Goal: Use online tool/utility: Use online tool/utility

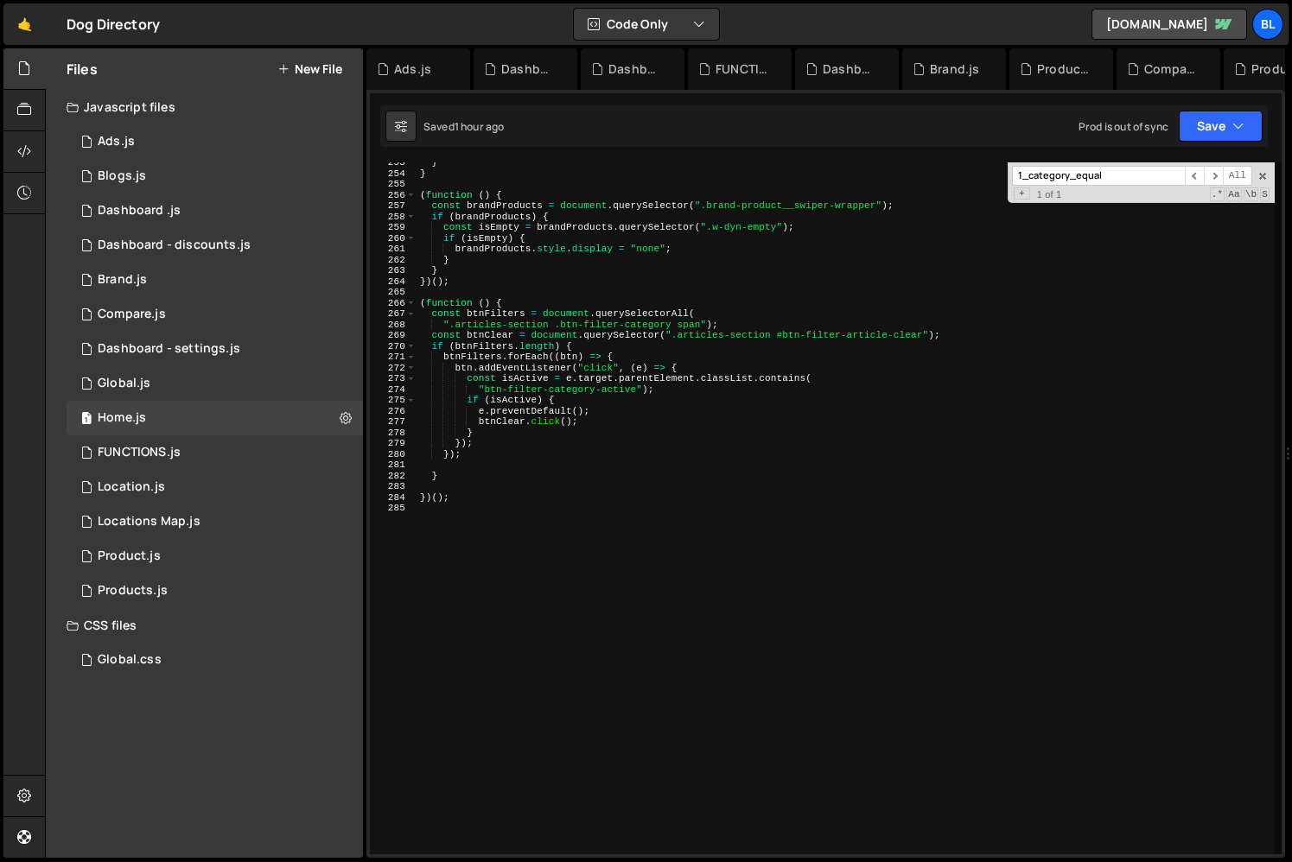
scroll to position [2727, 0]
click at [600, 597] on div "} } ( function ( ) { const brandProducts = document . querySelector ( ".brand-p…" at bounding box center [845, 514] width 858 height 714
type textarea "(function(){)"
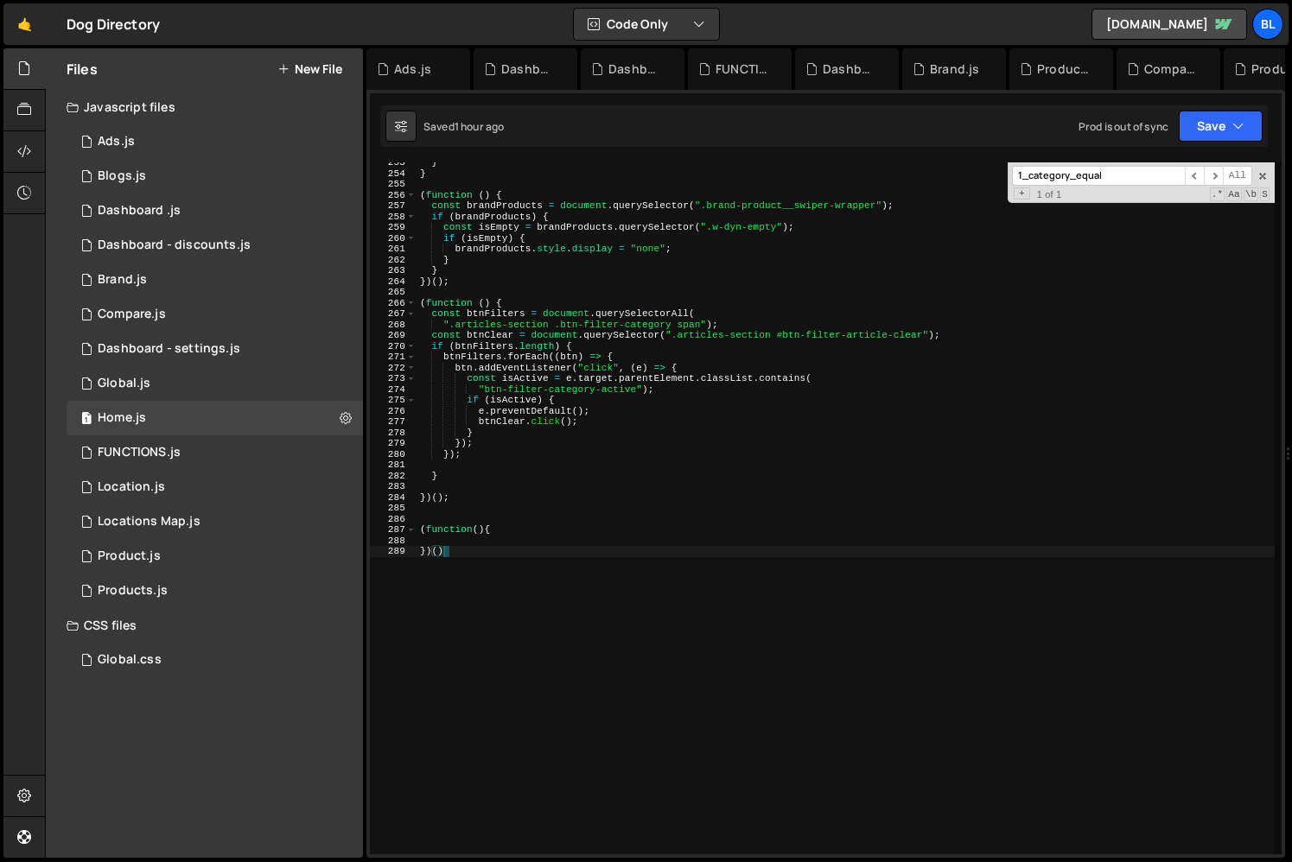
type textarea "})();"
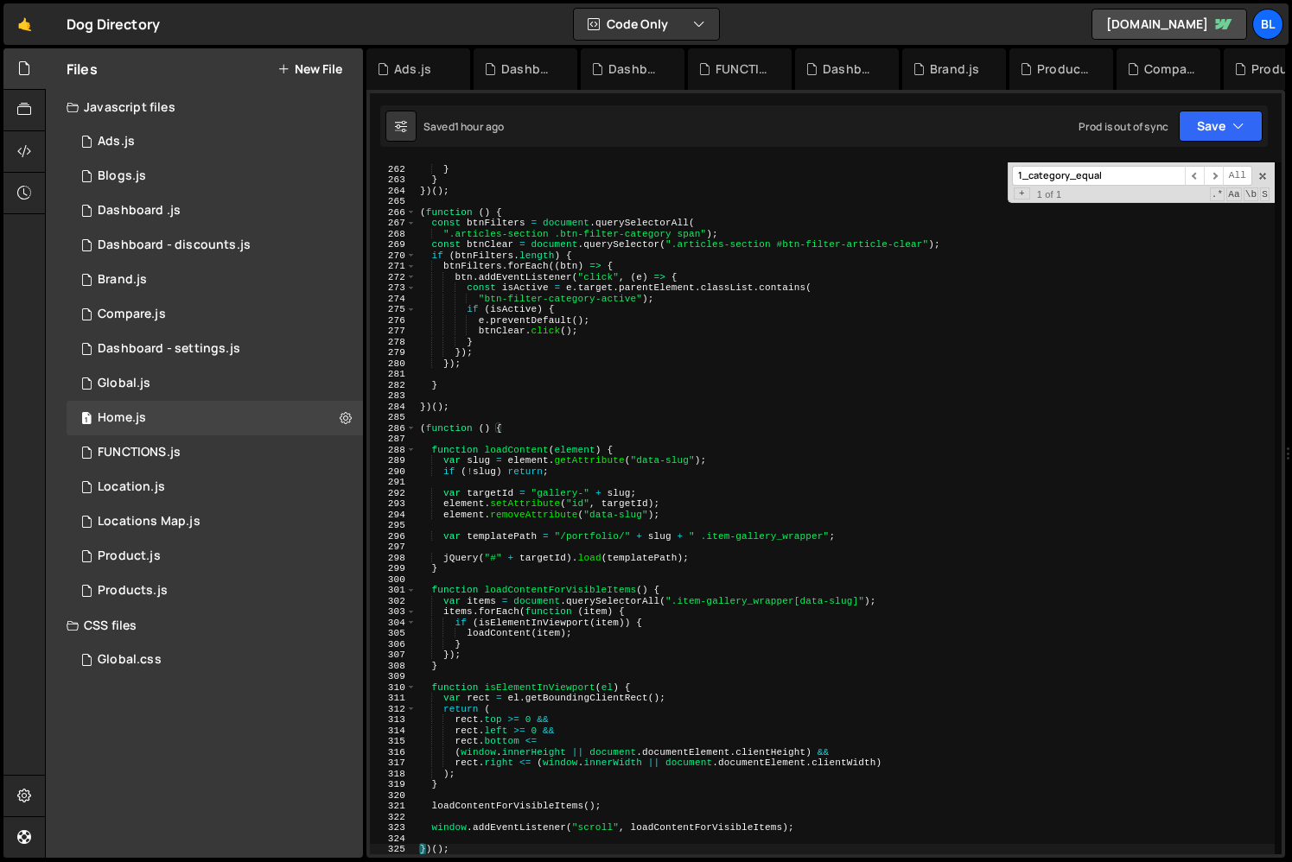
click at [530, 433] on div "brandProducts . style . display = "none" ; } } }) ( ) ; ( function ( ) { const …" at bounding box center [845, 510] width 858 height 714
type textarea "(function () {"
click at [528, 436] on div "brandProducts . style . display = "none" ; } } }) ( ) ; ( function ( ) { const …" at bounding box center [845, 510] width 858 height 714
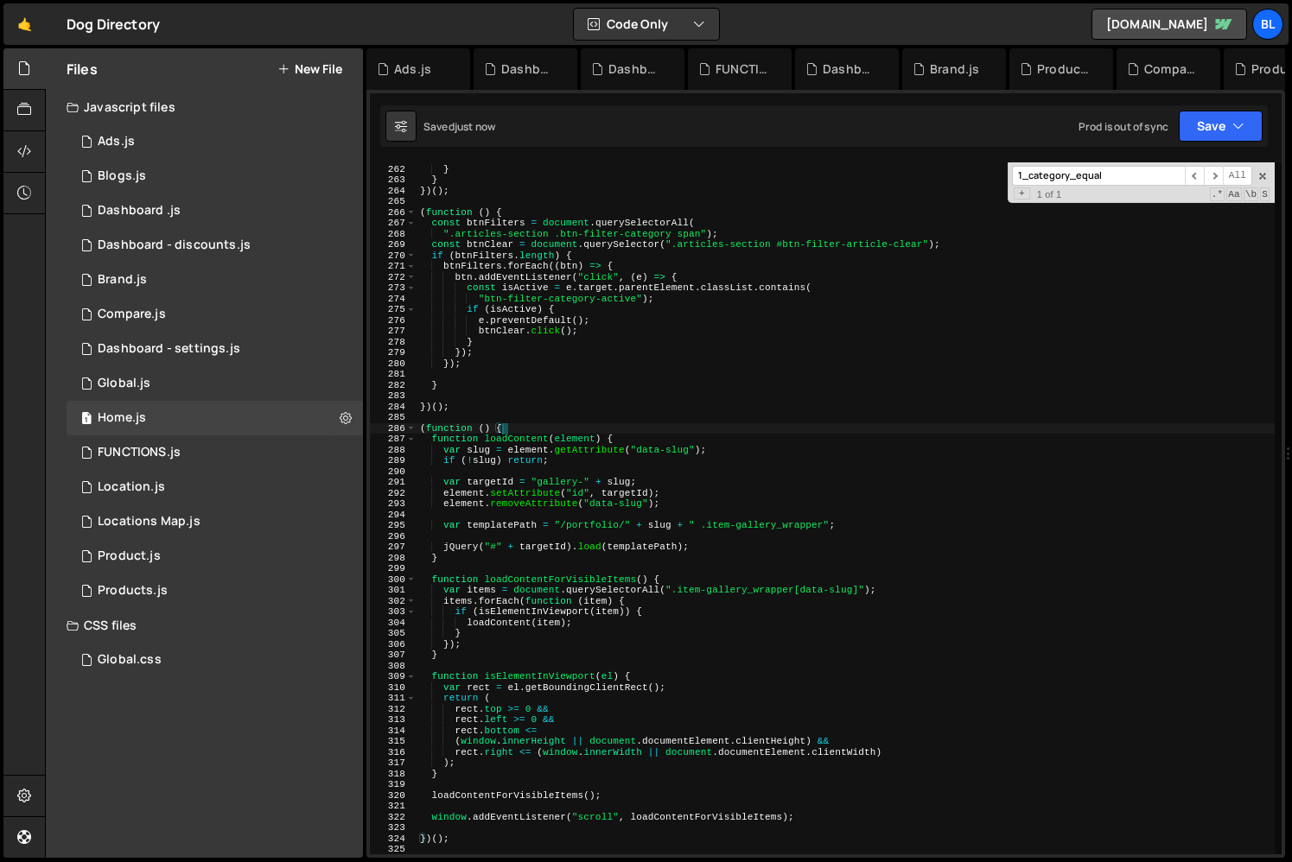
scroll to position [2880, 0]
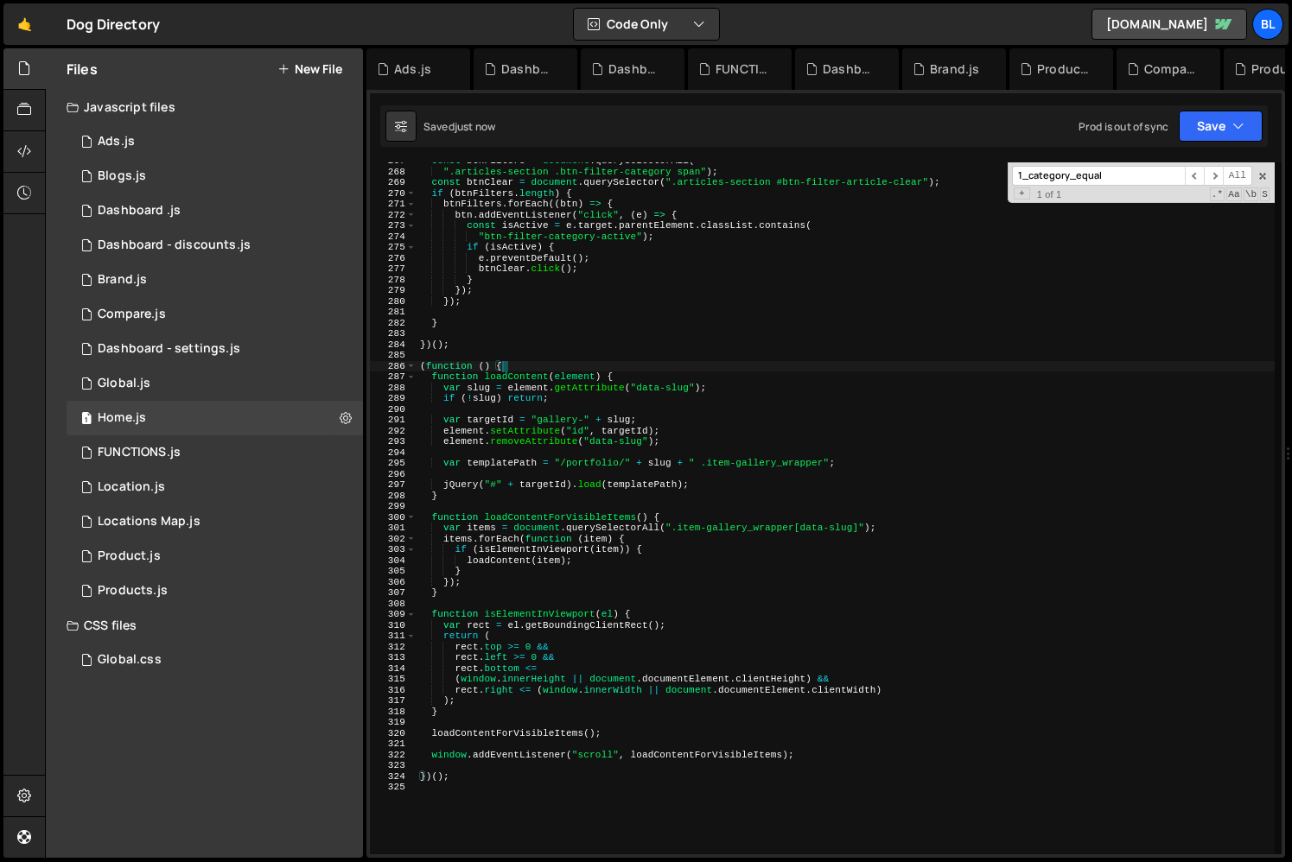
click at [564, 677] on div "const btnFilters = document . querySelectorAll ( ".articles-section .btn-filter…" at bounding box center [845, 513] width 858 height 714
drag, startPoint x: 610, startPoint y: 536, endPoint x: 645, endPoint y: 512, distance: 42.4
click at [611, 533] on div "const btnFilters = document . querySelectorAll ( ".articles-section .btn-filter…" at bounding box center [845, 513] width 858 height 714
click at [593, 459] on div "const btnFilters = document . querySelectorAll ( ".articles-section .btn-filter…" at bounding box center [845, 513] width 858 height 714
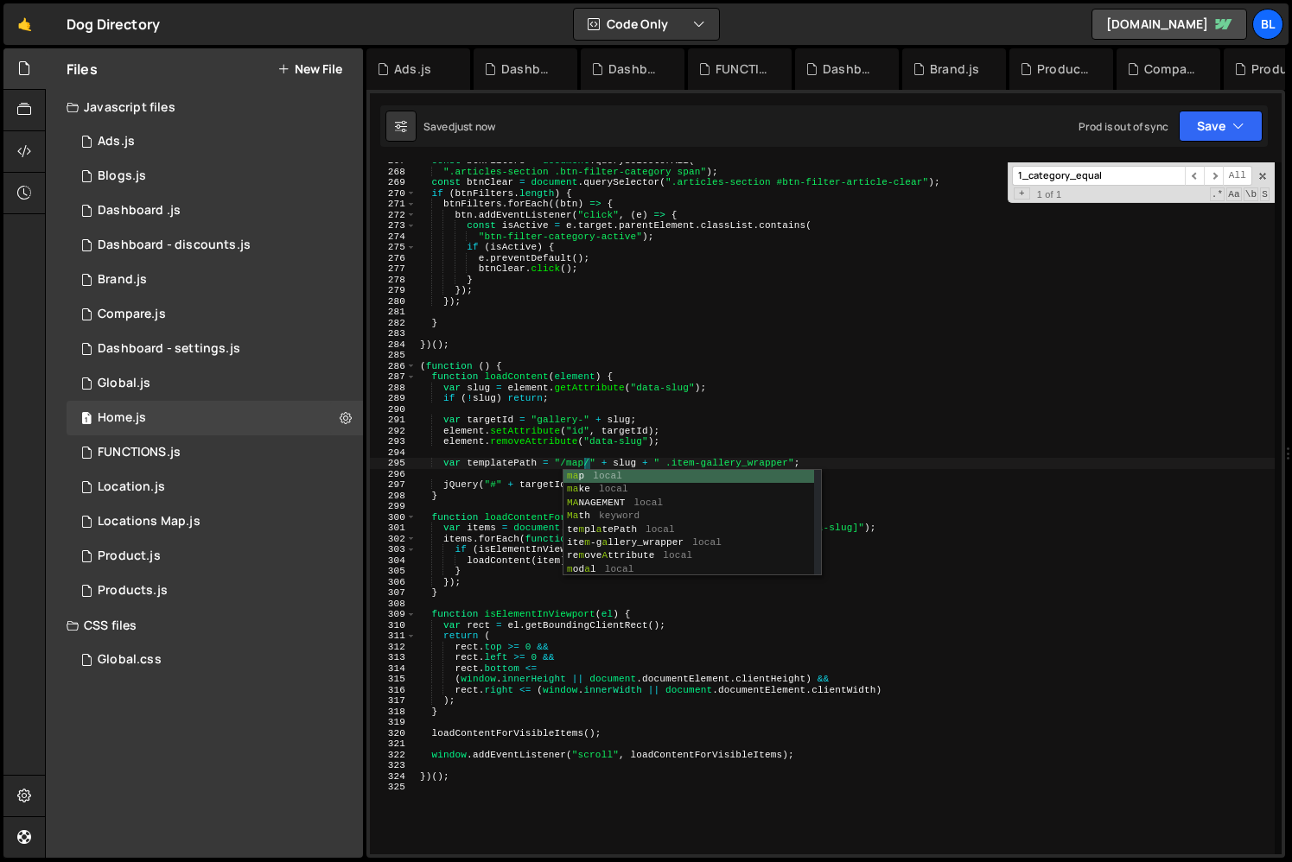
scroll to position [0, 14]
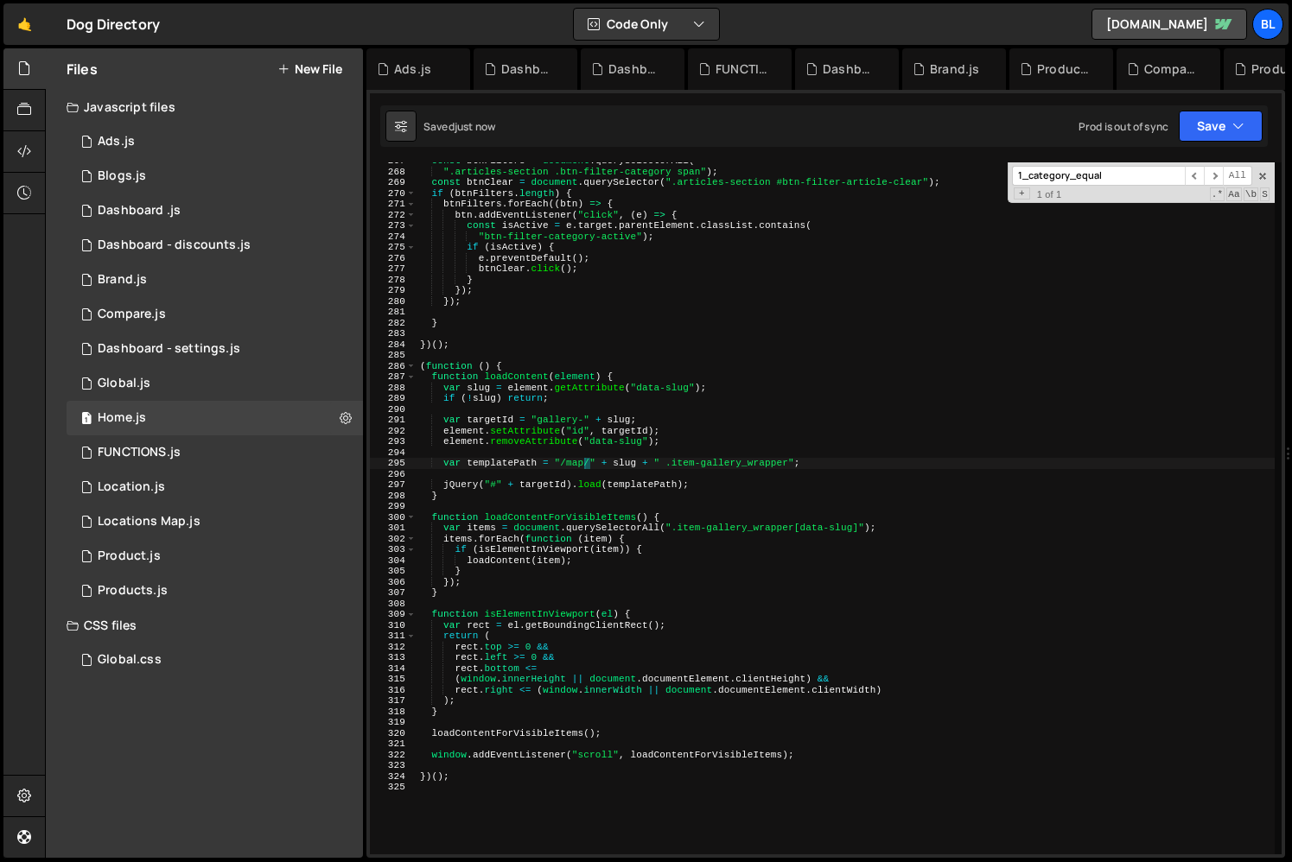
click at [647, 585] on div "const btnFilters = document . querySelectorAll ( ".articles-section .btn-filter…" at bounding box center [845, 513] width 858 height 714
click at [639, 622] on div "const btnFilters = document . querySelectorAll ( ".articles-section .btn-filter…" at bounding box center [845, 513] width 858 height 714
click at [574, 464] on div "const btnFilters = document . querySelectorAll ( ".articles-section .btn-filter…" at bounding box center [845, 513] width 858 height 714
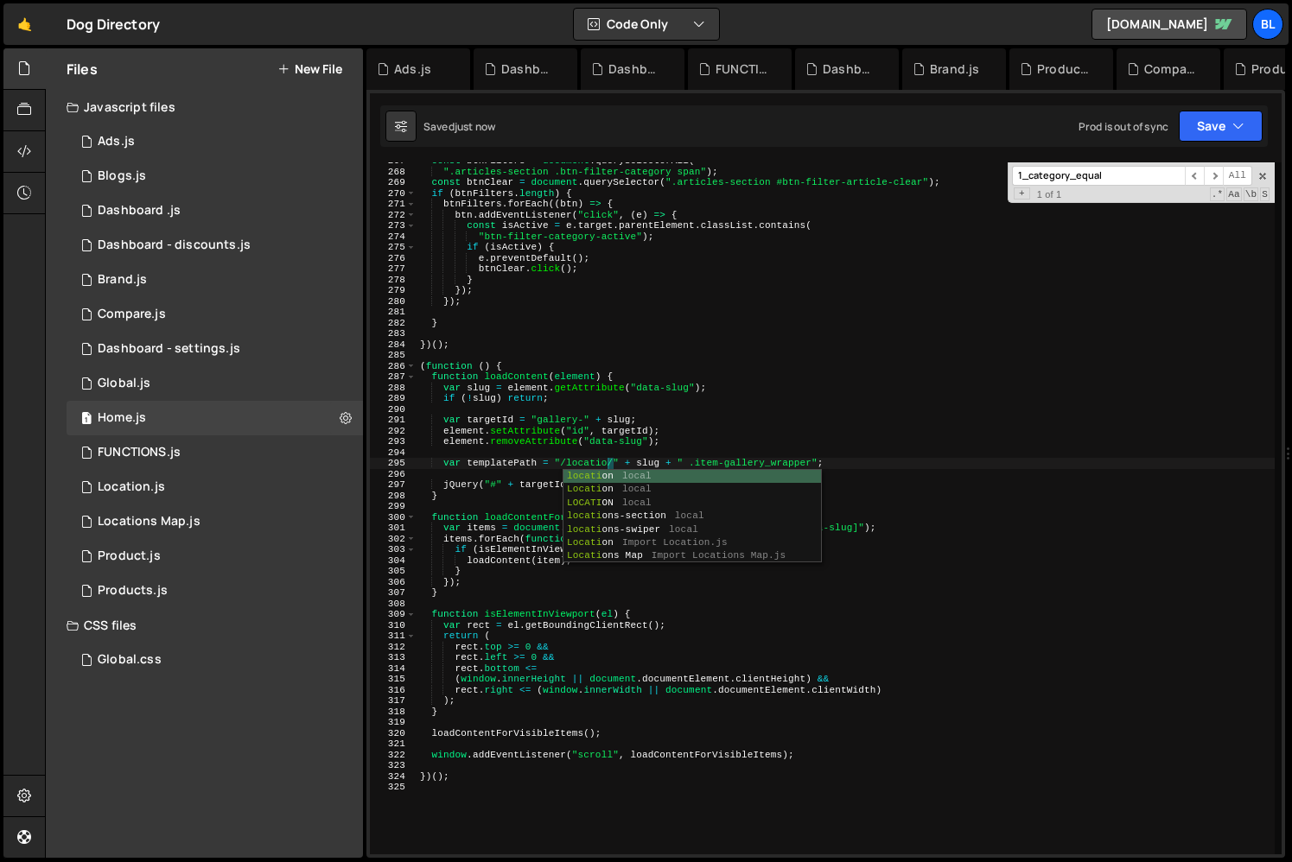
scroll to position [0, 17]
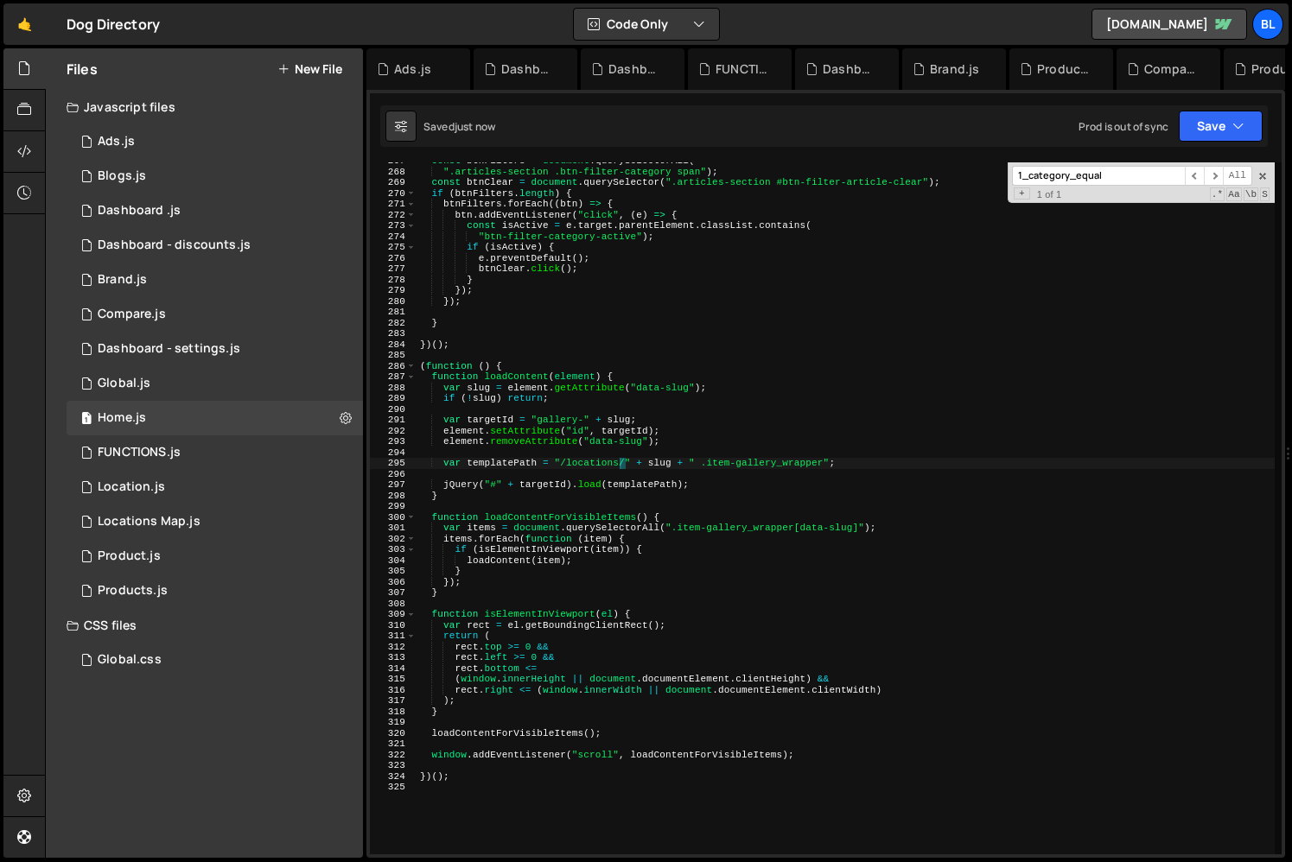
click at [572, 564] on div "const btnFilters = document . querySelectorAll ( ".articles-section .btn-filter…" at bounding box center [845, 513] width 858 height 714
click at [785, 461] on div "const btnFilters = document . querySelectorAll ( ".articles-section .btn-filter…" at bounding box center [845, 513] width 858 height 714
click at [817, 465] on div "const btnFilters = document . querySelectorAll ( ".articles-section .btn-filter…" at bounding box center [845, 513] width 858 height 714
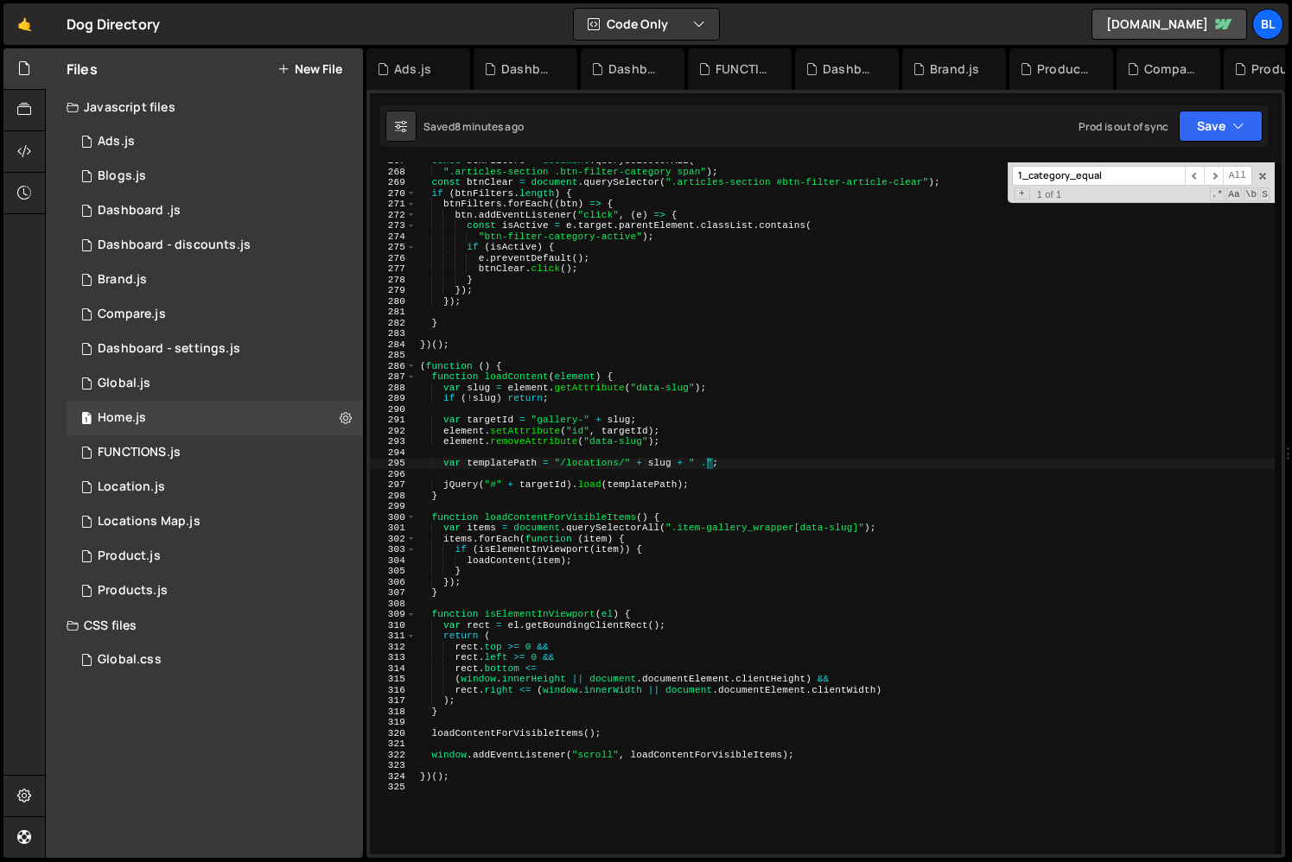
paste textarea "location-card__images-inner"
click at [769, 531] on div "const btnFilters = document . querySelectorAll ( ".articles-section .btn-filter…" at bounding box center [845, 513] width 858 height 714
paste textarea "location-card__images-inner"
click at [518, 382] on div "const btnFilters = document . querySelectorAll ( ".articles-section .btn-filter…" at bounding box center [845, 513] width 858 height 714
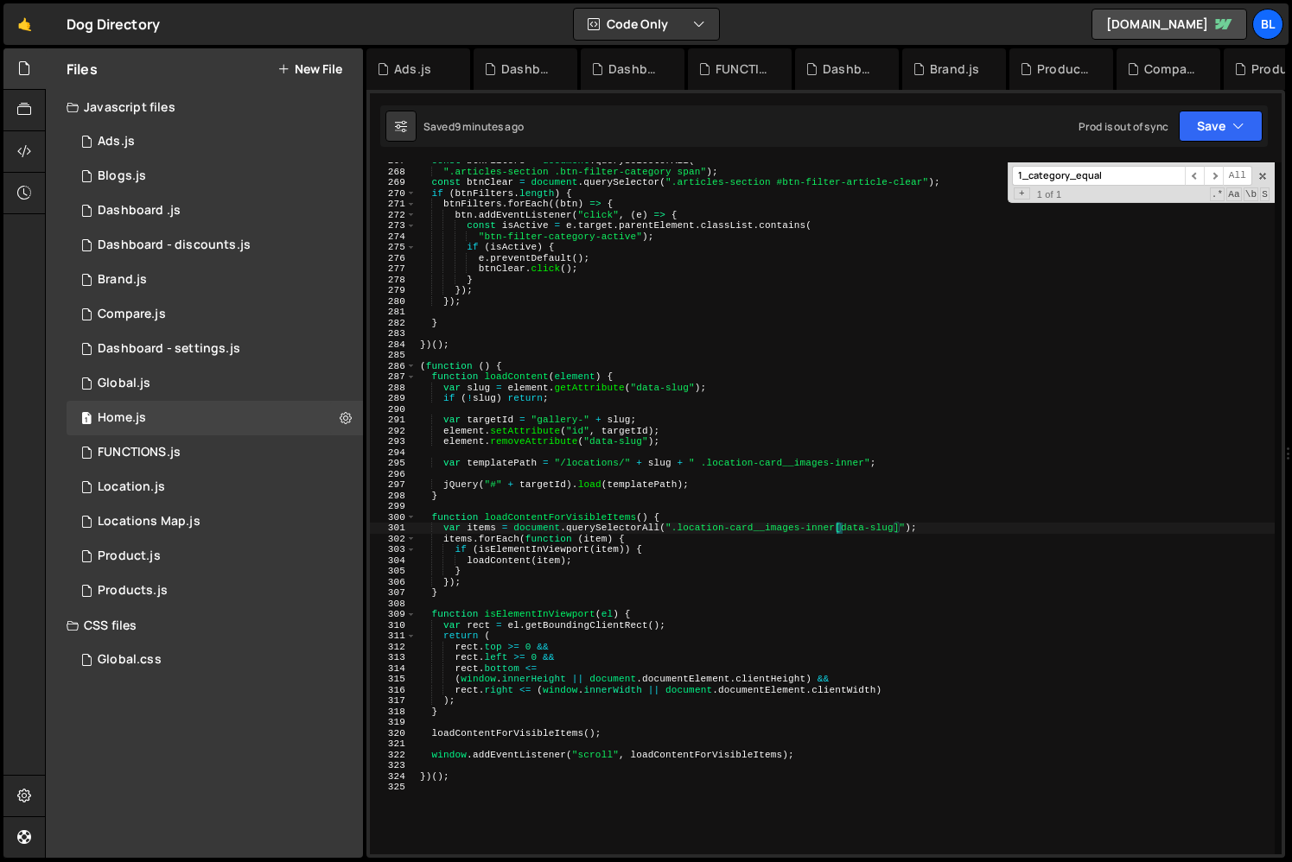
click at [518, 382] on div "const btnFilters = document . querySelectorAll ( ".articles-section .btn-filter…" at bounding box center [845, 513] width 858 height 714
type textarea "element.setAttribute("id", targetId);"
click at [554, 606] on div "const btnFilters = document . querySelectorAll ( ".articles-section .btn-filter…" at bounding box center [845, 513] width 858 height 714
click at [558, 565] on div "const btnFilters = document . querySelectorAll ( ".articles-section .btn-filter…" at bounding box center [845, 513] width 858 height 714
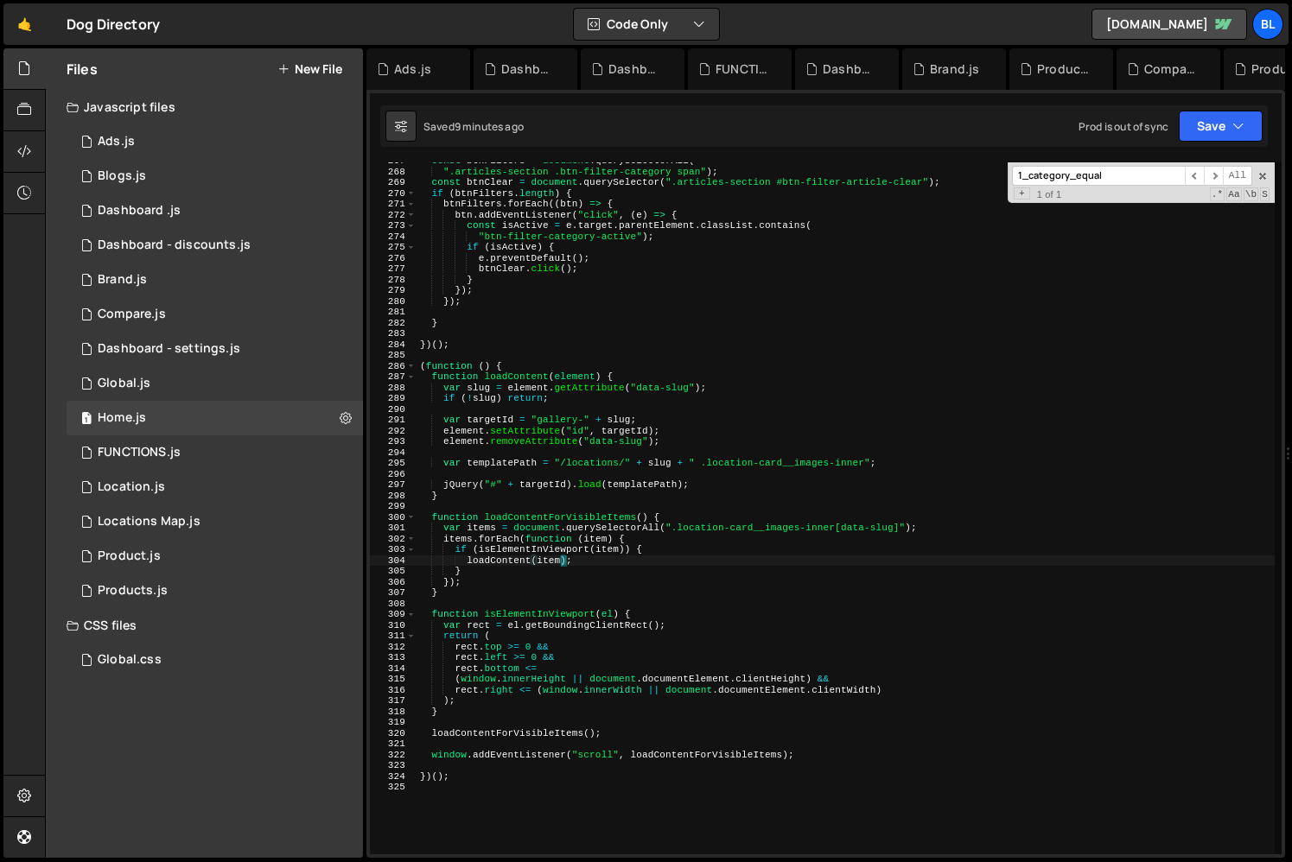
click at [587, 563] on div "const btnFilters = document . querySelectorAll ( ".articles-section .btn-filter…" at bounding box center [845, 513] width 858 height 714
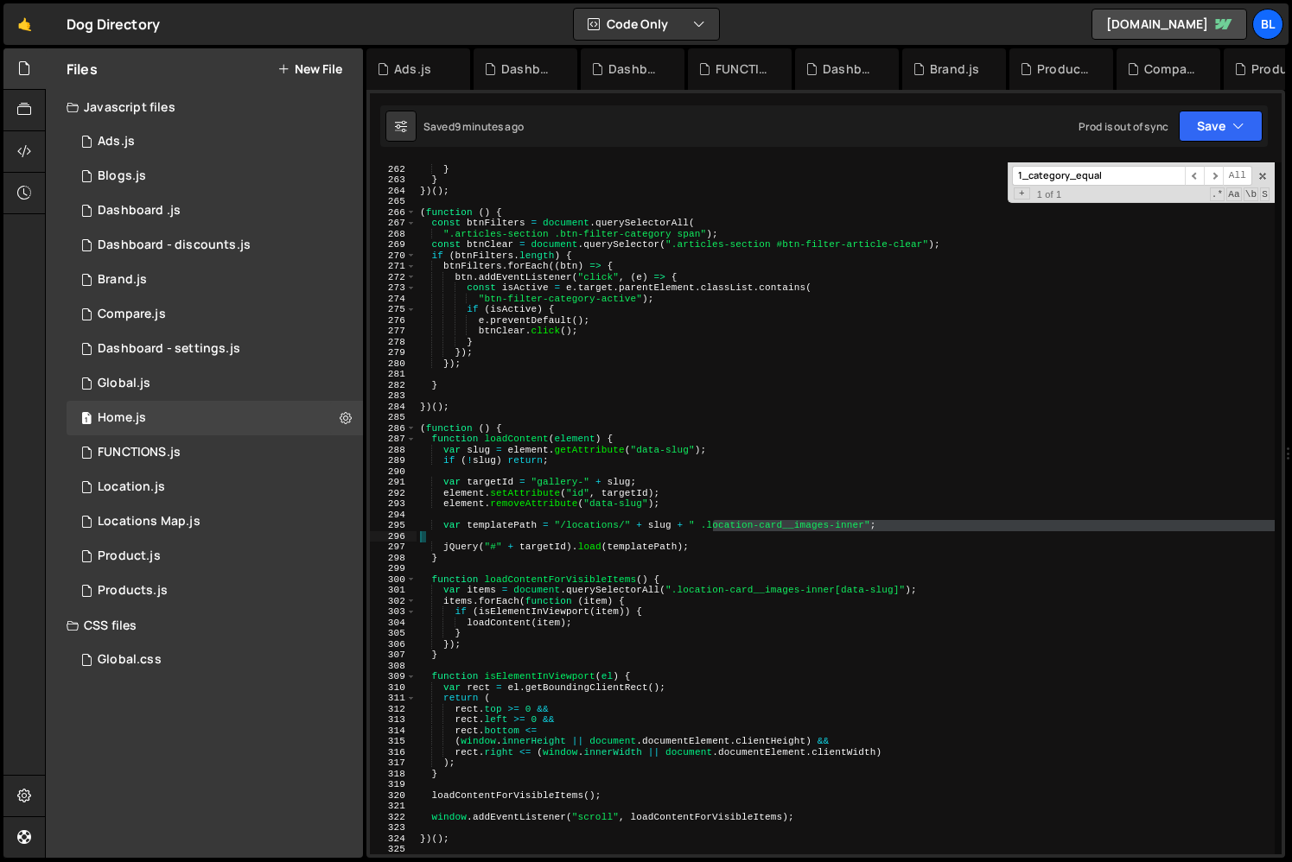
drag, startPoint x: 711, startPoint y: 526, endPoint x: 861, endPoint y: 543, distance: 150.4
click at [869, 531] on div "brandProducts . style . display = "none" ; } } }) ( ) ; ( function ( ) { const …" at bounding box center [845, 510] width 858 height 714
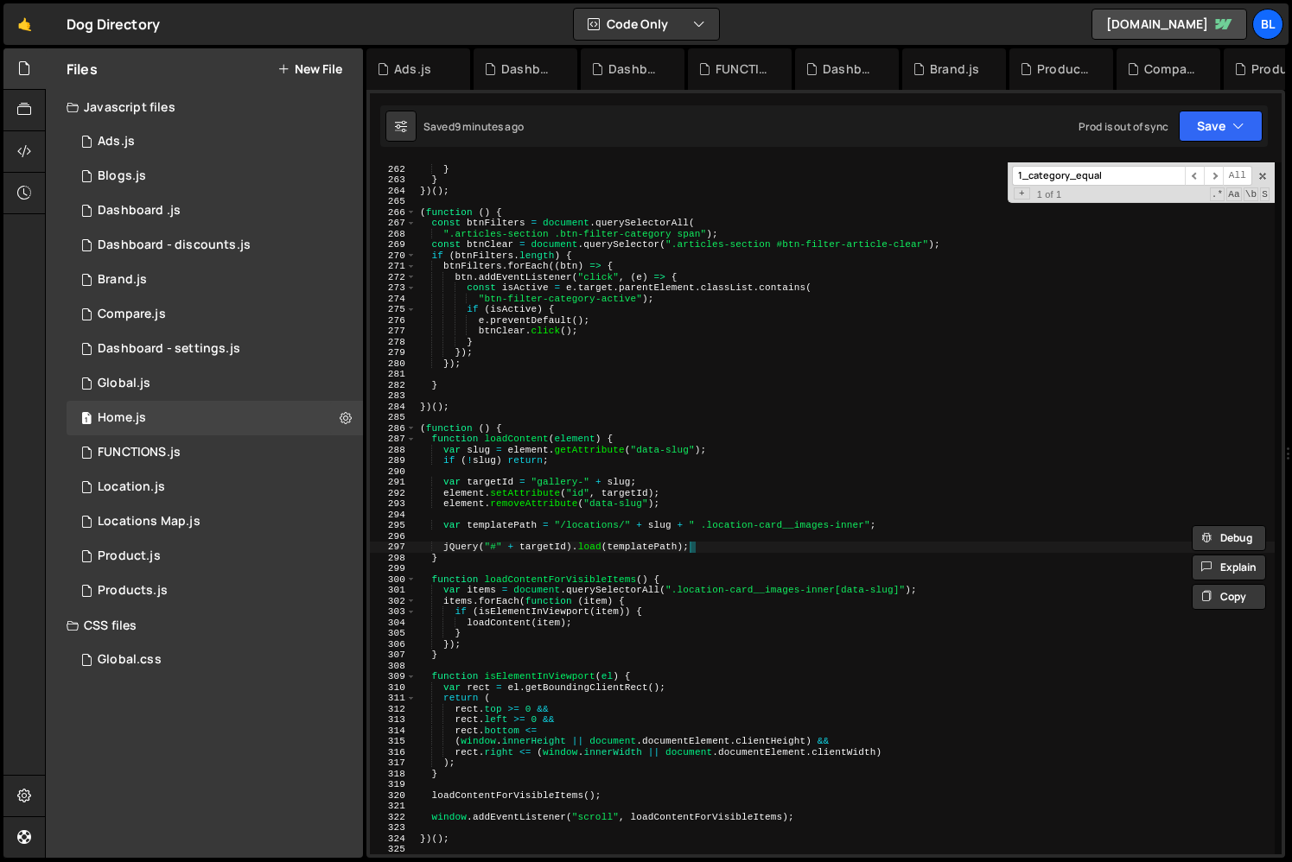
click at [861, 543] on div "brandProducts . style . display = "none" ; } } }) ( ) ; ( function ( ) { const …" at bounding box center [845, 510] width 858 height 714
drag, startPoint x: 866, startPoint y: 530, endPoint x: 708, endPoint y: 530, distance: 158.1
click at [708, 530] on div "brandProducts . style . display = "none" ; } } }) ( ) ; ( function ( ) { const …" at bounding box center [845, 510] width 858 height 714
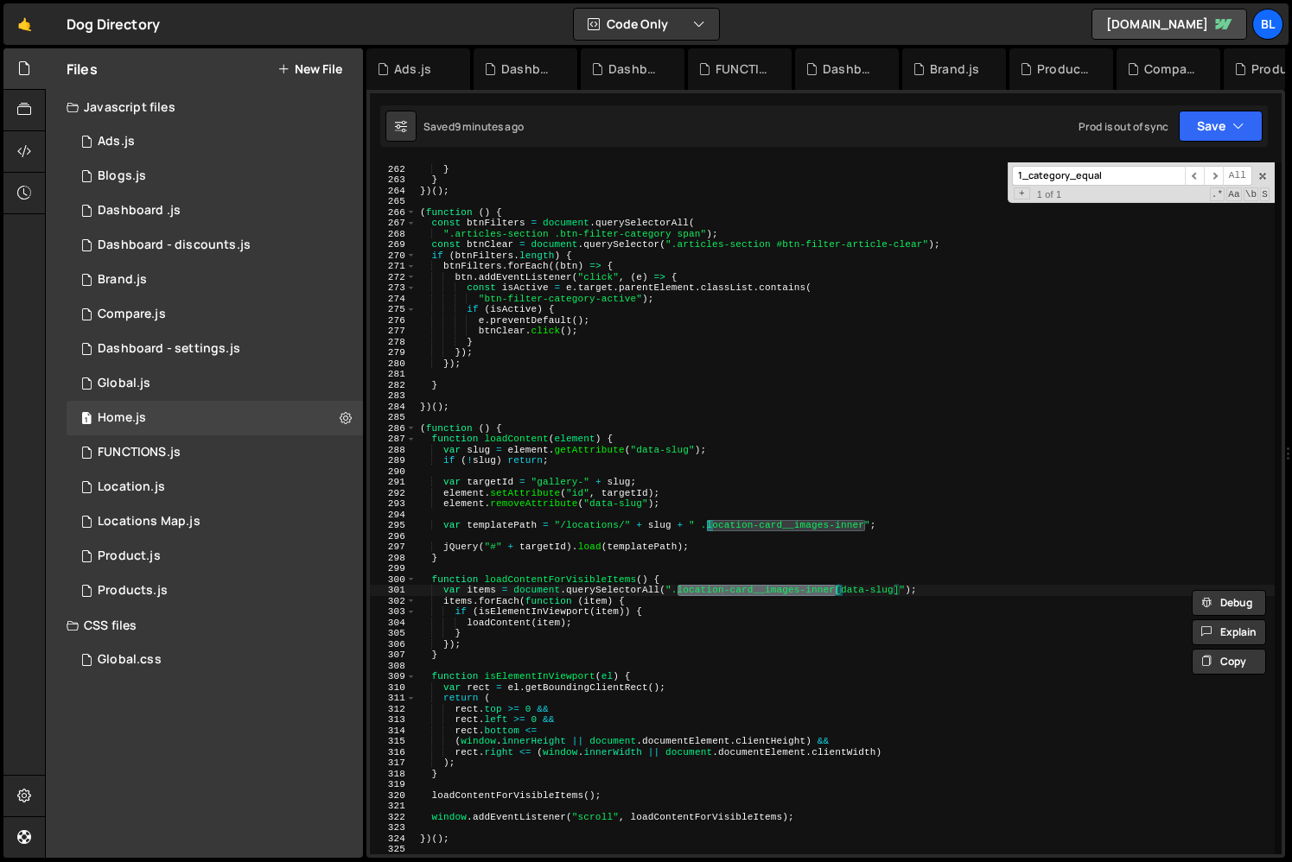
click at [776, 505] on div "brandProducts . style . display = "none" ; } } }) ( ) ; ( function ( ) { const …" at bounding box center [845, 510] width 858 height 714
drag, startPoint x: 708, startPoint y: 525, endPoint x: 866, endPoint y: 527, distance: 157.3
click at [866, 527] on div "brandProducts . style . display = "none" ; } } }) ( ) ; ( function ( ) { const …" at bounding box center [845, 510] width 858 height 714
click at [727, 555] on div "brandProducts . style . display = "none" ; } } }) ( ) ; ( function ( ) { const …" at bounding box center [845, 510] width 858 height 714
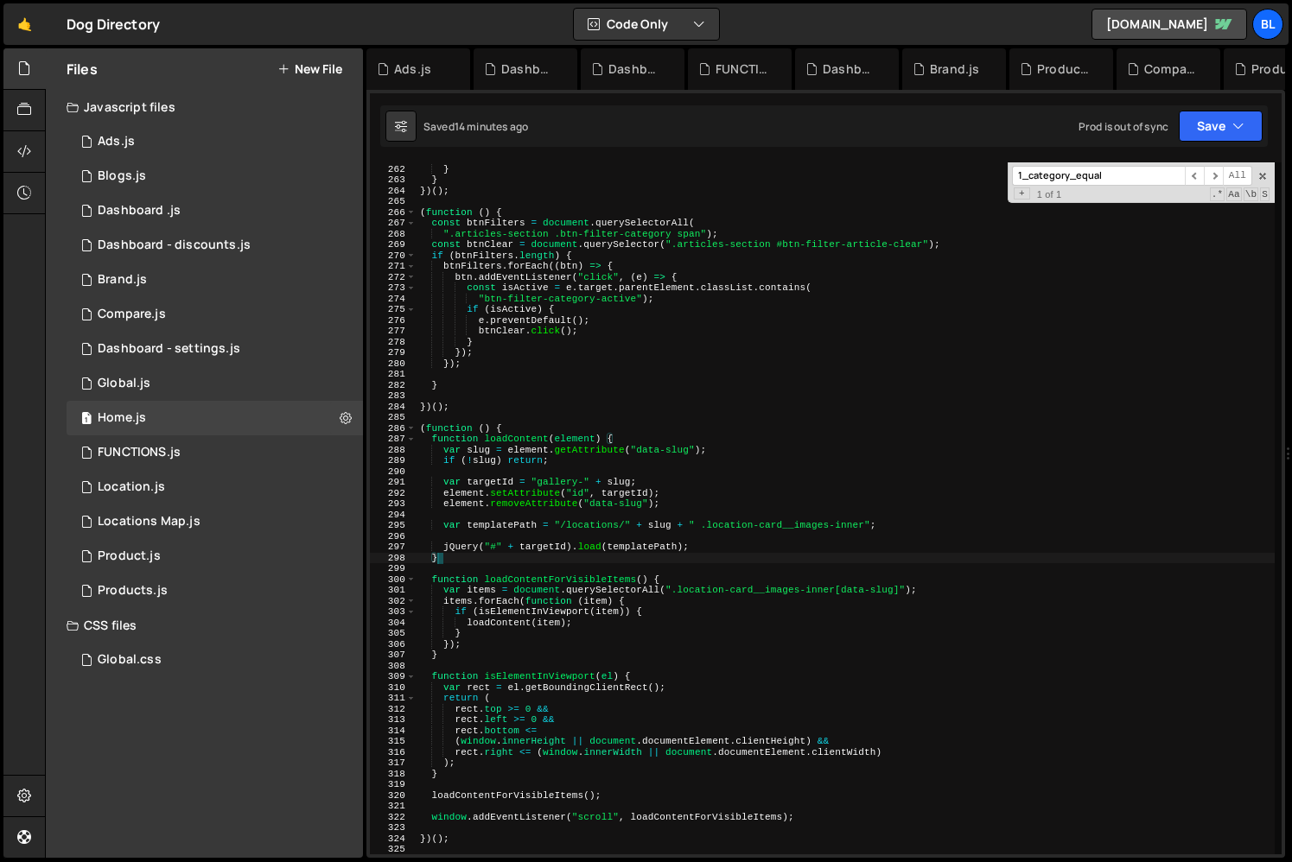
click at [486, 815] on div "brandProducts . style . display = "none" ; } } }) ( ) ; ( function ( ) { const …" at bounding box center [845, 510] width 858 height 714
click at [523, 792] on div "brandProducts . style . display = "none" ; } } }) ( ) ; ( function ( ) { const …" at bounding box center [845, 510] width 858 height 714
click at [481, 591] on div "brandProducts . style . display = "none" ; } } }) ( ) ; ( function ( ) { const …" at bounding box center [845, 510] width 858 height 714
type textarea "var items = document.querySelectorAll(".location-card__images-inner[data-slug]"…"
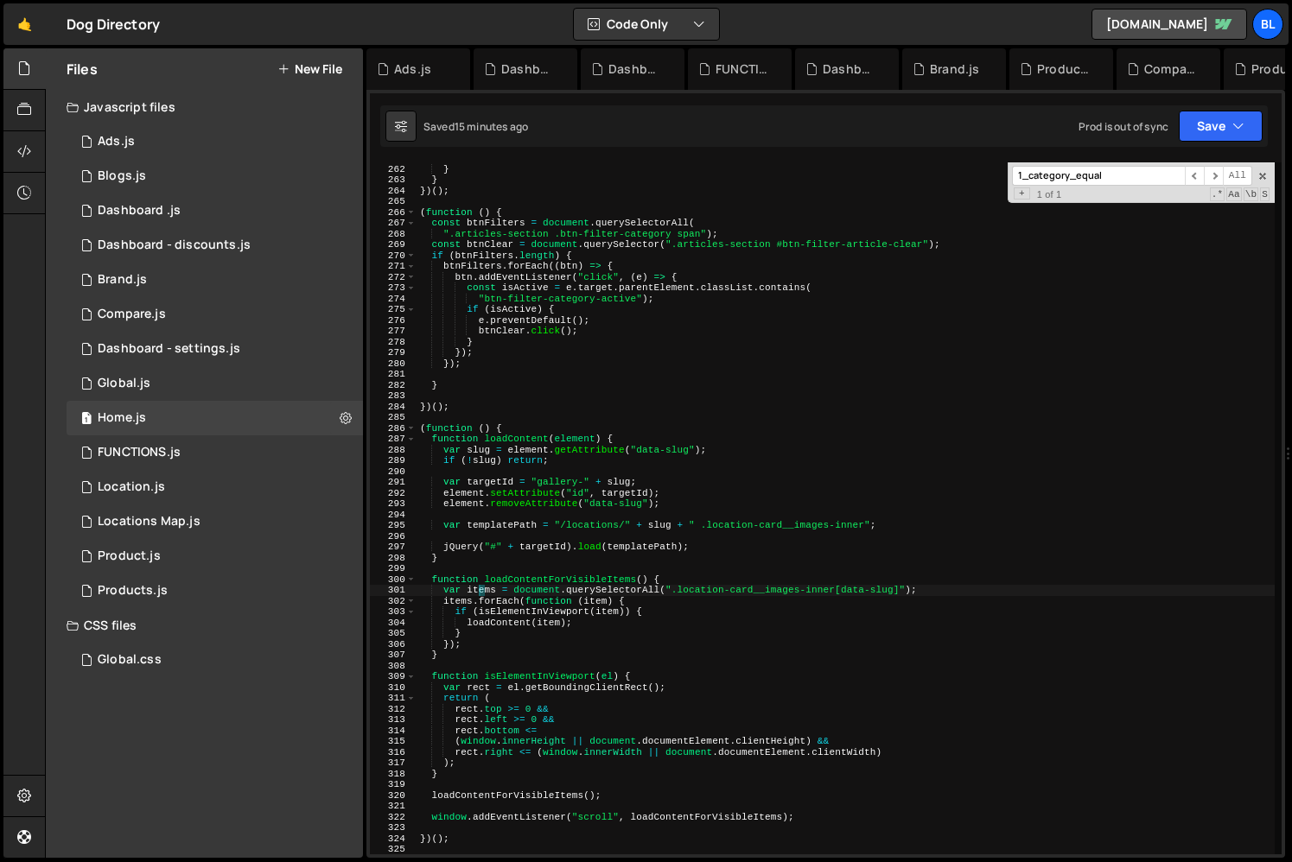
click at [481, 591] on div "brandProducts . style . display = "none" ; } } }) ( ) ; ( function ( ) { const …" at bounding box center [845, 510] width 858 height 714
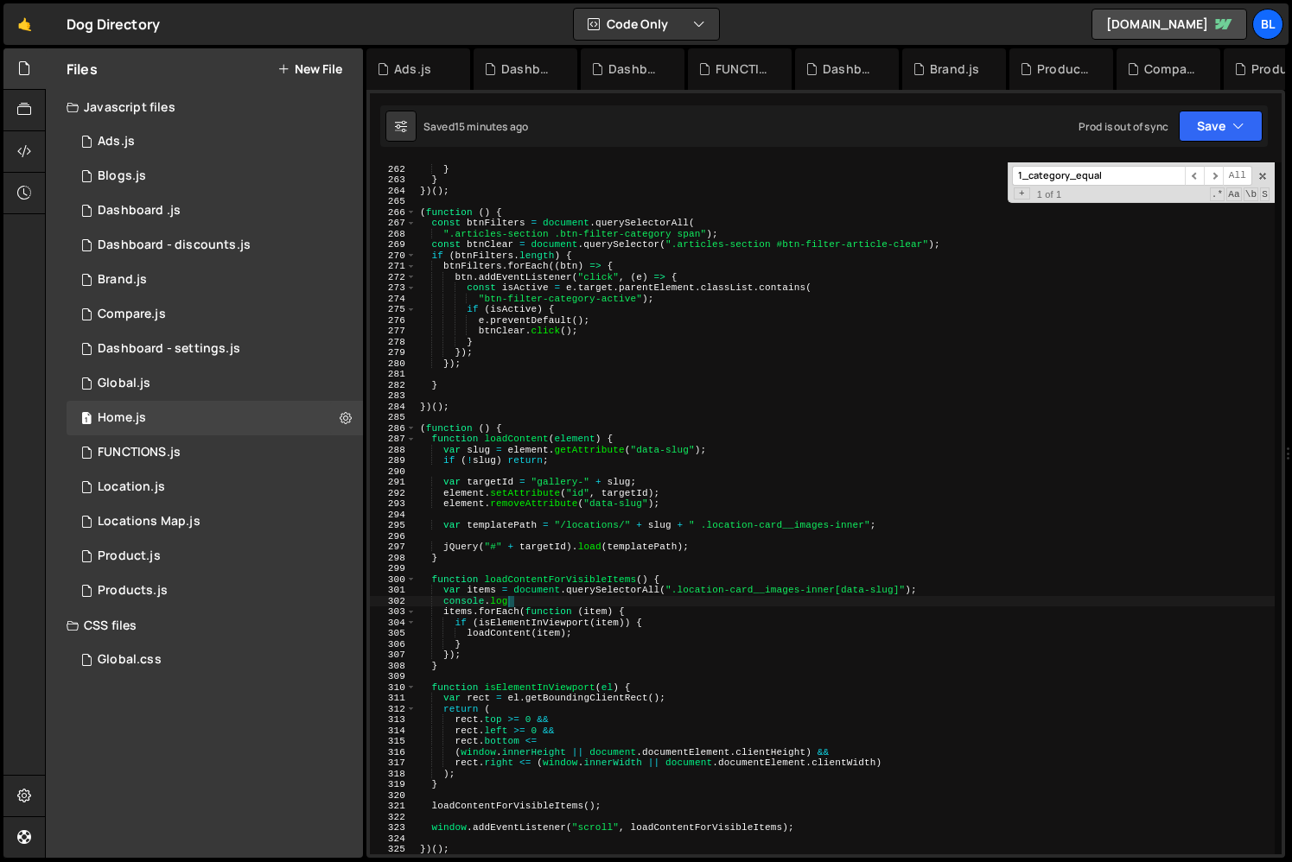
scroll to position [0, 7]
paste textarea "items)"
click at [619, 635] on div "brandProducts . style . display = "none" ; } } }) ( ) ; ( function ( ) { const …" at bounding box center [845, 510] width 858 height 714
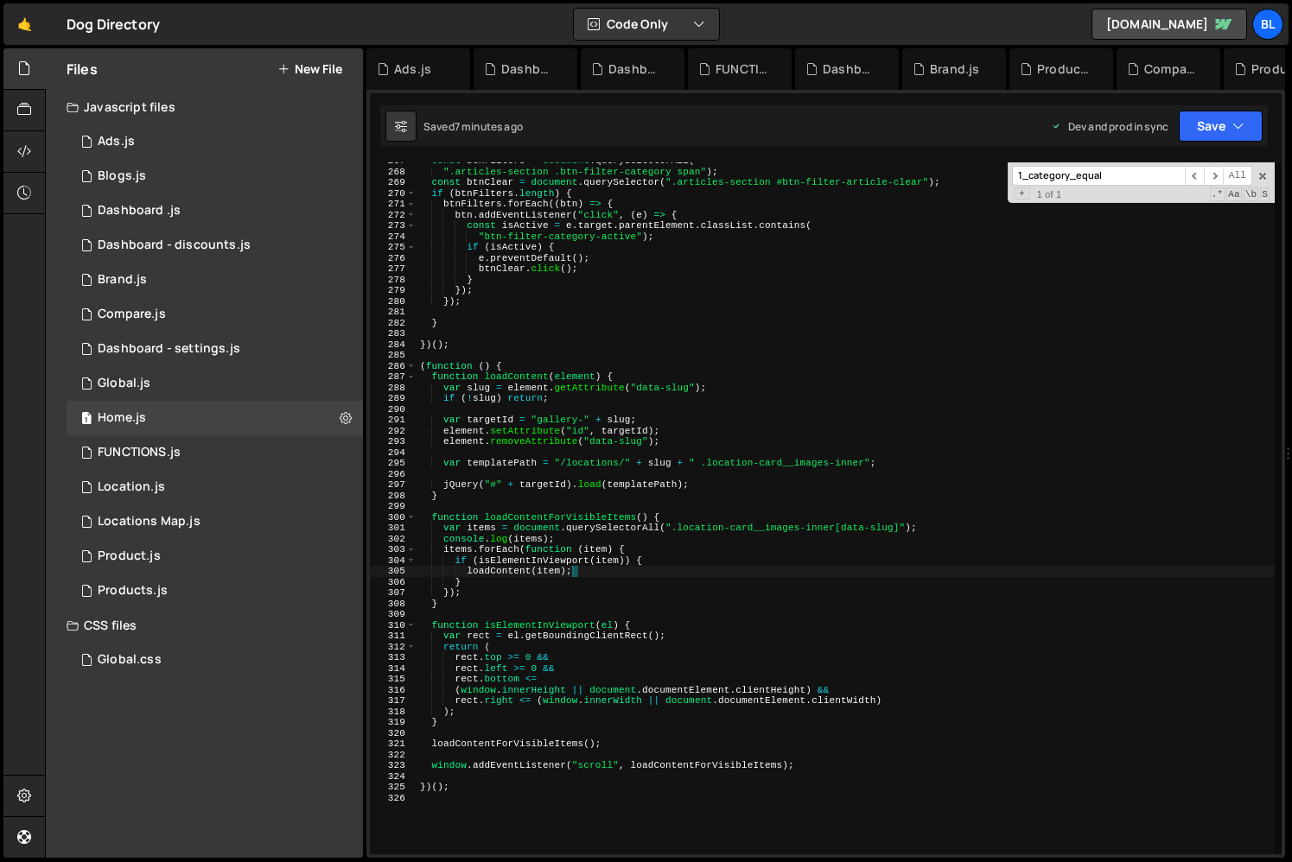
scroll to position [2880, 0]
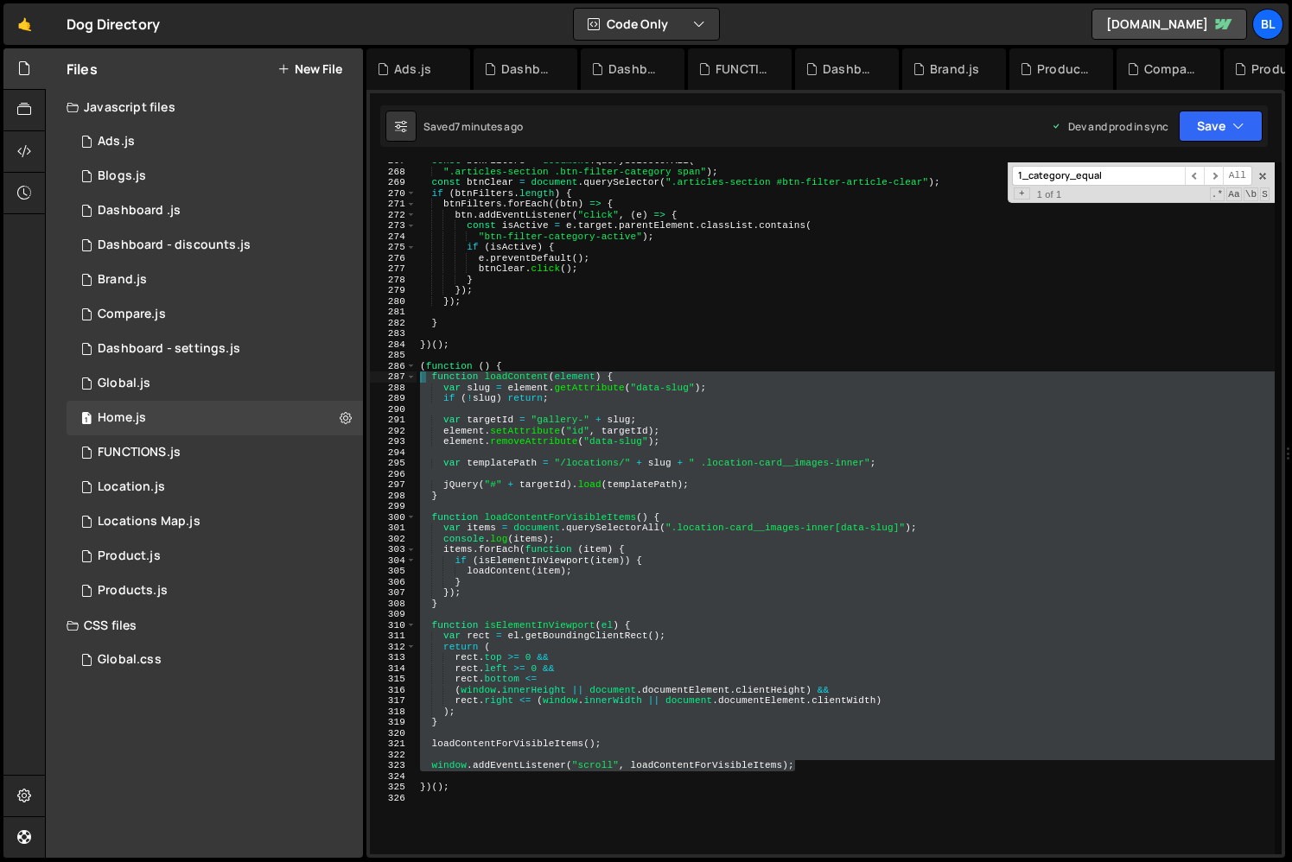
drag, startPoint x: 804, startPoint y: 765, endPoint x: 416, endPoint y: 375, distance: 551.1
click at [416, 375] on div "loadContent(item); 267 268 269 270 271 272 273 274 275 276 277 278 279 280 281 …" at bounding box center [826, 508] width 912 height 692
type textarea "function loadContent(element) { var slug = element.getAttribute("data-slug");"
click at [592, 473] on div "const btnFilters = document . querySelectorAll ( ".articles-section .btn-filter…" at bounding box center [845, 513] width 858 height 714
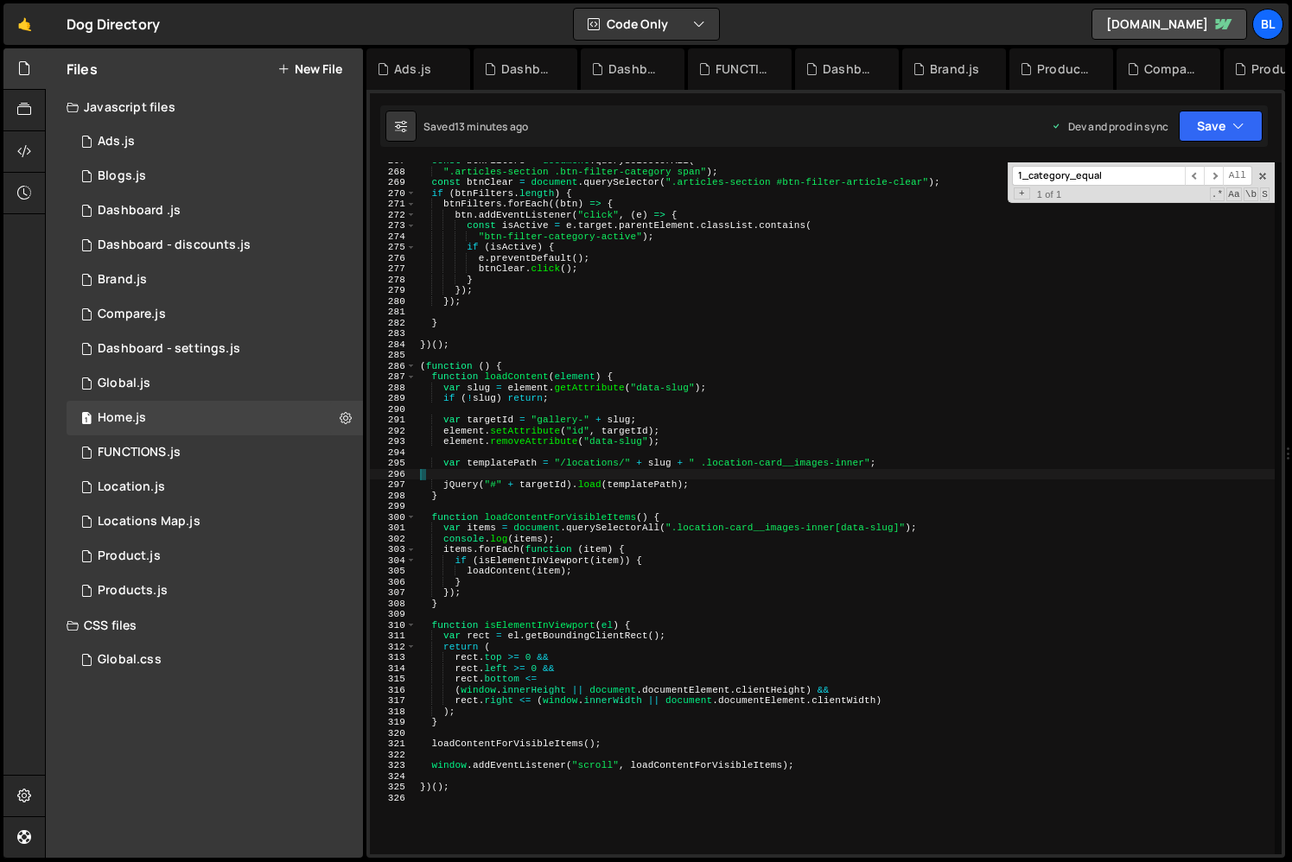
scroll to position [0, 0]
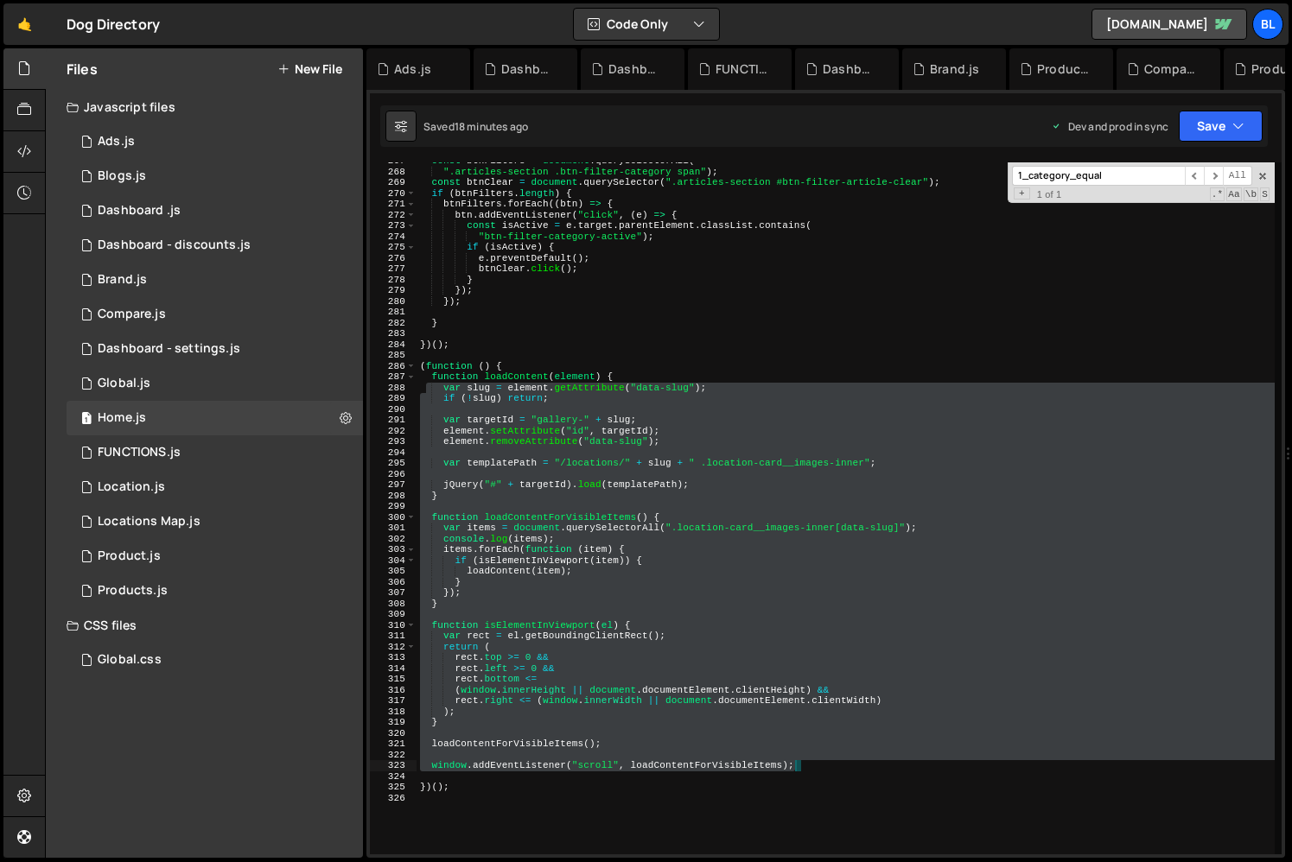
drag, startPoint x: 429, startPoint y: 383, endPoint x: 818, endPoint y: 765, distance: 546.2
click at [818, 765] on div "const btnFilters = document . querySelectorAll ( ".articles-section .btn-filter…" at bounding box center [845, 513] width 858 height 714
type textarea "window.addEventListener("scroll", loadContentForVisibleItems);"
paste textarea
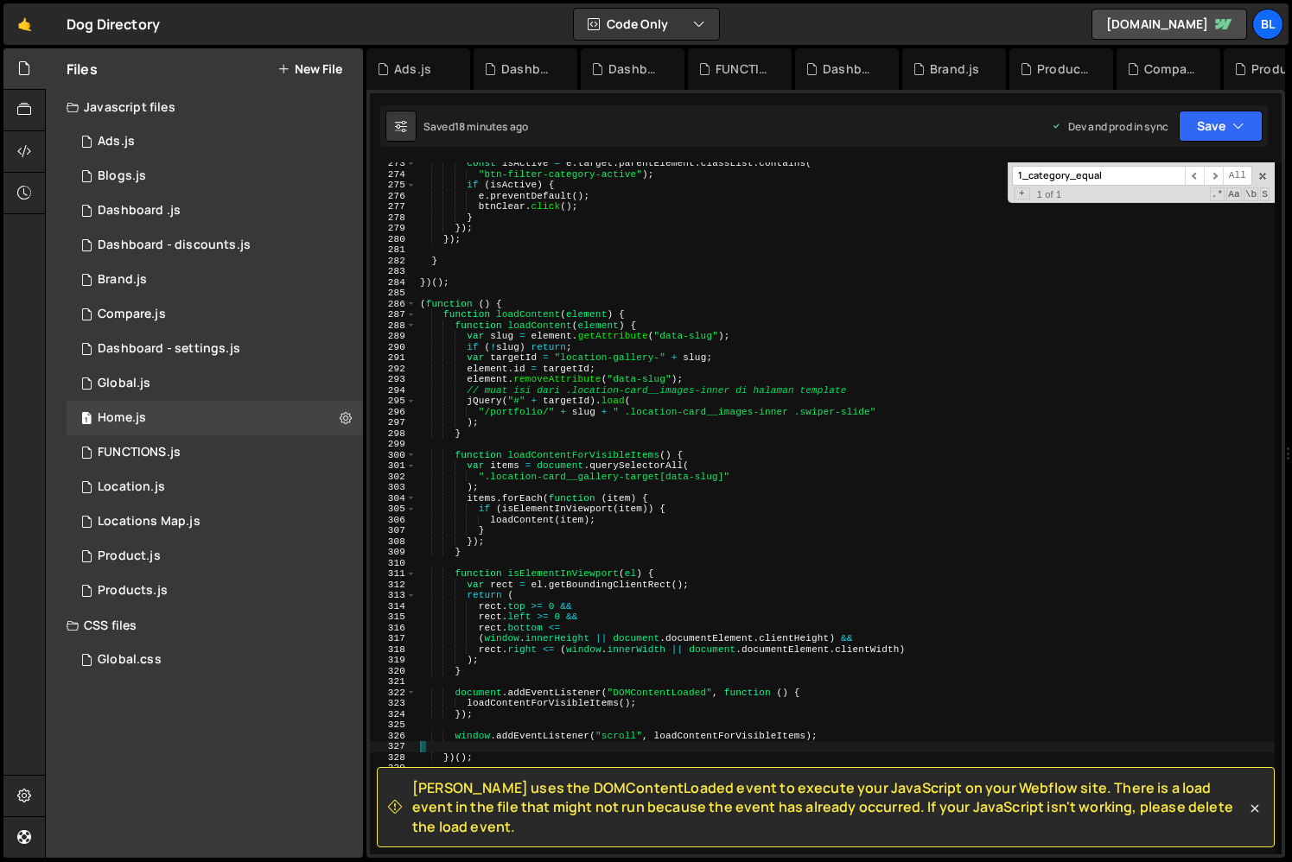
scroll to position [2942, 0]
click at [478, 710] on div "const isActive = e . target . parentElement . classList . contains ( "btn-filte…" at bounding box center [845, 515] width 858 height 714
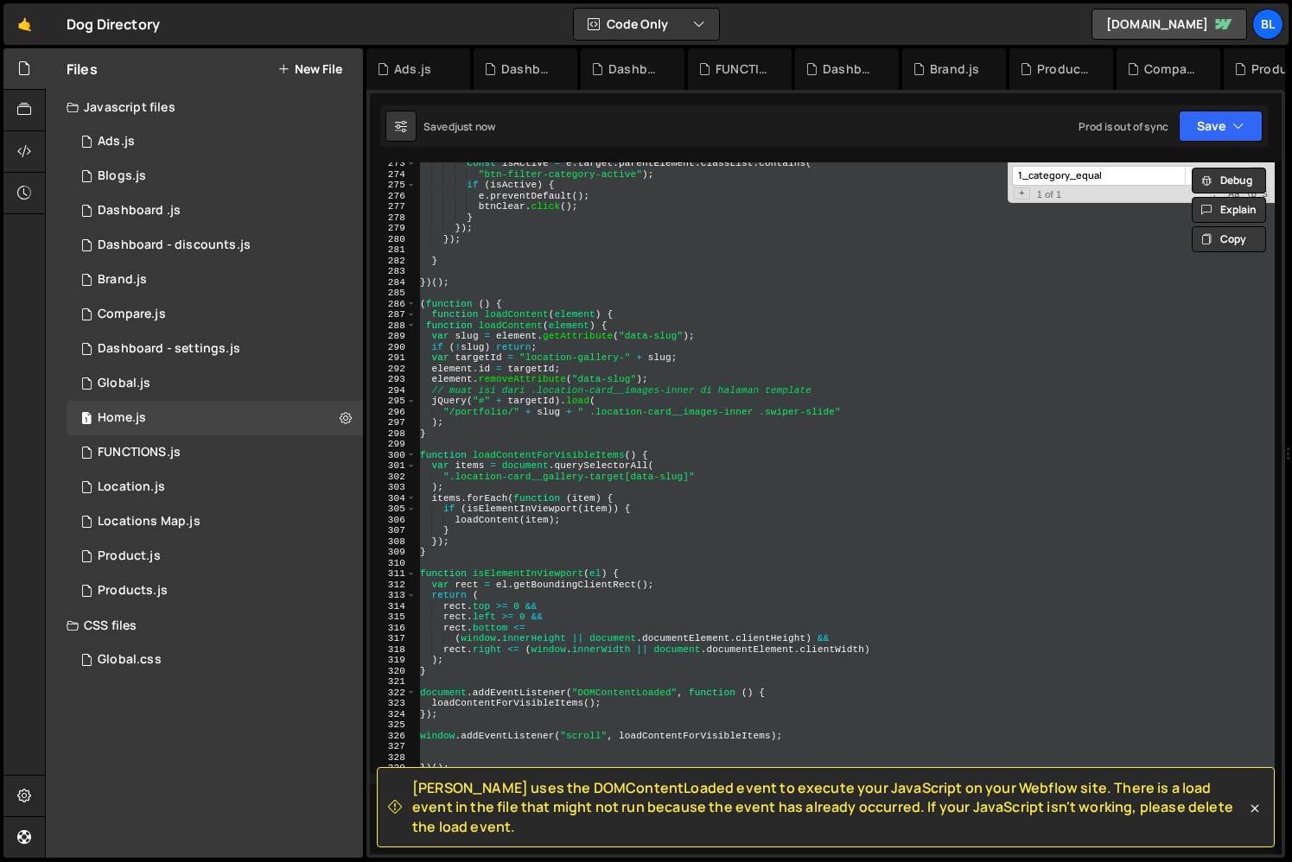
type textarea "window.addEventListener("scroll", loadContentForVisibleItems);"
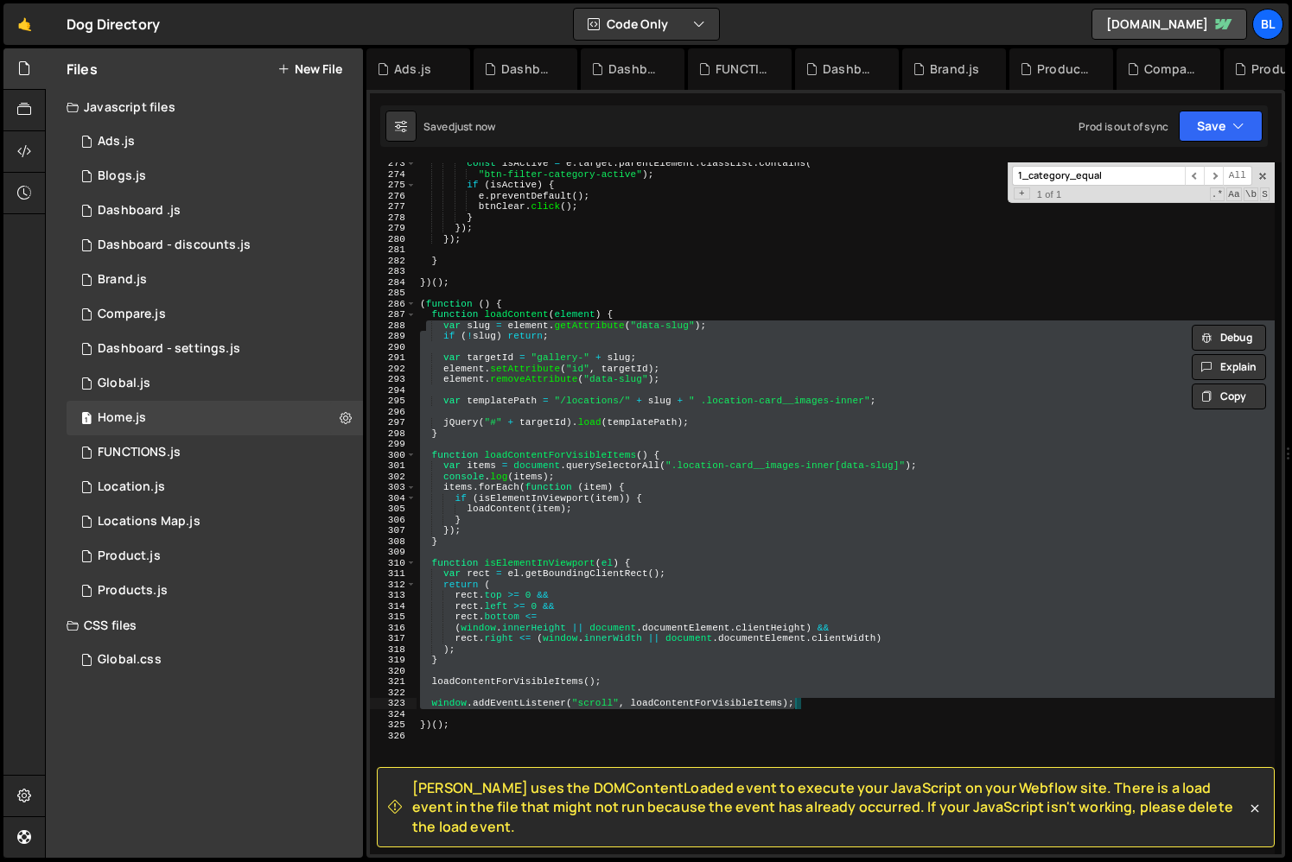
paste textarea
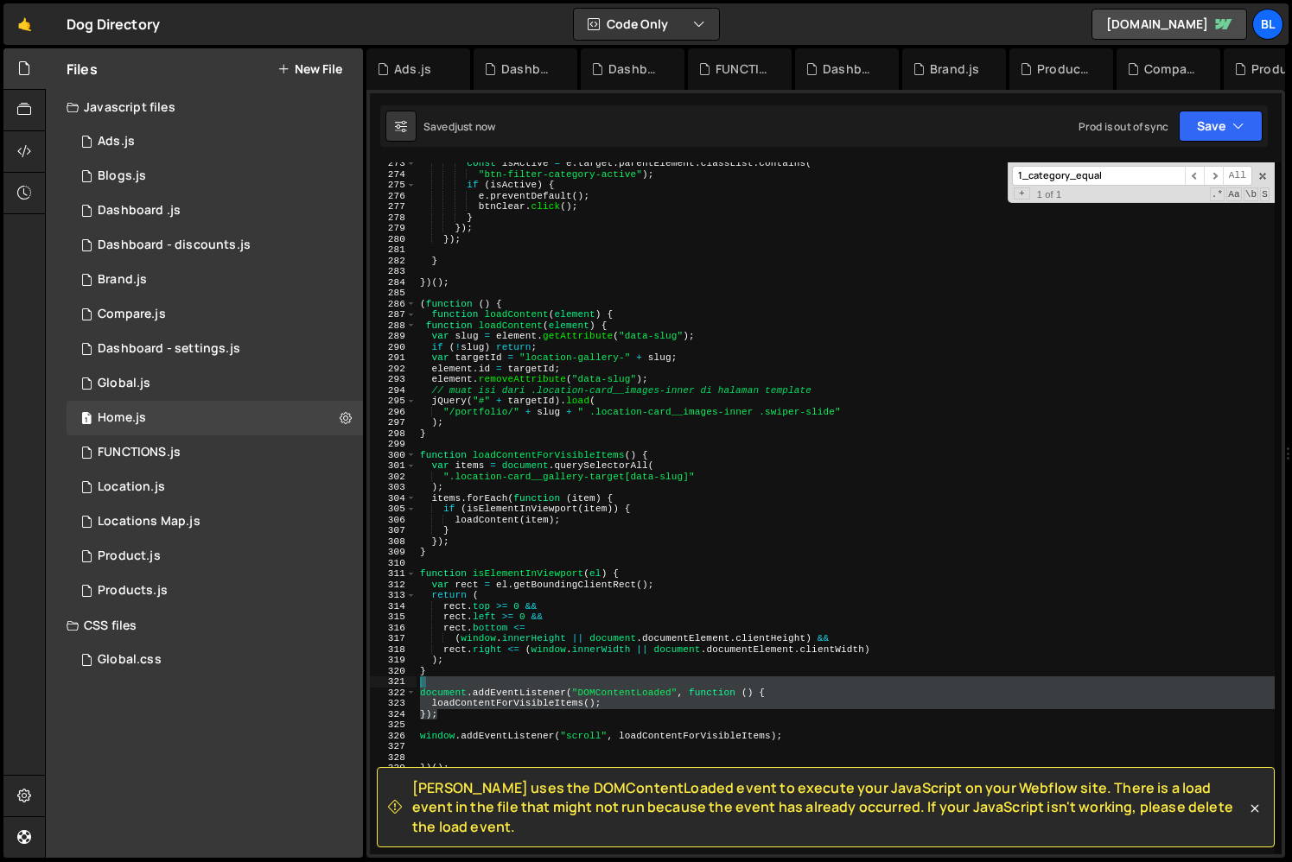
drag, startPoint x: 472, startPoint y: 719, endPoint x: 453, endPoint y: 683, distance: 40.2
click at [453, 683] on div "const isActive = e . target . parentElement . classList . contains ( "btn-filte…" at bounding box center [845, 515] width 858 height 714
type textarea "document.addEventListener("DOMContentLoaded", function () {"
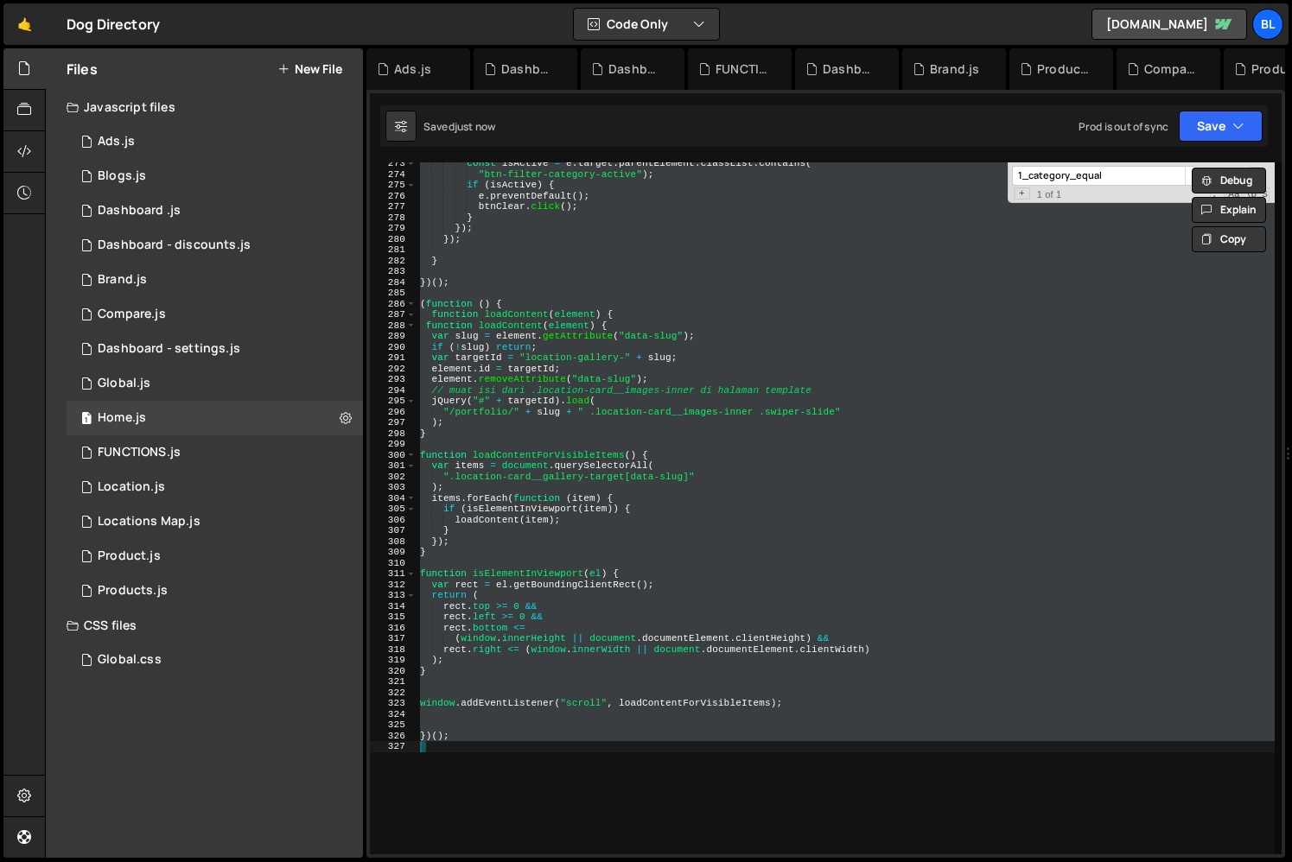
click at [624, 310] on div "const isActive = e . target . parentElement . classList . contains ( "btn-filte…" at bounding box center [845, 508] width 858 height 692
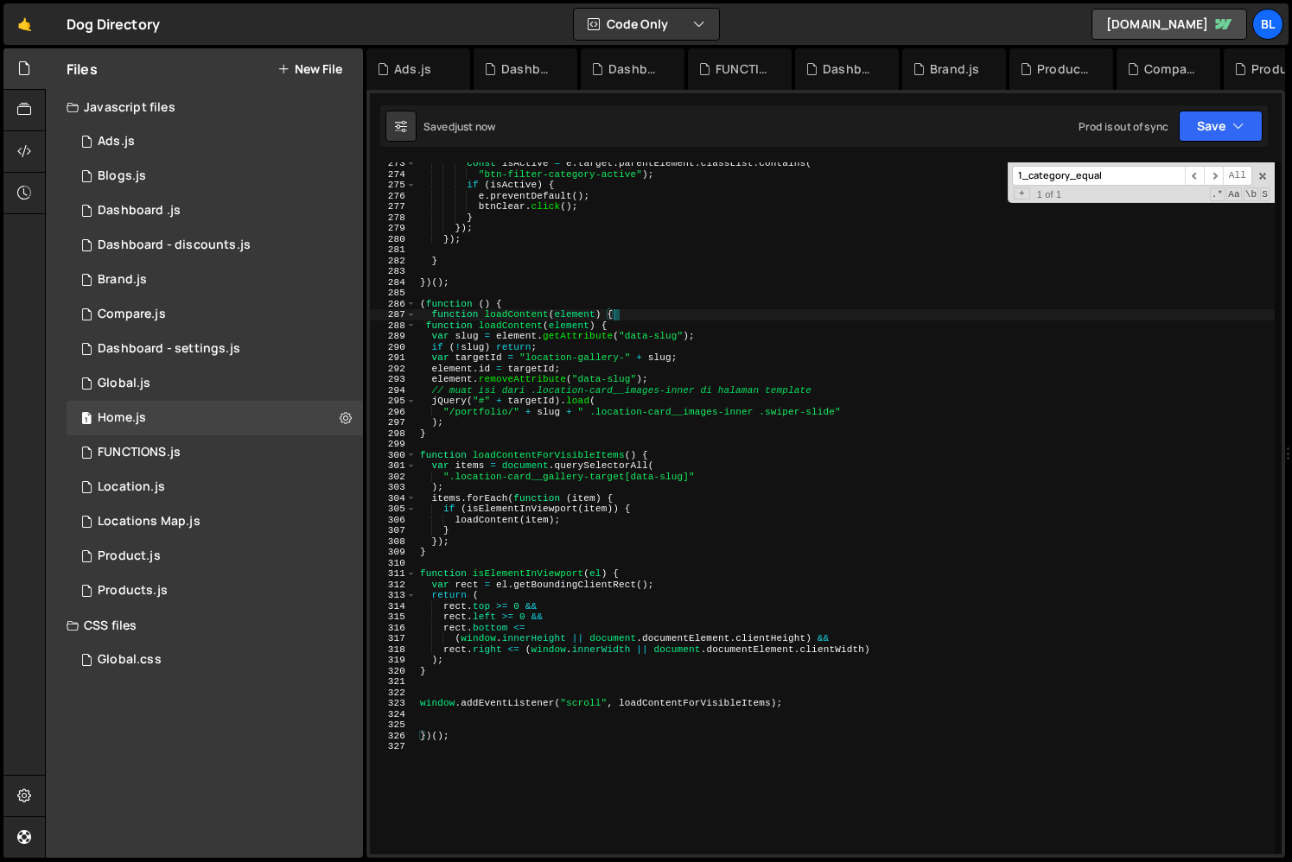
click at [613, 307] on div "const isActive = e . target . parentElement . classList . contains ( "btn-filte…" at bounding box center [845, 515] width 858 height 714
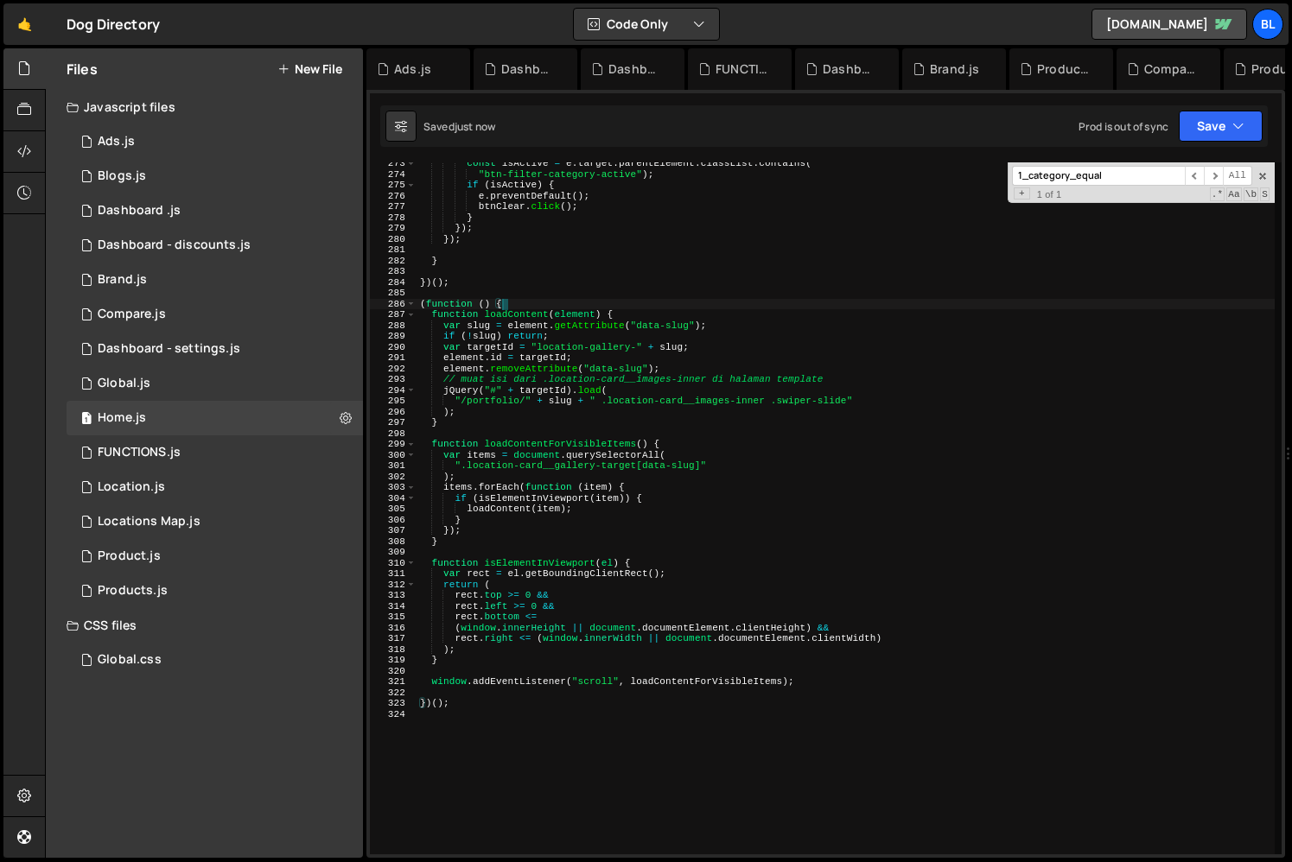
click at [497, 653] on div "const isActive = e . target . parentElement . classList . contains ( "btn-filte…" at bounding box center [845, 515] width 858 height 714
type textarea ");"
click at [495, 665] on div "const isActive = e . target . parentElement . classList . contains ( "btn-filte…" at bounding box center [845, 515] width 858 height 714
click at [625, 659] on div "const isActive = e . target . parentElement . classList . contains ( "btn-filte…" at bounding box center [845, 515] width 858 height 714
click at [685, 477] on div "const isActive = e . target . parentElement . classList . contains ( "btn-filte…" at bounding box center [845, 515] width 858 height 714
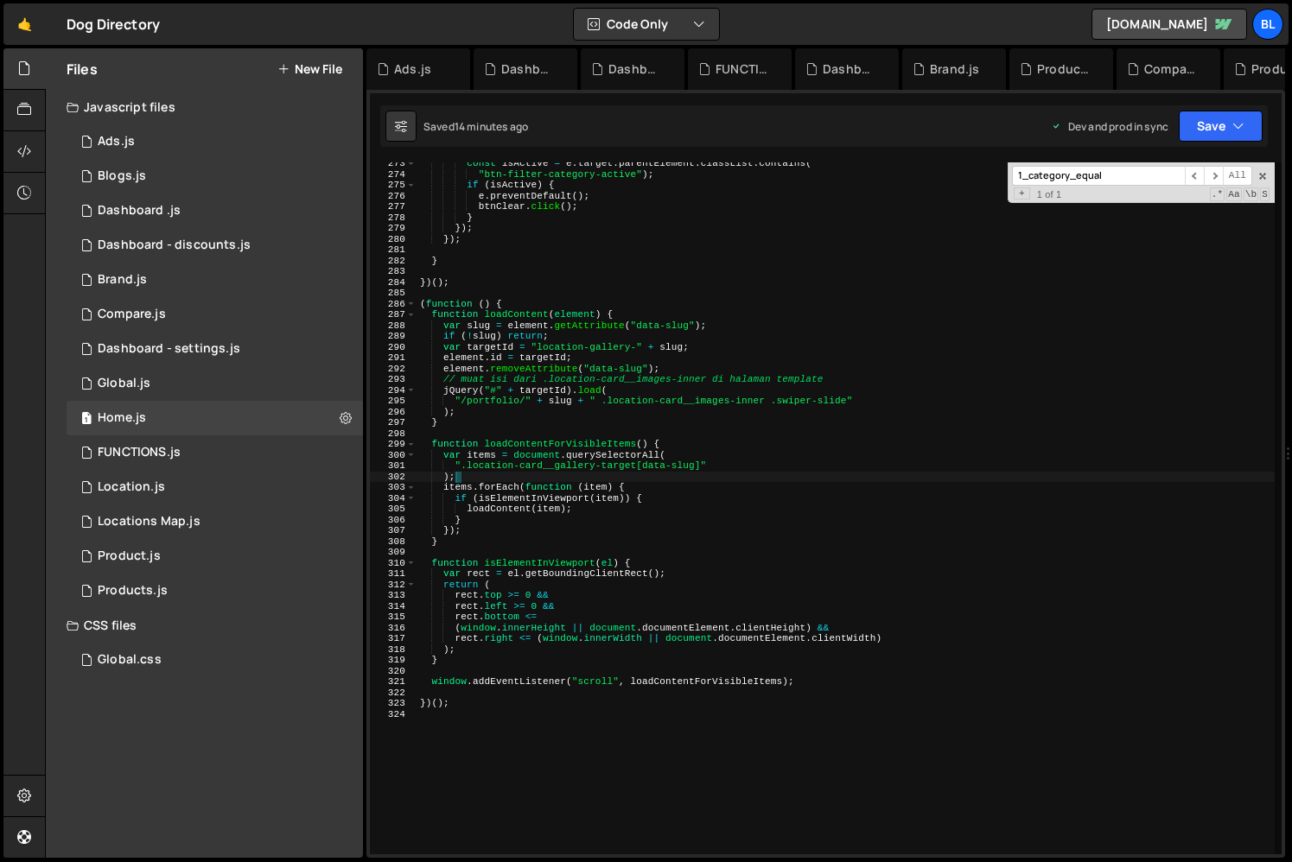
click at [671, 497] on div "const isActive = e . target . parentElement . classList . contains ( "btn-filte…" at bounding box center [845, 515] width 858 height 714
click at [508, 410] on div "const isActive = e . target . parentElement . classList . contains ( "btn-filte…" at bounding box center [845, 515] width 858 height 714
click at [497, 403] on div "const isActive = e . target . parentElement . classList . contains ( "btn-filte…" at bounding box center [845, 515] width 858 height 714
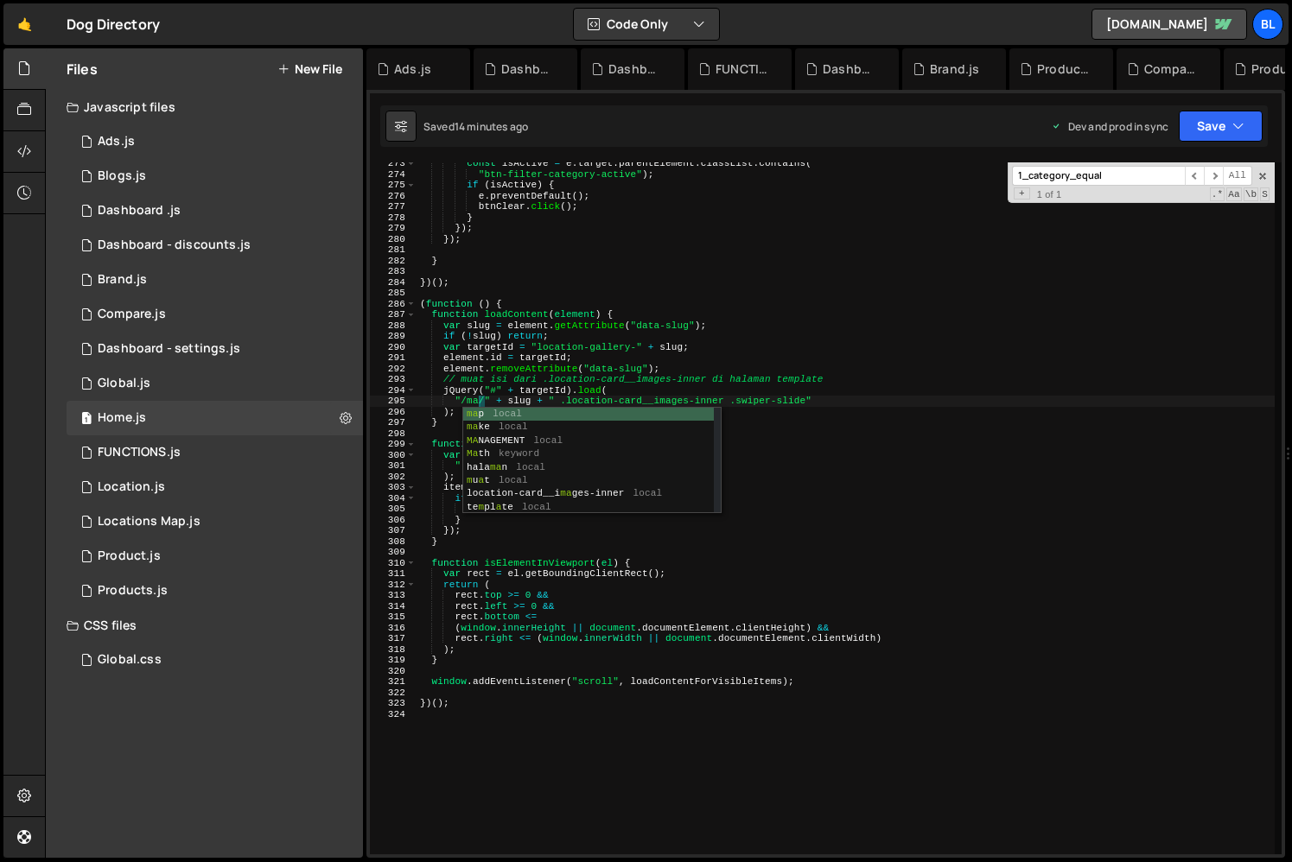
scroll to position [0, 5]
click at [491, 352] on div "const isActive = e . target . parentElement . classList . contains ( "btn-filte…" at bounding box center [845, 515] width 858 height 714
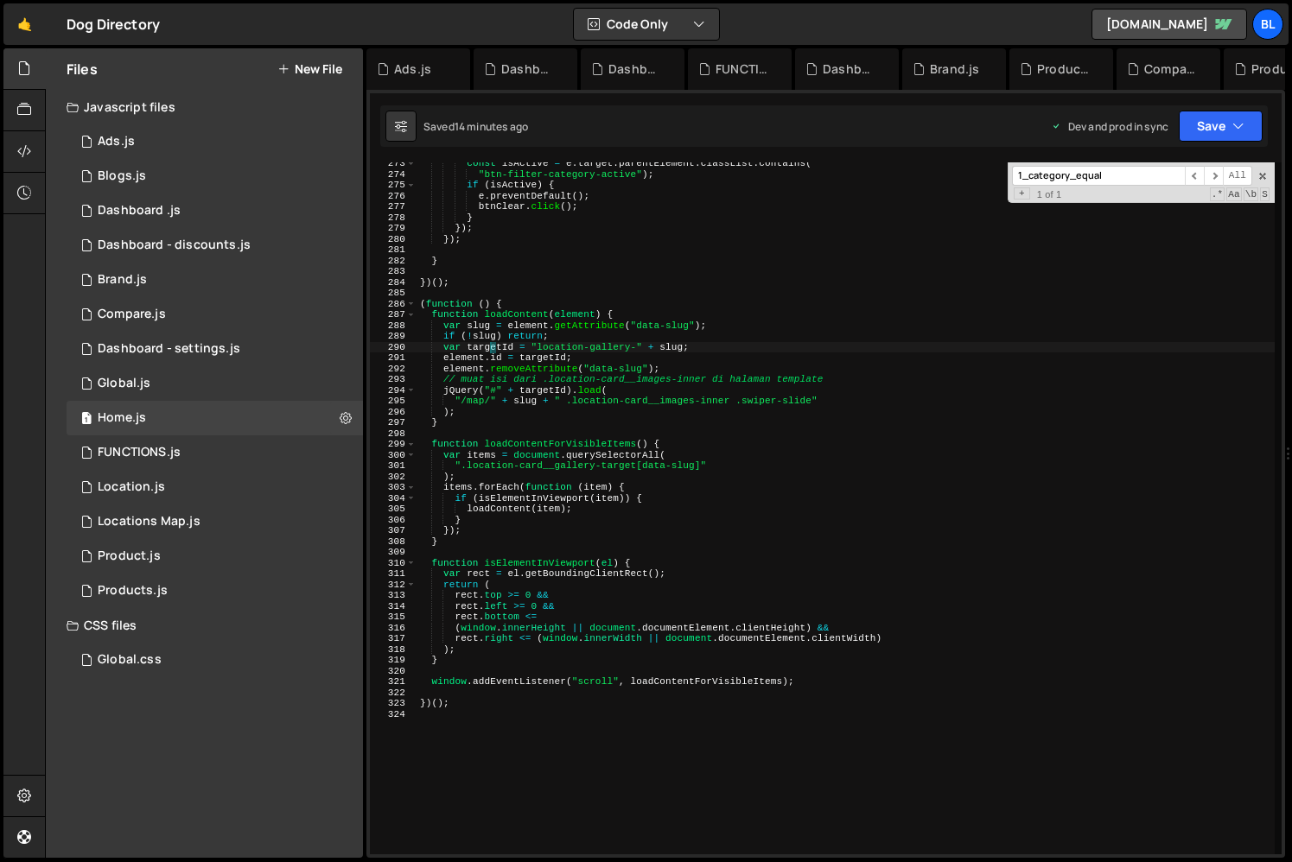
click at [482, 454] on div "const isActive = e . target . parentElement . classList . contains ( "btn-filte…" at bounding box center [845, 515] width 858 height 714
click at [459, 468] on div "const isActive = e . target . parentElement . classList . contains ( "btn-filte…" at bounding box center [845, 515] width 858 height 714
click at [472, 479] on div "const isActive = e . target . parentElement . classList . contains ( "btn-filte…" at bounding box center [845, 515] width 858 height 714
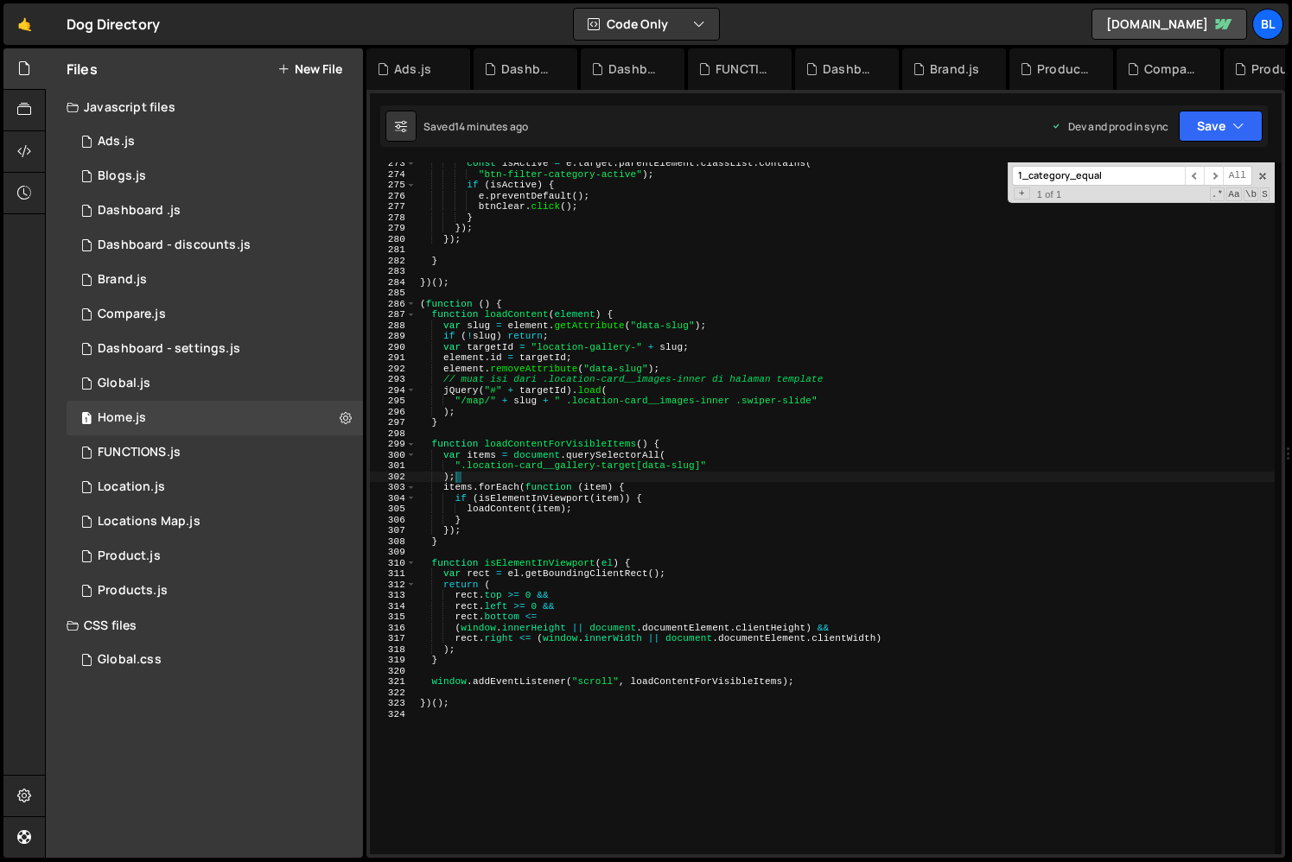
click at [528, 503] on div "const isActive = e . target . parentElement . classList . contains ( "btn-filte…" at bounding box center [845, 515] width 858 height 714
click at [477, 469] on div "const isActive = e . target . parentElement . classList . contains ( "btn-filte…" at bounding box center [845, 515] width 858 height 714
click at [463, 477] on div "const isActive = e . target . parentElement . classList . contains ( "btn-filte…" at bounding box center [845, 515] width 858 height 714
type textarea ");"
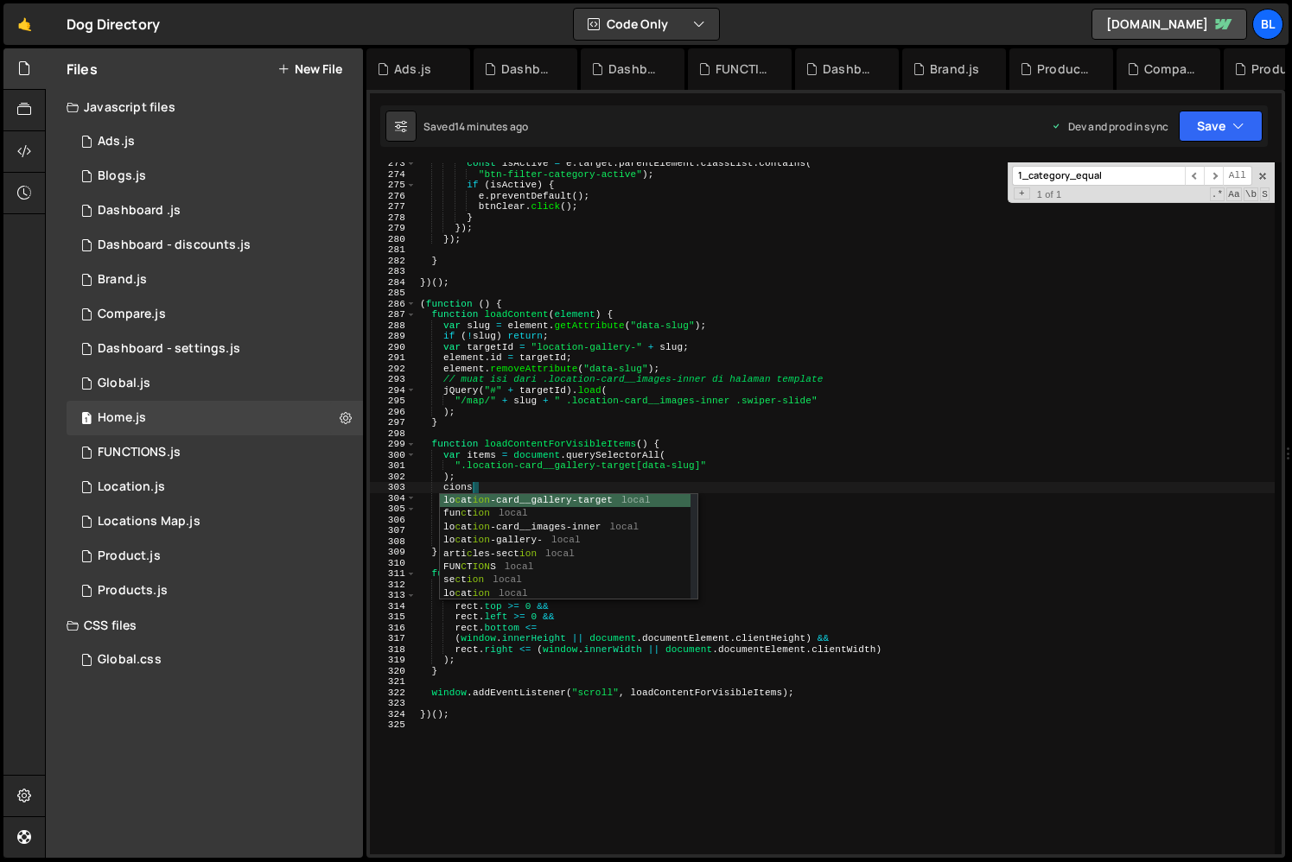
type textarea "cionso"
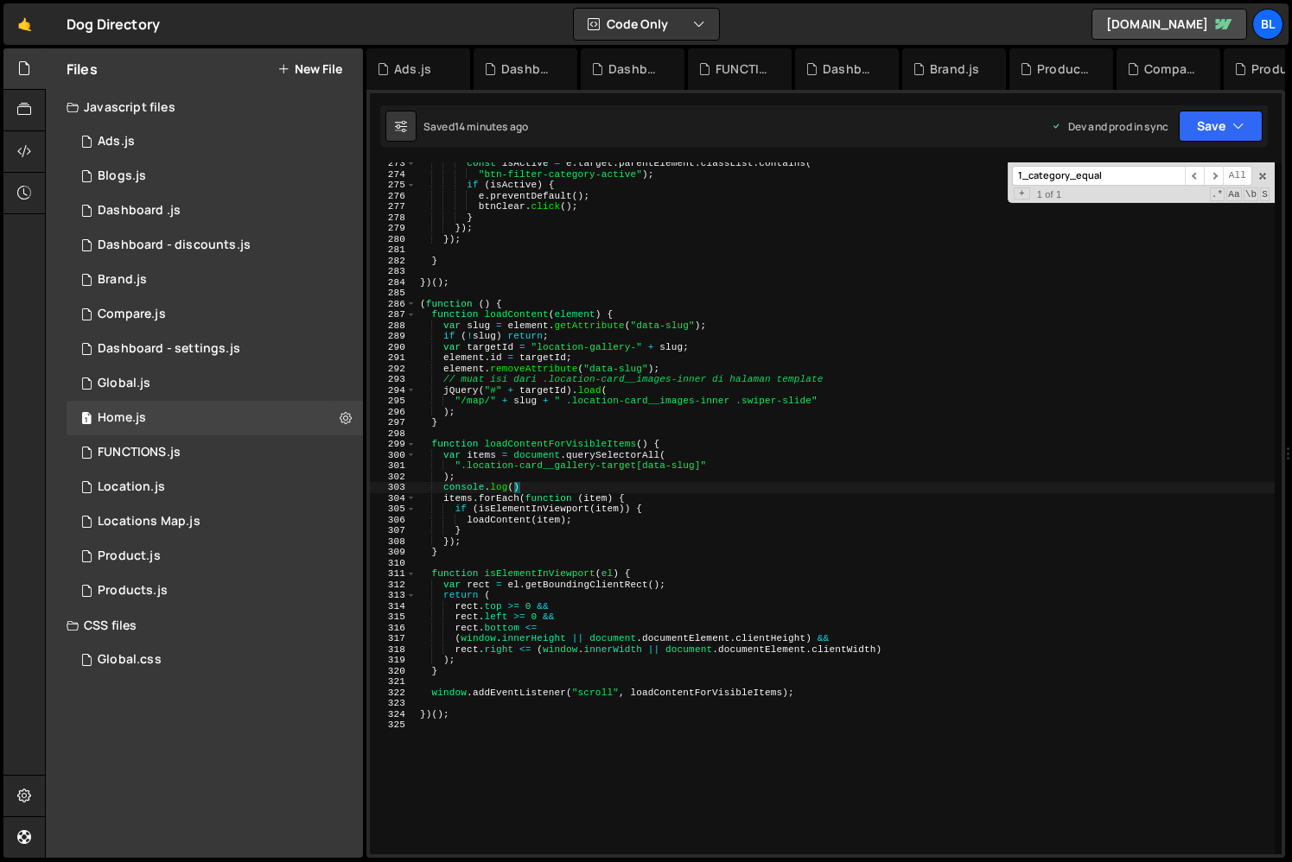
paste textarea "isElementInViewport)"
click at [456, 422] on div "const isActive = e . target . parentElement . classList . contains ( "btn-filte…" at bounding box center [845, 515] width 858 height 714
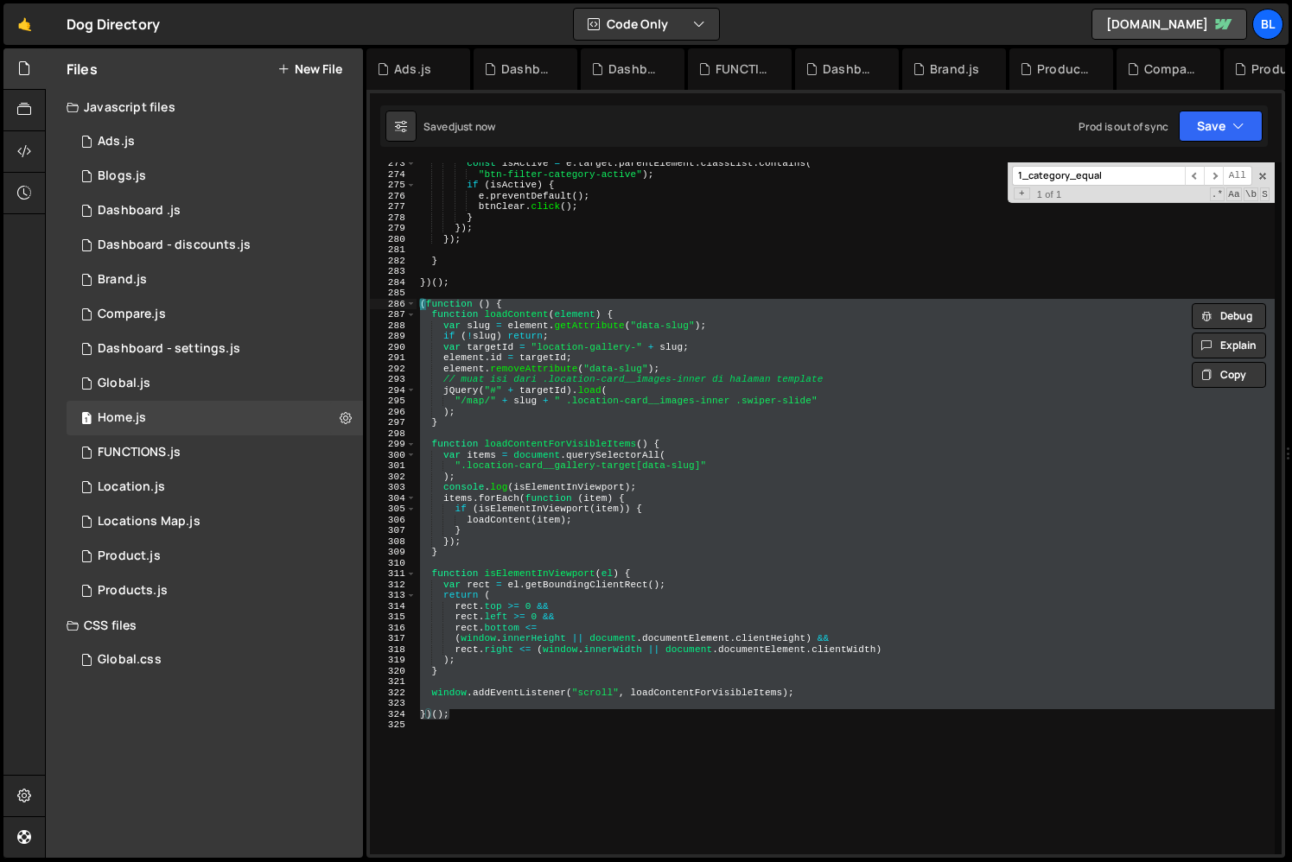
drag, startPoint x: 454, startPoint y: 716, endPoint x: 416, endPoint y: 302, distance: 415.5
click at [416, 302] on div "const isActive = e . target . parentElement . classList . contains ( "btn-filte…" at bounding box center [845, 515] width 858 height 714
click at [524, 472] on div "const isActive = e . target . parentElement . classList . contains ( "btn-filte…" at bounding box center [845, 515] width 858 height 714
type textarea ");"
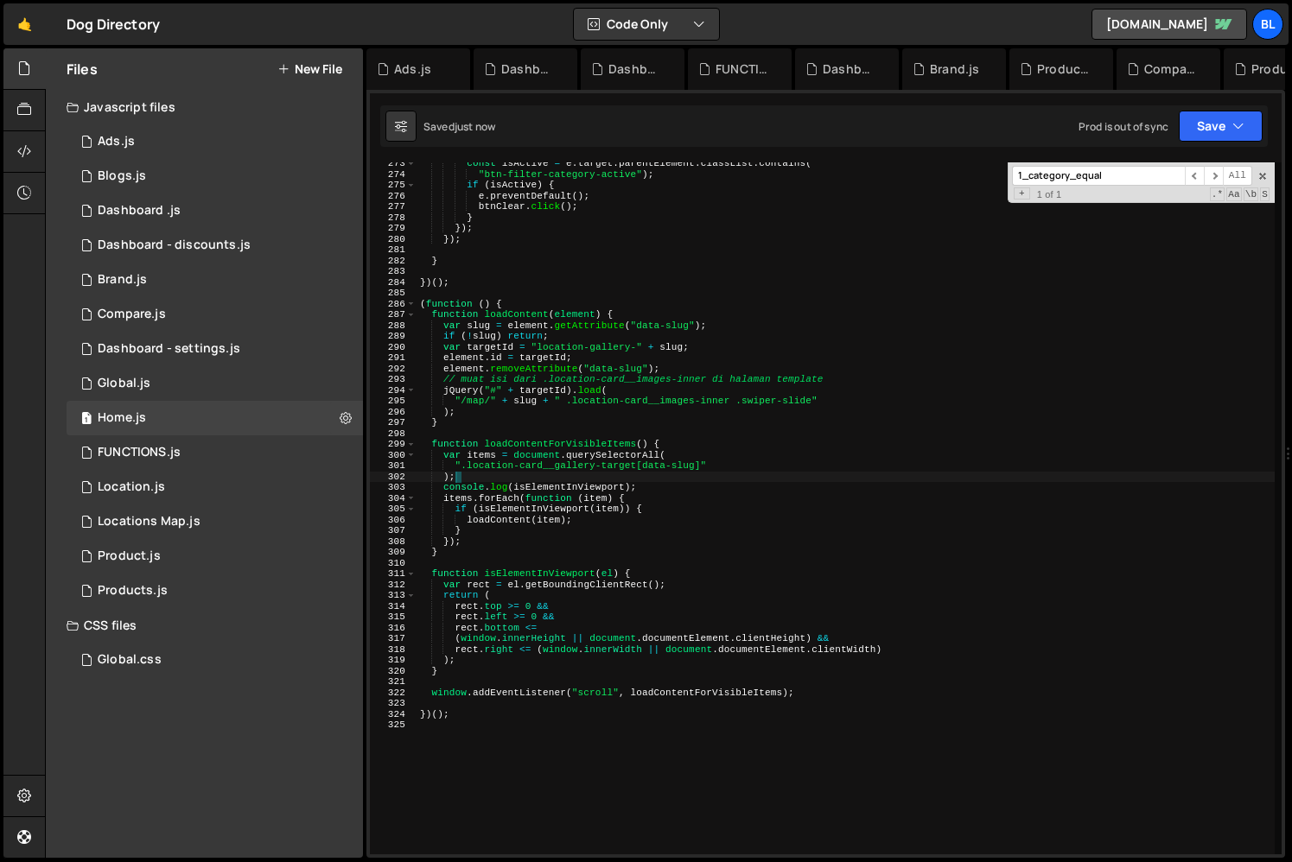
click at [451, 707] on div "const isActive = e . target . parentElement . classList . contains ( "btn-filte…" at bounding box center [845, 515] width 858 height 714
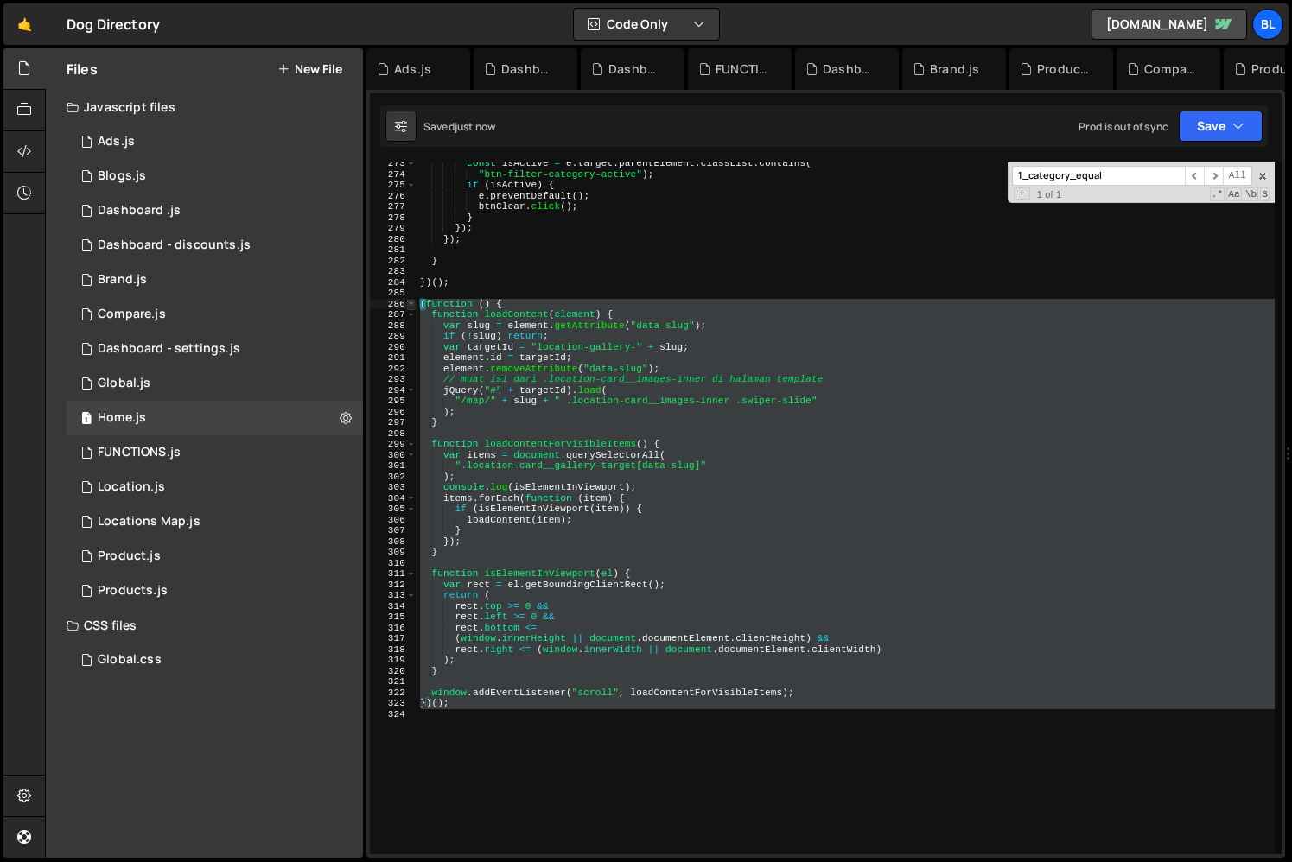
type textarea "(function () { function loadContent(element) {"
drag, startPoint x: 462, startPoint y: 727, endPoint x: 411, endPoint y: 302, distance: 428.1
click at [411, 302] on div "(function () { function loadContent(element) { 273 274 275 276 277 278 279 280 …" at bounding box center [826, 508] width 912 height 692
paste textarea
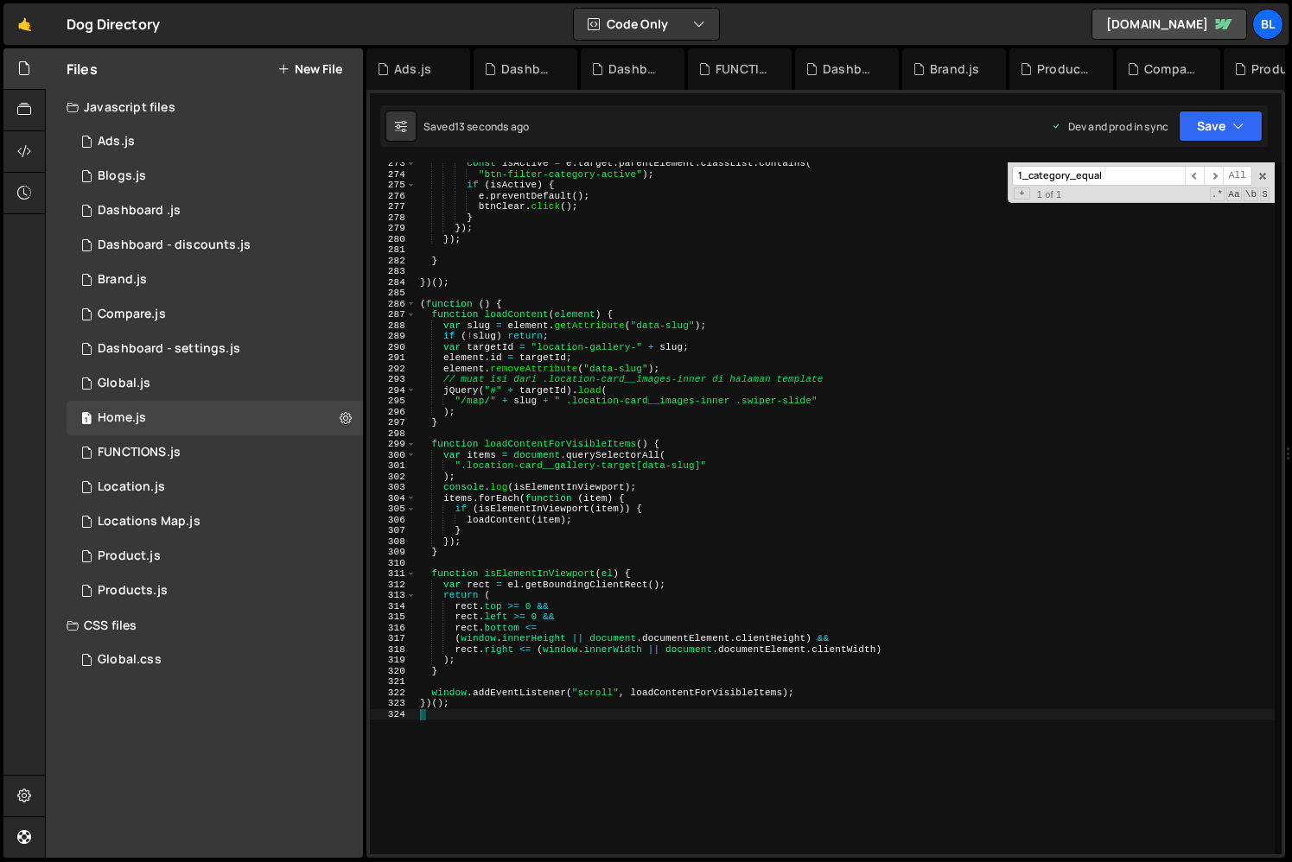
click at [481, 405] on div "const isActive = e . target . parentElement . classList . contains ( "btn-filte…" at bounding box center [845, 515] width 858 height 714
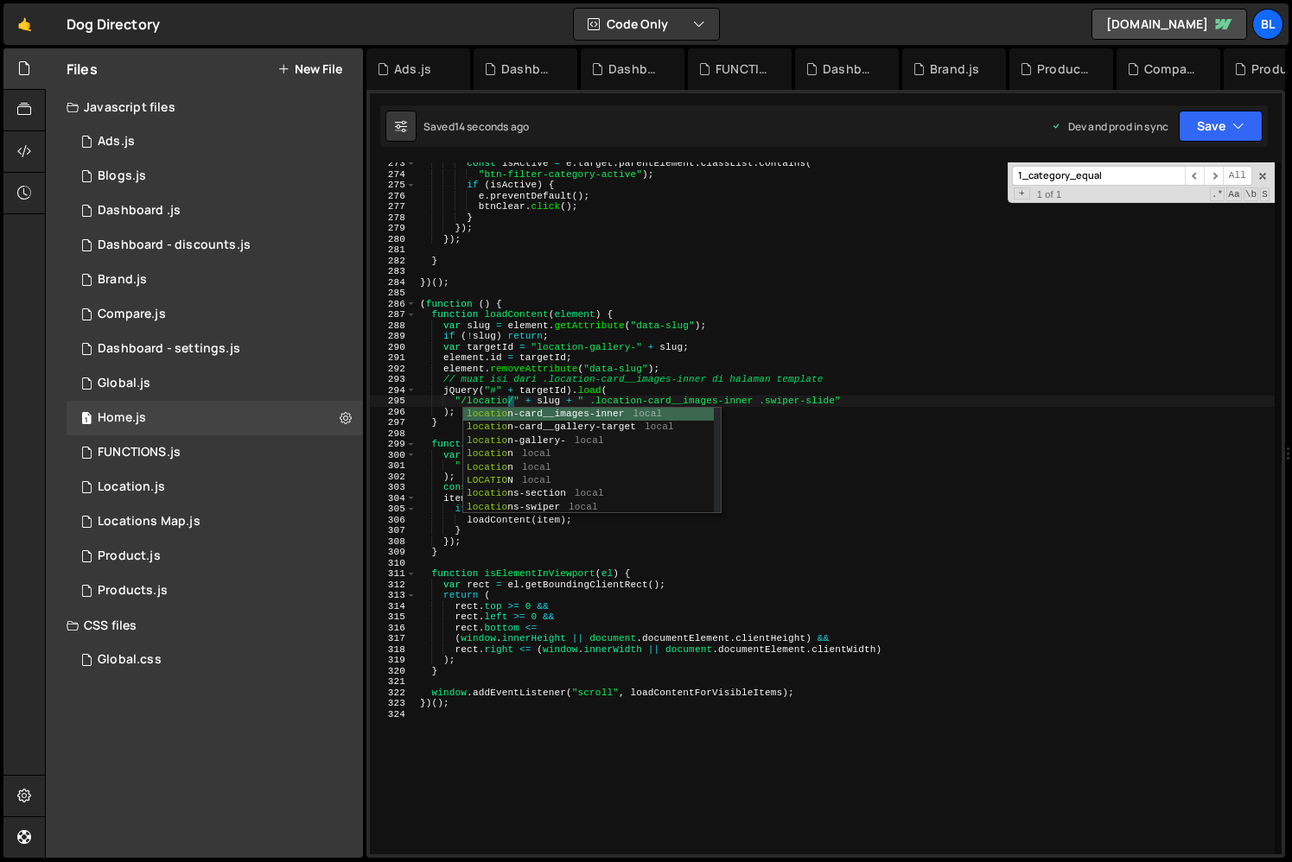
type textarea ""/locations/" + slug + " .location-card__images-inner .swiper-slide""
click at [511, 776] on div "const isActive = e . target . parentElement . classList . contains ( "btn-filte…" at bounding box center [845, 515] width 858 height 714
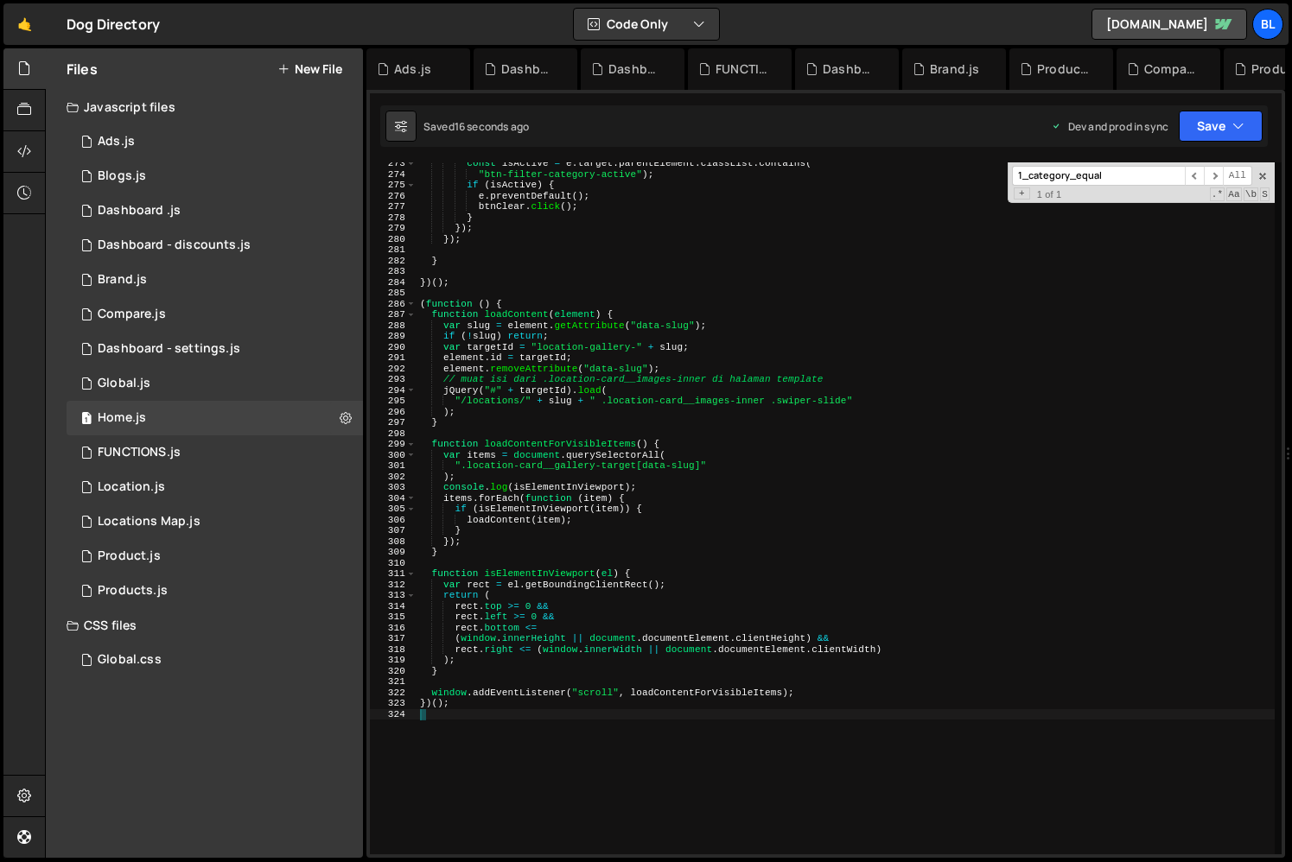
scroll to position [0, 0]
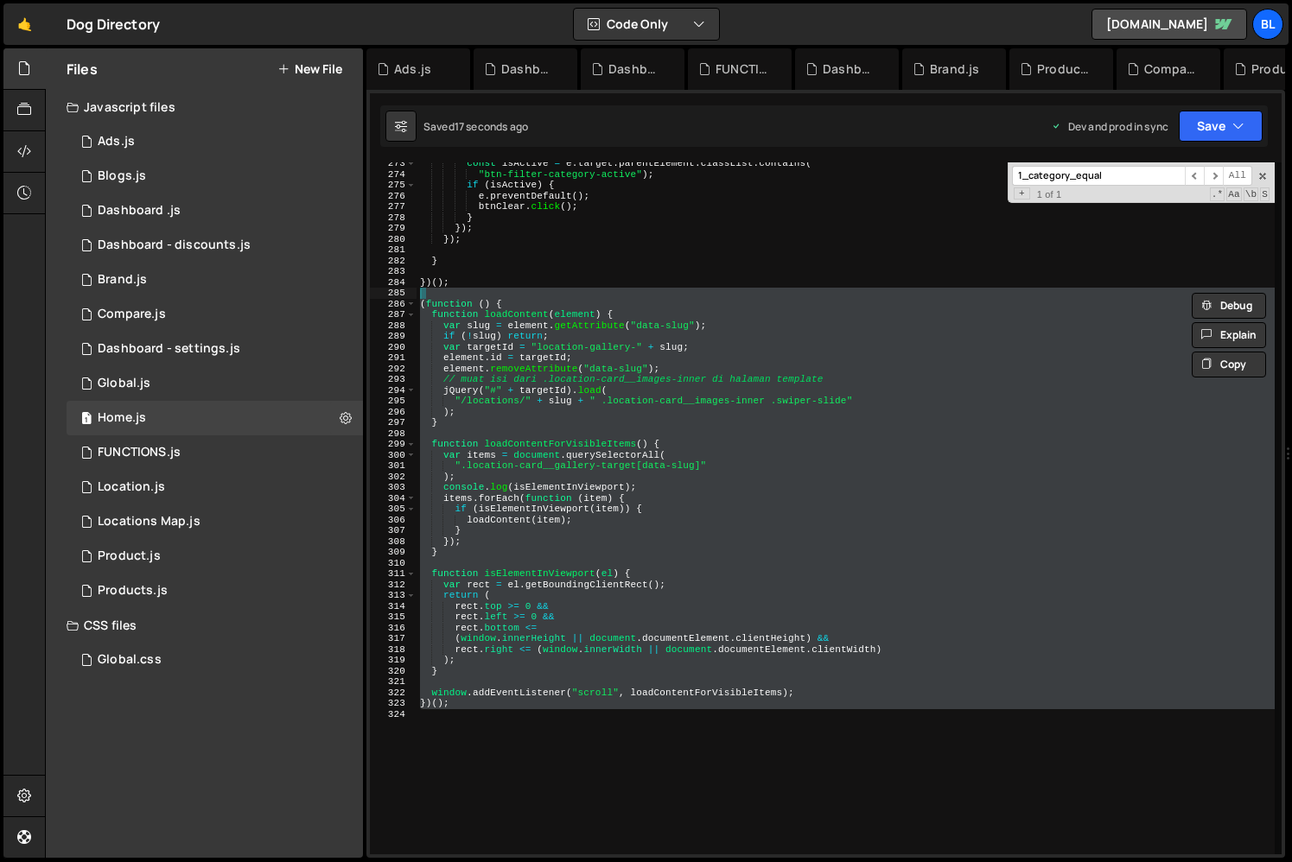
drag, startPoint x: 511, startPoint y: 776, endPoint x: 428, endPoint y: 292, distance: 491.0
click at [428, 292] on div "const isActive = e . target . parentElement . classList . contains ( "btn-filte…" at bounding box center [845, 515] width 858 height 714
click at [562, 535] on div "const isActive = e . target . parentElement . classList . contains ( "btn-filte…" at bounding box center [845, 515] width 858 height 714
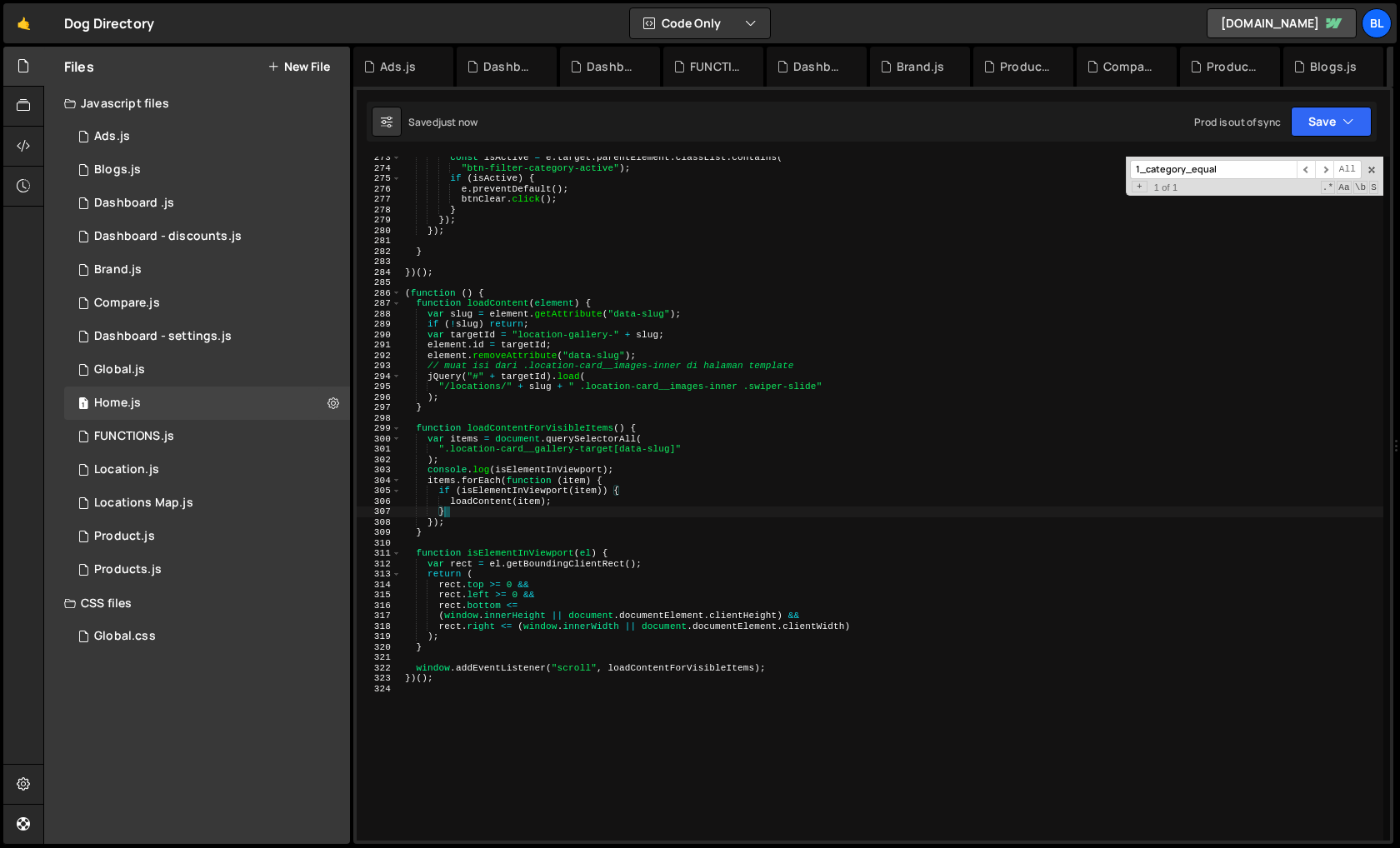
click at [639, 633] on div "const isActive = e . target . parentElement . classList . contains ( "btn-filte…" at bounding box center [892, 504] width 982 height 704
type textarea ");"
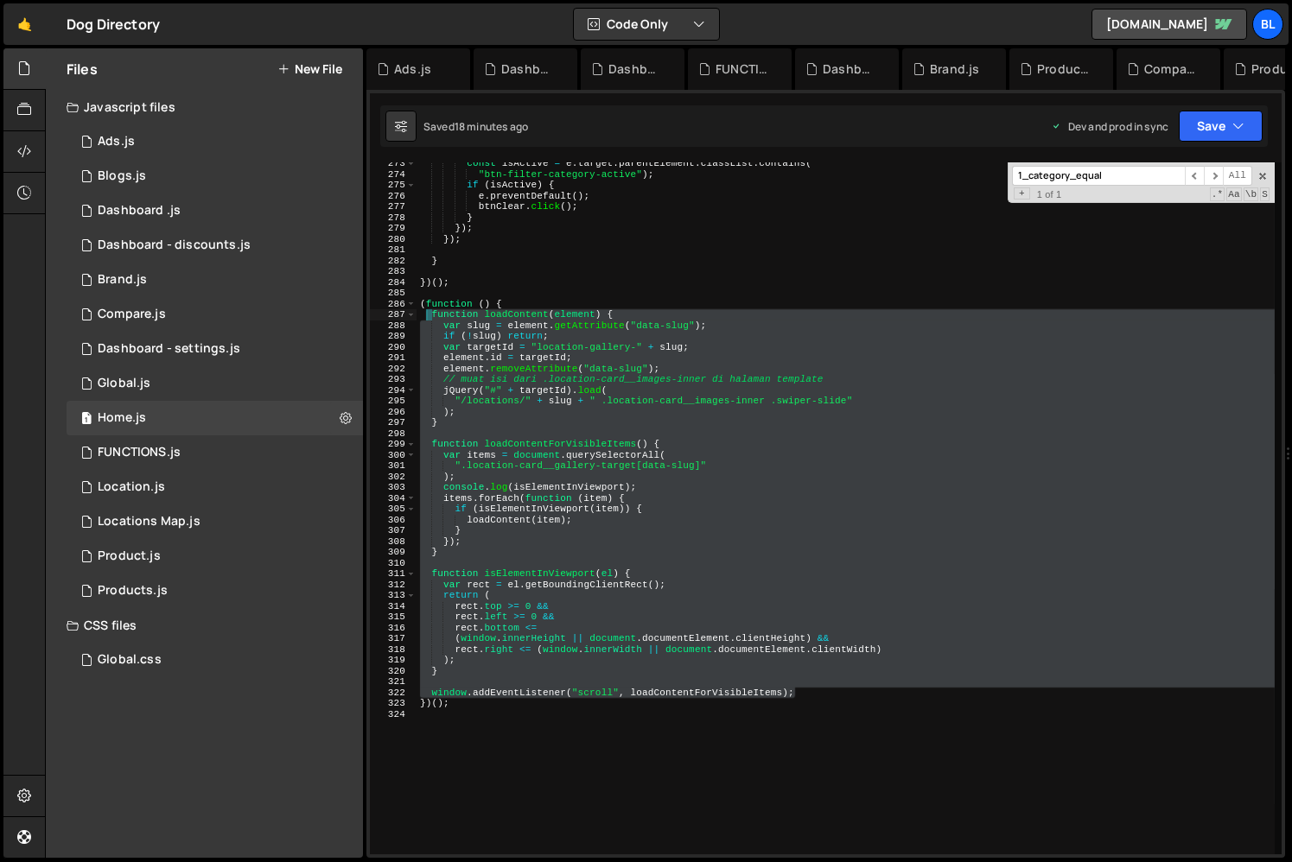
paste textarea
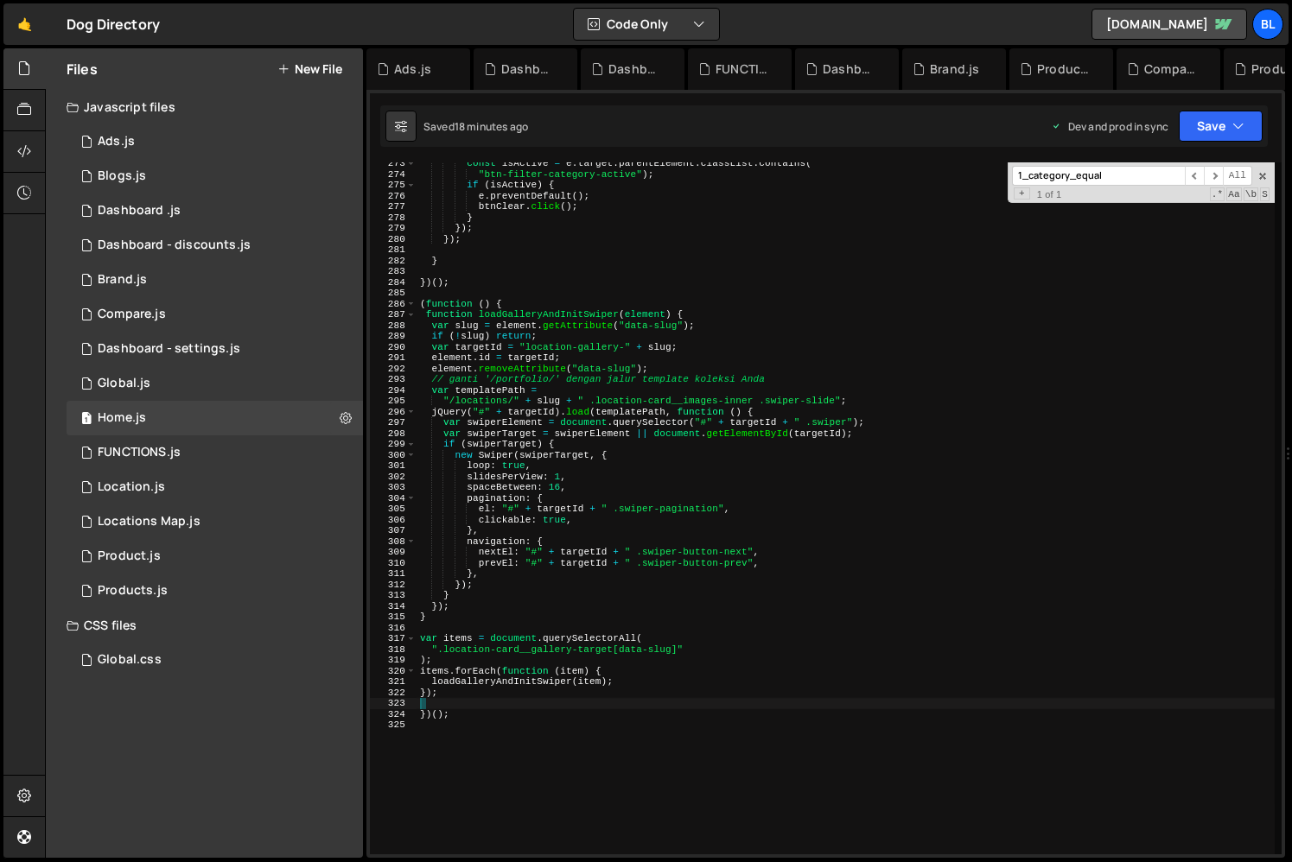
drag, startPoint x: 801, startPoint y: 695, endPoint x: 425, endPoint y: 313, distance: 535.8
click at [425, 313] on div "const isActive = e . target . parentElement . classList . contains ( "btn-filte…" at bounding box center [845, 515] width 858 height 714
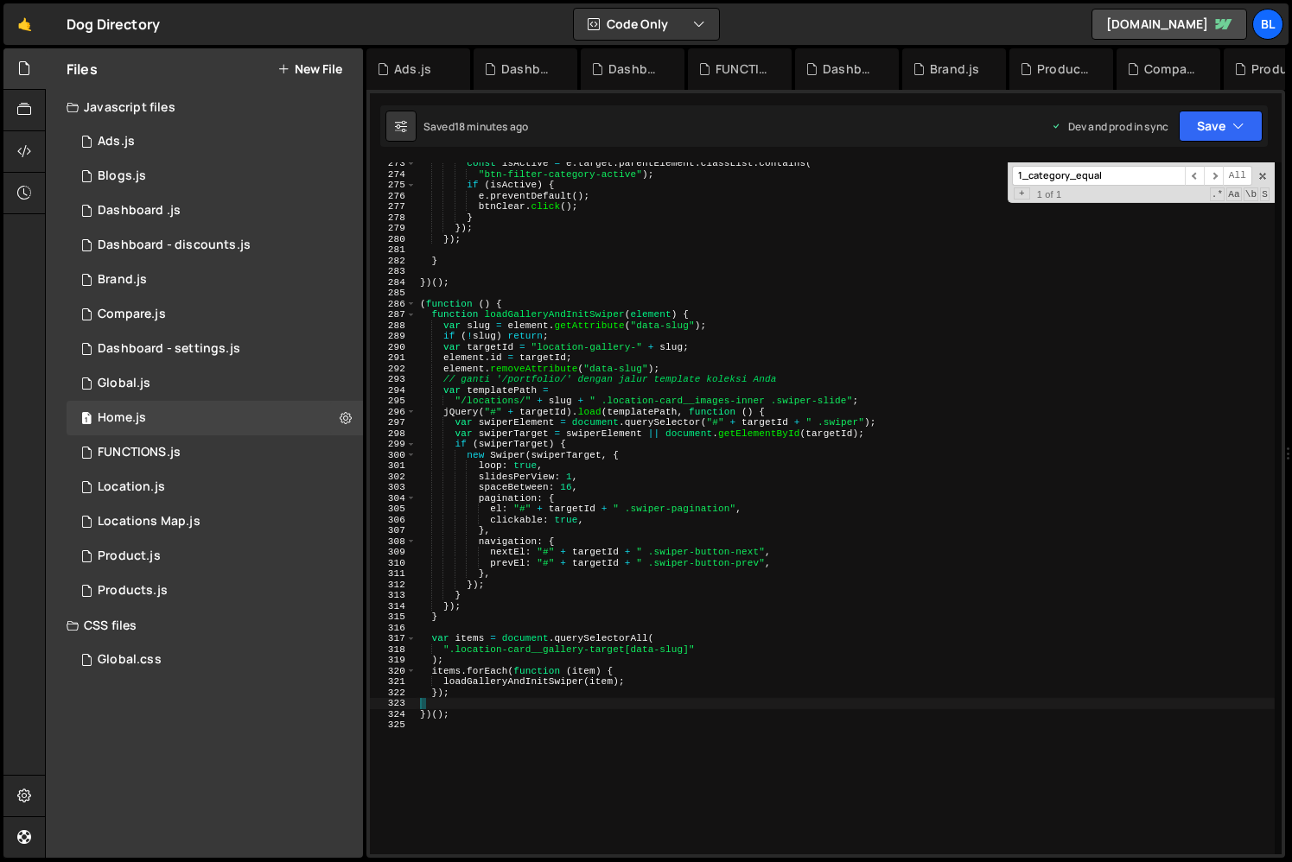
click at [509, 525] on div "const isActive = e . target . parentElement . classList . contains ( "btn-filte…" at bounding box center [845, 515] width 858 height 714
click at [469, 696] on div "const isActive = e . target . parentElement . classList . contains ( "btn-filte…" at bounding box center [845, 515] width 858 height 714
click at [492, 715] on div "const isActive = e . target . parentElement . classList . contains ( "btn-filte…" at bounding box center [845, 515] width 858 height 714
click at [564, 643] on div "const isActive = e . target . parentElement . classList . contains ( "btn-filte…" at bounding box center [845, 515] width 858 height 714
click at [580, 456] on div "const isActive = e . target . parentElement . classList . contains ( "btn-filte…" at bounding box center [845, 515] width 858 height 714
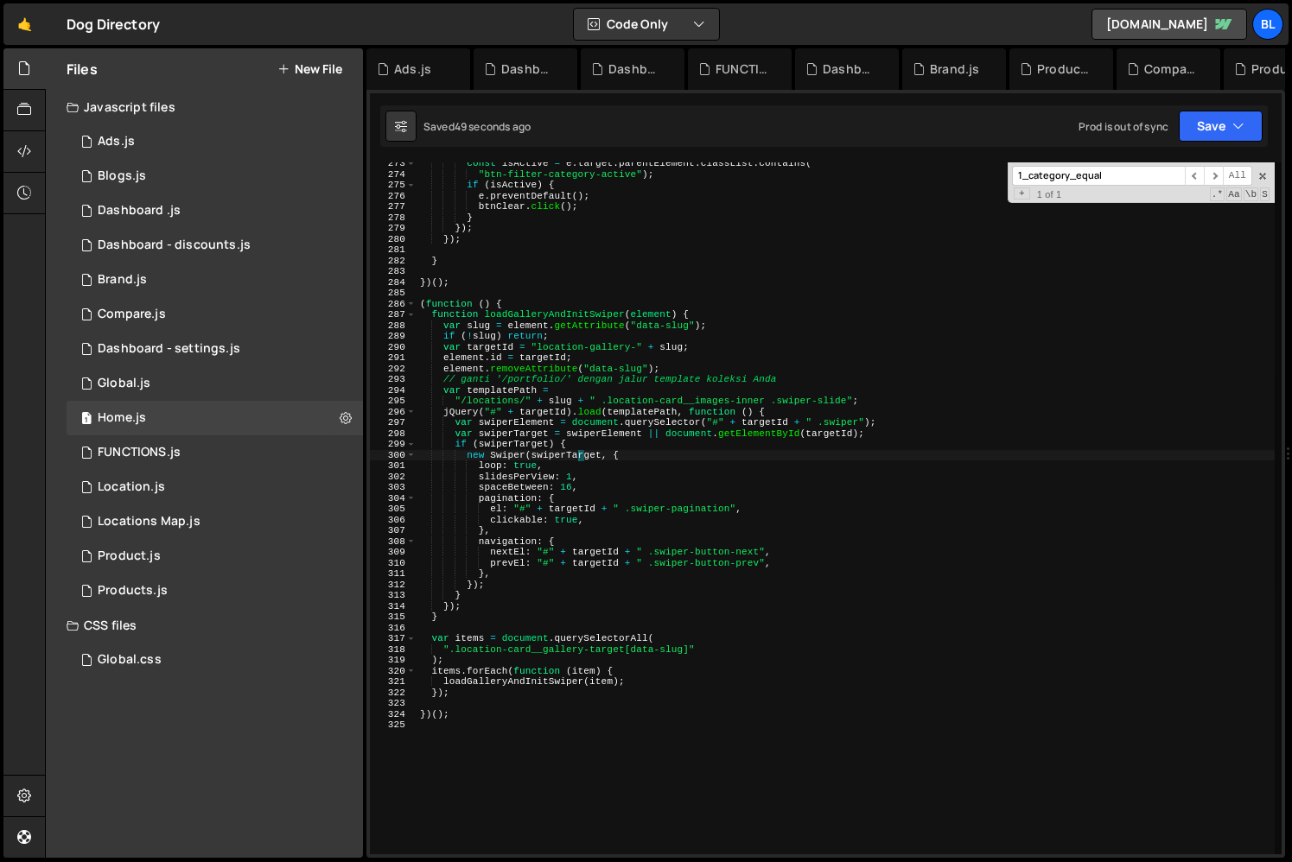
click at [595, 480] on div "const isActive = e . target . parentElement . classList . contains ( "btn-filte…" at bounding box center [845, 515] width 858 height 714
click at [568, 460] on div "const isActive = e . target . parentElement . classList . contains ( "btn-filte…" at bounding box center [845, 515] width 858 height 714
click at [519, 432] on div "const isActive = e . target . parentElement . classList . contains ( "btn-filte…" at bounding box center [845, 515] width 858 height 714
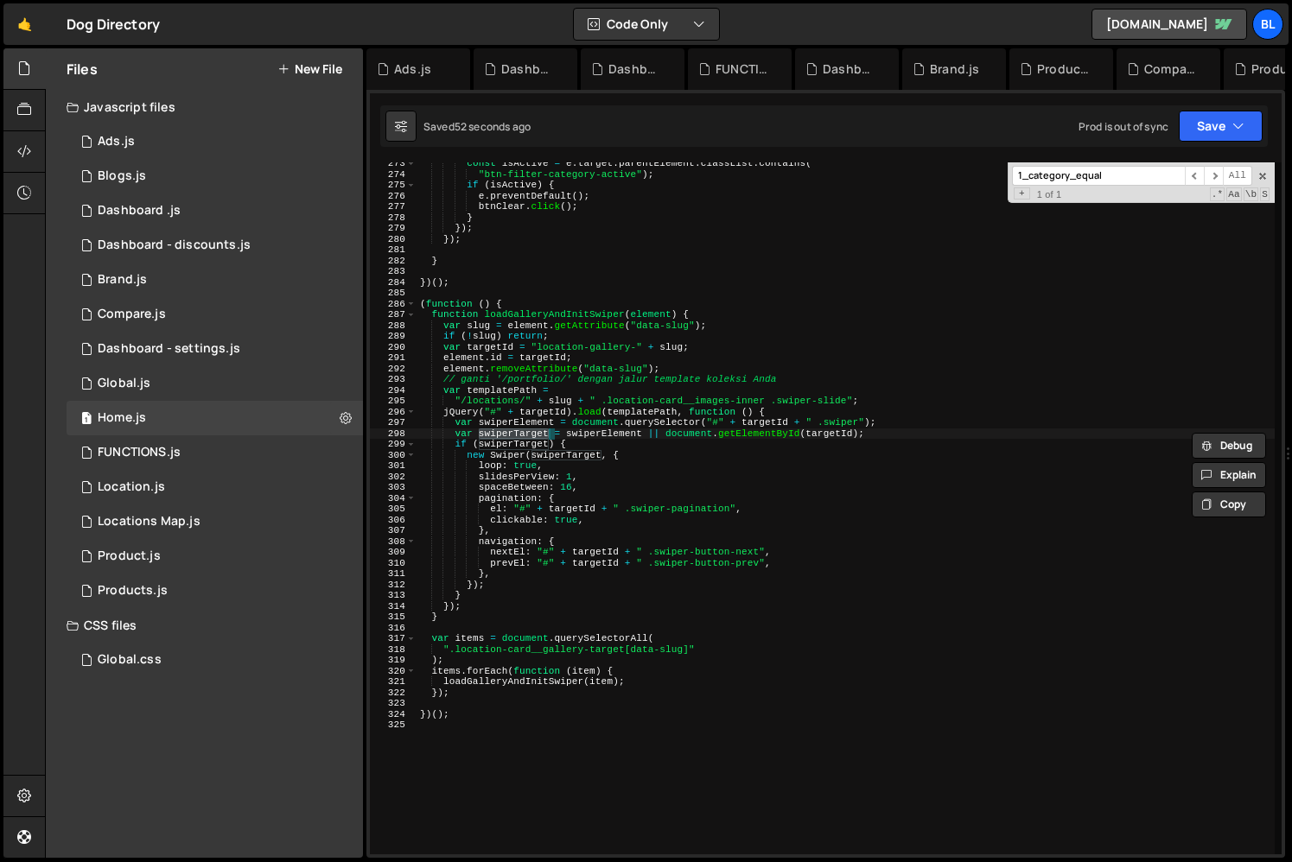
click at [590, 435] on div "const isActive = e . target . parentElement . classList . contains ( "btn-filte…" at bounding box center [845, 515] width 858 height 714
click at [794, 461] on div "const isActive = e . target . parentElement . classList . contains ( "btn-filte…" at bounding box center [845, 515] width 858 height 714
click at [857, 423] on div "const isActive = e . target . parentElement . classList . contains ( "btn-filte…" at bounding box center [845, 515] width 858 height 714
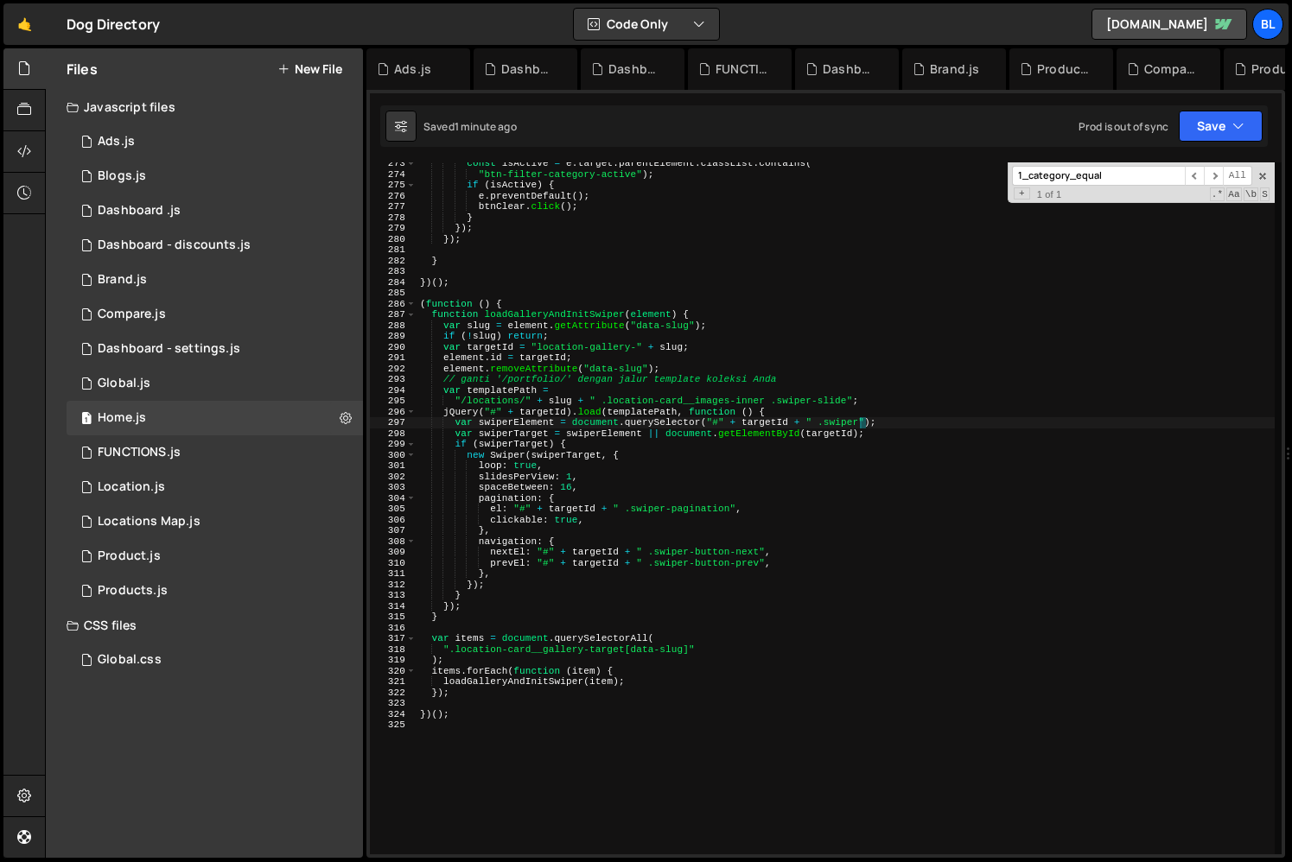
scroll to position [0, 39]
paste textarea "location-card__images"
click at [891, 510] on div "const isActive = e . target . parentElement . classList . contains ( "btn-filte…" at bounding box center [845, 515] width 858 height 714
drag, startPoint x: 476, startPoint y: 477, endPoint x: 577, endPoint y: 484, distance: 101.3
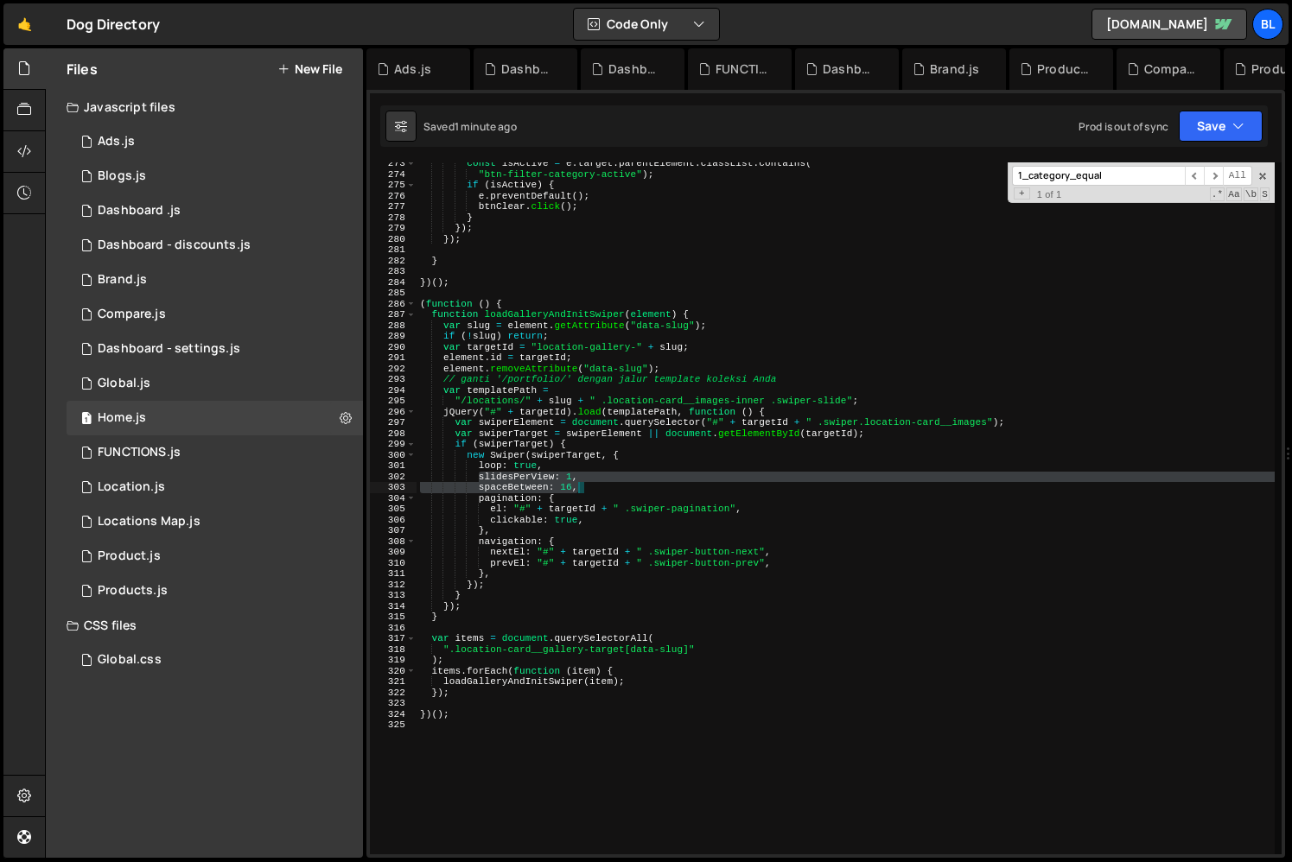
click at [577, 484] on div "const isActive = e . target . parentElement . classList . contains ( "btn-filte…" at bounding box center [845, 515] width 858 height 714
click at [577, 468] on div at bounding box center [577, 468] width 0 height 0
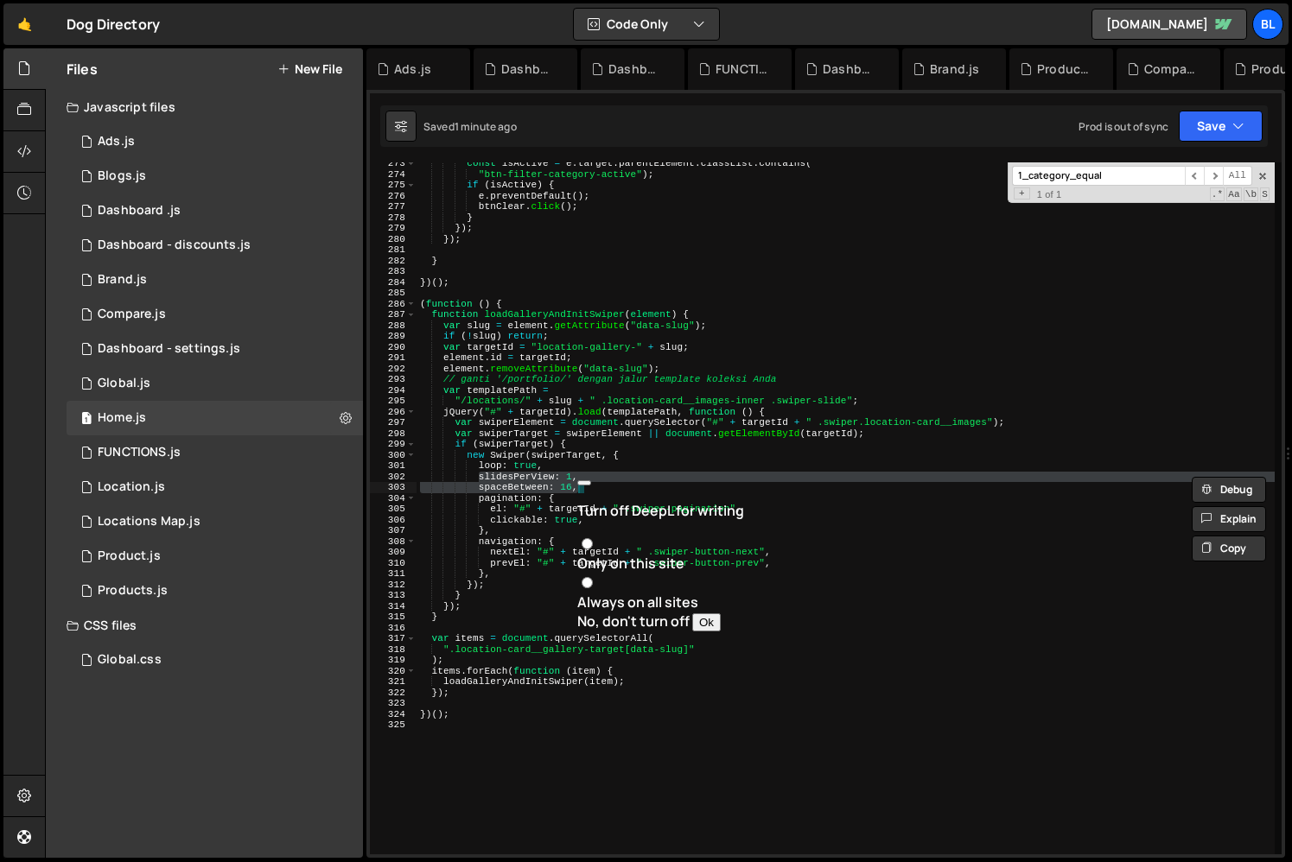
click at [557, 536] on div "const isActive = e . target . parentElement . classList . contains ( "btn-filte…" at bounding box center [845, 515] width 858 height 714
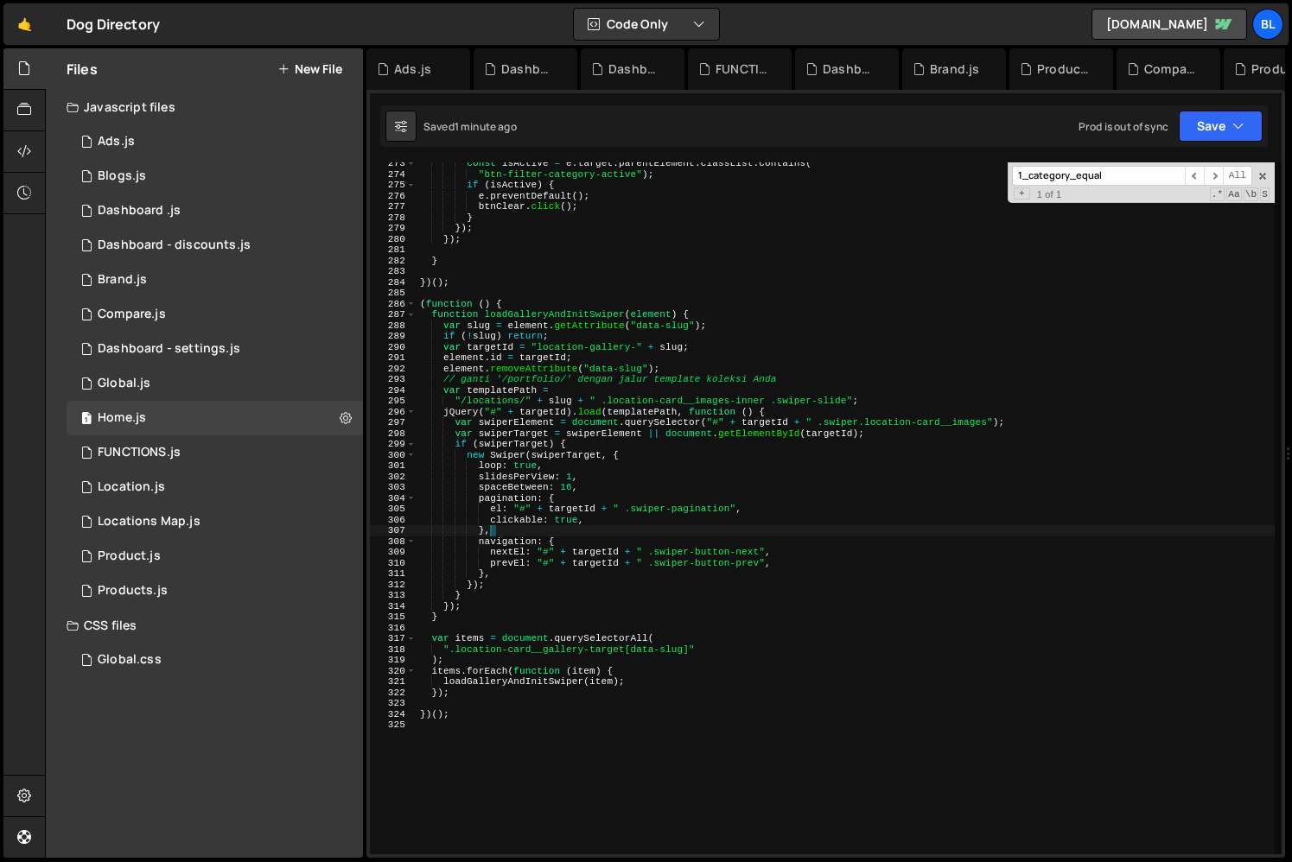
click at [566, 489] on div "const isActive = e . target . parentElement . classList . contains ( "btn-filte…" at bounding box center [845, 515] width 858 height 714
click at [607, 479] on div "const isActive = e . target . parentElement . classList . contains ( "btn-filte…" at bounding box center [845, 515] width 858 height 714
click at [560, 513] on div "const isActive = e . target . parentElement . classList . contains ( "btn-filte…" at bounding box center [845, 515] width 858 height 714
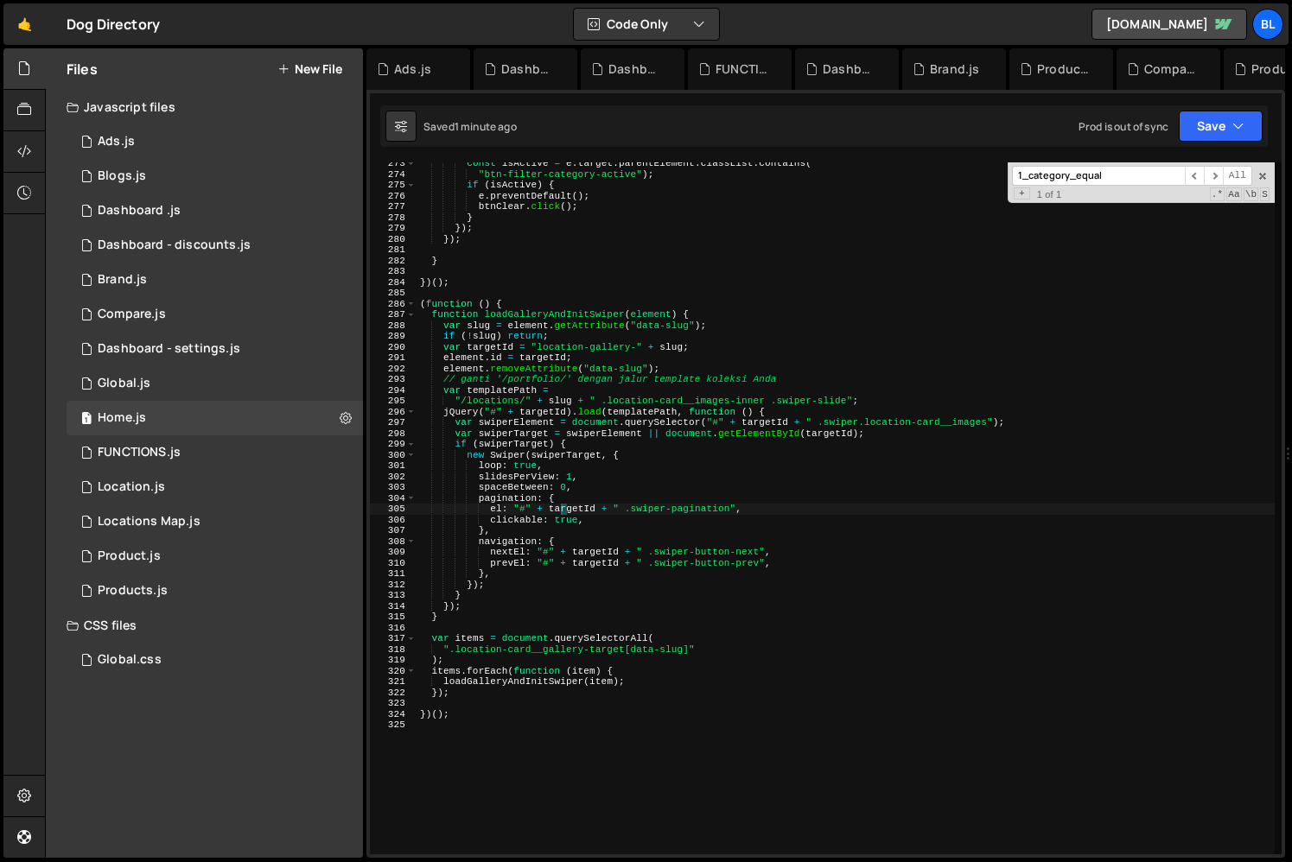
click at [545, 549] on div "const isActive = e . target . parentElement . classList . contains ( "btn-filte…" at bounding box center [845, 515] width 858 height 714
click at [558, 600] on div "const isActive = e . target . parentElement . classList . contains ( "btn-filte…" at bounding box center [845, 515] width 858 height 714
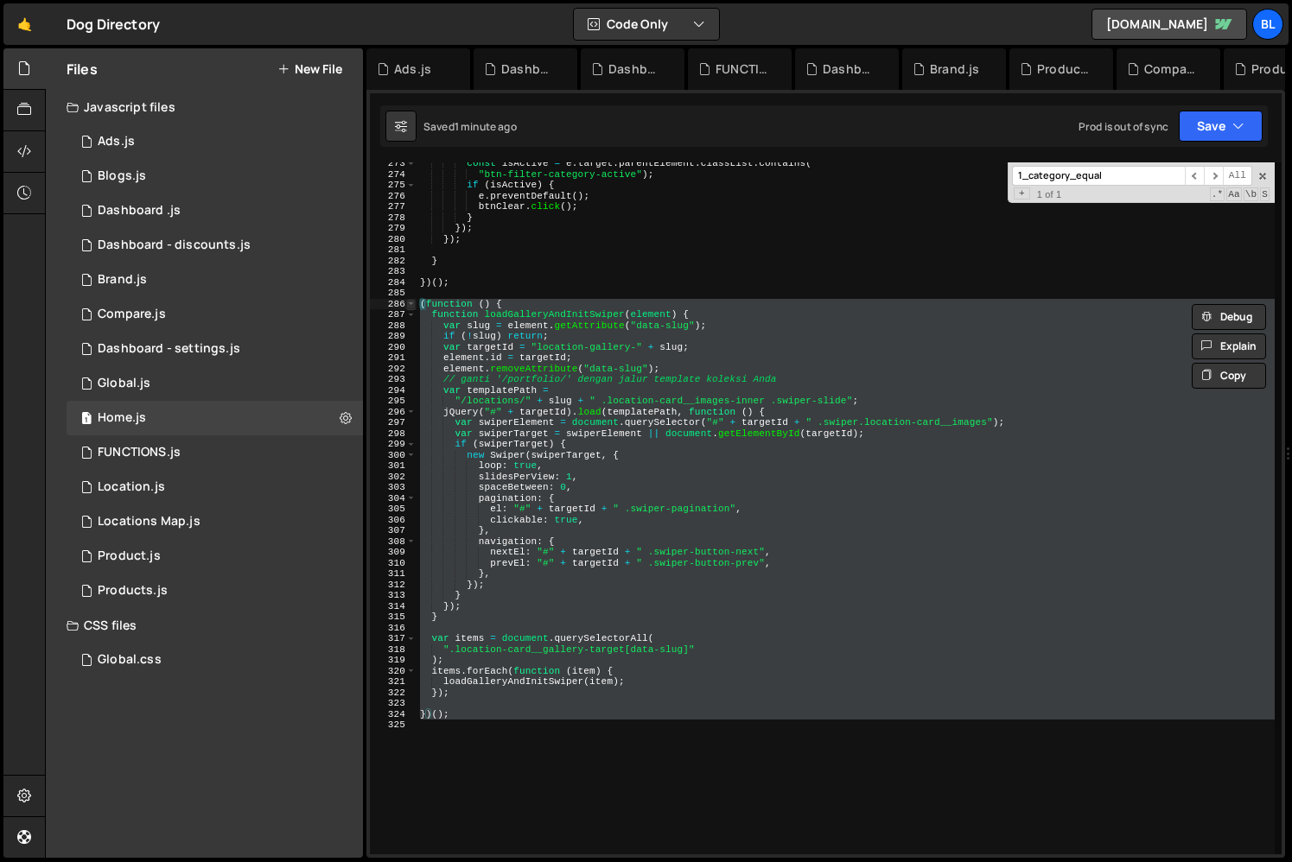
drag, startPoint x: 486, startPoint y: 730, endPoint x: 405, endPoint y: 301, distance: 436.9
click at [405, 301] on div "(function () { function loadGalleryAndInitSwiper(element) { 273 274 275 276 277…" at bounding box center [826, 508] width 912 height 692
click at [698, 477] on div "const isActive = e . target . parentElement . classList . contains ( "btn-filte…" at bounding box center [845, 515] width 858 height 714
type textarea "slidesPerView: 1,"
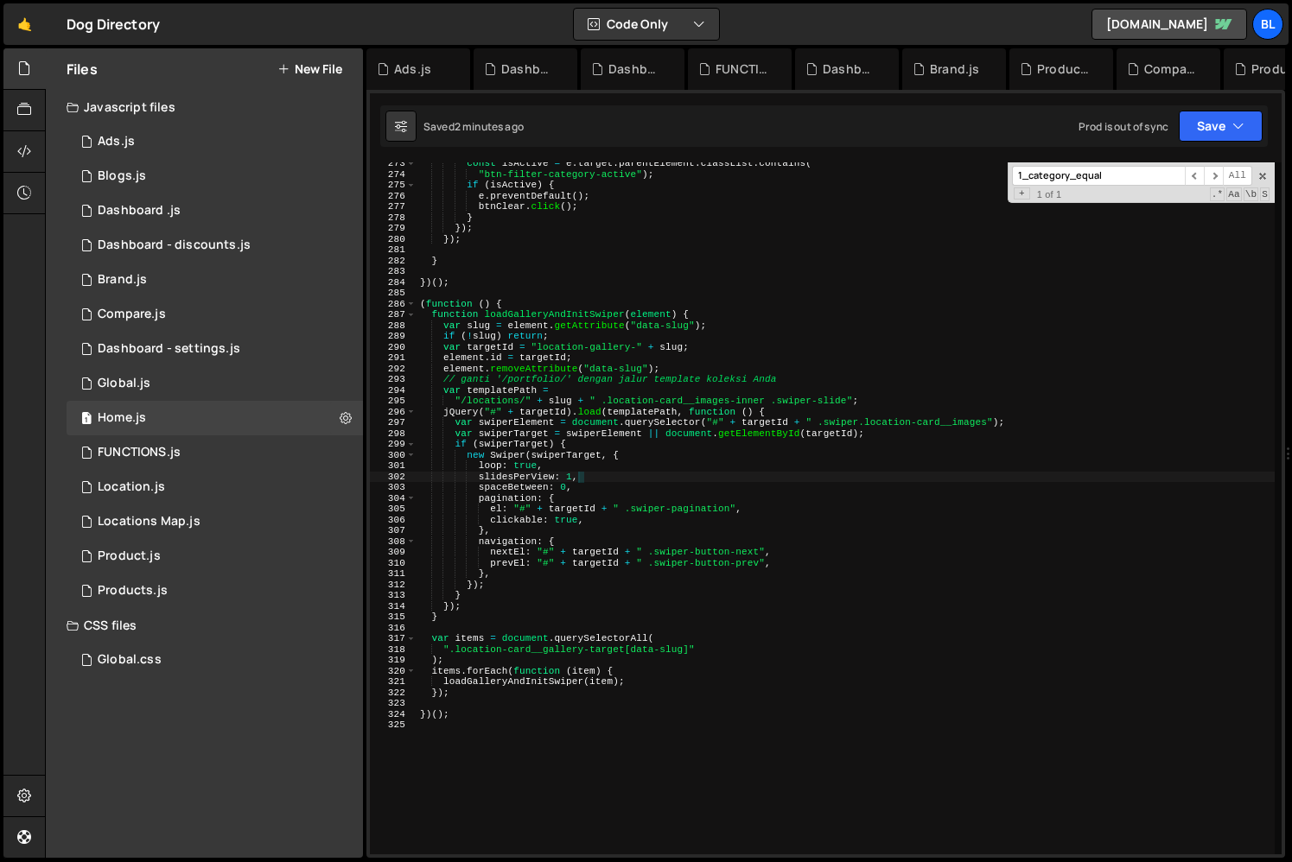
paste input "location-card__pagination"
type input "location-card__pagination"
click at [176, 367] on div "1 Global.js 0" at bounding box center [215, 383] width 296 height 35
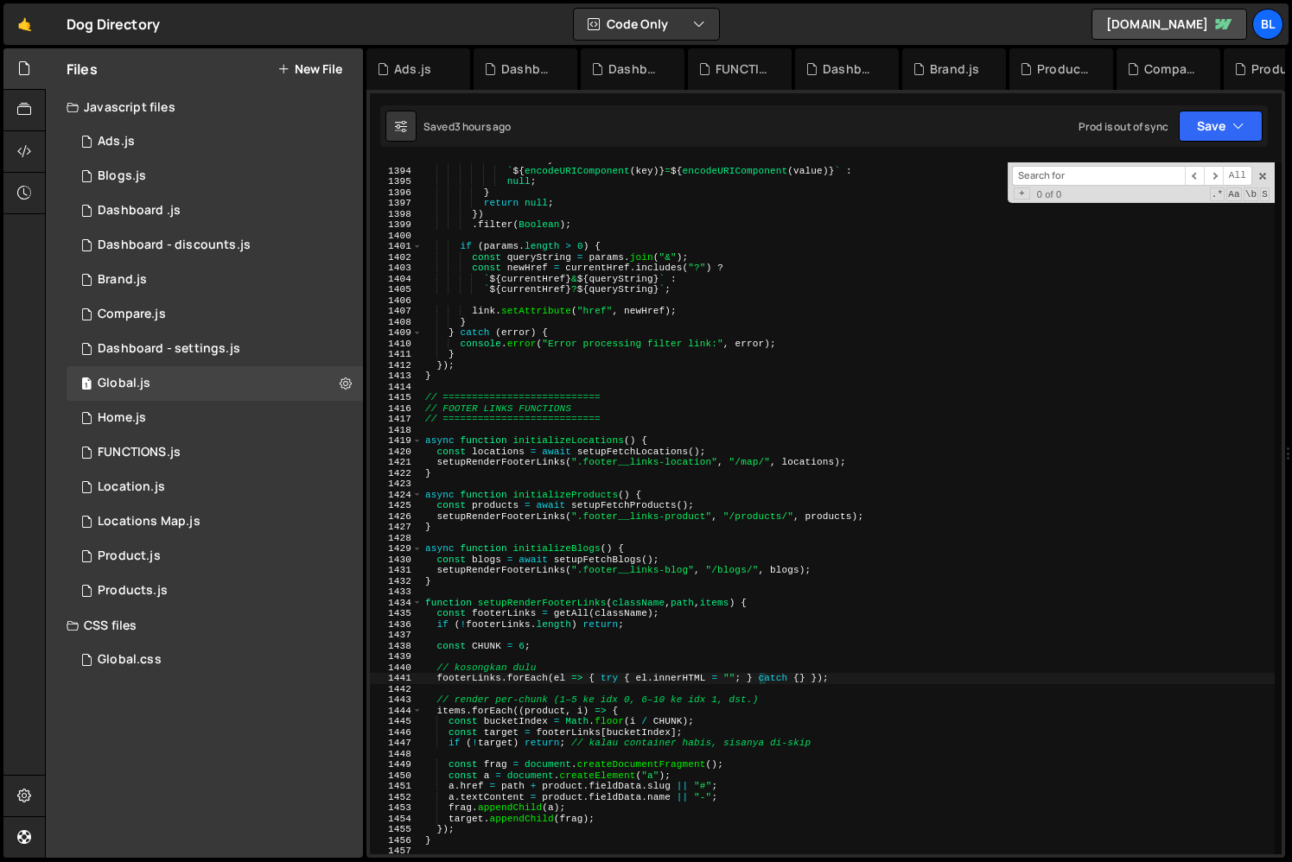
click at [649, 524] on div "return key && value ? ` ${ encodeURIComponent ( key ) } = ${ encodeURIComponent…" at bounding box center [848, 512] width 853 height 714
paste input "location-card__pagination"
type input "location-card__pagination"
click at [646, 549] on div "return key && value ? ` ${ encodeURIComponent ( key ) } = ${ encodeURIComponent…" at bounding box center [848, 512] width 852 height 714
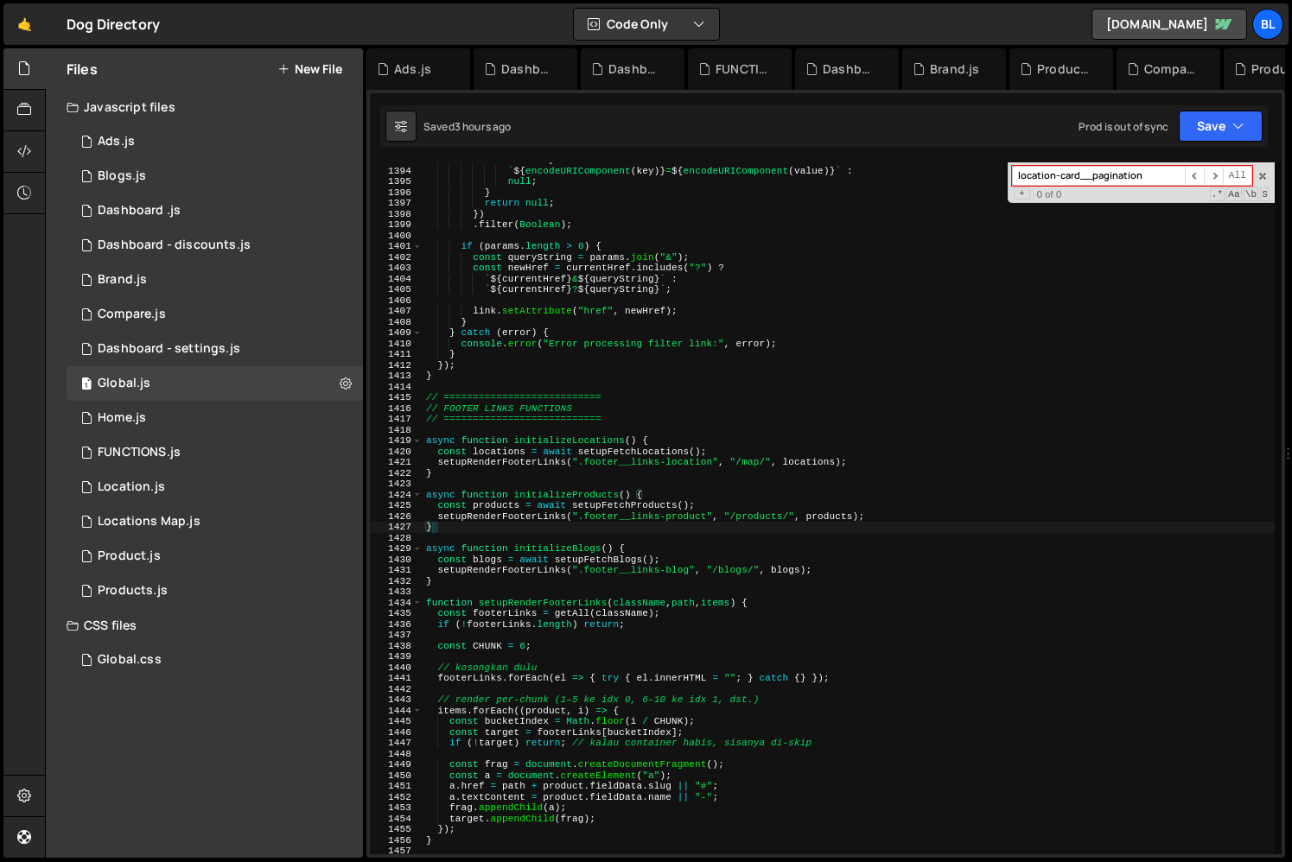
type textarea "async function initializeBlogs() {"
click at [178, 489] on div "1 Location.js 0" at bounding box center [215, 487] width 296 height 35
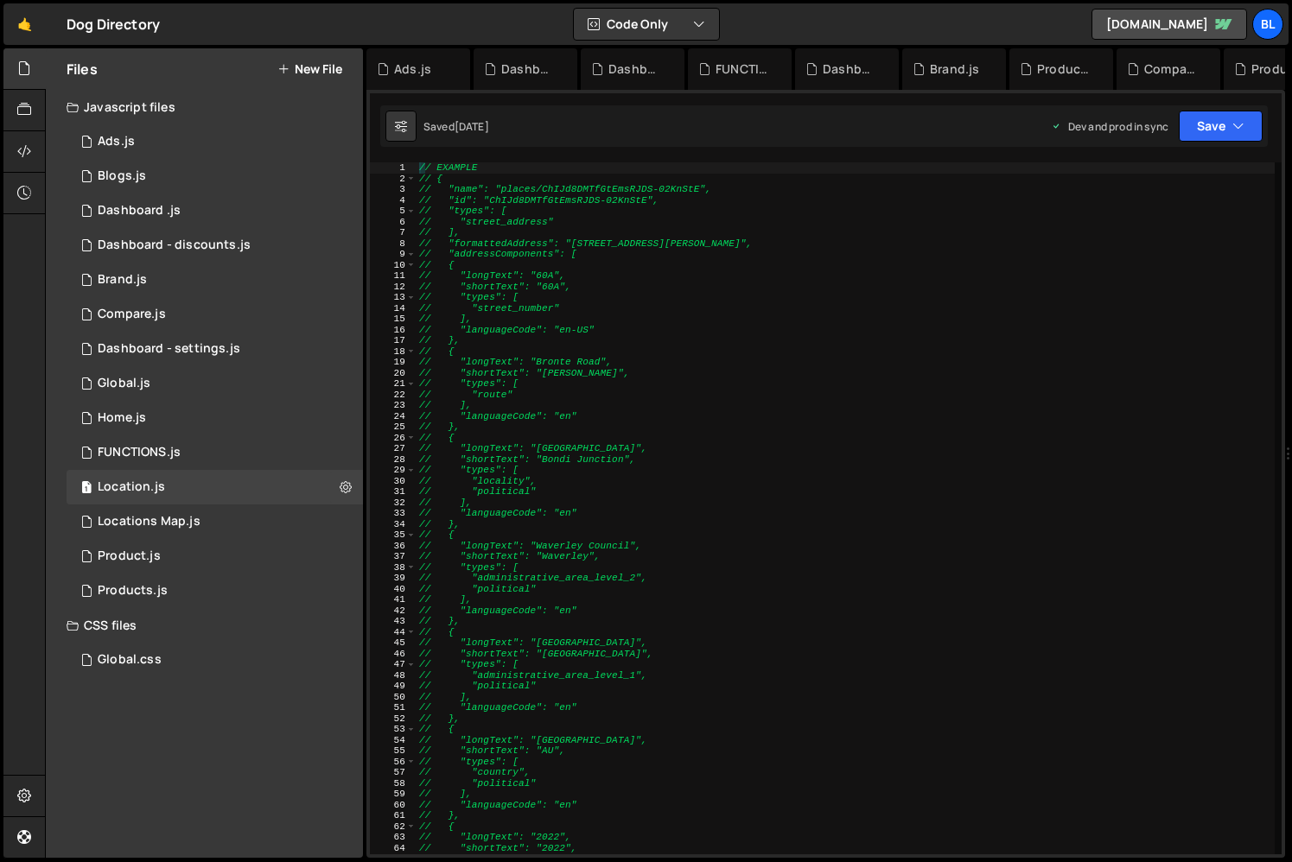
scroll to position [0, 0]
click at [718, 537] on div "// EXAMPLE // { // "name": "places/ChIJd8DMTfGtEmsRJDS-02KnStE", // "id": "ChIJ…" at bounding box center [845, 519] width 859 height 714
type textarea "// {"
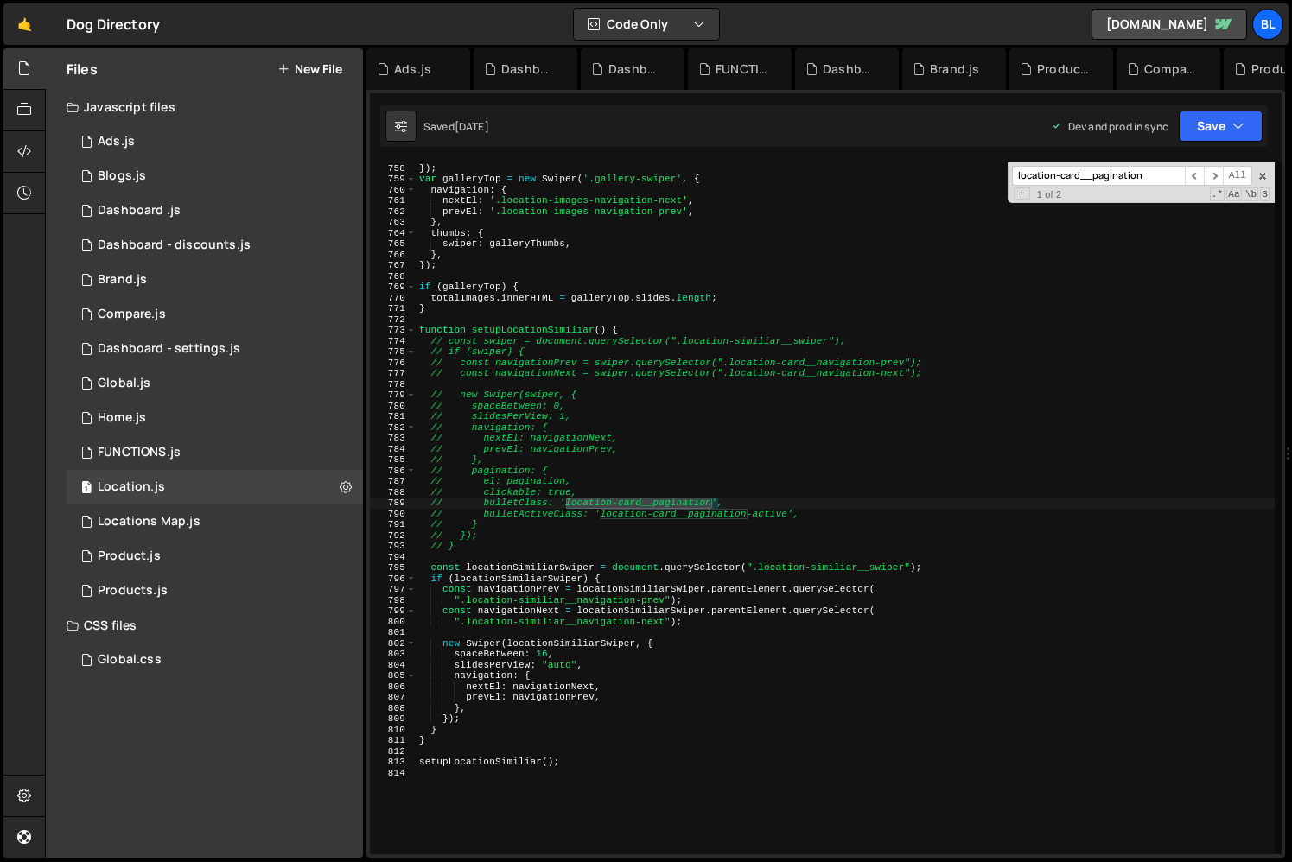
scroll to position [30240, 0]
type input "location-card__pagination"
click at [511, 326] on div "slideThumbActiveClass : "gallery-thumbs-slide-active" }) ; var galleryTop = new…" at bounding box center [845, 509] width 859 height 714
click at [526, 336] on div "slideThumbActiveClass : "gallery-thumbs-slide-active" }) ; var galleryTop = new…" at bounding box center [845, 509] width 859 height 714
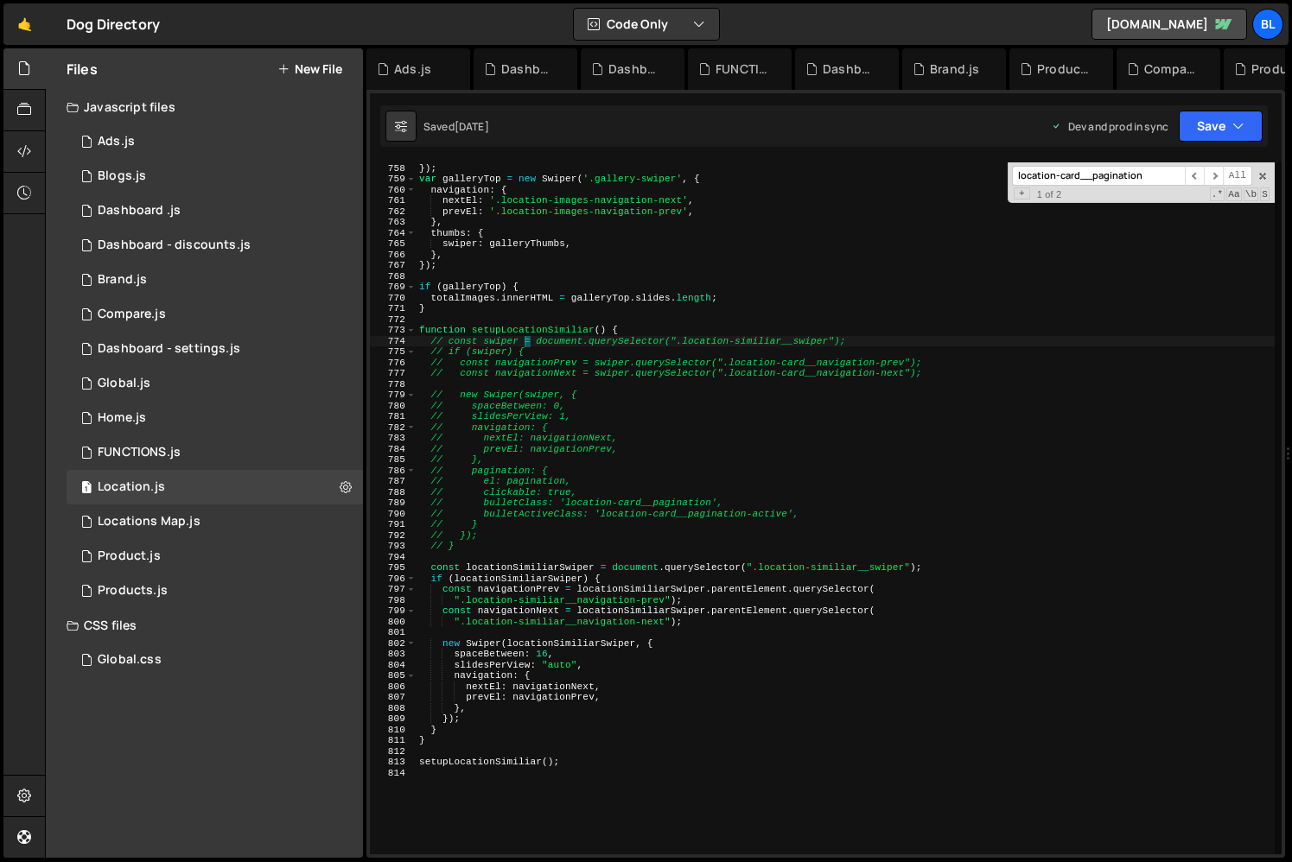
click at [526, 336] on div "slideThumbActiveClass : "gallery-thumbs-slide-active" }) ; var galleryTop = new…" at bounding box center [845, 509] width 859 height 714
click at [549, 327] on div "slideThumbActiveClass : "gallery-thumbs-slide-active" }) ; var galleryTop = new…" at bounding box center [845, 509] width 859 height 714
click at [511, 696] on div "slideThumbActiveClass : "gallery-thumbs-slide-active" }) ; var galleryTop = new…" at bounding box center [845, 509] width 859 height 714
click at [505, 723] on div "slideThumbActiveClass : "gallery-thumbs-slide-active" }) ; var galleryTop = new…" at bounding box center [845, 509] width 859 height 714
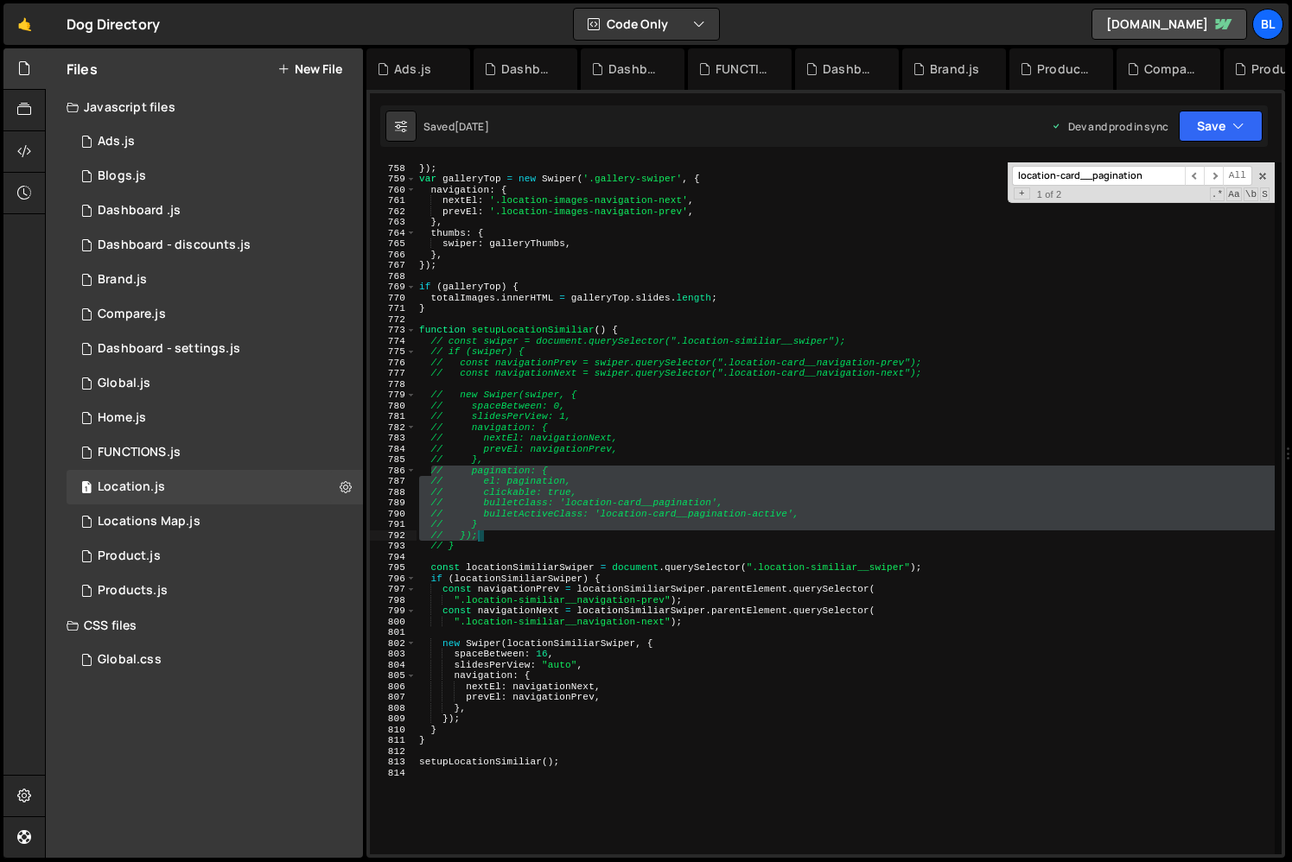
drag, startPoint x: 429, startPoint y: 473, endPoint x: 501, endPoint y: 537, distance: 97.3
click at [501, 537] on div "slideThumbActiveClass : "gallery-thumbs-slide-active" }) ; var galleryTop = new…" at bounding box center [845, 509] width 859 height 714
click at [548, 475] on div "slideThumbActiveClass : "gallery-thumbs-slide-active" }) ; var galleryTop = new…" at bounding box center [845, 509] width 859 height 714
type textarea "// pagination: {"
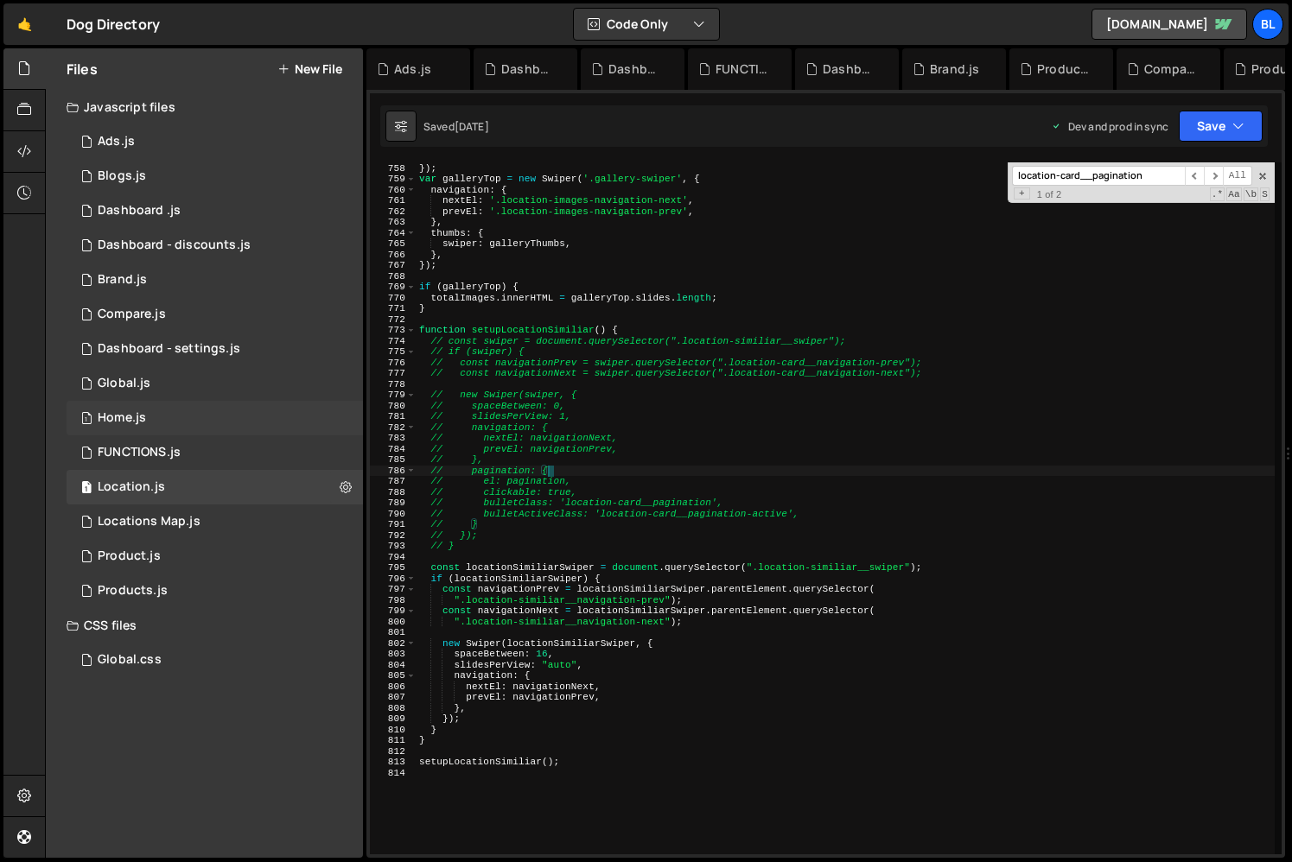
click at [162, 423] on div "1 Home.js 0" at bounding box center [215, 418] width 296 height 35
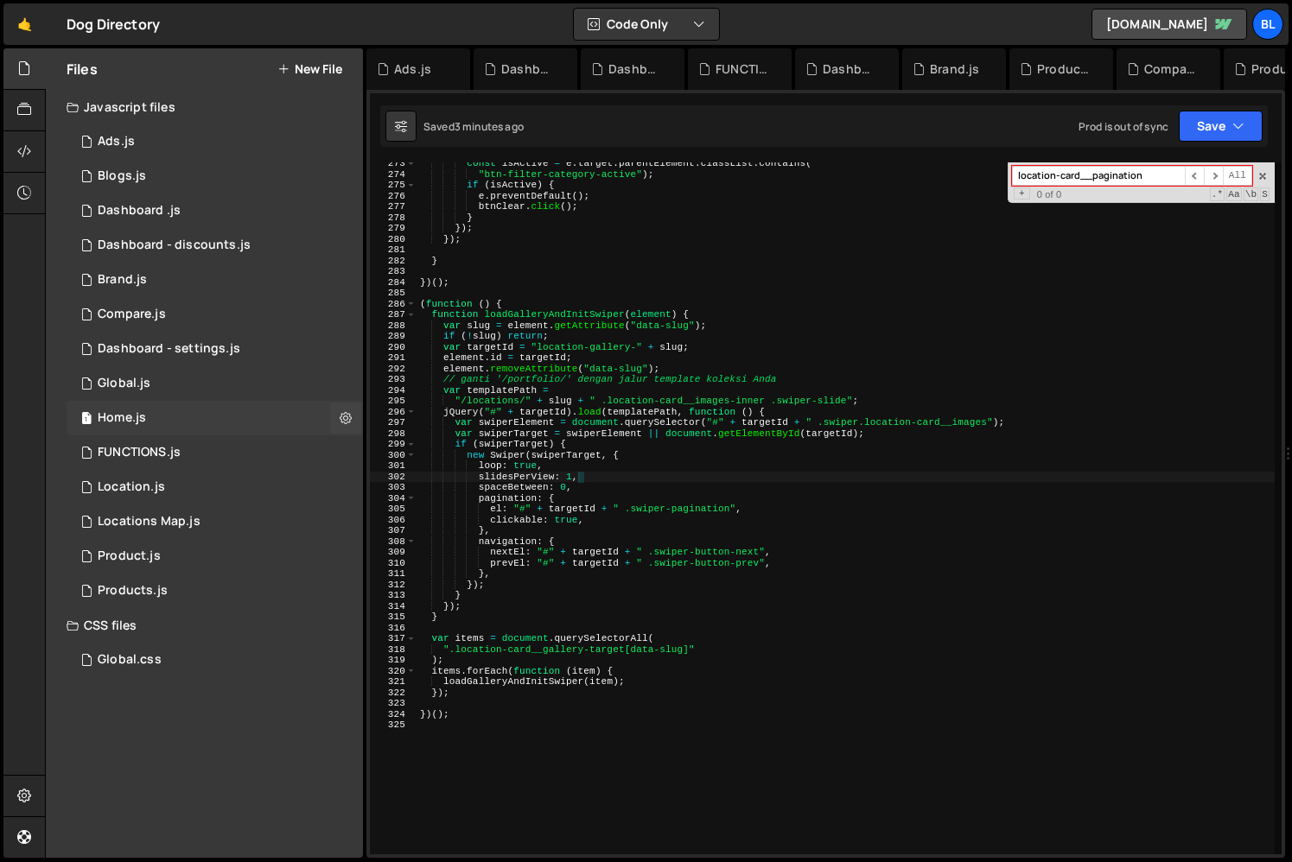
scroll to position [0, 0]
click at [502, 528] on div "const isActive = e . target . parentElement . classList . contains ( "btn-filte…" at bounding box center [845, 515] width 858 height 714
type textarea "},"
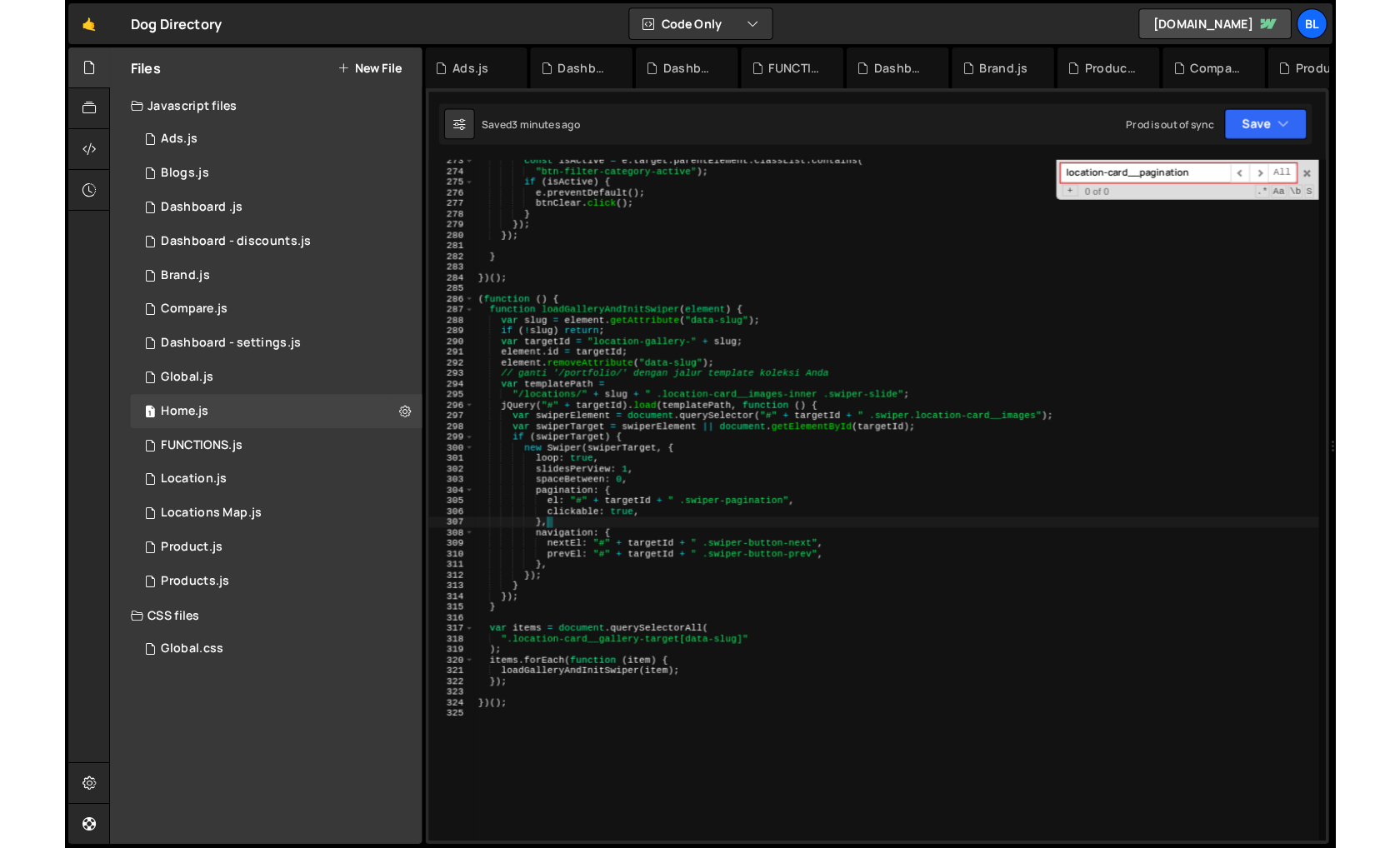
scroll to position [0, 4]
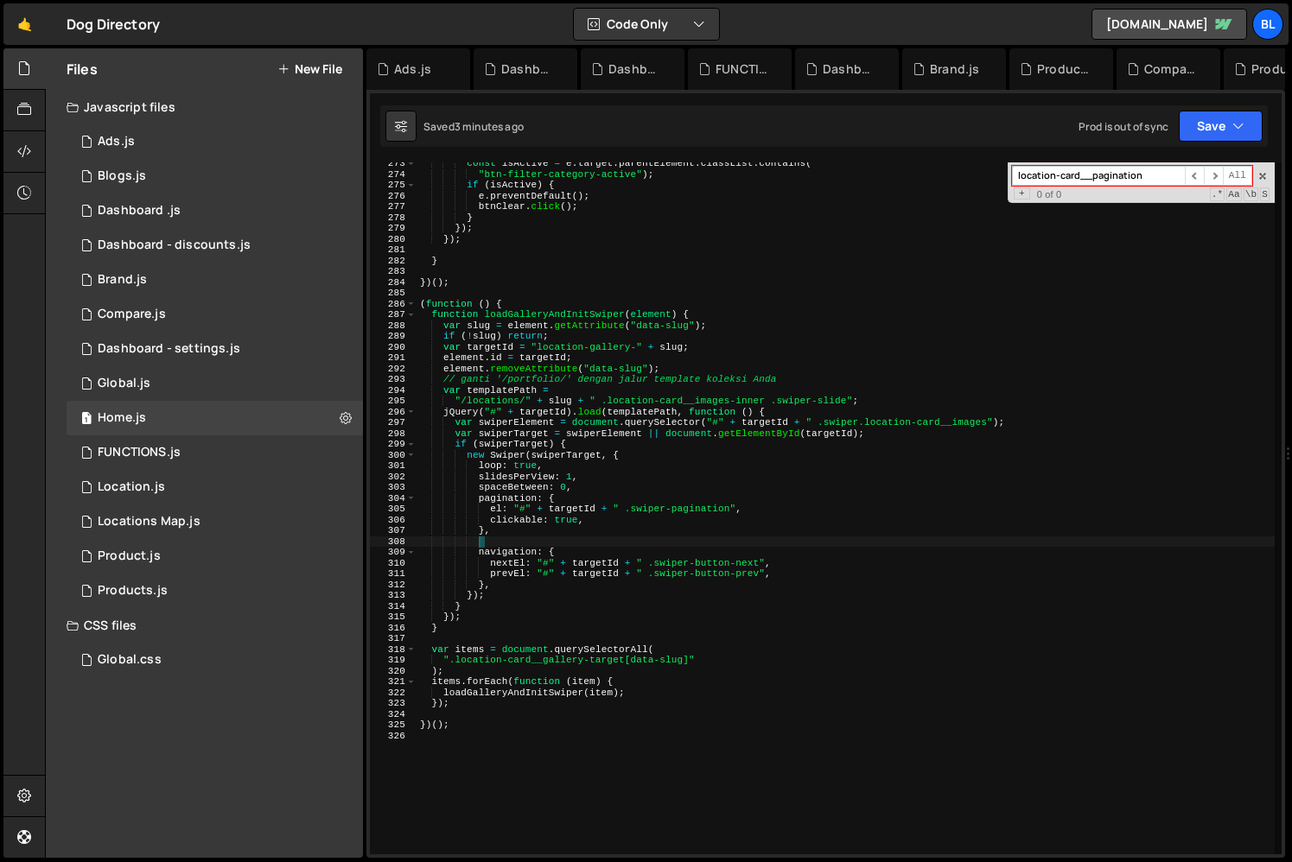
paste textarea "// });"
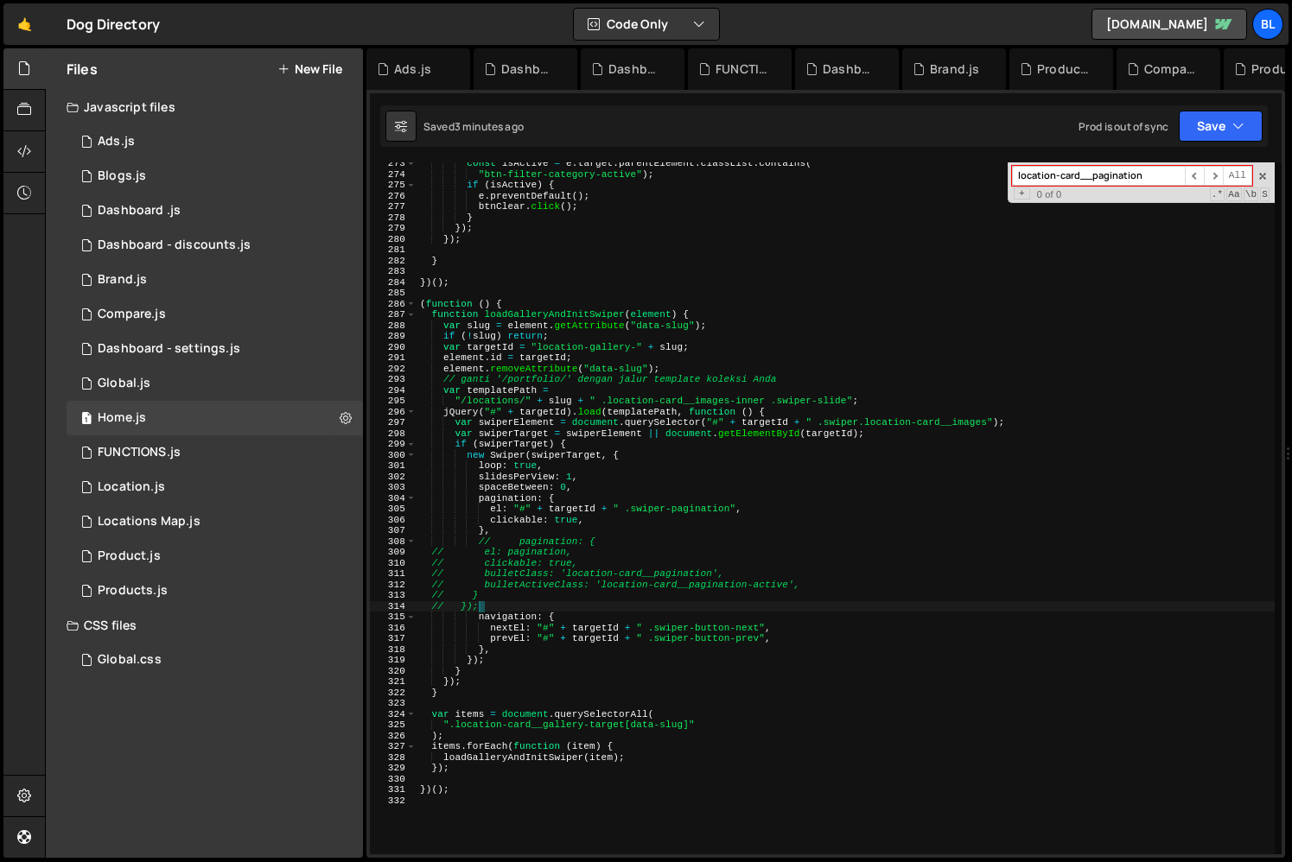
click at [513, 545] on div "const isActive = e . target . parentElement . classList . contains ( "btn-filte…" at bounding box center [845, 515] width 858 height 714
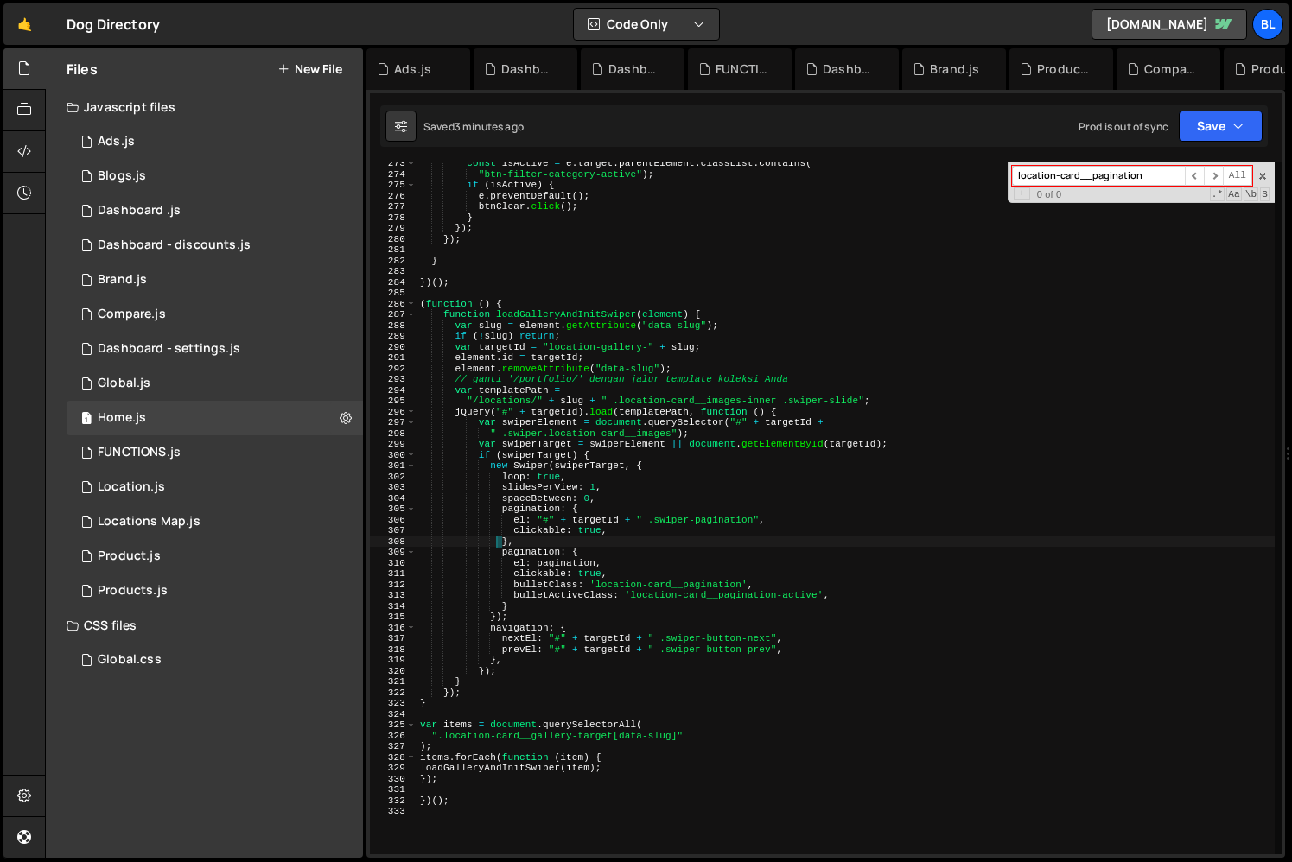
click at [556, 598] on div "const isActive = e . target . parentElement . classList . contains ( "btn-filte…" at bounding box center [845, 515] width 858 height 714
click at [533, 613] on div "const isActive = e . target . parentElement . classList . contains ( "btn-filte…" at bounding box center [845, 515] width 858 height 714
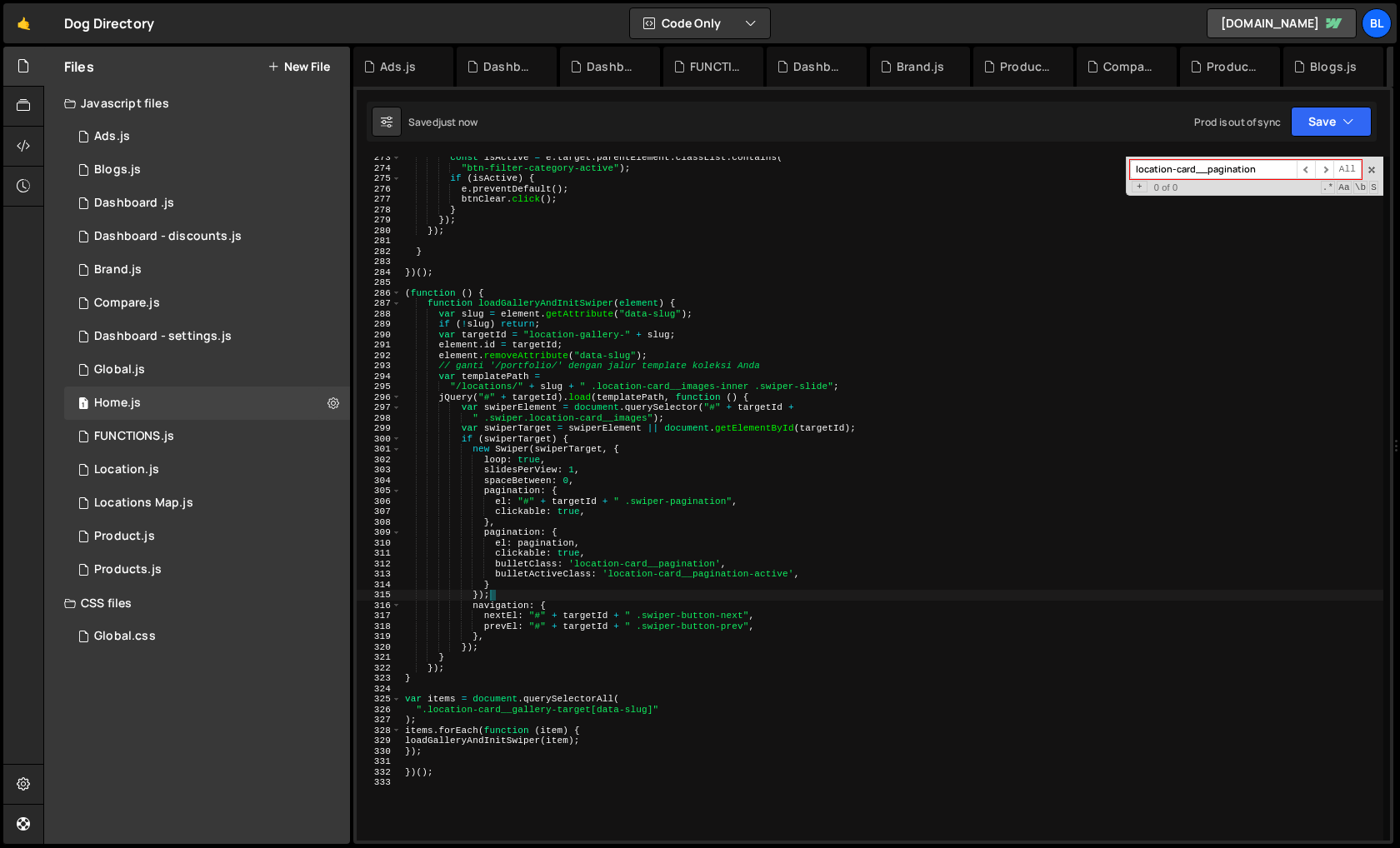
scroll to position [2835, 0]
click at [604, 597] on div "const isActive = e . target . parentElement . classList . contains ( "btn-filte…" at bounding box center [892, 504] width 982 height 704
click at [562, 588] on div "const isActive = e . target . parentElement . classList . contains ( "btn-filte…" at bounding box center [892, 504] width 982 height 704
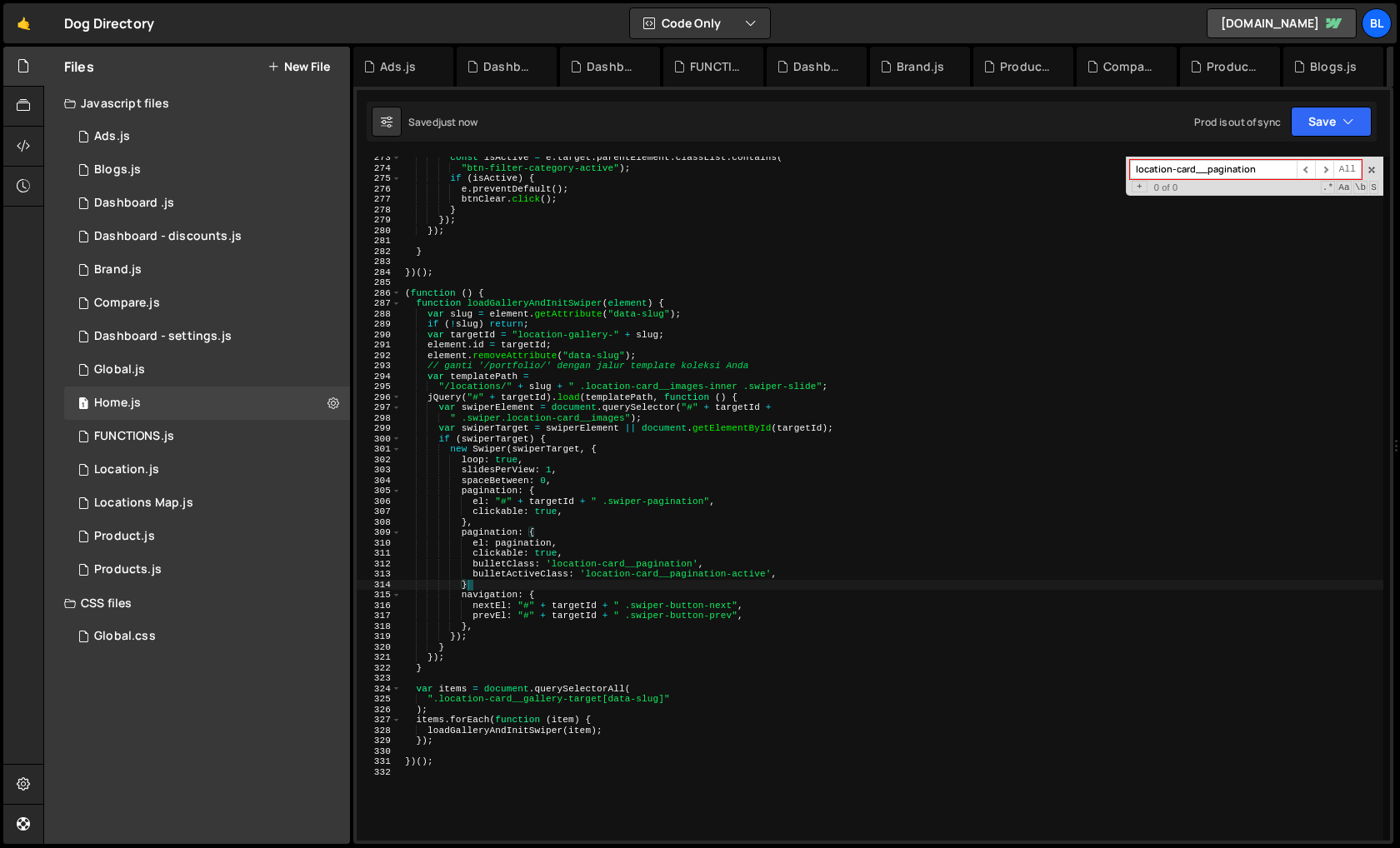
click at [453, 538] on div "const isActive = e . target . parentElement . classList . contains ( "btn-filte…" at bounding box center [892, 504] width 982 height 704
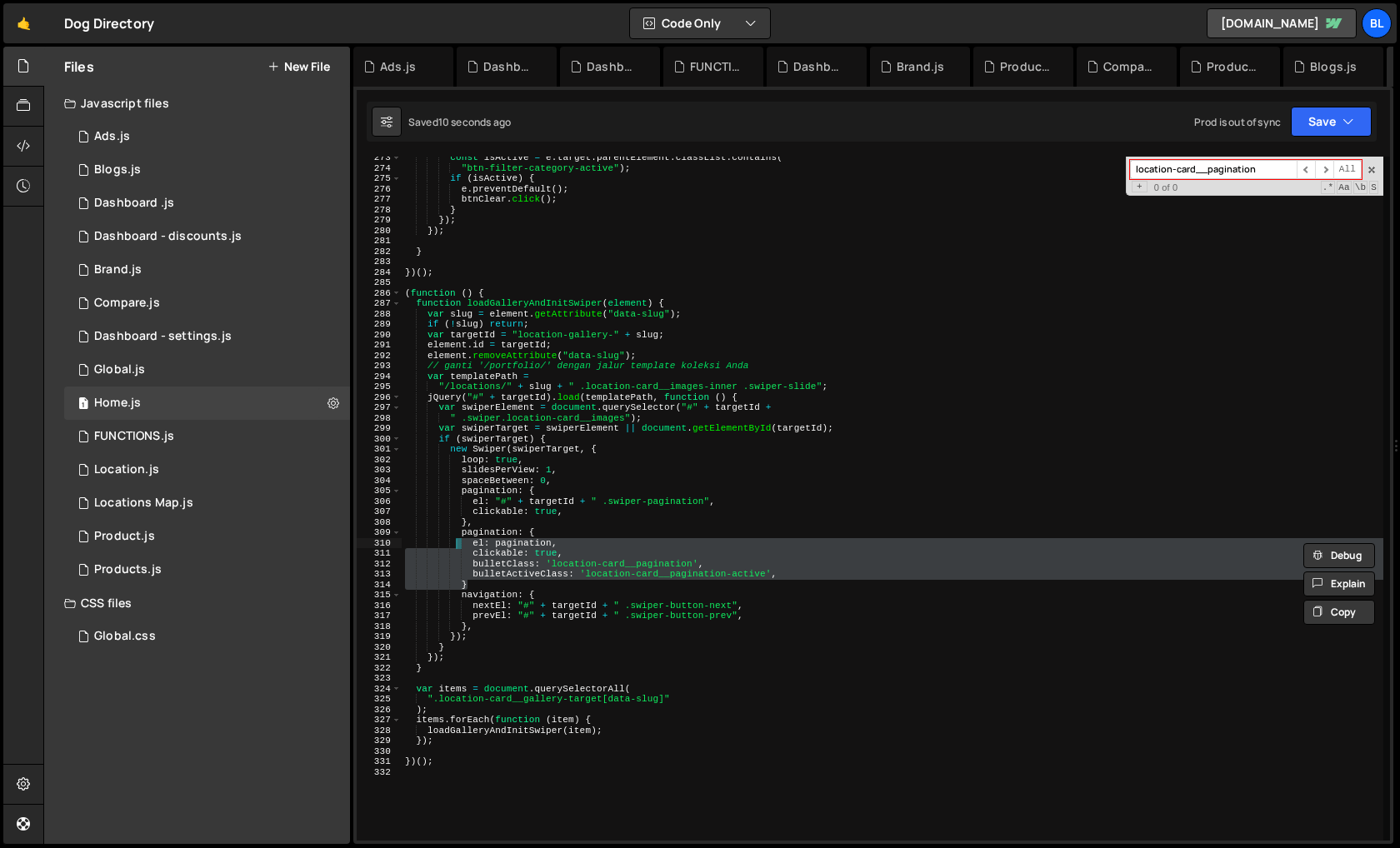
click at [553, 596] on div "const isActive = e . target . parentElement . classList . contains ( "btn-filte…" at bounding box center [892, 504] width 982 height 704
drag, startPoint x: 457, startPoint y: 537, endPoint x: 502, endPoint y: 586, distance: 66.5
click at [502, 586] on div "const isActive = e . target . parentElement . classList . contains ( "btn-filte…" at bounding box center [892, 504] width 982 height 704
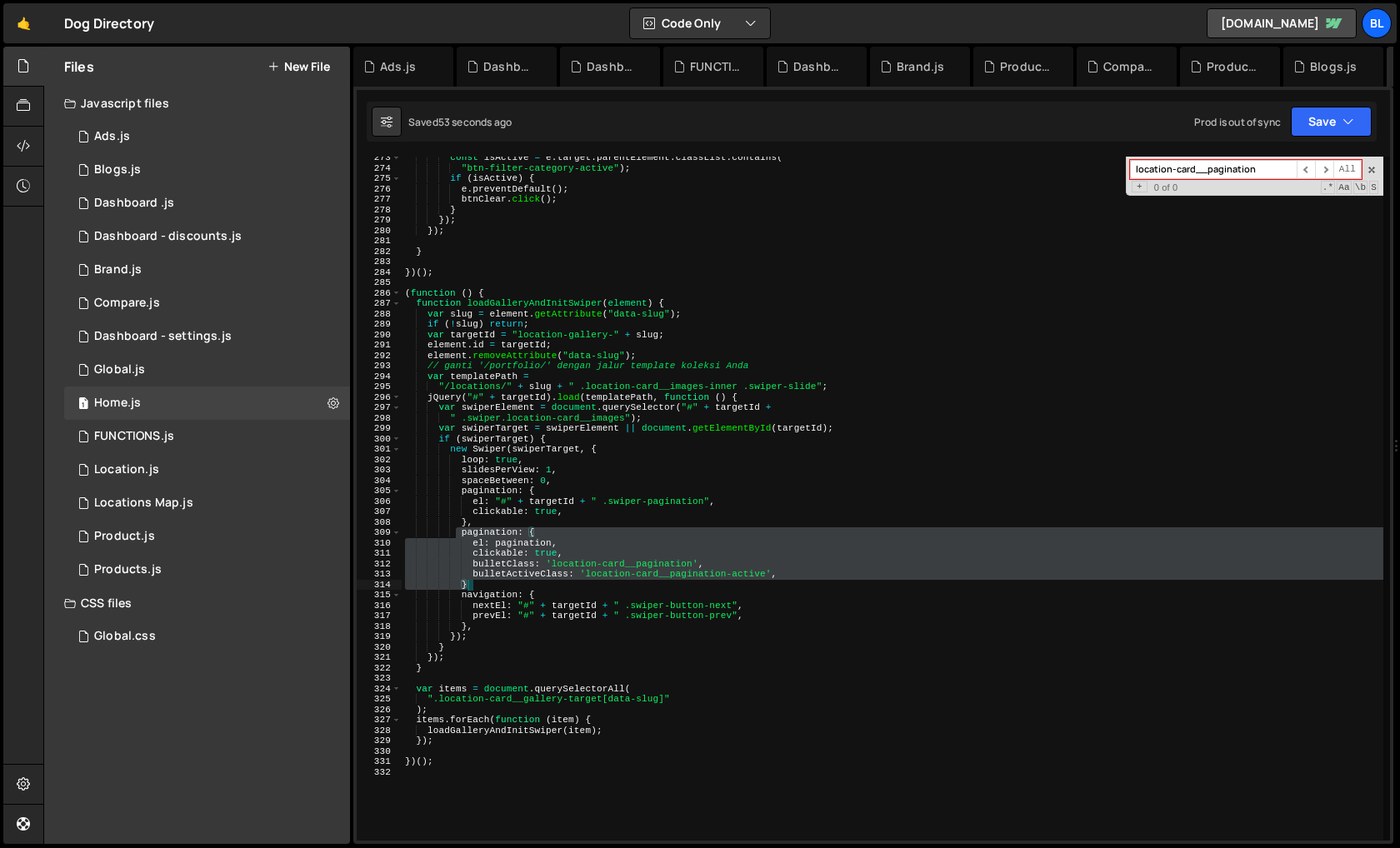
click at [682, 567] on div "const isActive = e . target . parentElement . classList . contains ( "btn-filte…" at bounding box center [892, 497] width 982 height 683
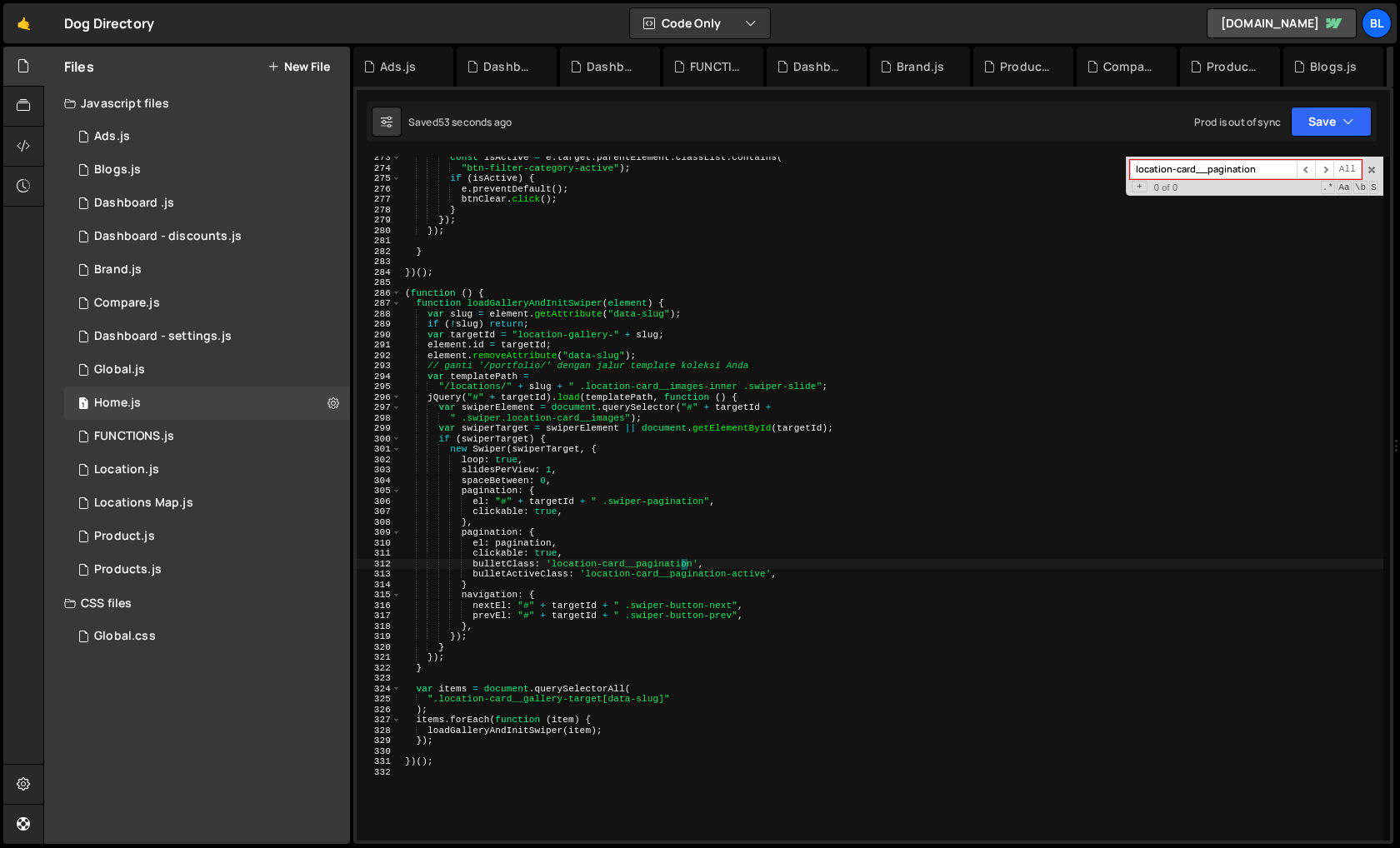
click at [582, 567] on div "const isActive = e . target . parentElement . classList . contains ( "btn-filte…" at bounding box center [892, 504] width 982 height 704
type textarea "},"
click at [542, 775] on div "const isActive = e . target . parentElement . classList . contains ( "btn-filte…" at bounding box center [892, 504] width 982 height 704
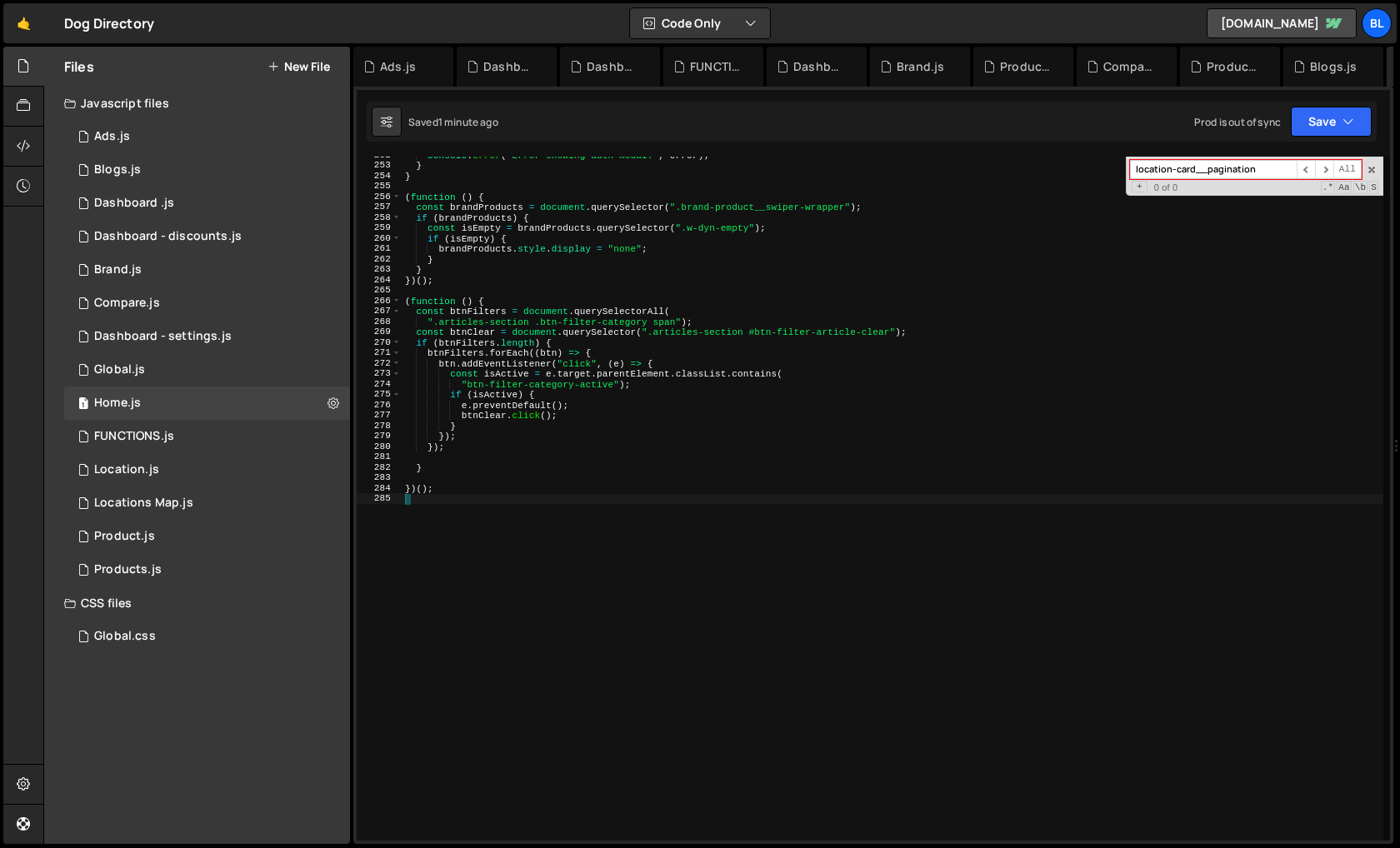
scroll to position [2619, 0]
drag, startPoint x: 459, startPoint y: 794, endPoint x: 478, endPoint y: 283, distance: 511.4
click at [478, 283] on div "console . error ( "Error showing auth modal:" , error ) ; } } ( function ( ) { …" at bounding box center [892, 502] width 982 height 704
click at [487, 574] on div "console . error ( "Error showing auth modal:" , error ) ; } } ( function ( ) { …" at bounding box center [892, 502] width 982 height 704
click at [251, 375] on div "1 Global.js 0" at bounding box center [207, 369] width 285 height 34
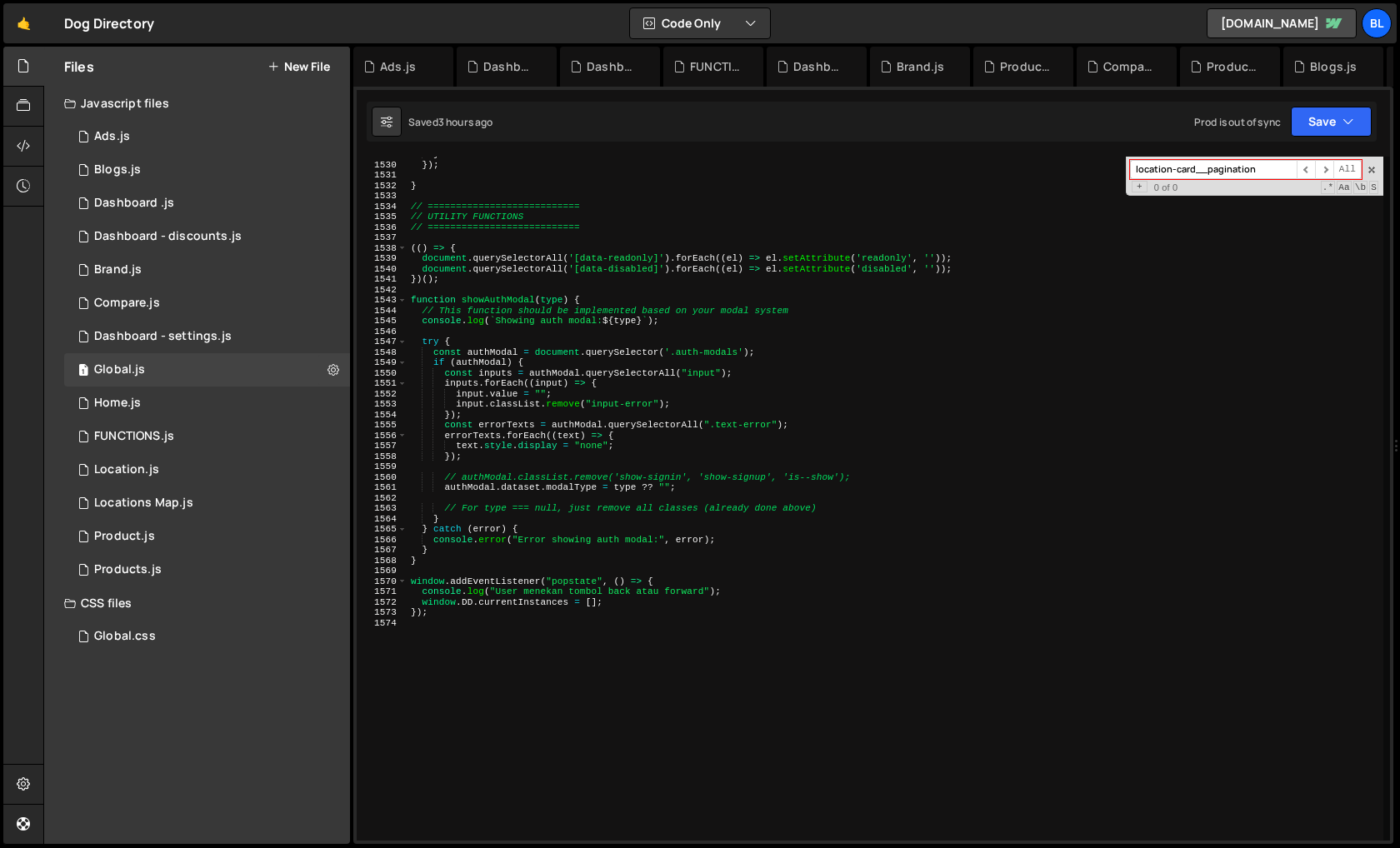
scroll to position [15893, 0]
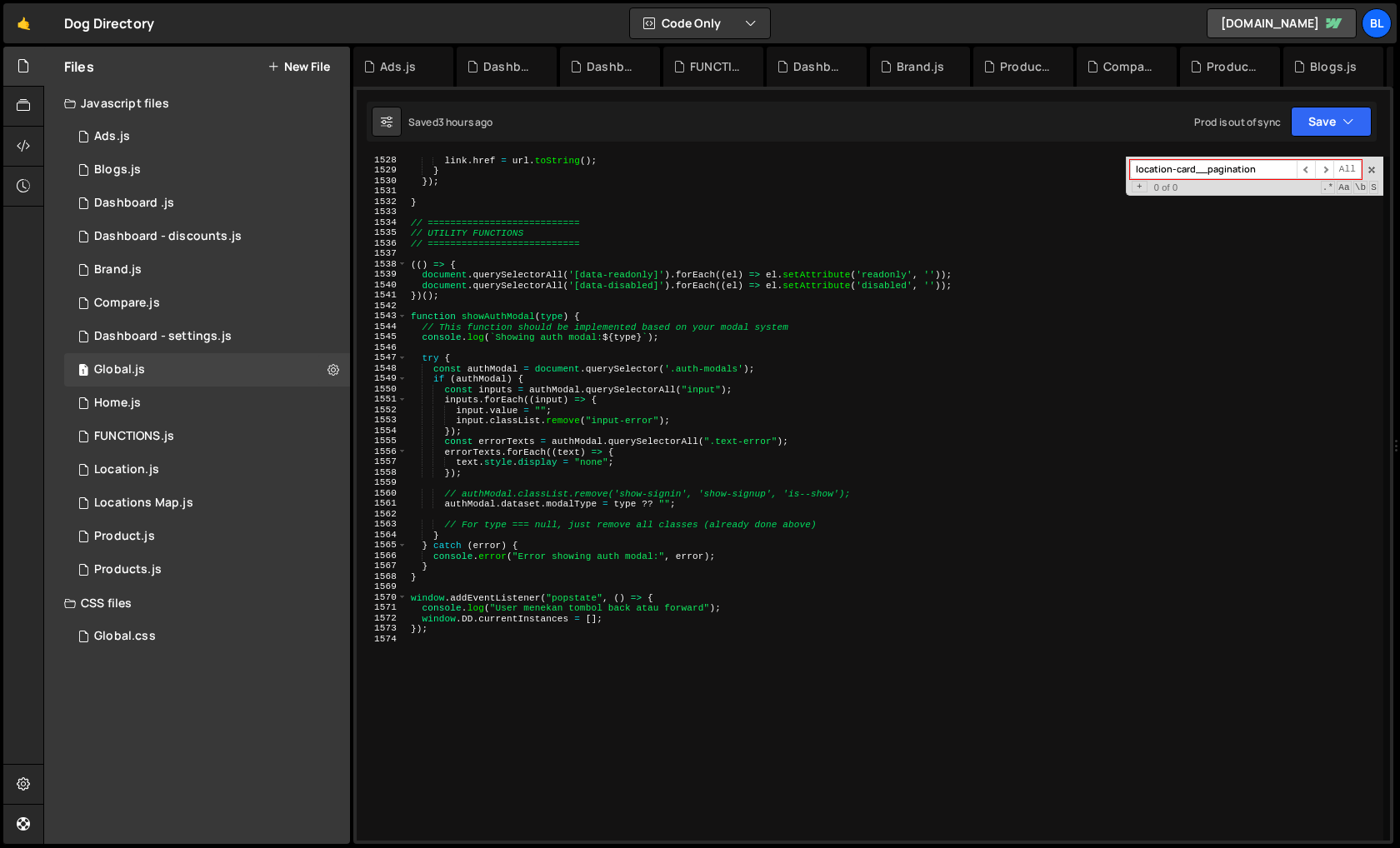
click at [440, 581] on div "link . href = url . toString ( ) ; } }) ; } // =========================== // U…" at bounding box center [895, 507] width 976 height 704
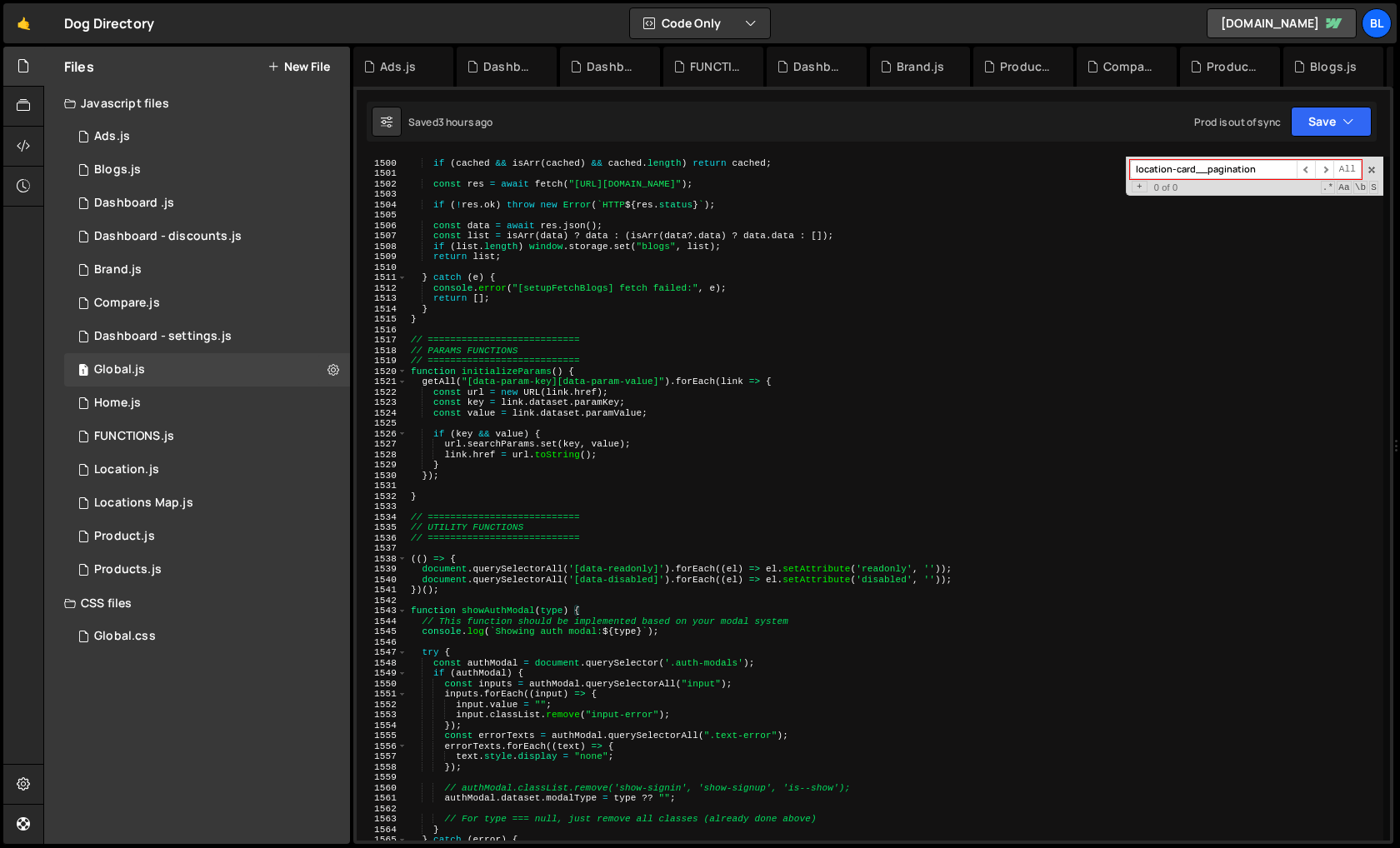
scroll to position [15588, 0]
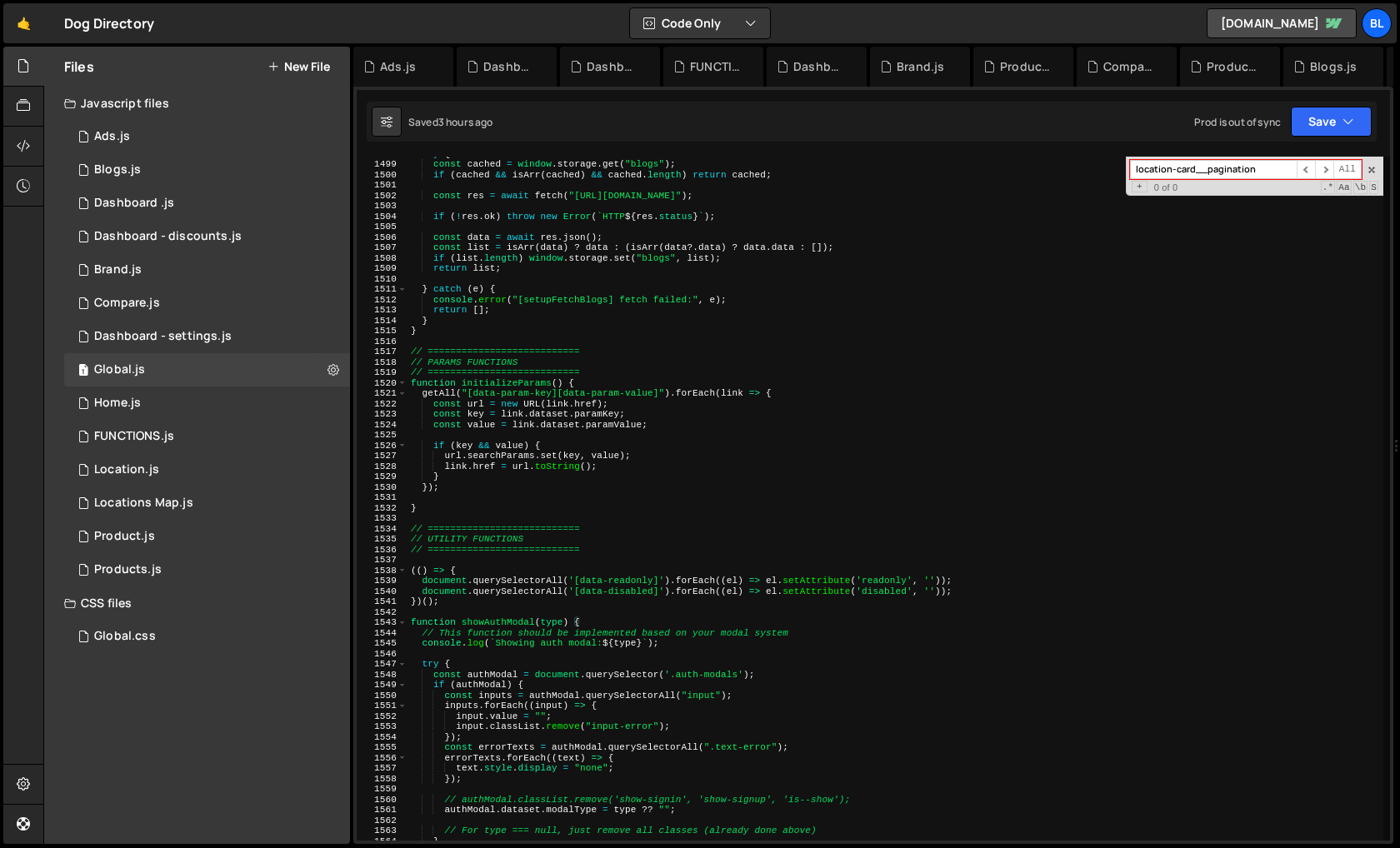
click at [464, 510] on div "try { const cached = window . storage . get ( "blogs" ) ; if ( [PERSON_NAME] &&…" at bounding box center [895, 500] width 976 height 704
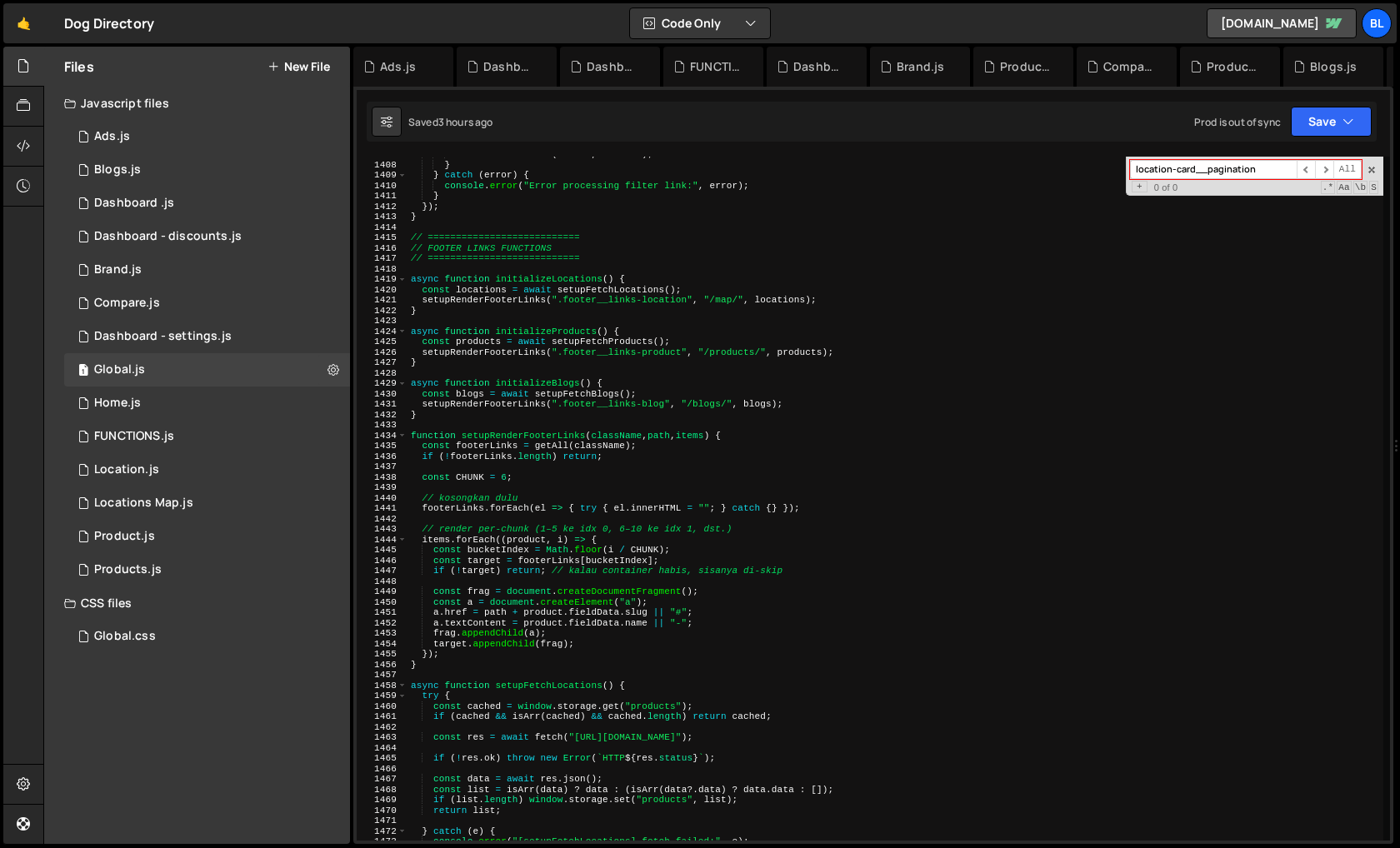
scroll to position [14623, 0]
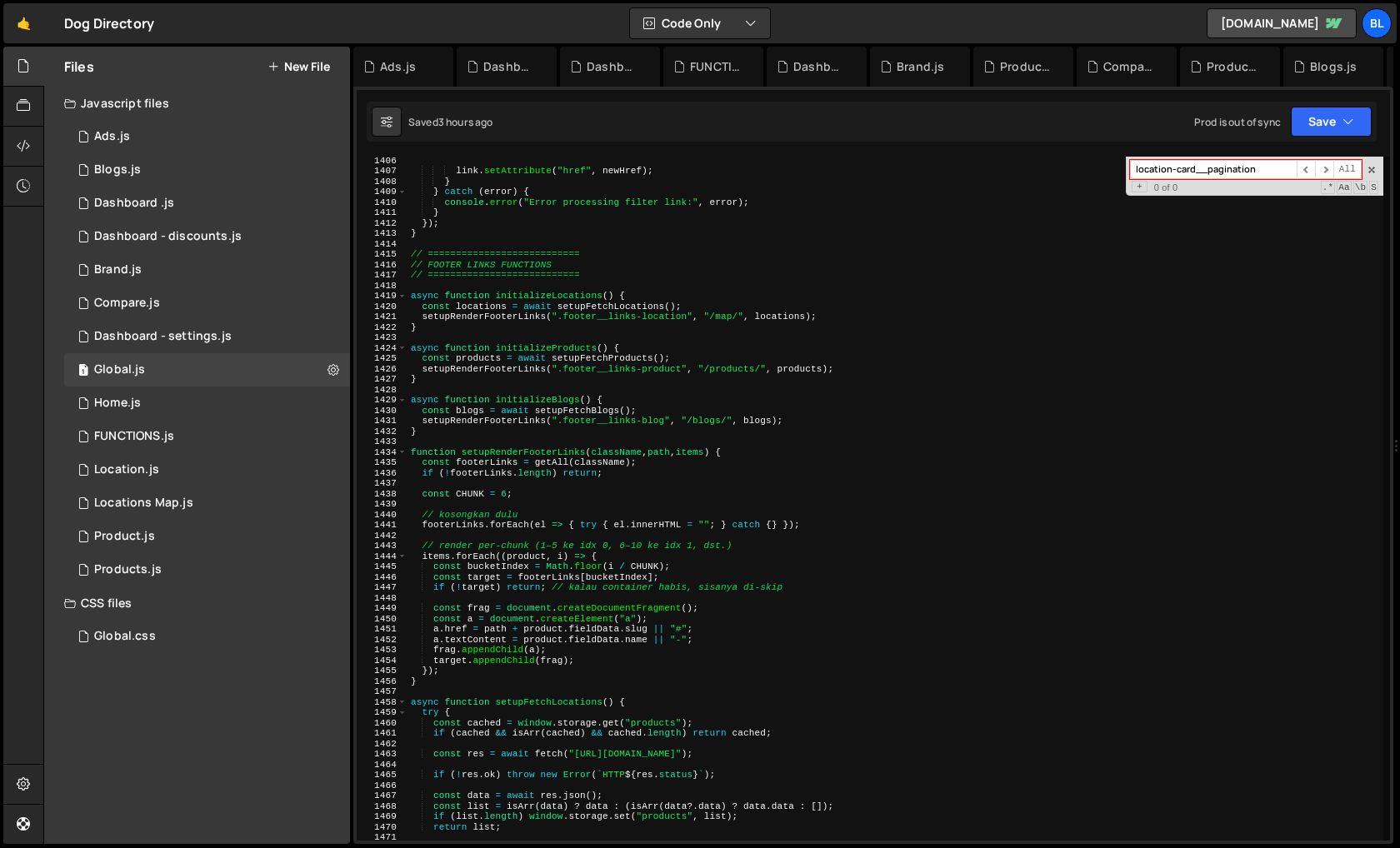
click at [477, 294] on div "link . setAttribute ( "href" , newHref ) ; } } catch ( error ) { console . erro…" at bounding box center [895, 507] width 976 height 704
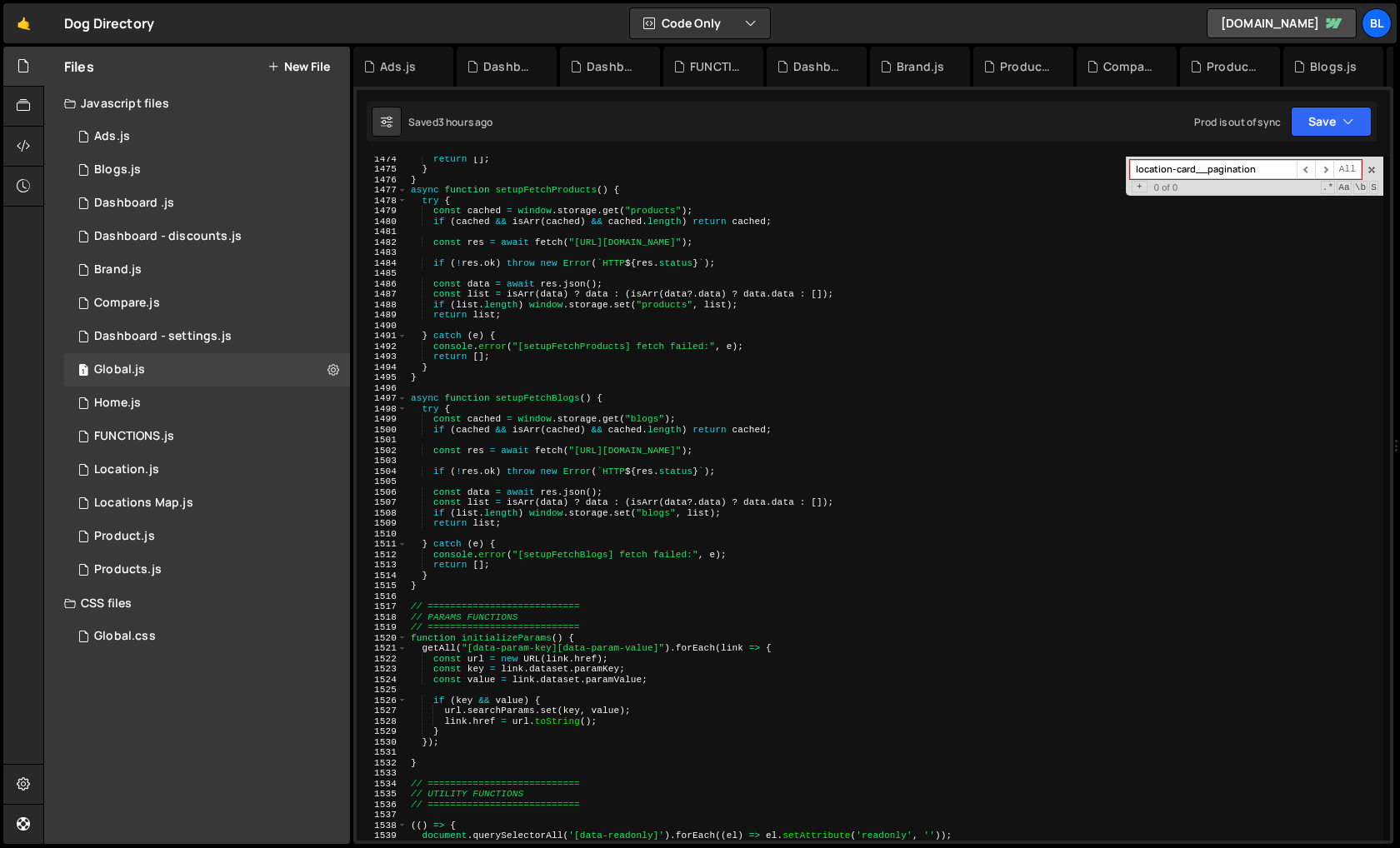
scroll to position [15332, 0]
click at [445, 587] on div "return [ ] ; } } async function setupFetchProducts ( ) { try { const cached = w…" at bounding box center [895, 505] width 976 height 704
type textarea "}"
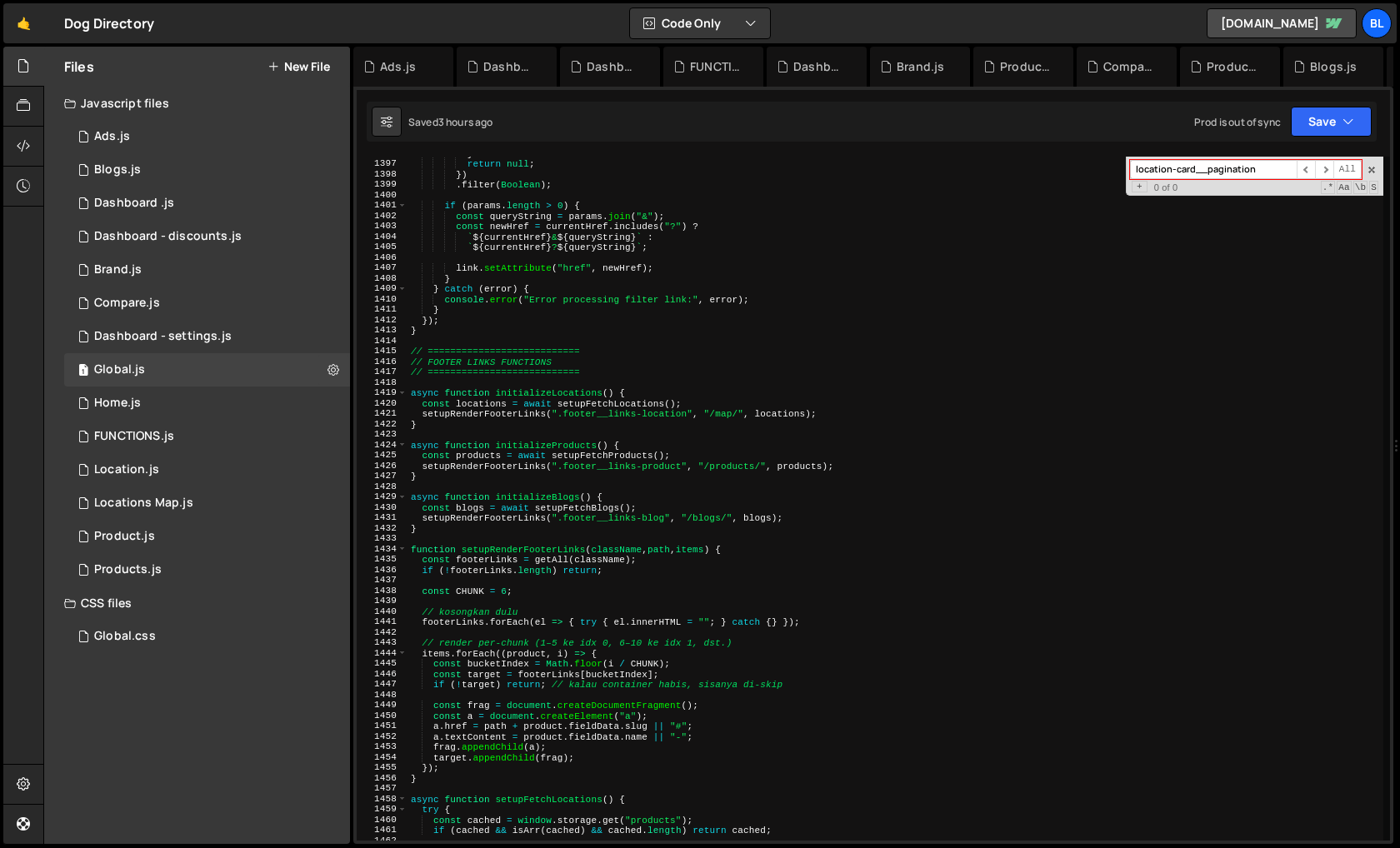
scroll to position [14527, 0]
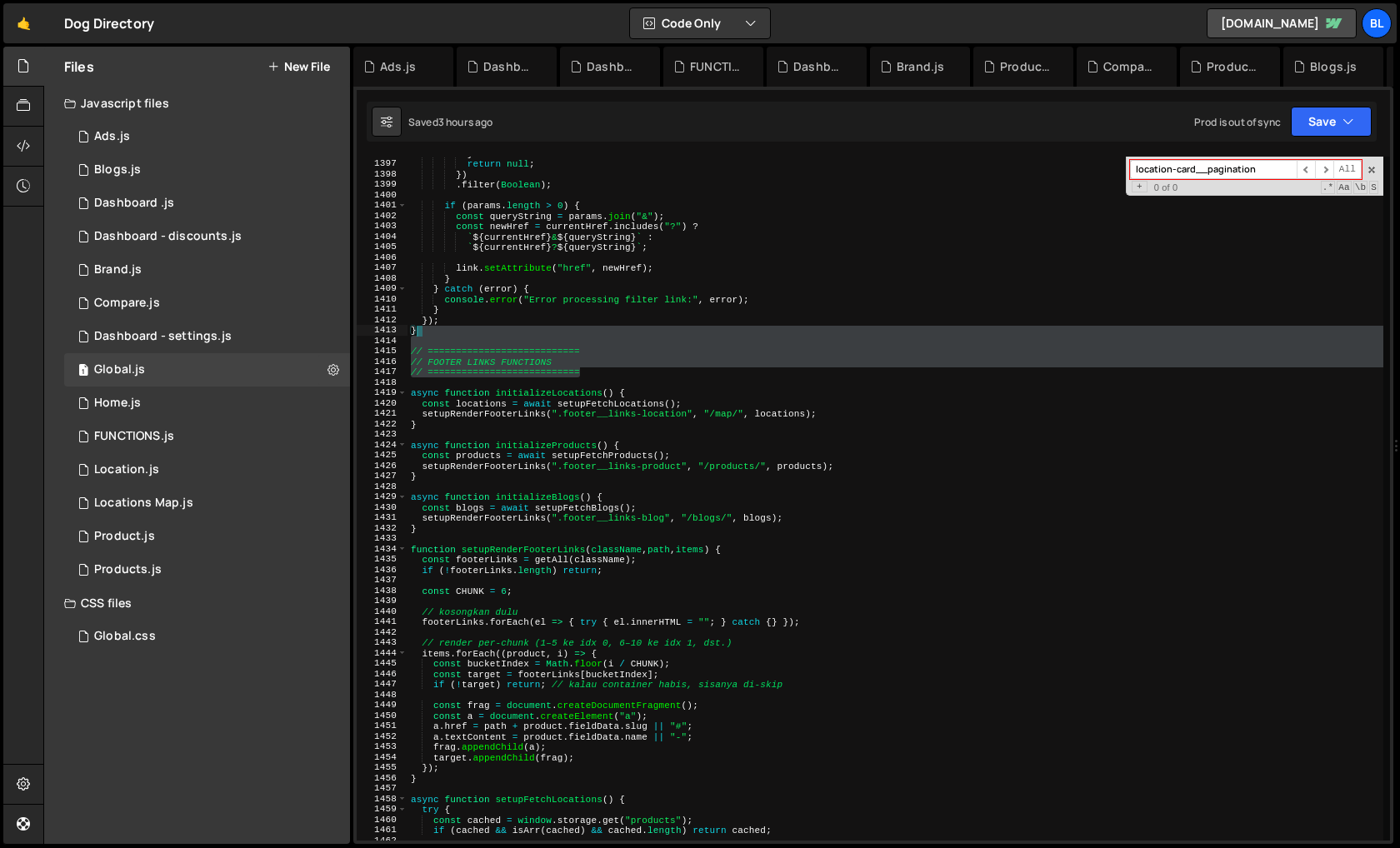
drag, startPoint x: 606, startPoint y: 377, endPoint x: 584, endPoint y: 329, distance: 52.8
click at [584, 329] on div "} return null ; }) . filter ( Boolean ) ; if ( params . length > 0 ) { const qu…" at bounding box center [895, 500] width 976 height 704
click at [531, 346] on div "} return null ; }) . filter ( Boolean ) ; if ( params . length > 0 ) { const qu…" at bounding box center [895, 500] width 976 height 704
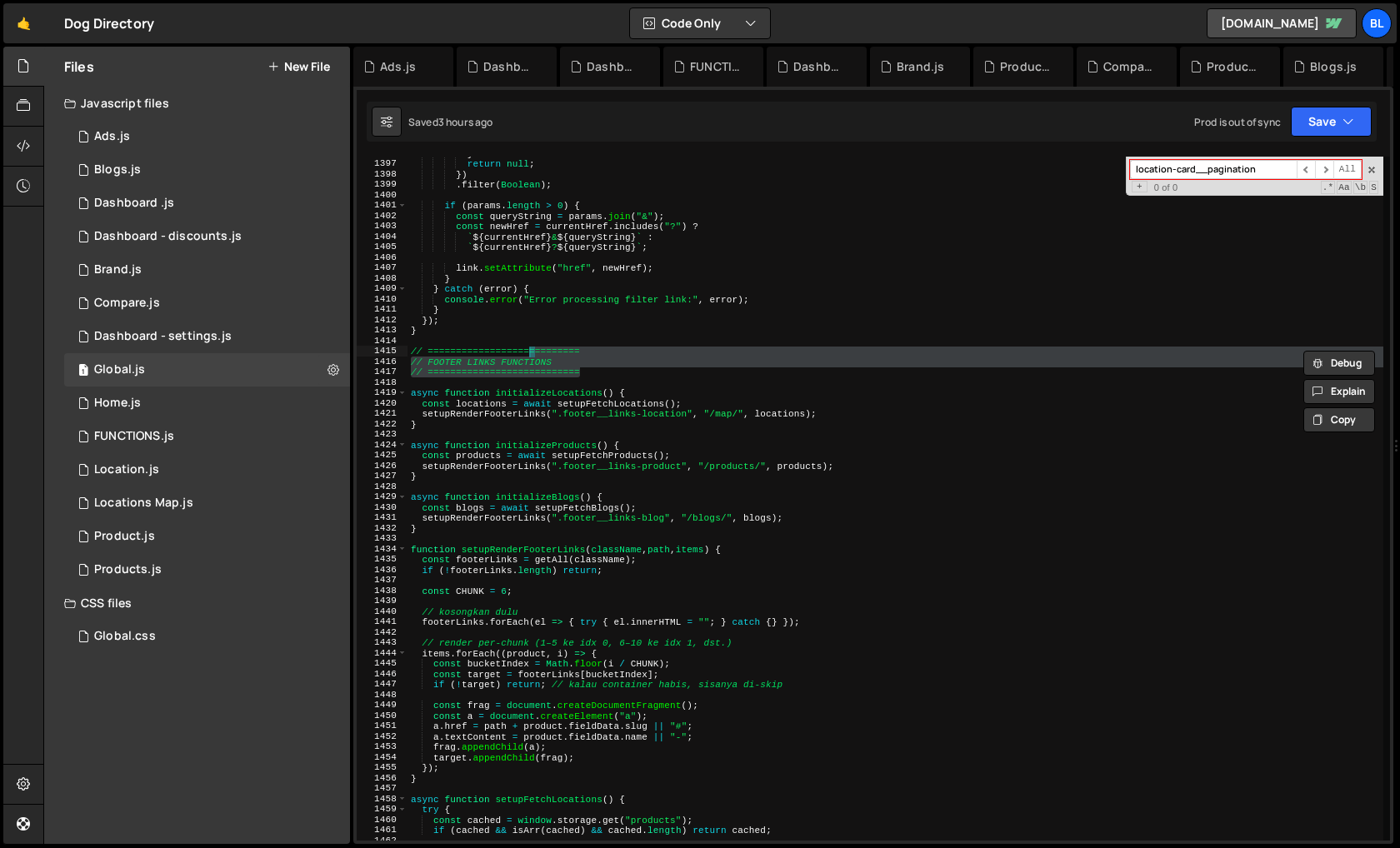
click at [498, 340] on div "} return null ; }) . filter ( Boolean ) ; if ( params . length > 0 ) { const qu…" at bounding box center [895, 500] width 976 height 704
type textarea "// ==========================="
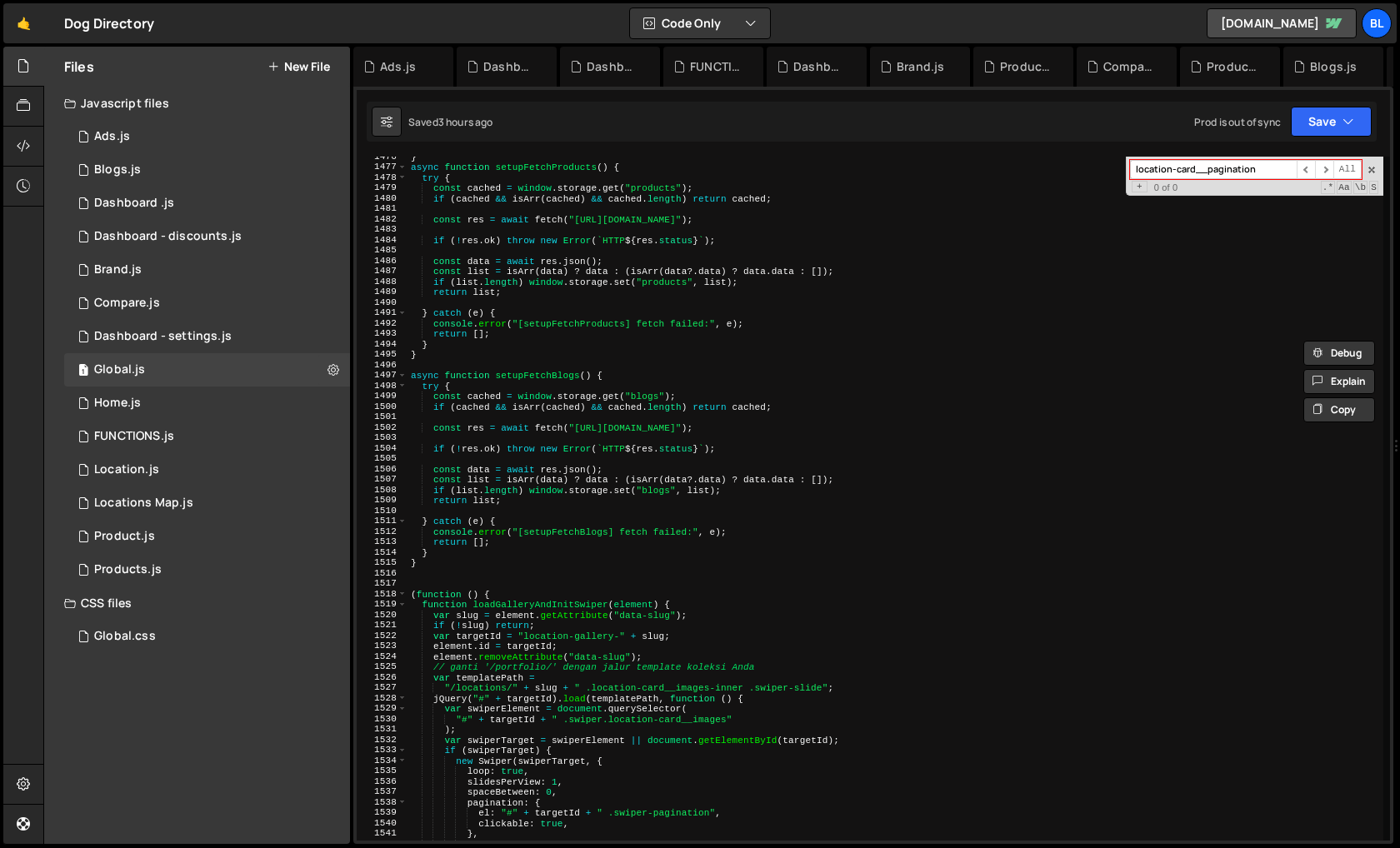
scroll to position [15357, 0]
click at [450, 572] on div "} async function setupFetchProducts ( ) { try { const cached = window . storage…" at bounding box center [895, 502] width 976 height 704
paste textarea "// ==========================="
type textarea "// ==========================="
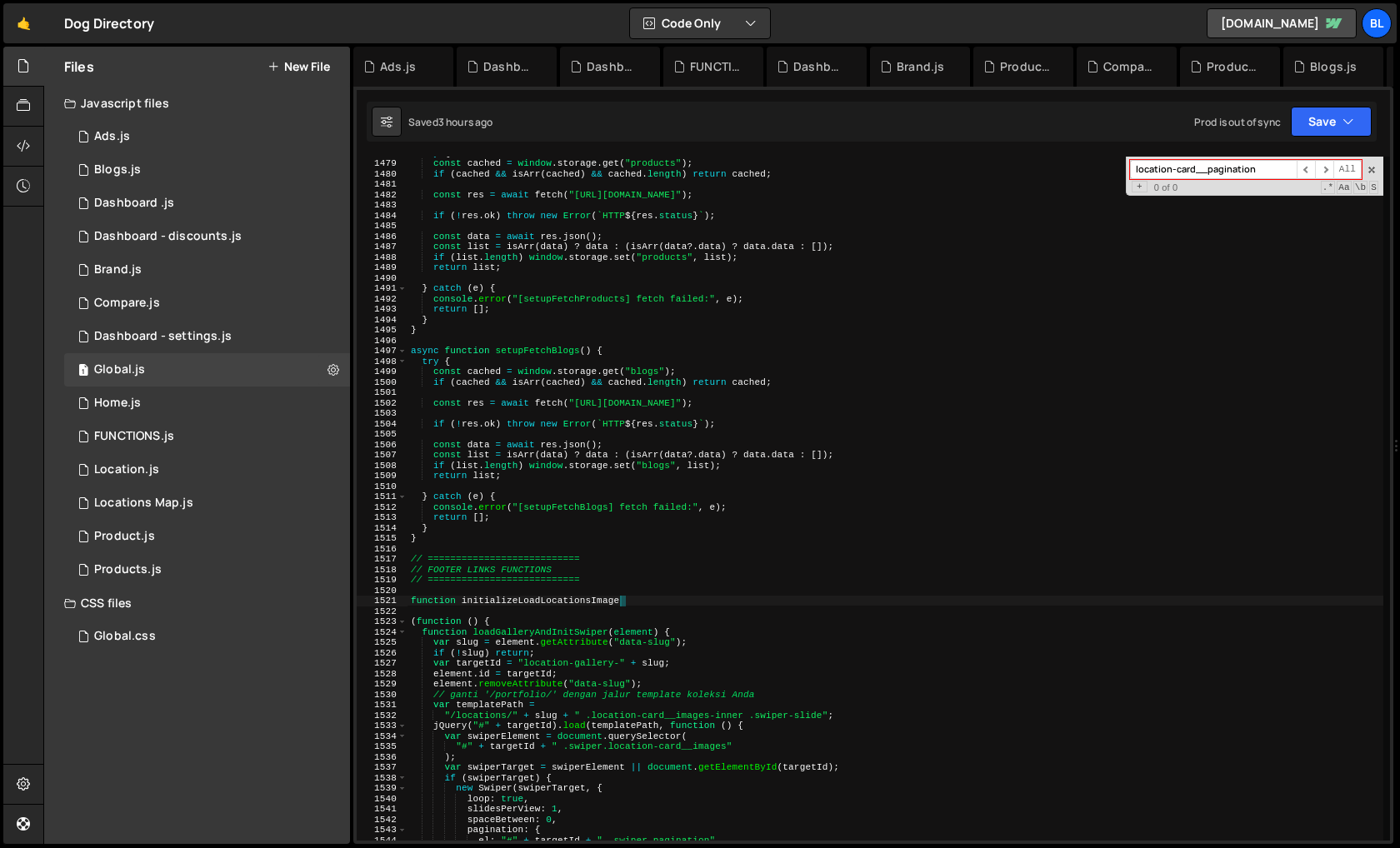
scroll to position [0, 17]
type textarea "function initializeLoadLocationImages(){"
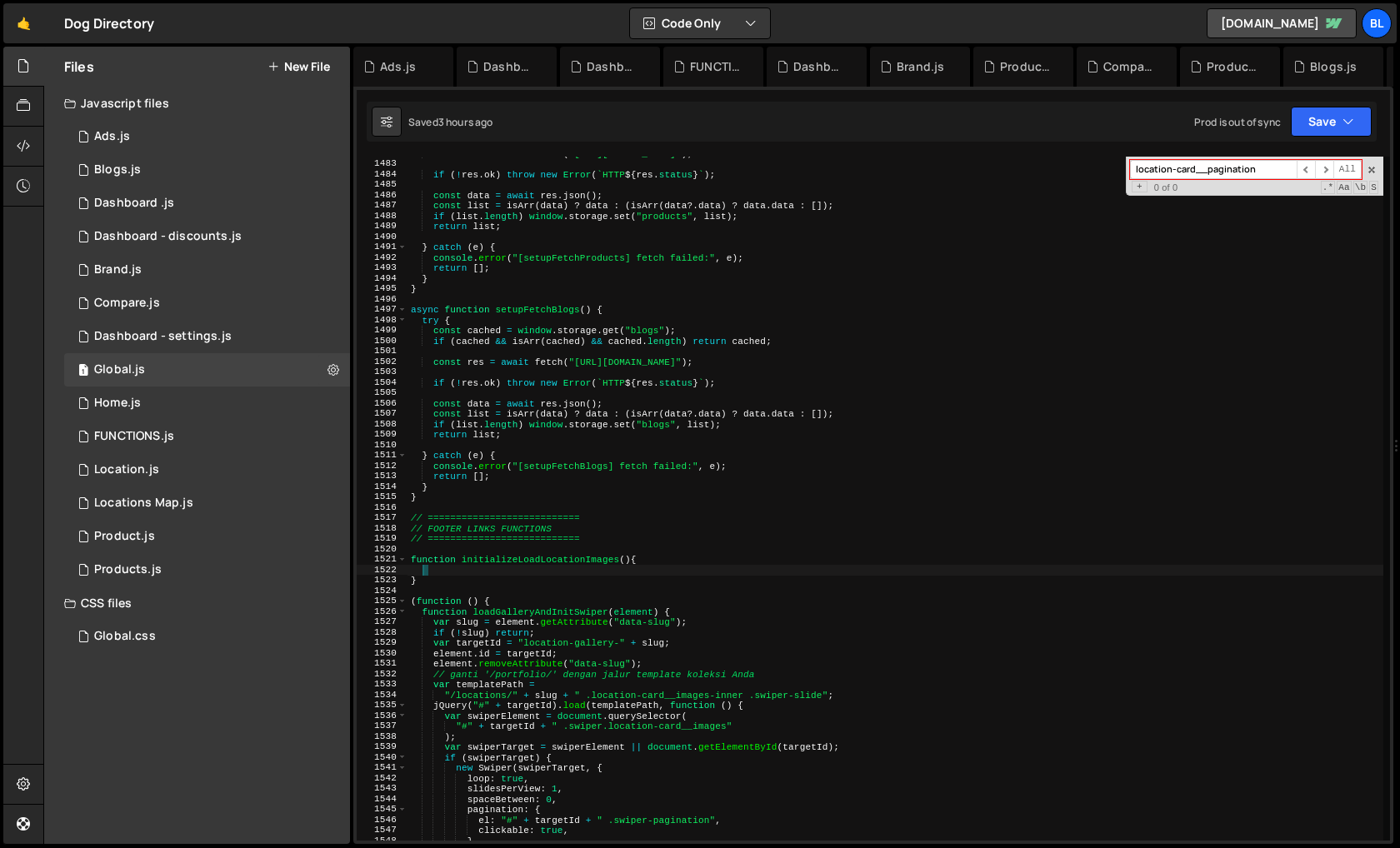
scroll to position [15446, 0]
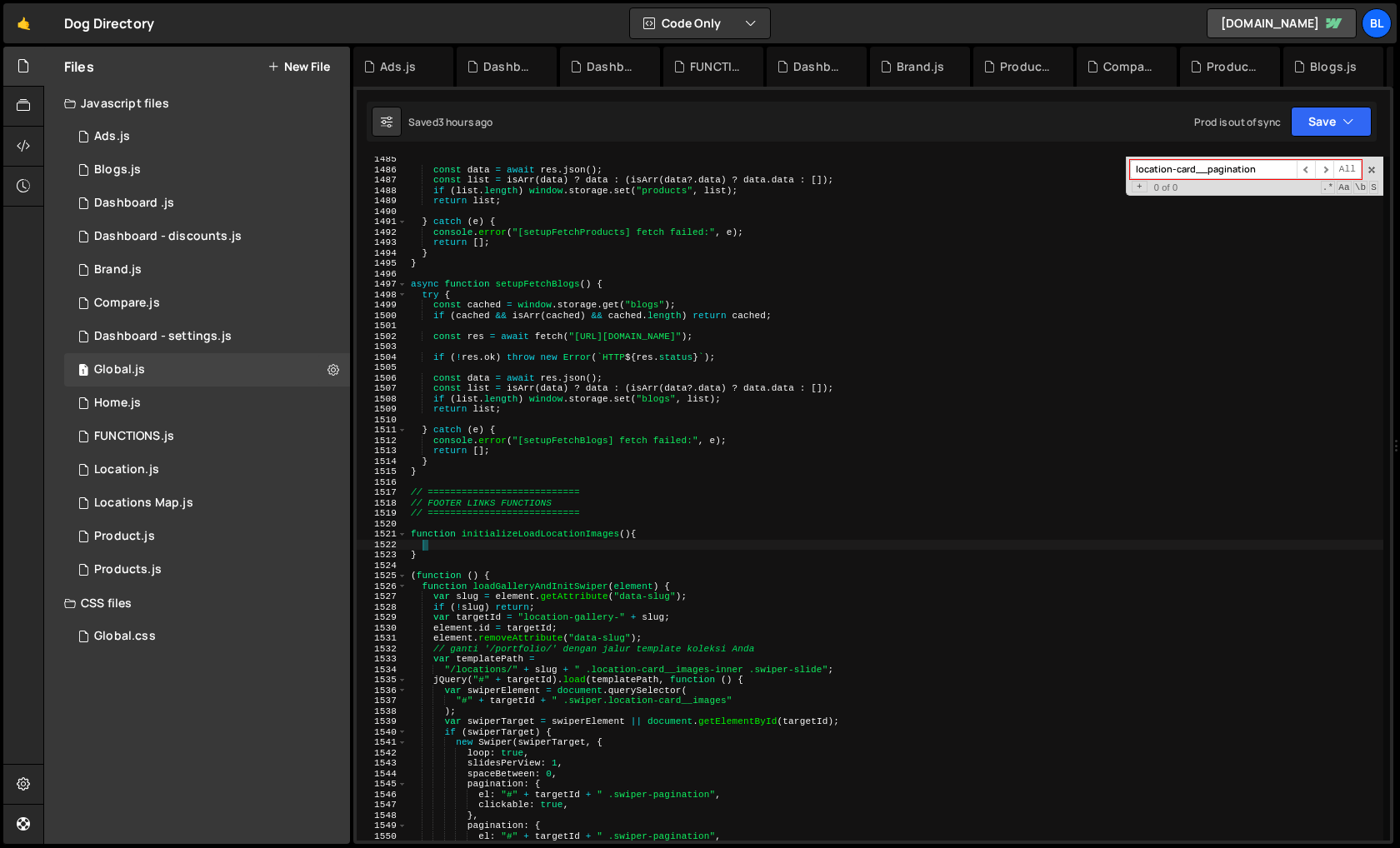
click at [520, 505] on div "const data = await res . json ( ) ; const list = isArr ( data ) ? data : ( isAr…" at bounding box center [895, 506] width 976 height 704
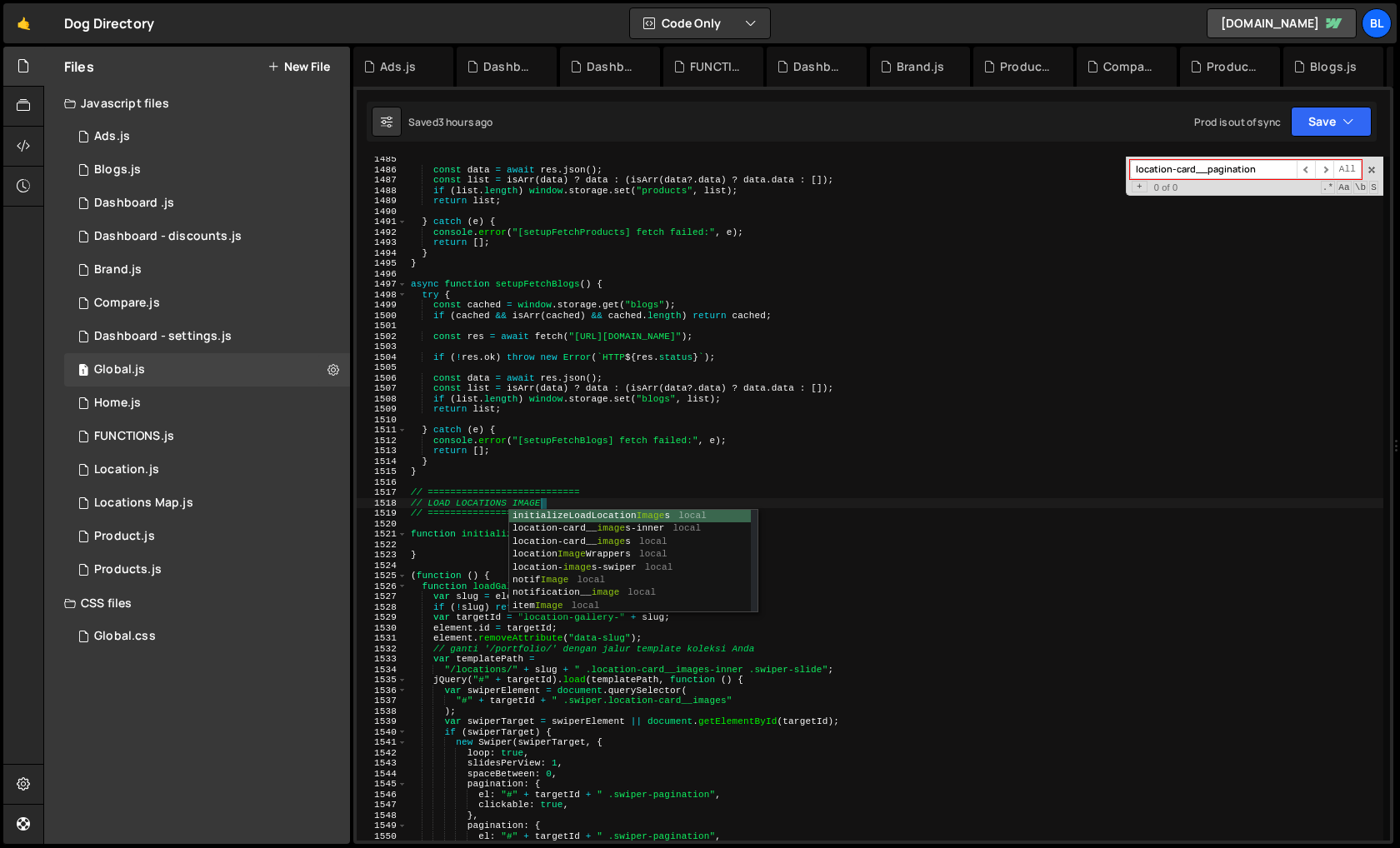
type textarea "// LOAD LOCATIONS IMAGES"
click at [471, 528] on div "const data = await res . json ( ) ; const list = isArr ( data ) ? data : ( isAr…" at bounding box center [895, 506] width 976 height 704
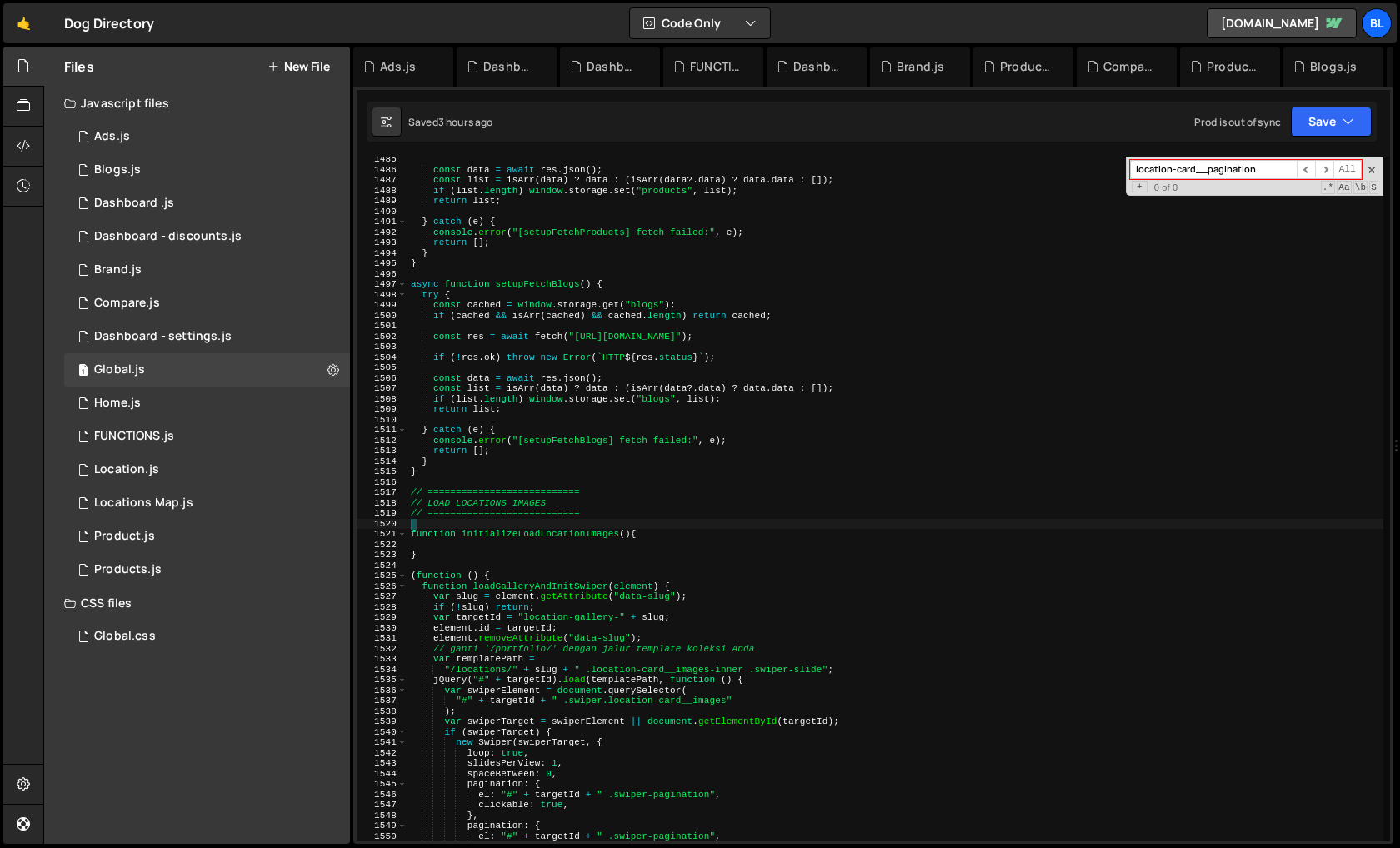
click at [463, 554] on div "const data = await res . json ( ) ; const list = isArr ( data ) ? data : ( isAr…" at bounding box center [895, 506] width 976 height 704
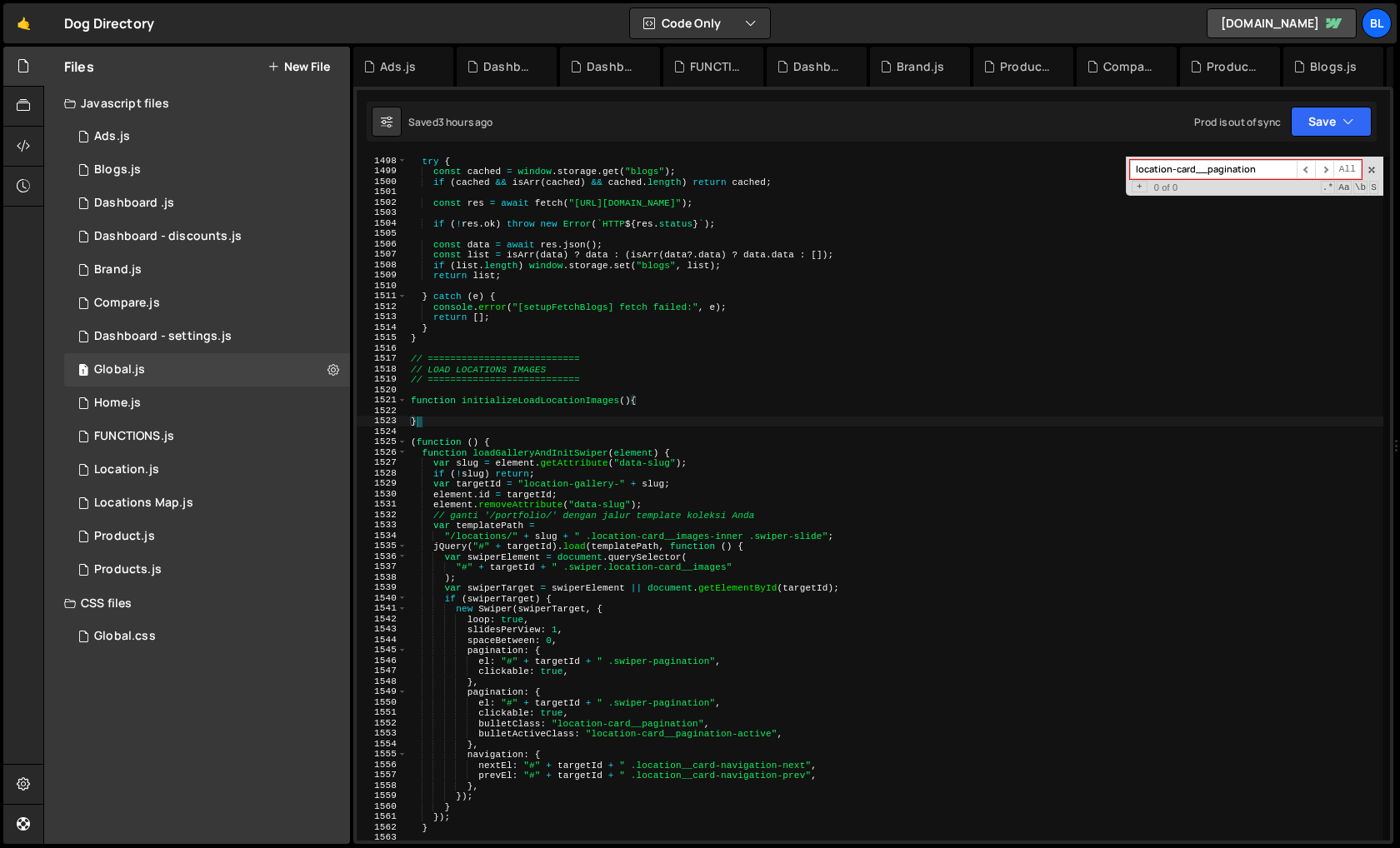
scroll to position [15581, 0]
click at [416, 454] on div "try { const cached = window . storage . get ( "blogs" ) ; if ( [PERSON_NAME] &&…" at bounding box center [895, 508] width 976 height 704
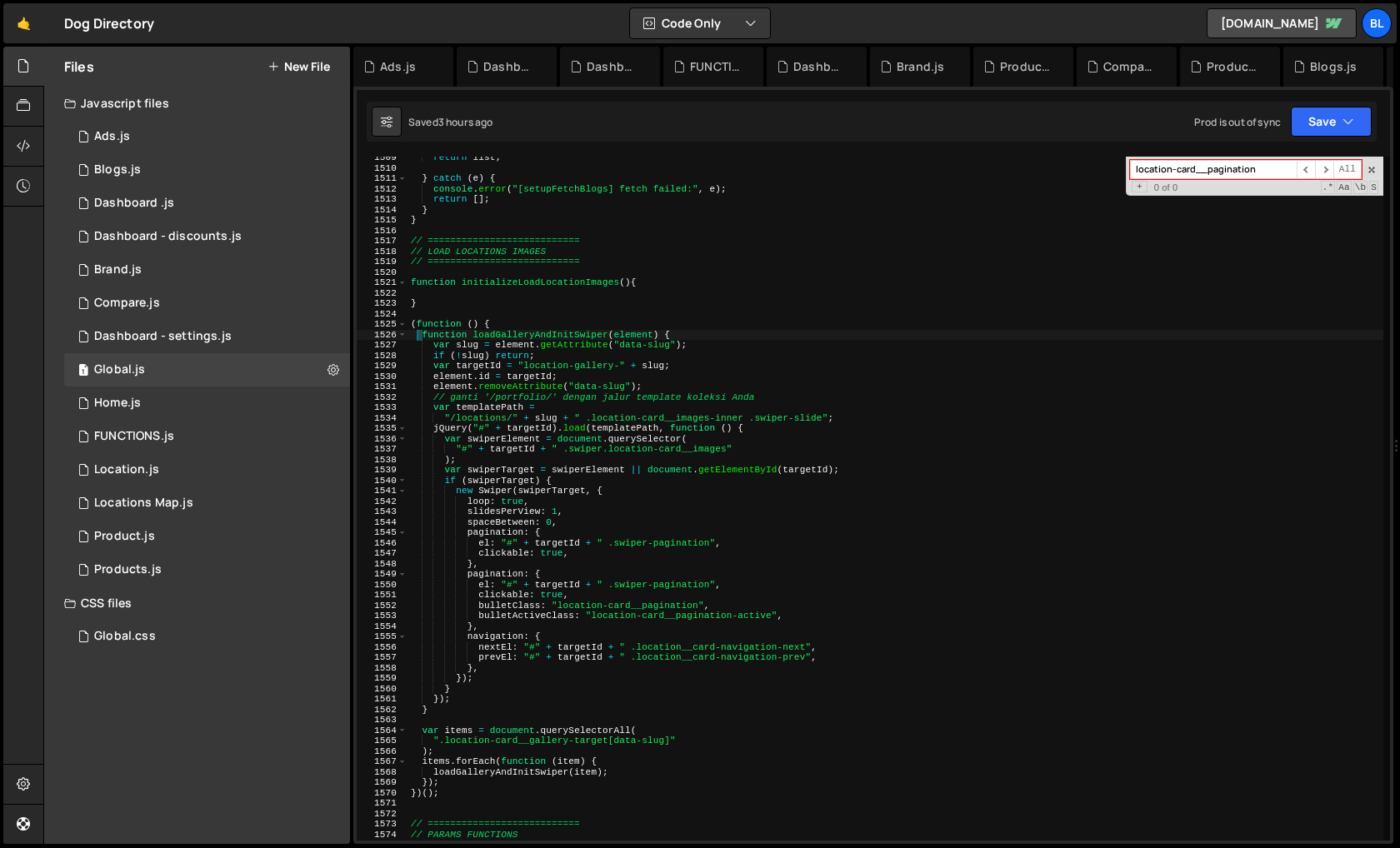
scroll to position [15708, 0]
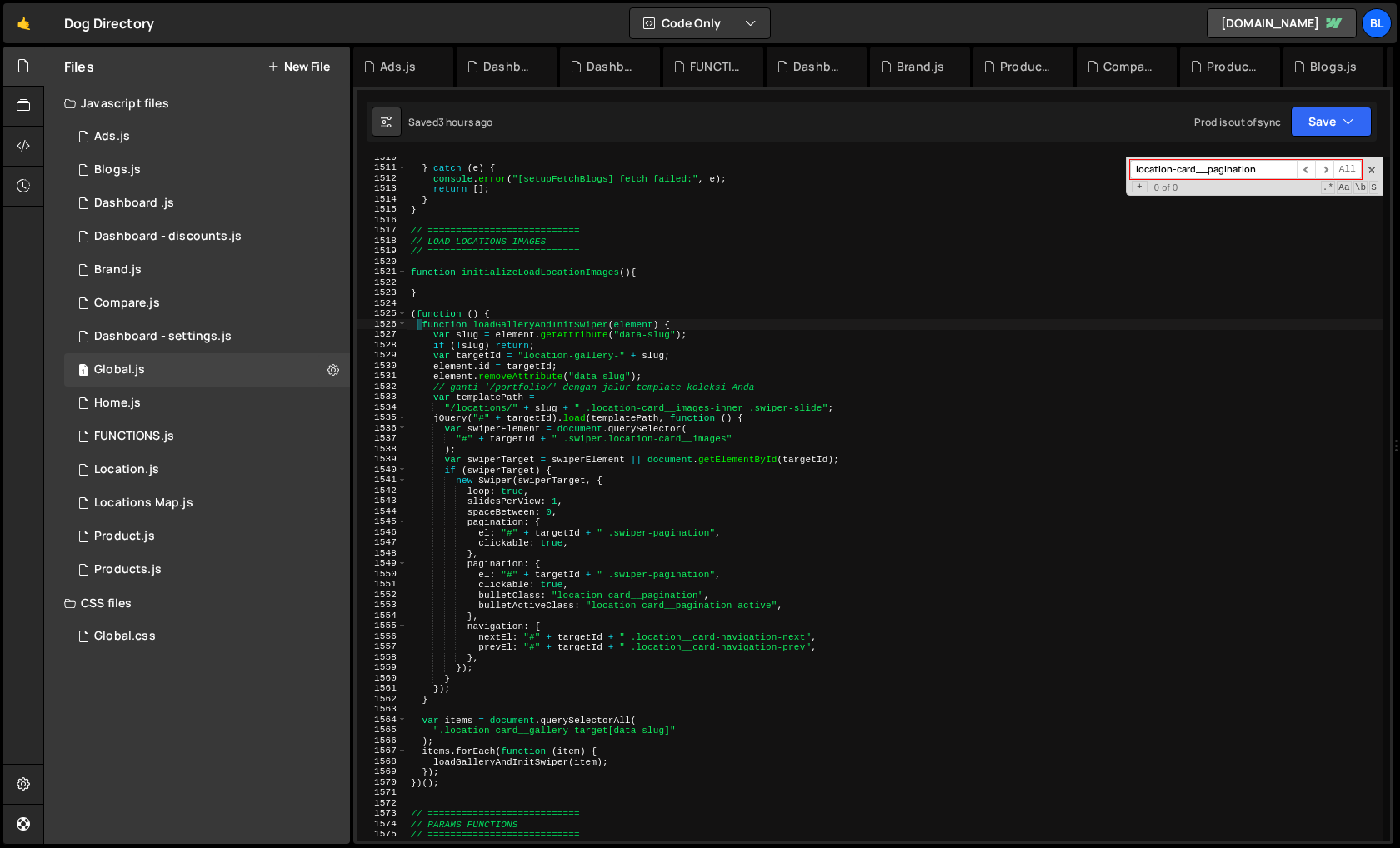
click at [456, 695] on div "} catch ( e ) { console . error ( "[setupFetchBlogs] fetch failed:" , e ) ; ret…" at bounding box center [895, 504] width 976 height 704
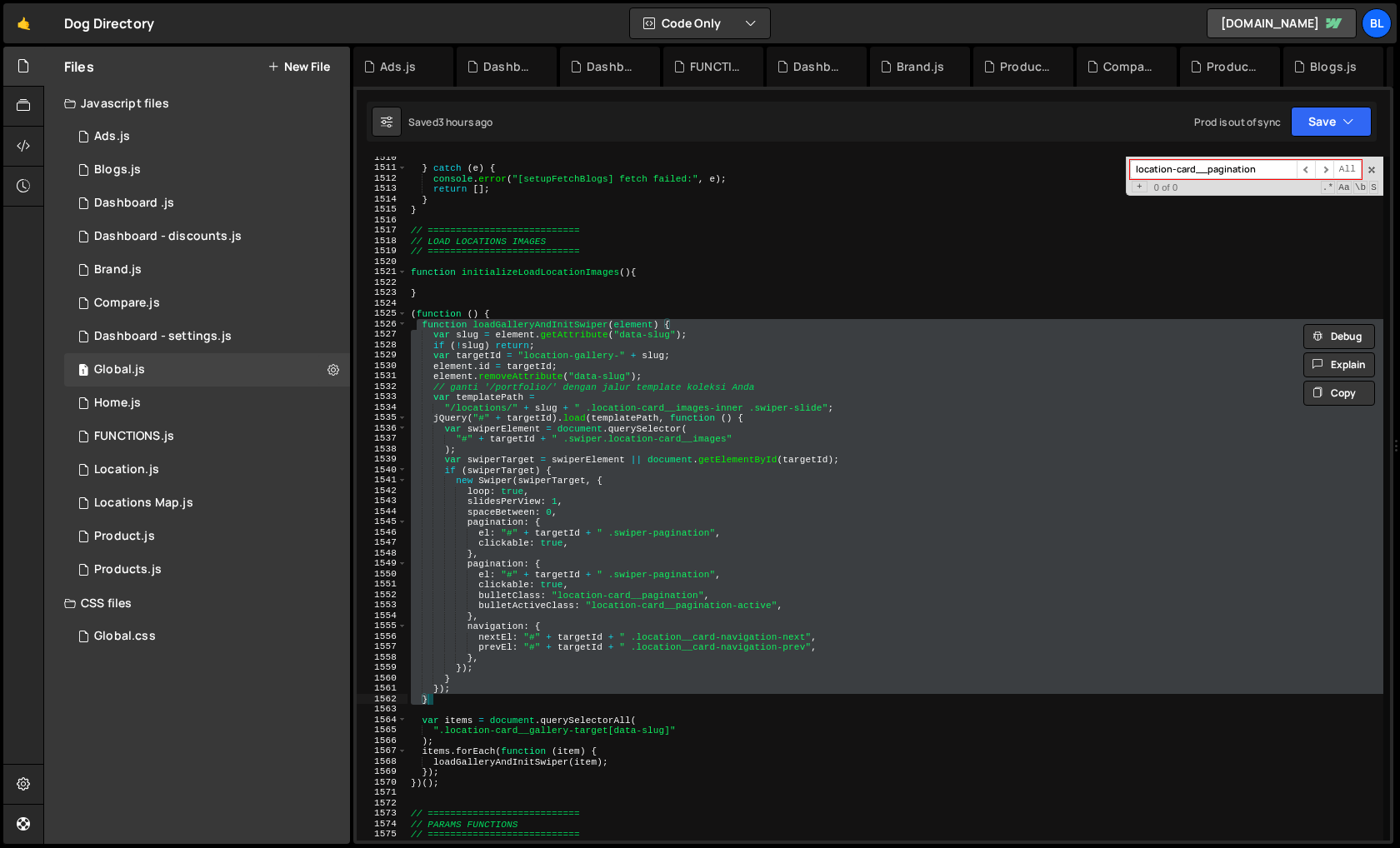
click at [468, 682] on div "} catch ( e ) { console . error ( "[setupFetchBlogs] fetch failed:" , e ) ; ret…" at bounding box center [895, 504] width 976 height 704
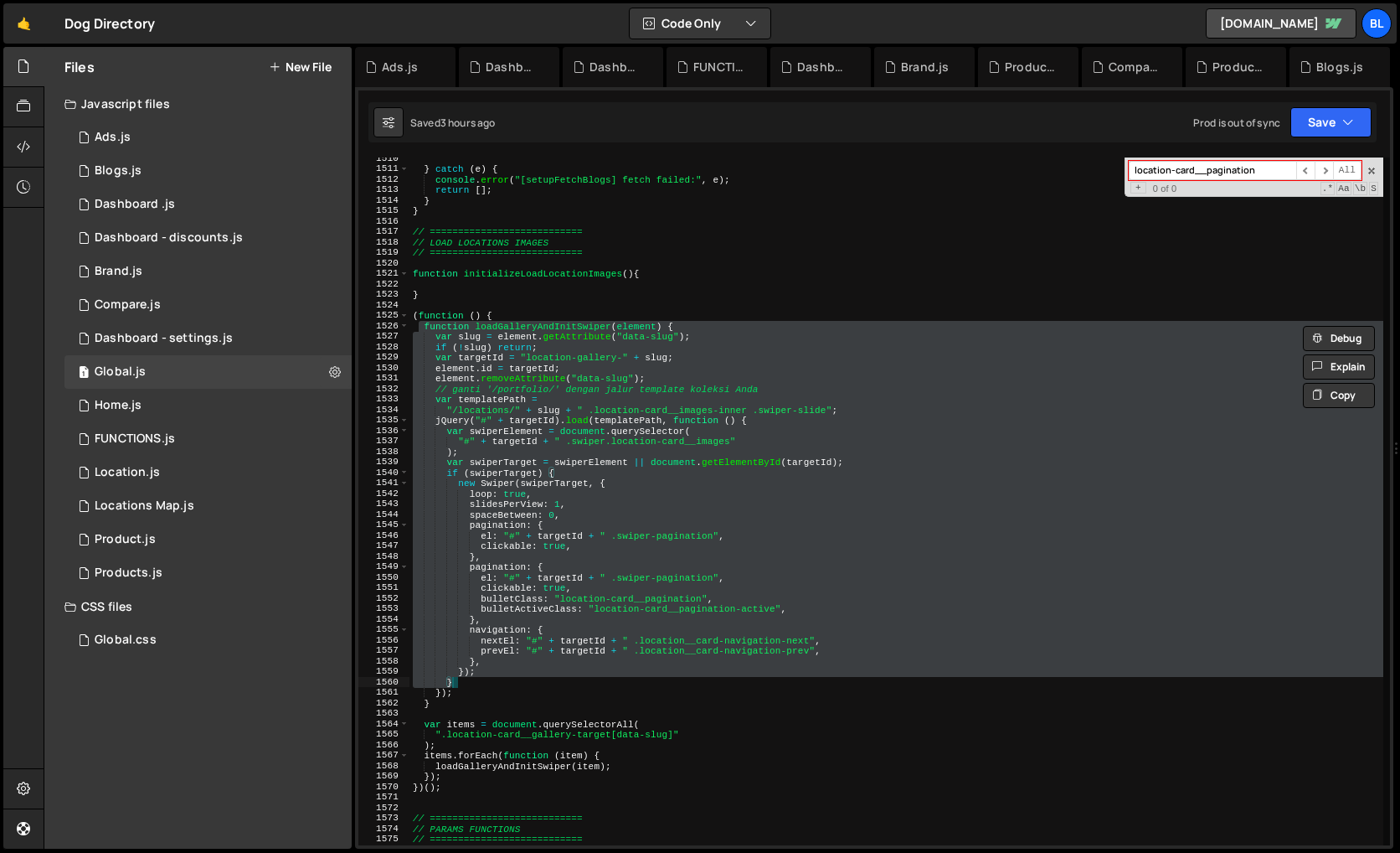
click at [458, 699] on div "} catch ( e ) { console . error ( "[setupFetchBlogs] fetch failed:" , e ) ; ret…" at bounding box center [899, 507] width 980 height 709
type textarea "}); }"
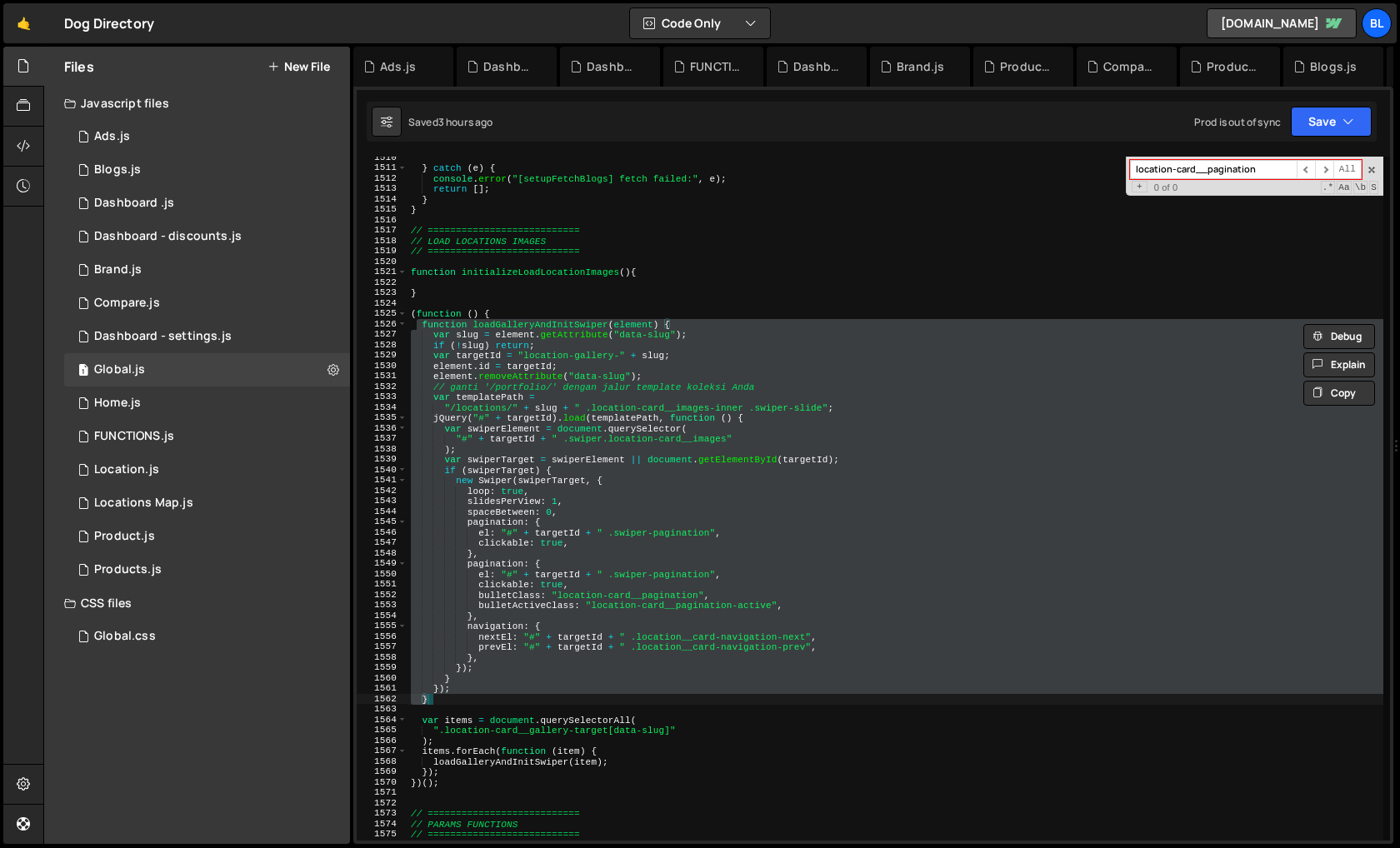
click at [466, 688] on div "} catch ( e ) { console . error ( "[setupFetchBlogs] fetch failed:" , e ) ; ret…" at bounding box center [895, 504] width 976 height 704
type textarea "} });"
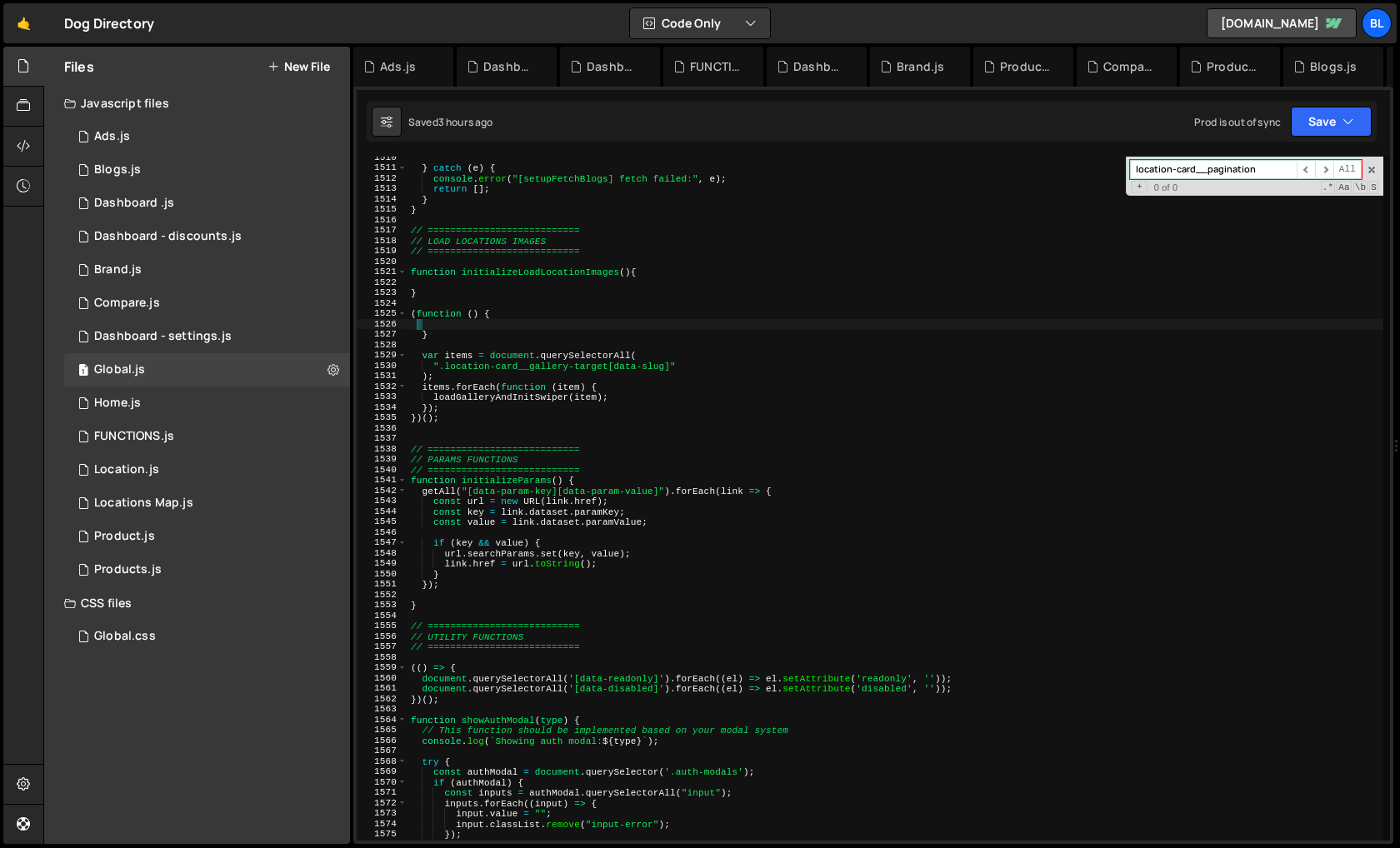
click at [472, 287] on div "} catch ( e ) { console . error ( "[setupFetchBlogs] fetch failed:" , e ) ; ret…" at bounding box center [895, 504] width 976 height 704
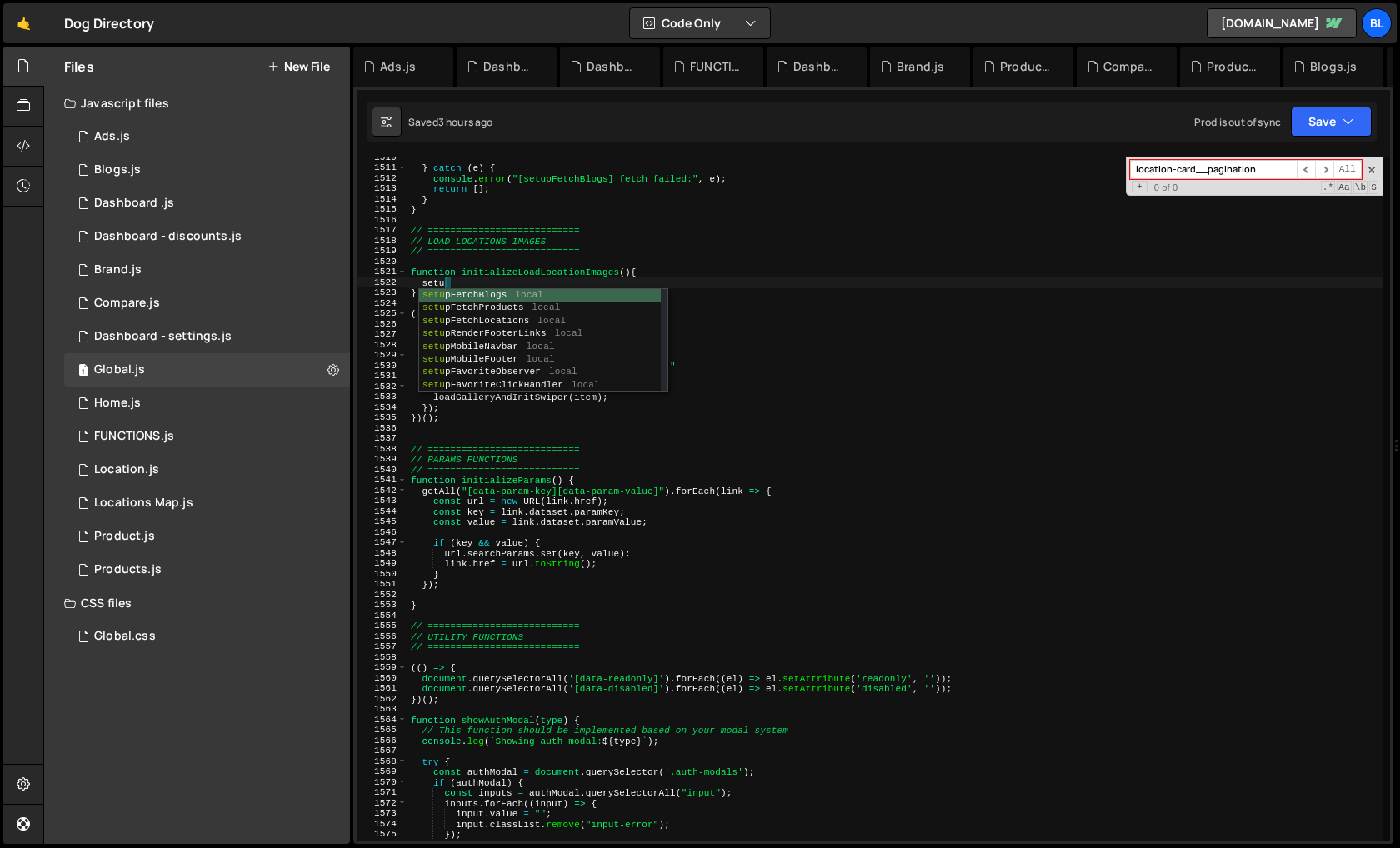
type textarea "setupsd"
type textarea "set"
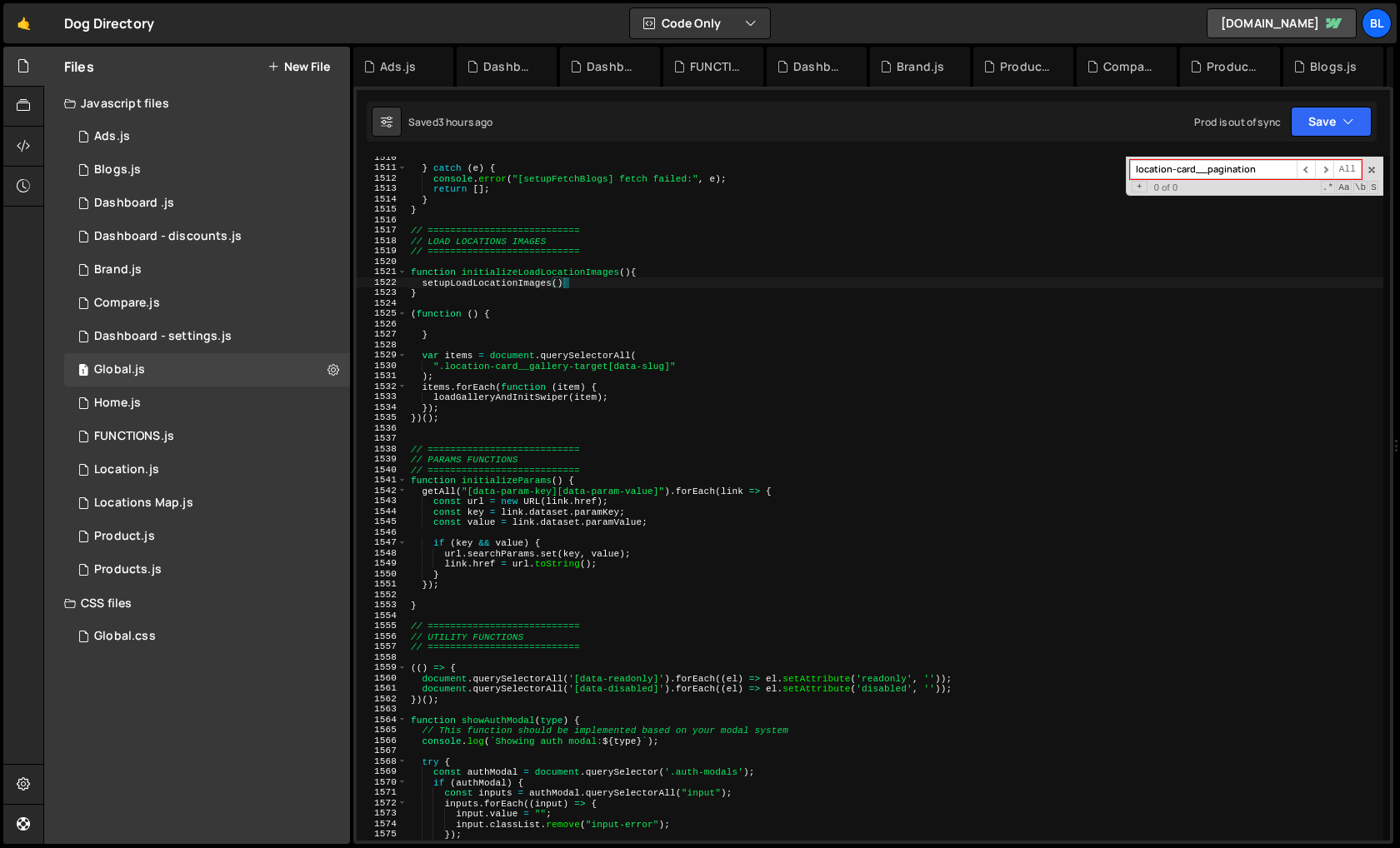
scroll to position [0, 13]
click at [451, 331] on div "} catch ( e ) { console . error ( "[setupFetchBlogs] fetch failed:" , e ) ; ret…" at bounding box center [895, 504] width 976 height 704
type textarea "}"
click at [457, 327] on div "} catch ( e ) { console . error ( "[setupFetchBlogs] fetch failed:" , e ) ; ret…" at bounding box center [895, 504] width 976 height 704
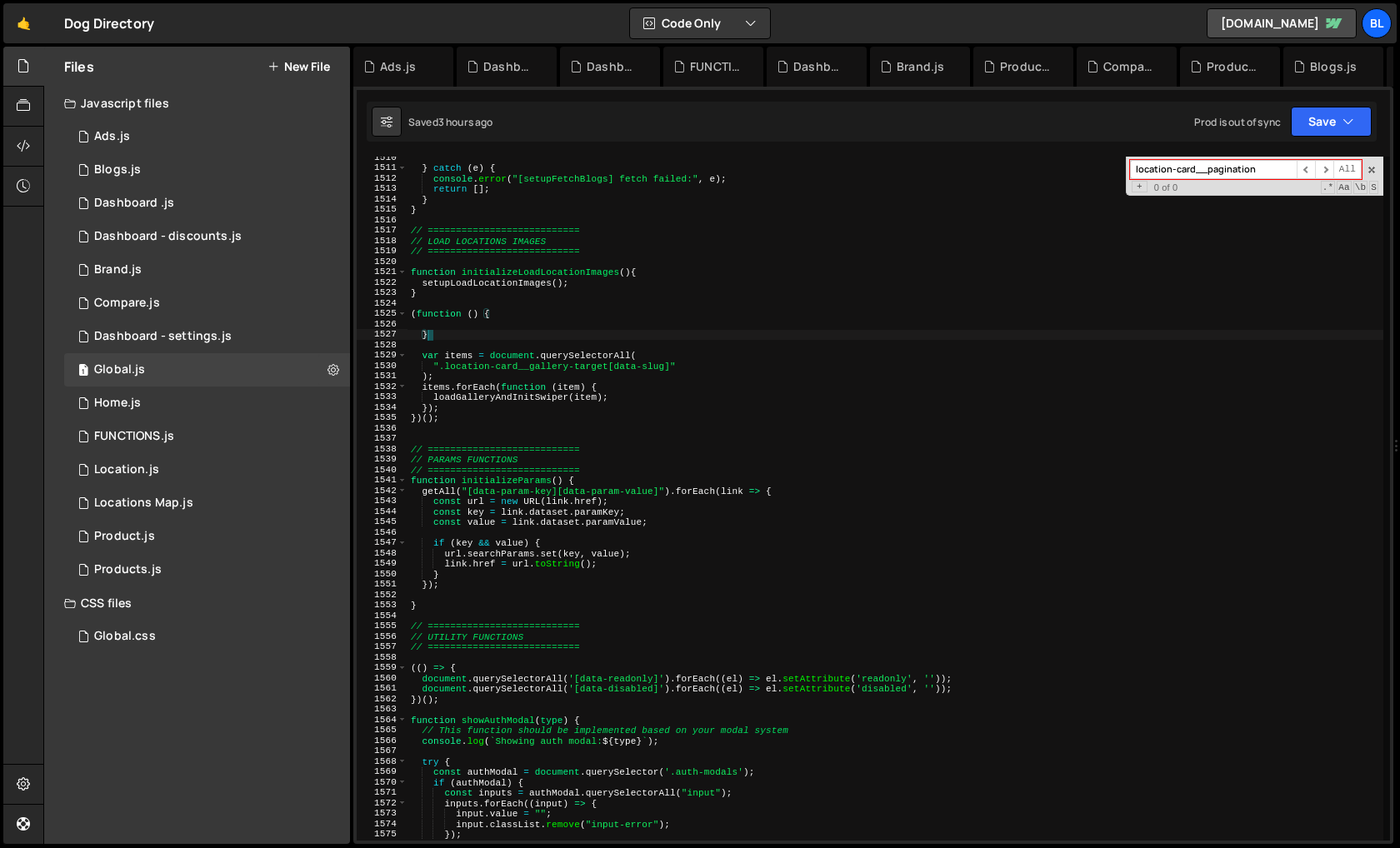
scroll to position [0, 0]
paste textarea "});"
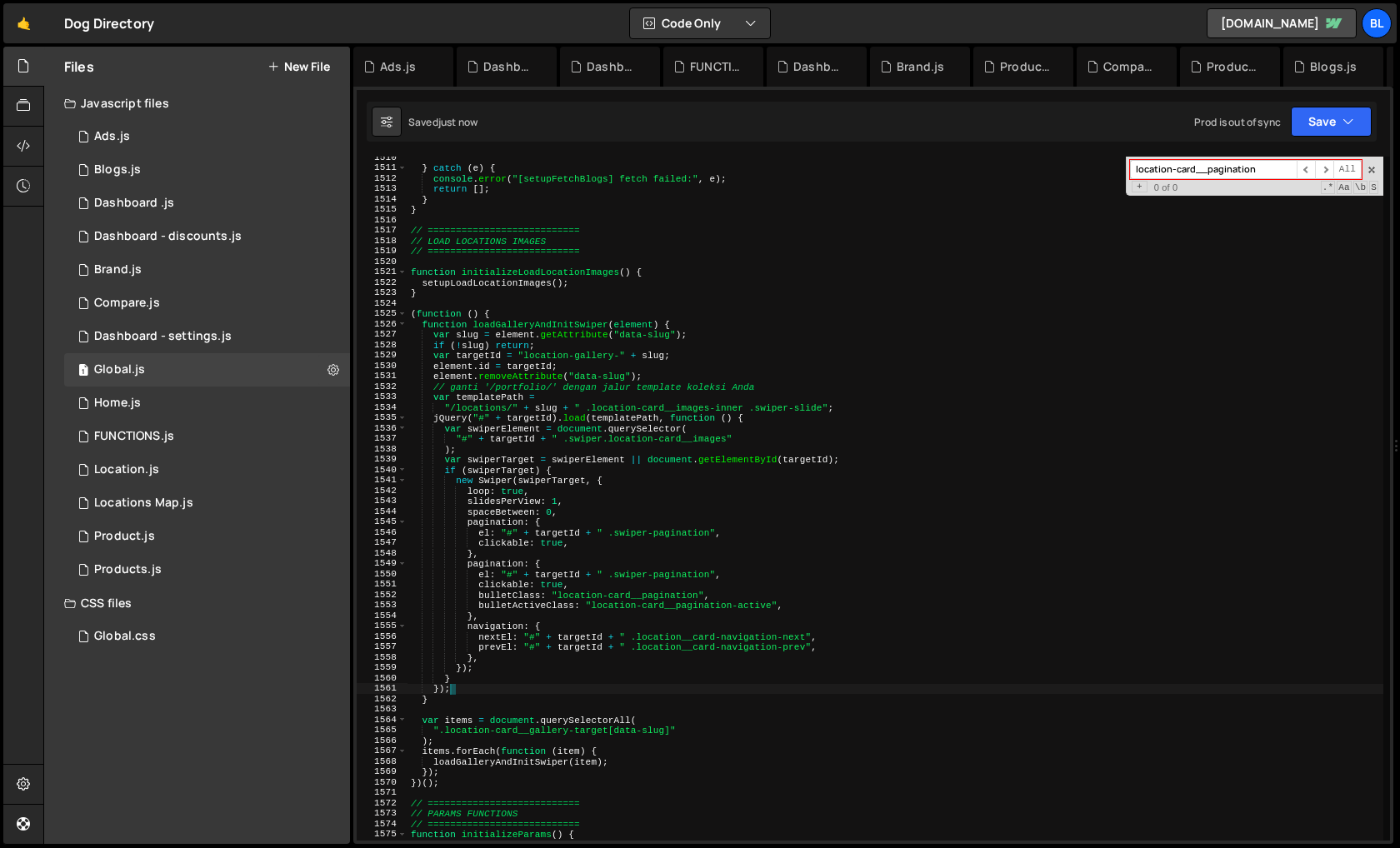
click at [453, 768] on div "} catch ( e ) { console . error ( "[setupFetchBlogs] fetch failed:" , e ) ; ret…" at bounding box center [895, 504] width 976 height 704
click at [419, 325] on div "} catch ( e ) { console . error ( "[setupFetchBlogs] fetch failed:" , e ) ; ret…" at bounding box center [895, 504] width 976 height 704
type textarea "function loadGalleryAndInitSwiper(element) { var slug = element.getAttribute("d…"
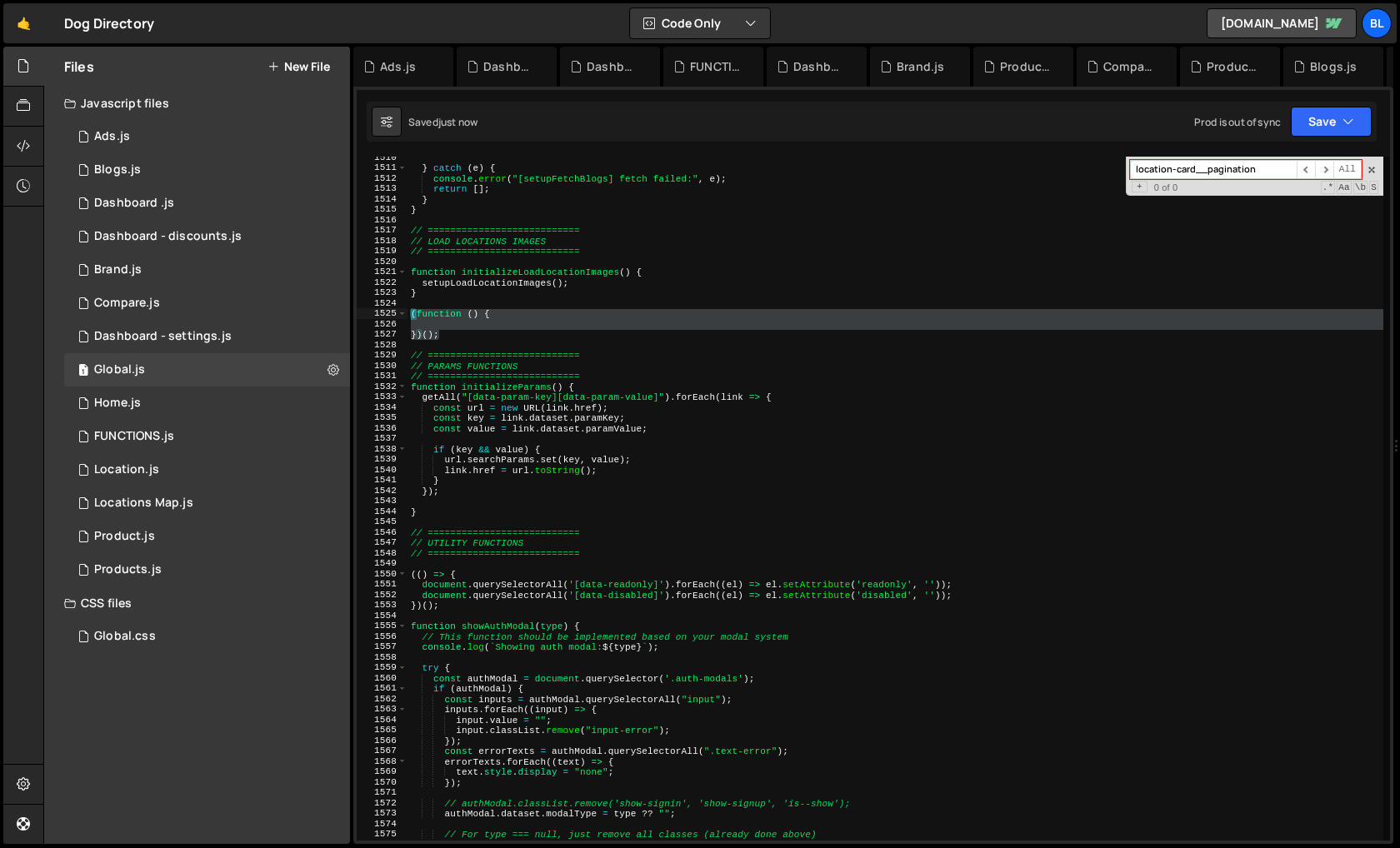
drag, startPoint x: 445, startPoint y: 330, endPoint x: 411, endPoint y: 316, distance: 36.8
click at [411, 316] on div "} catch ( e ) { console . error ( "[setupFetchBlogs] fetch failed:" , e ) ; ret…" at bounding box center [895, 504] width 976 height 704
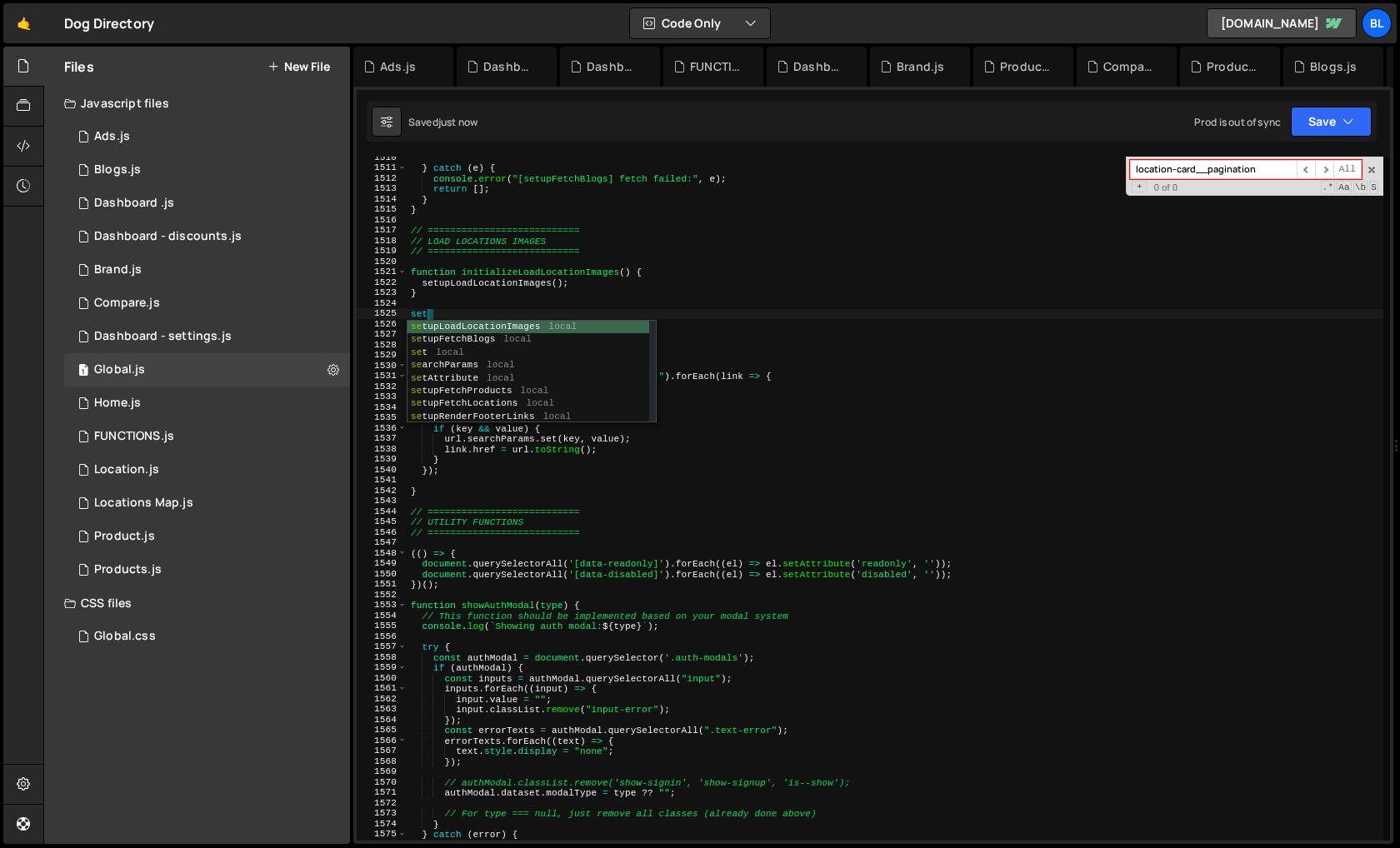
type textarea "setu"
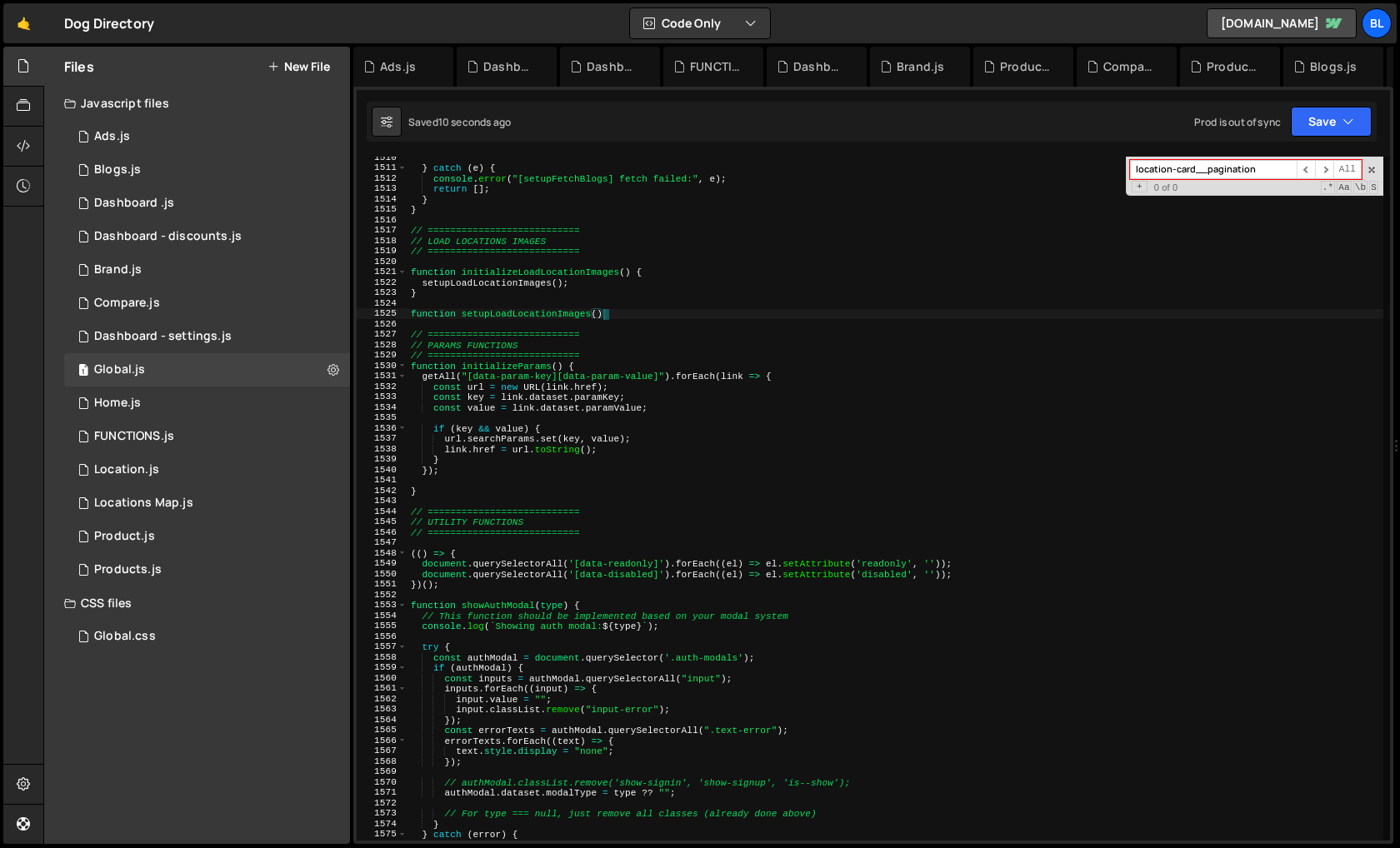
type textarea "function setupLoadLocationImages(){"
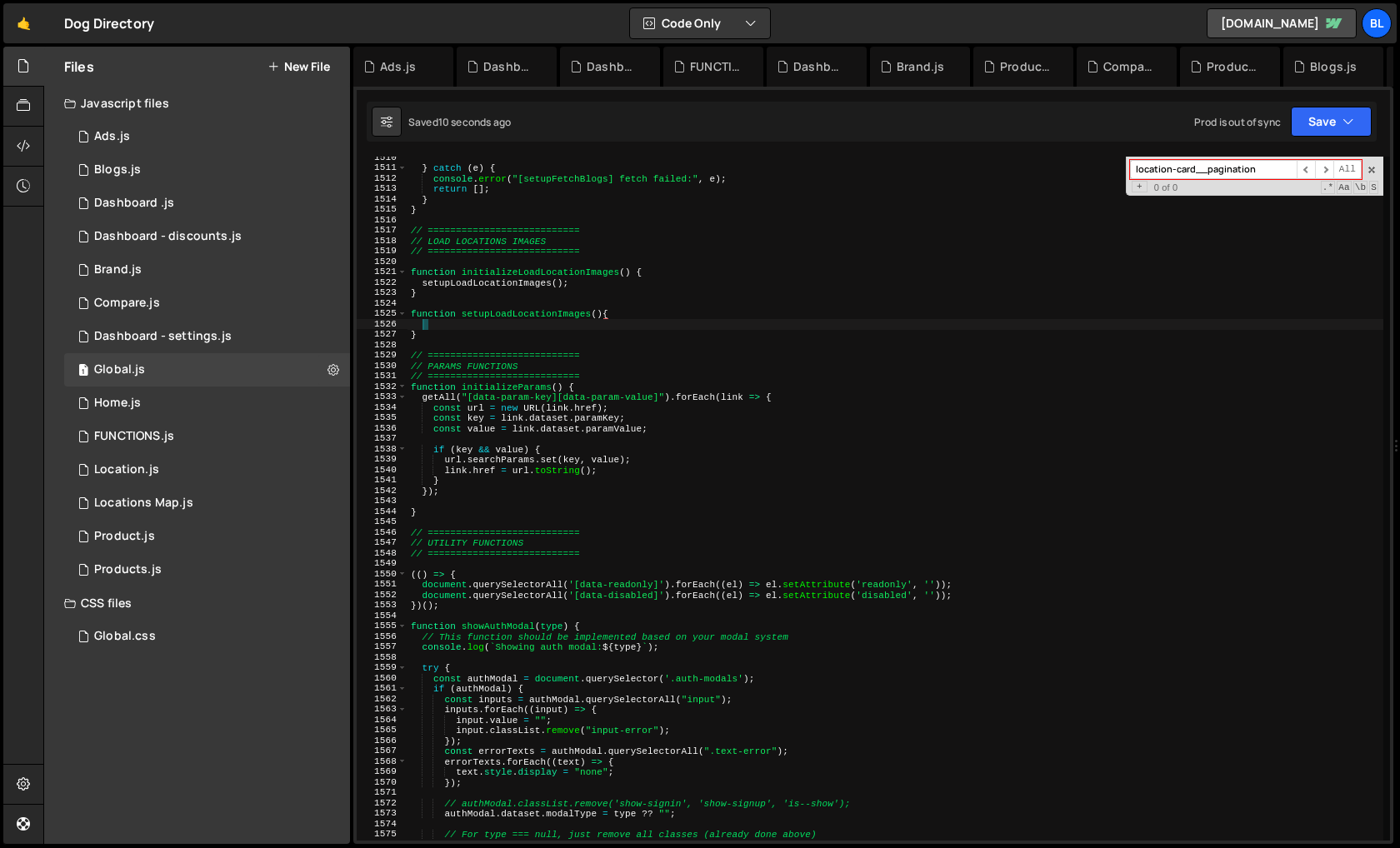
scroll to position [0, 0]
paste textarea "});"
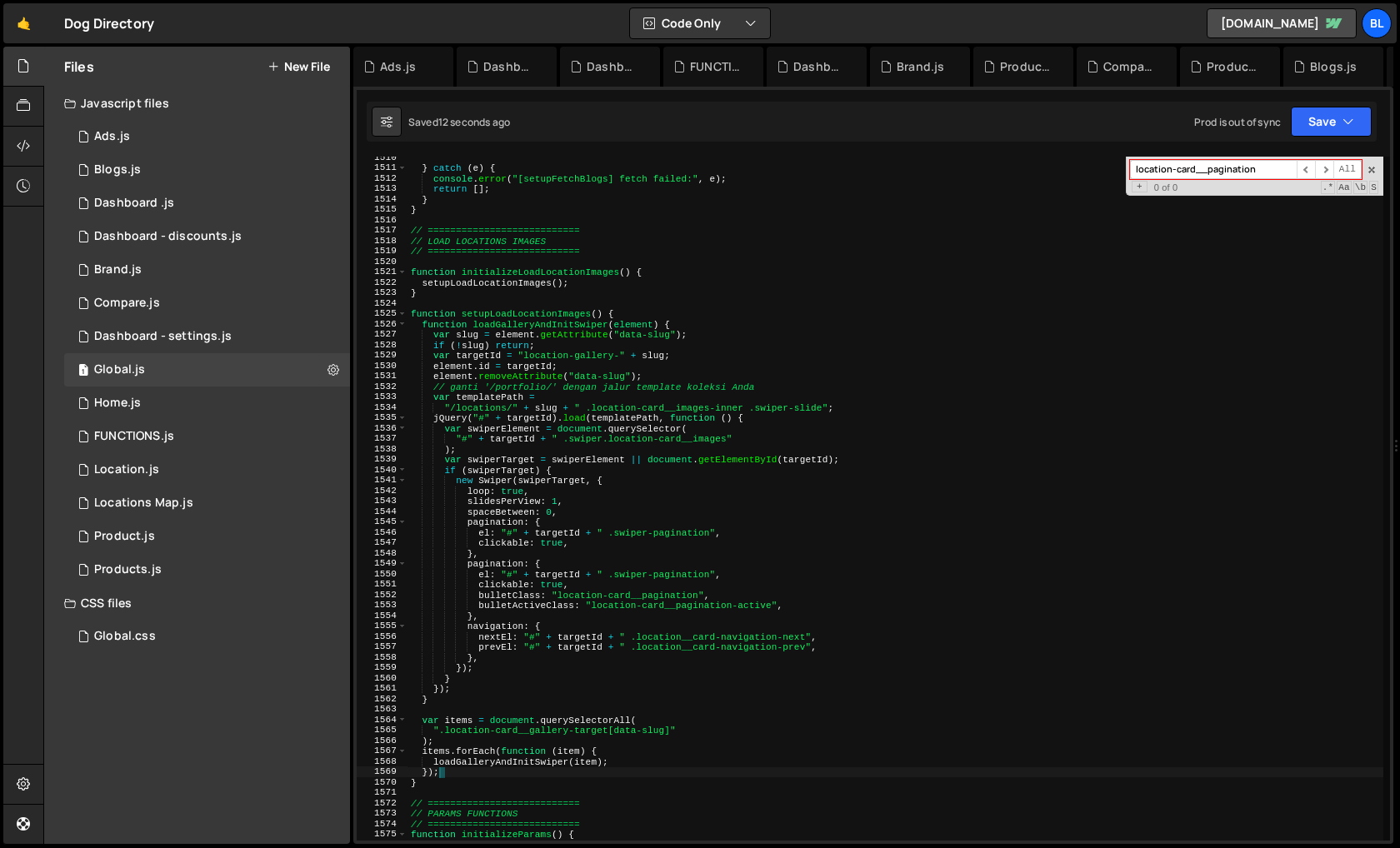
click at [527, 371] on div "} catch ( e ) { console . error ( "[setupFetchBlogs] fetch failed:" , e ) ; ret…" at bounding box center [895, 504] width 976 height 704
click at [505, 328] on div "} catch ( e ) { console . error ( "[setupFetchBlogs] fetch failed:" , e ) ; ret…" at bounding box center [895, 504] width 976 height 704
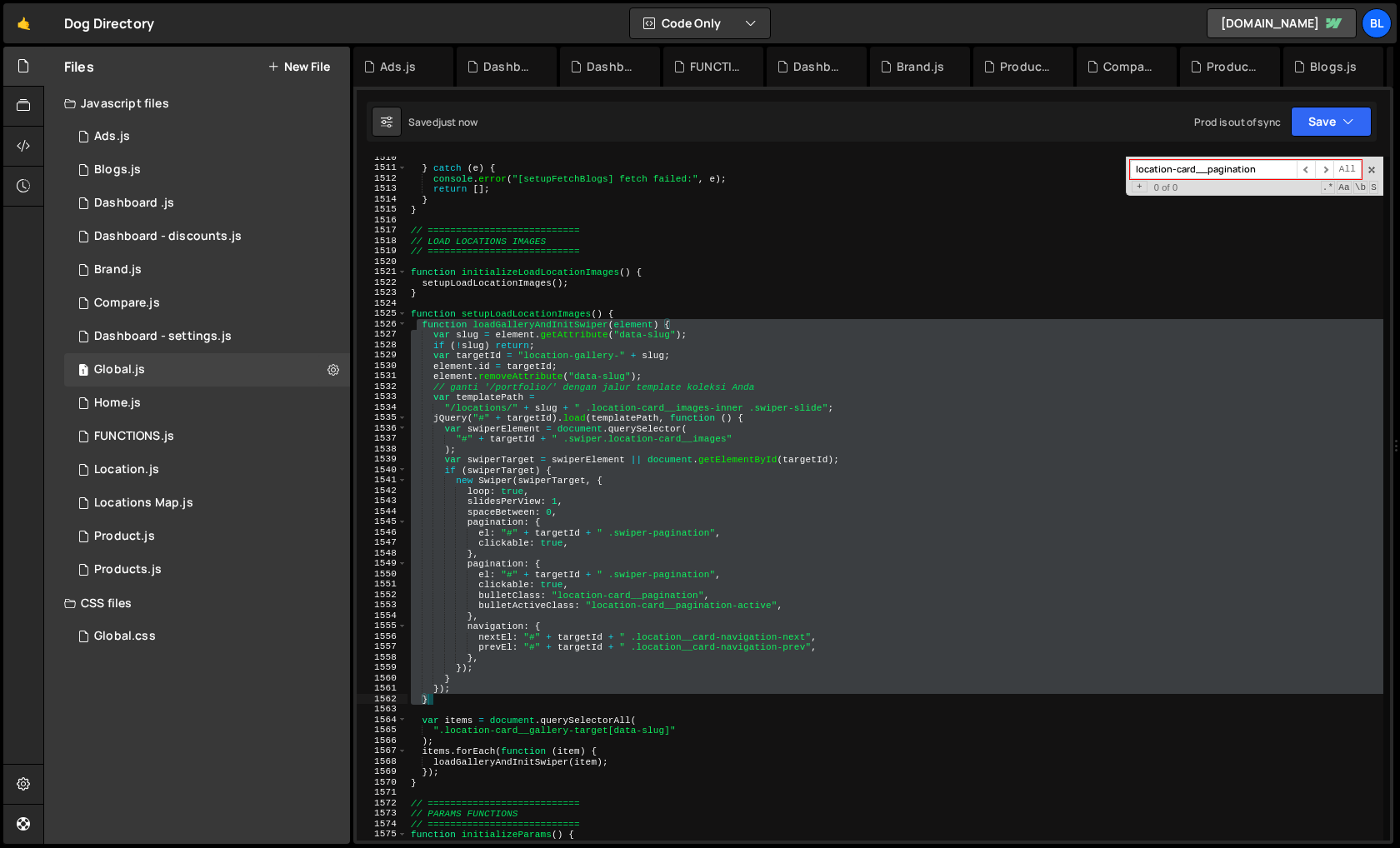
drag, startPoint x: 418, startPoint y: 323, endPoint x: 506, endPoint y: 702, distance: 389.1
click at [506, 702] on div "} catch ( e ) { console . error ( "[setupFetchBlogs] fetch failed:" , e ) ; ret…" at bounding box center [895, 504] width 976 height 704
click at [519, 664] on div "} catch ( e ) { console . error ( "[setupFetchBlogs] fetch failed:" , e ) ; ret…" at bounding box center [895, 497] width 976 height 683
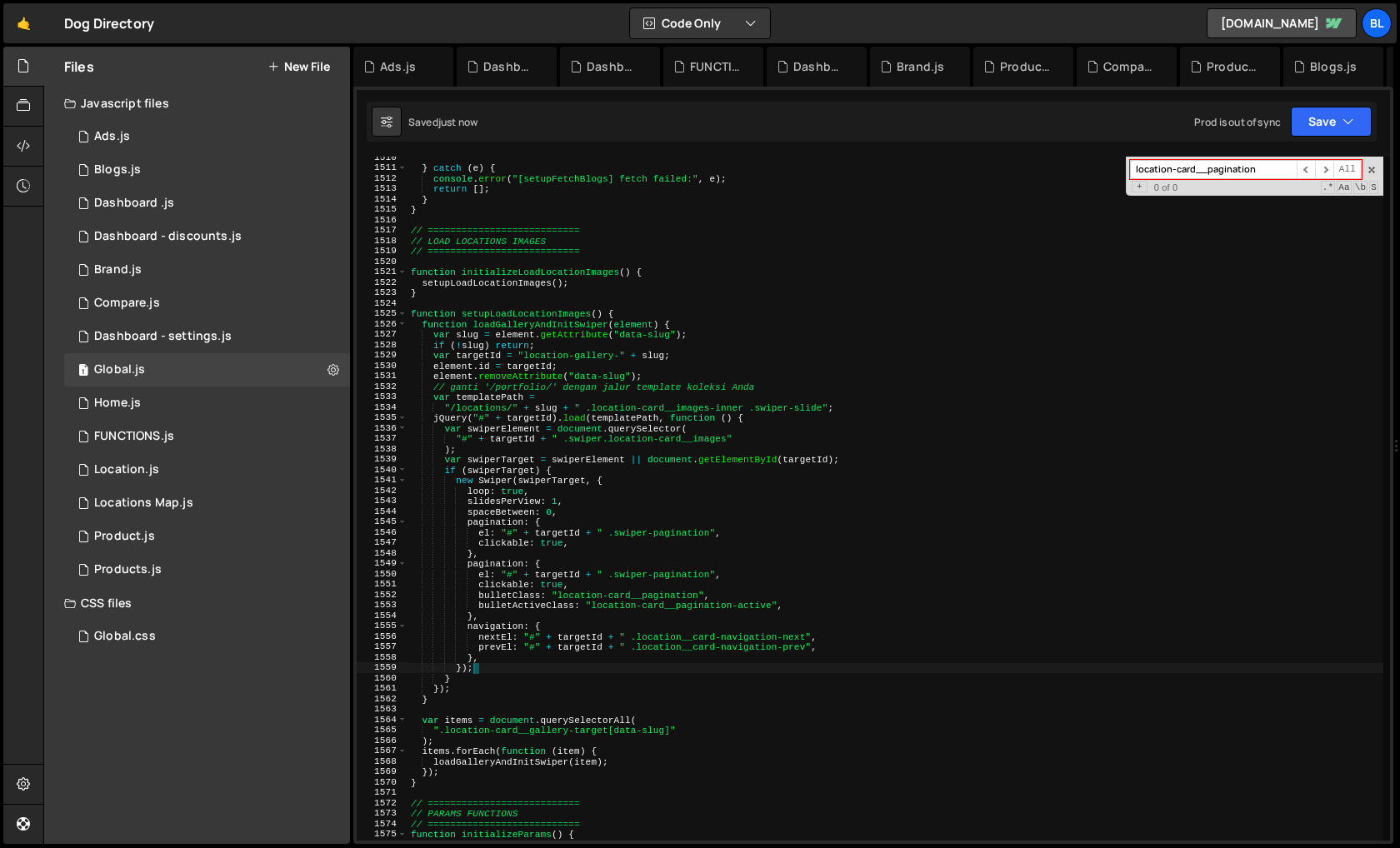
click at [510, 322] on div "} catch ( e ) { console . error ( "[setupFetchBlogs] fetch failed:" , e ) ; ret…" at bounding box center [895, 504] width 976 height 704
click at [525, 312] on div "} catch ( e ) { console . error ( "[setupFetchBlogs] fetch failed:" , e ) ; ret…" at bounding box center [895, 504] width 976 height 704
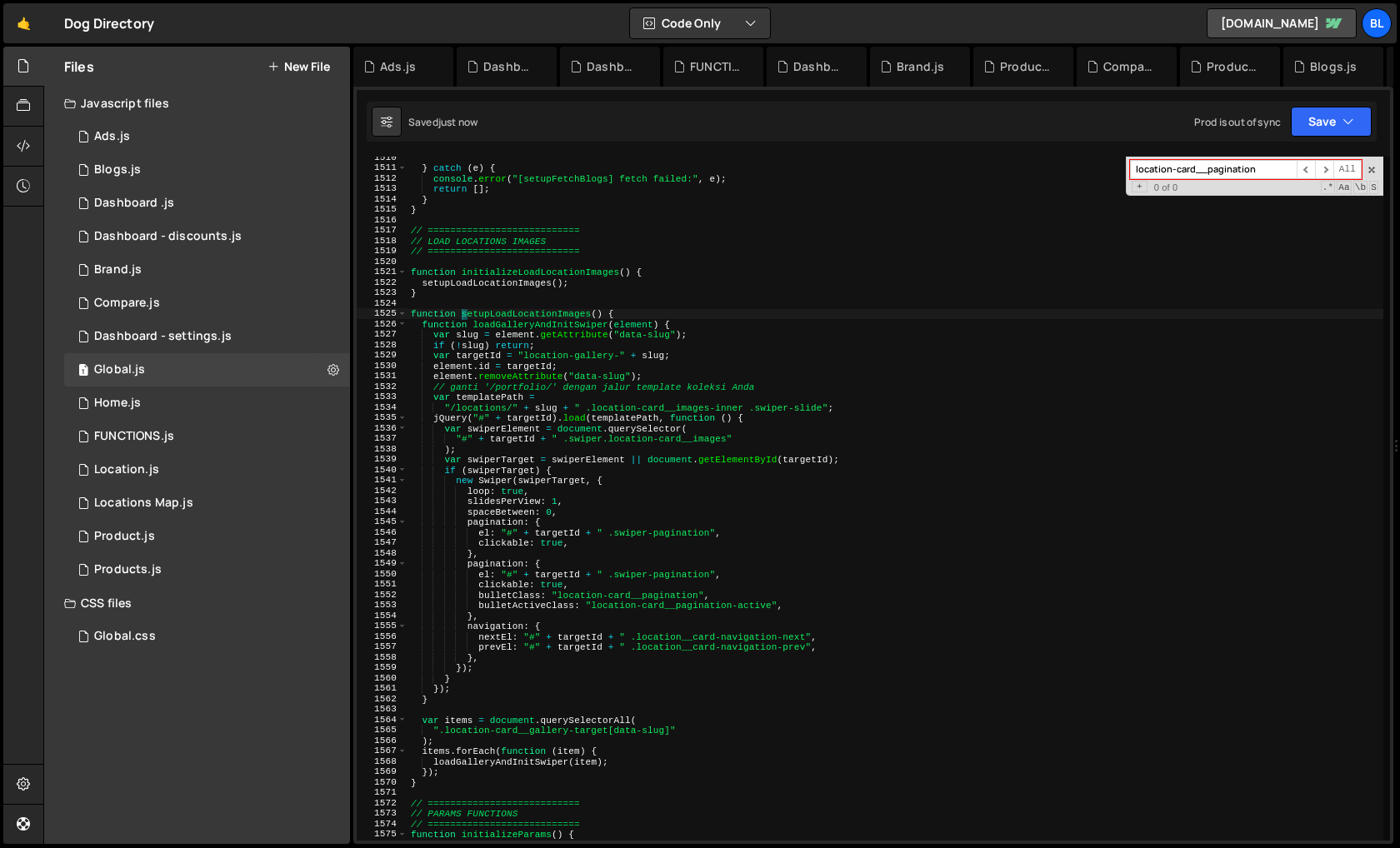
click at [525, 312] on div "} catch ( e ) { console . error ( "[setupFetchBlogs] fetch failed:" , e ) ; ret…" at bounding box center [895, 504] width 976 height 704
click at [540, 272] on div "} catch ( e ) { console . error ( "[setupFetchBlogs] fetch failed:" , e ) ; ret…" at bounding box center [895, 504] width 976 height 704
click at [511, 400] on div "} catch ( e ) { console . error ( "[setupFetchBlogs] fetch failed:" , e ) ; ret…" at bounding box center [895, 504] width 976 height 704
click at [482, 749] on div "} catch ( e ) { console . error ( "[setupFetchBlogs] fetch failed:" , e ) ; ret…" at bounding box center [895, 504] width 976 height 704
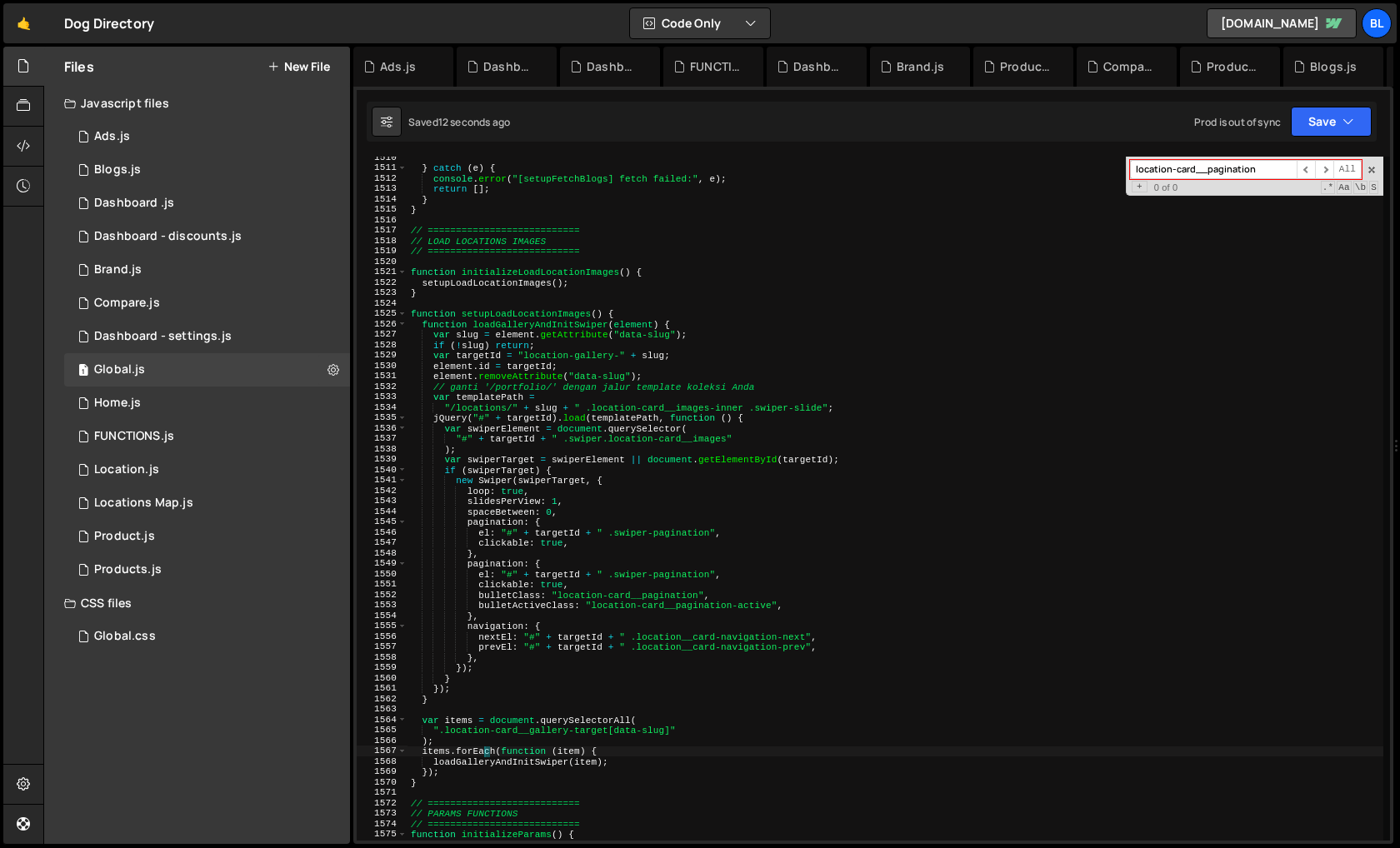
click at [565, 272] on div "} catch ( e ) { console . error ( "[setupFetchBlogs] fetch failed:" , e ) ; ret…" at bounding box center [895, 504] width 976 height 704
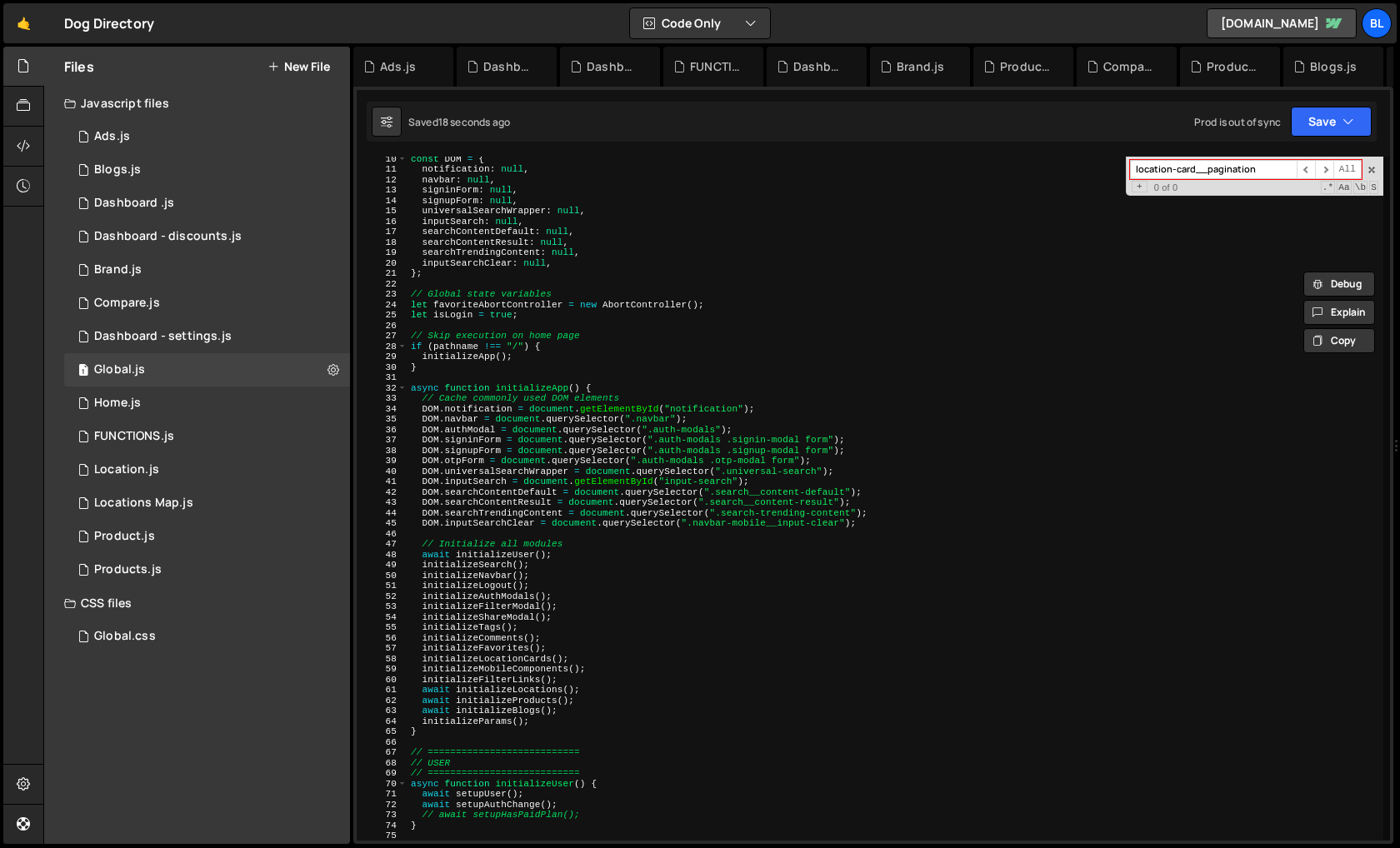
scroll to position [96, 0]
click at [562, 676] on div "const DOM = { notification : null , navbar : null , signinForm : null , signupF…" at bounding box center [895, 505] width 976 height 704
click at [514, 683] on div "const DOM = { notification : null , navbar : null , signinForm : null , signupF…" at bounding box center [895, 505] width 976 height 704
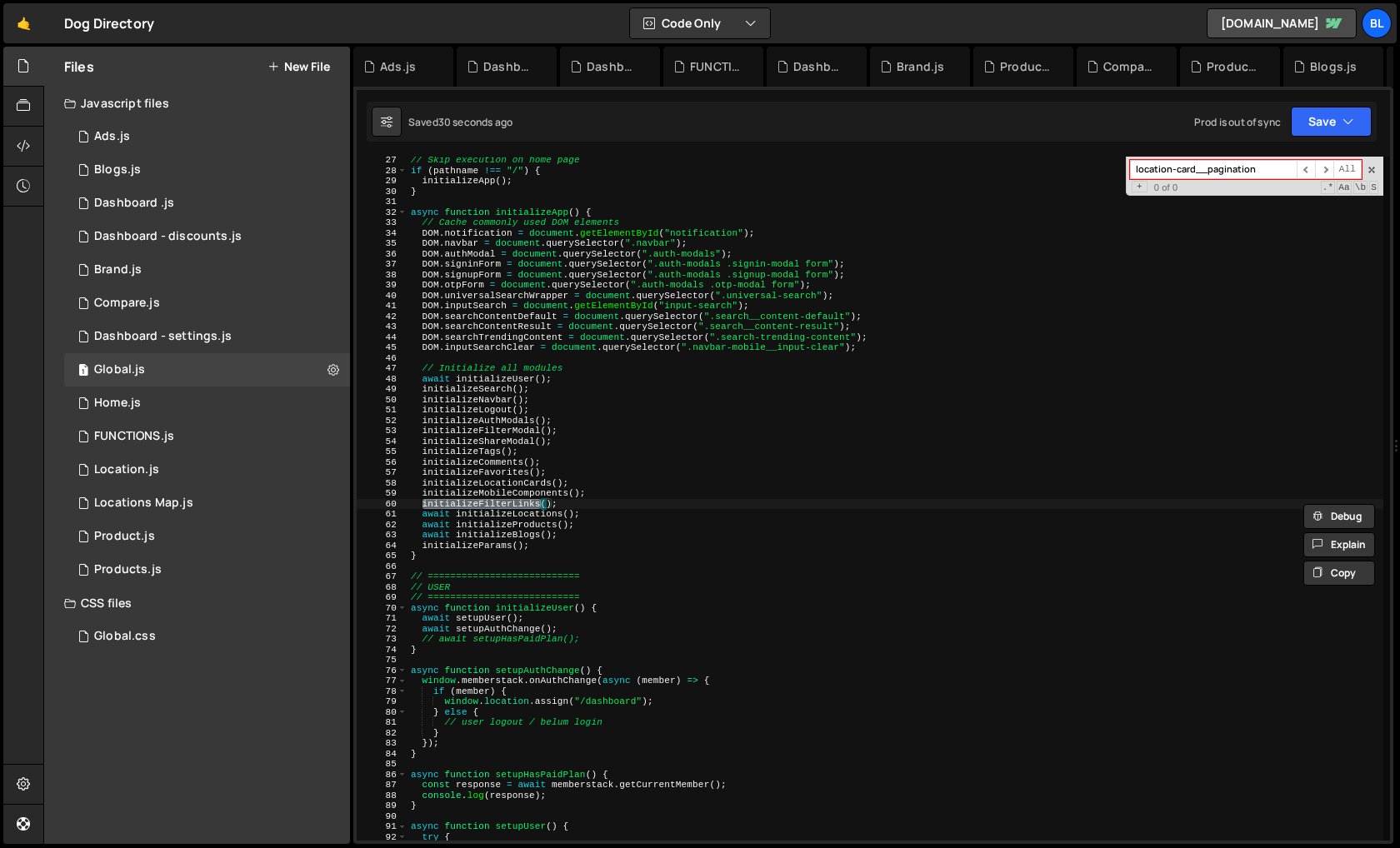
scroll to position [273, 0]
click at [549, 488] on div "// Skip execution on home page if ( pathname !== "/" ) { initializeApp ( ) ; } …" at bounding box center [895, 507] width 976 height 704
click at [524, 460] on div "// Skip execution on home page if ( pathname !== "/" ) { initializeApp ( ) ; } …" at bounding box center [895, 507] width 976 height 704
click at [497, 478] on div "// Skip execution on home page if ( pathname !== "/" ) { initializeApp ( ) ; } …" at bounding box center [895, 507] width 976 height 704
click at [511, 476] on div "// Skip execution on home page if ( pathname !== "/" ) { initializeApp ( ) ; } …" at bounding box center [895, 507] width 976 height 704
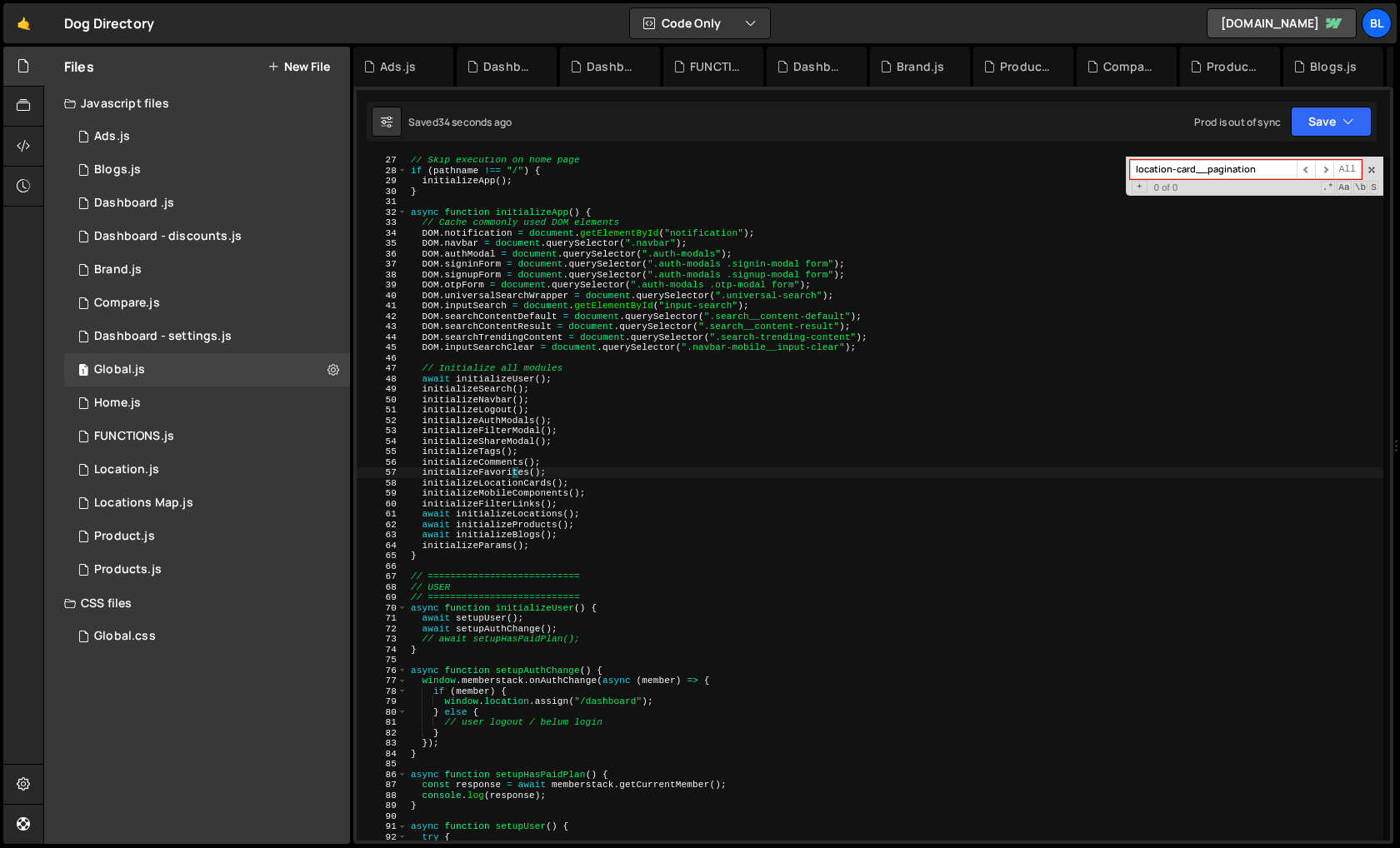
click at [500, 465] on div "// Skip execution on home page if ( pathname !== "/" ) { initializeApp ( ) ; } …" at bounding box center [895, 507] width 976 height 704
click at [579, 456] on div "// Skip execution on home page if ( pathname !== "/" ) { initializeApp ( ) ; } …" at bounding box center [895, 507] width 976 height 704
click at [529, 487] on div "// Skip execution on home page if ( pathname !== "/" ) { initializeApp ( ) ; } …" at bounding box center [895, 507] width 976 height 704
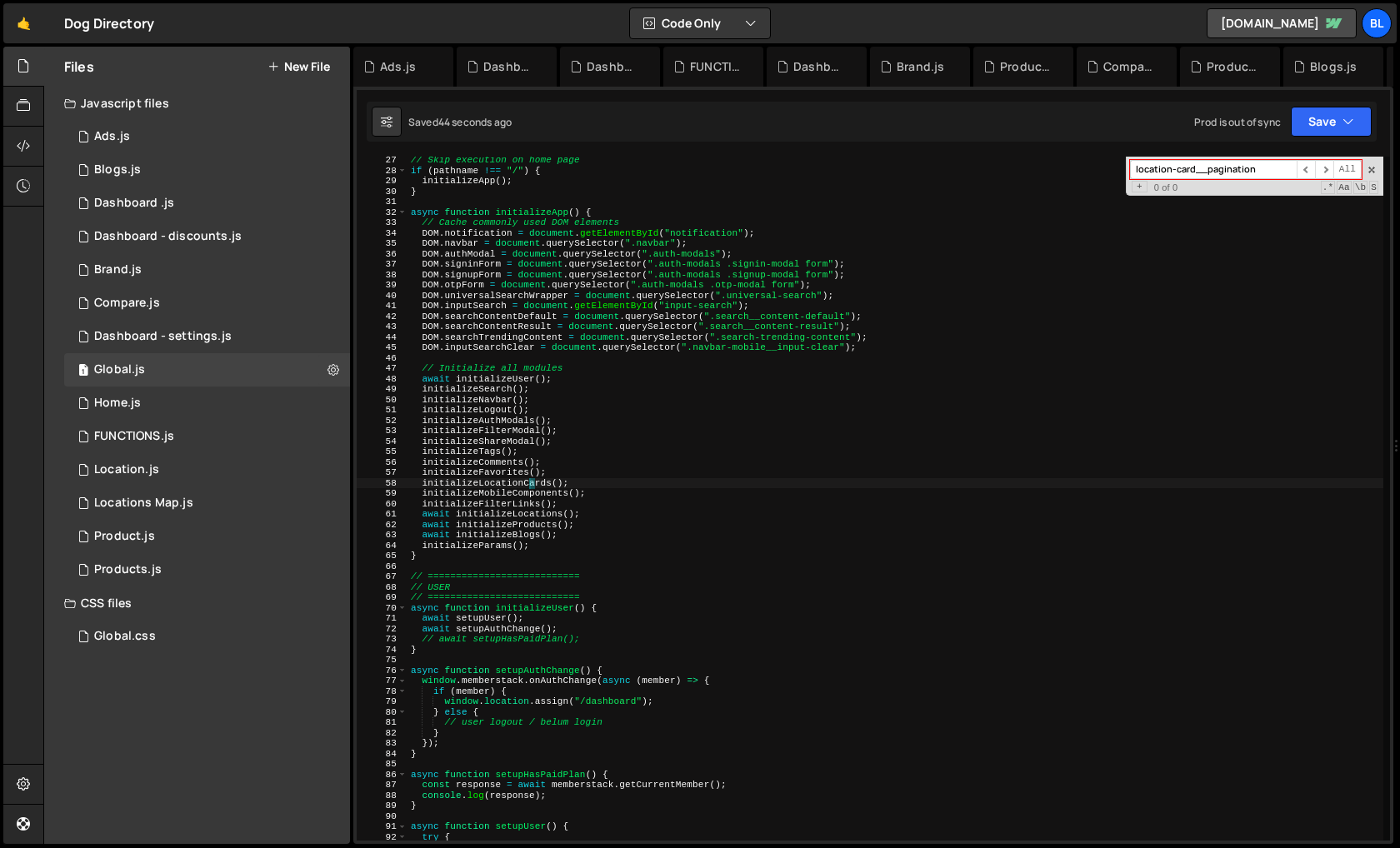
click at [529, 487] on div "// Skip execution on home page if ( pathname !== "/" ) { initializeApp ( ) ; } …" at bounding box center [895, 507] width 976 height 704
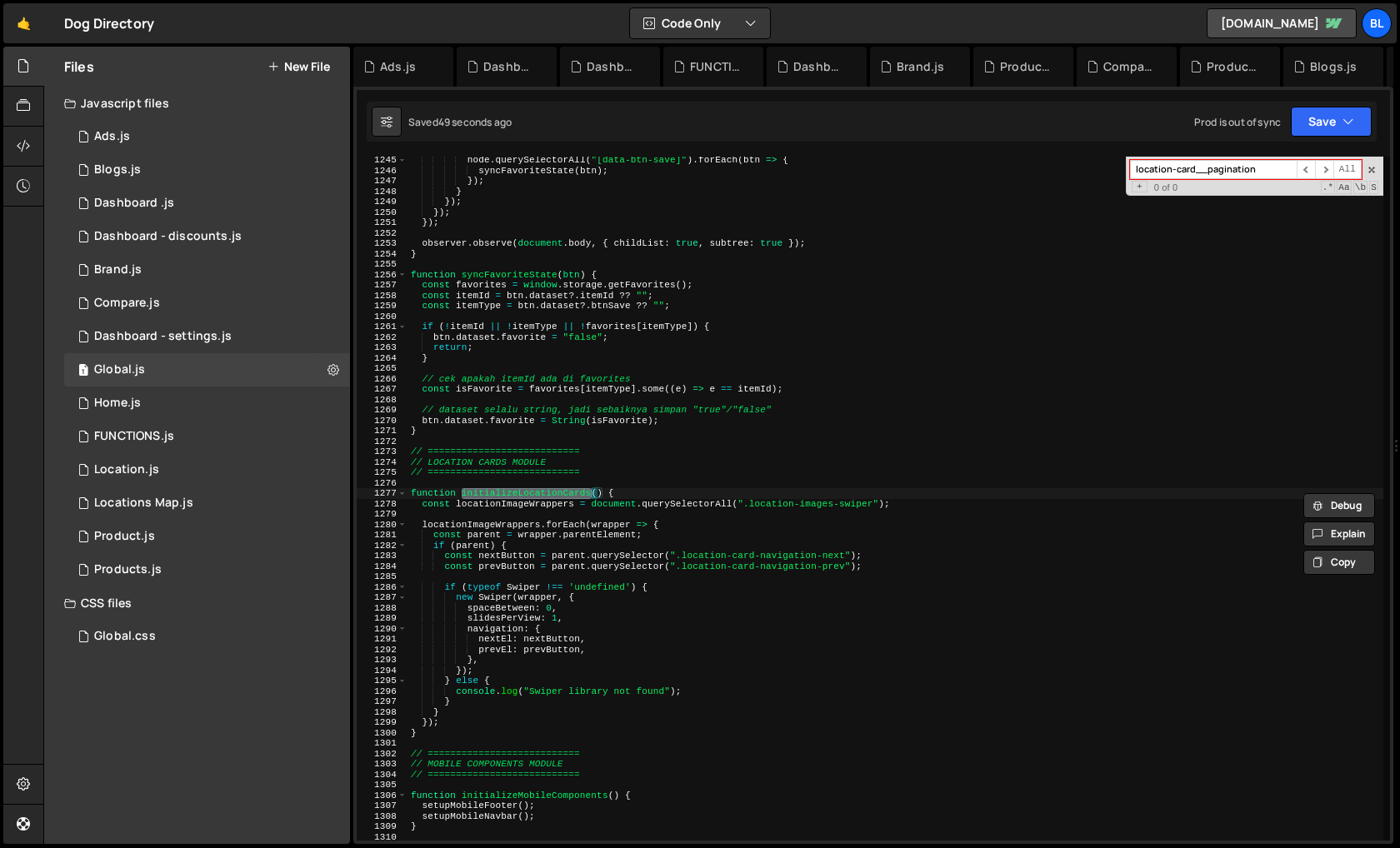
click at [680, 679] on div "node . querySelectorAll ( "[data-btn-save]" ) . forEach ( btn => { syncFavorite…" at bounding box center [895, 507] width 976 height 704
click at [544, 498] on div "node . querySelectorAll ( "[data-btn-save]" ) . forEach ( btn => { syncFavorite…" at bounding box center [895, 507] width 976 height 704
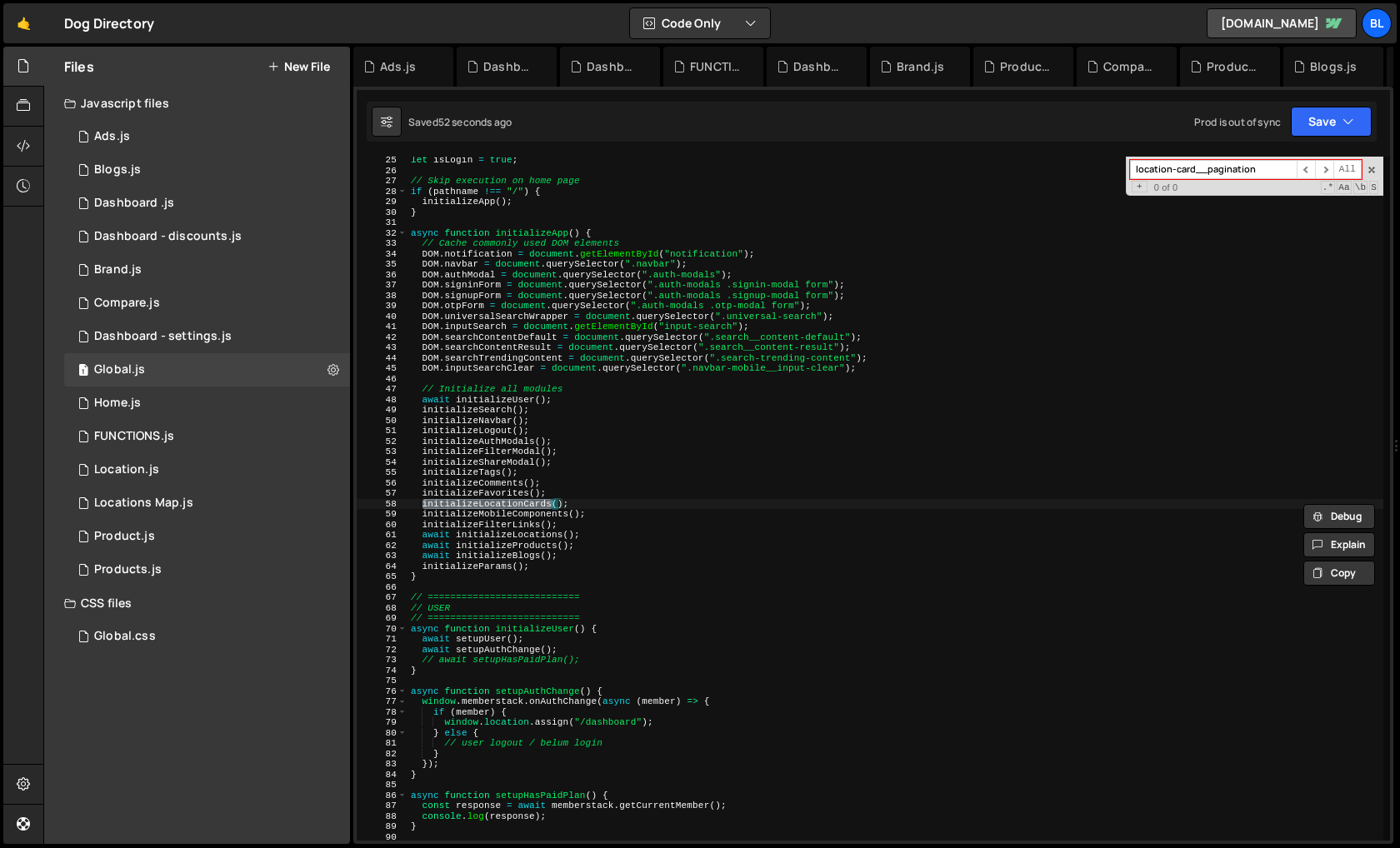
click at [539, 581] on div "let isLogin = true ; // Skip execution on home page if ( pathname !== "/" ) { i…" at bounding box center [895, 507] width 976 height 704
click at [536, 567] on div "let isLogin = true ; // Skip execution on home page if ( pathname !== "/" ) { i…" at bounding box center [895, 507] width 976 height 704
click at [560, 522] on div "let isLogin = true ; // Skip execution on home page if ( pathname !== "/" ) { i…" at bounding box center [895, 507] width 976 height 704
click at [489, 411] on div "let isLogin = true ; // Skip execution on home page if ( pathname !== "/" ) { i…" at bounding box center [895, 507] width 976 height 704
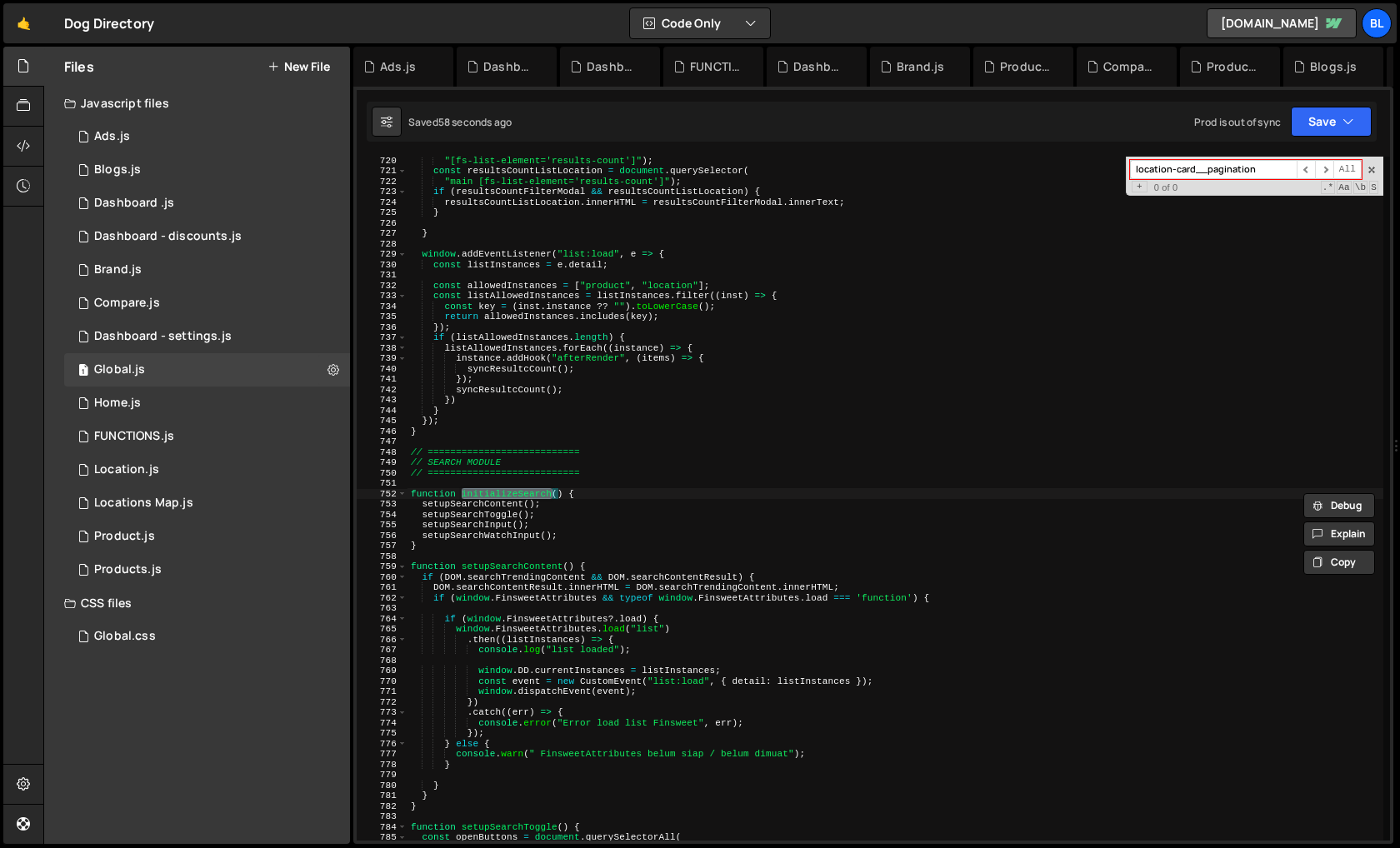
scroll to position [7484, 0]
type textarea "initializeSearch();"
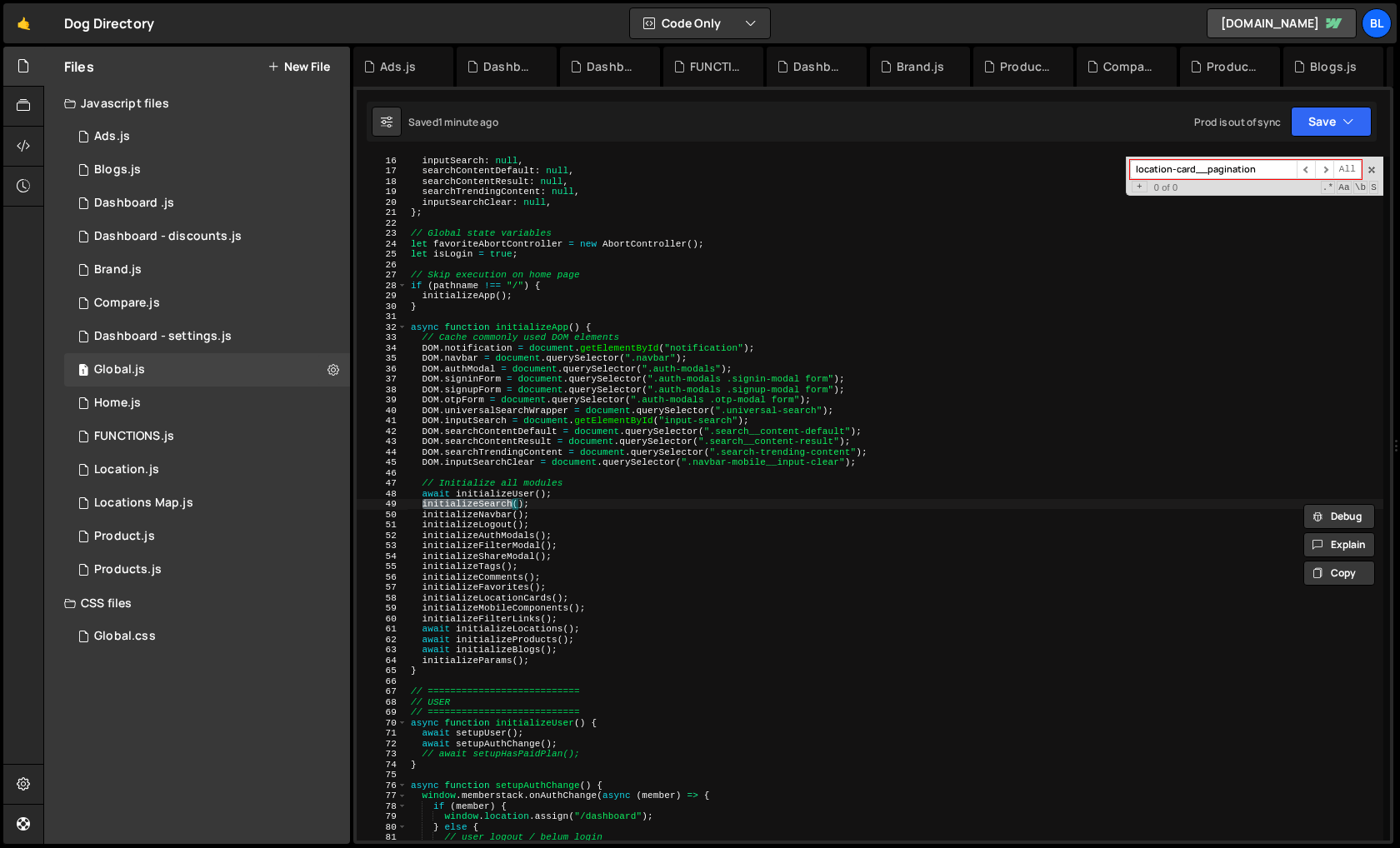
click at [548, 499] on div "inputSearch : null , searchContentDefault : null , searchContentResult : null ,…" at bounding box center [895, 507] width 976 height 704
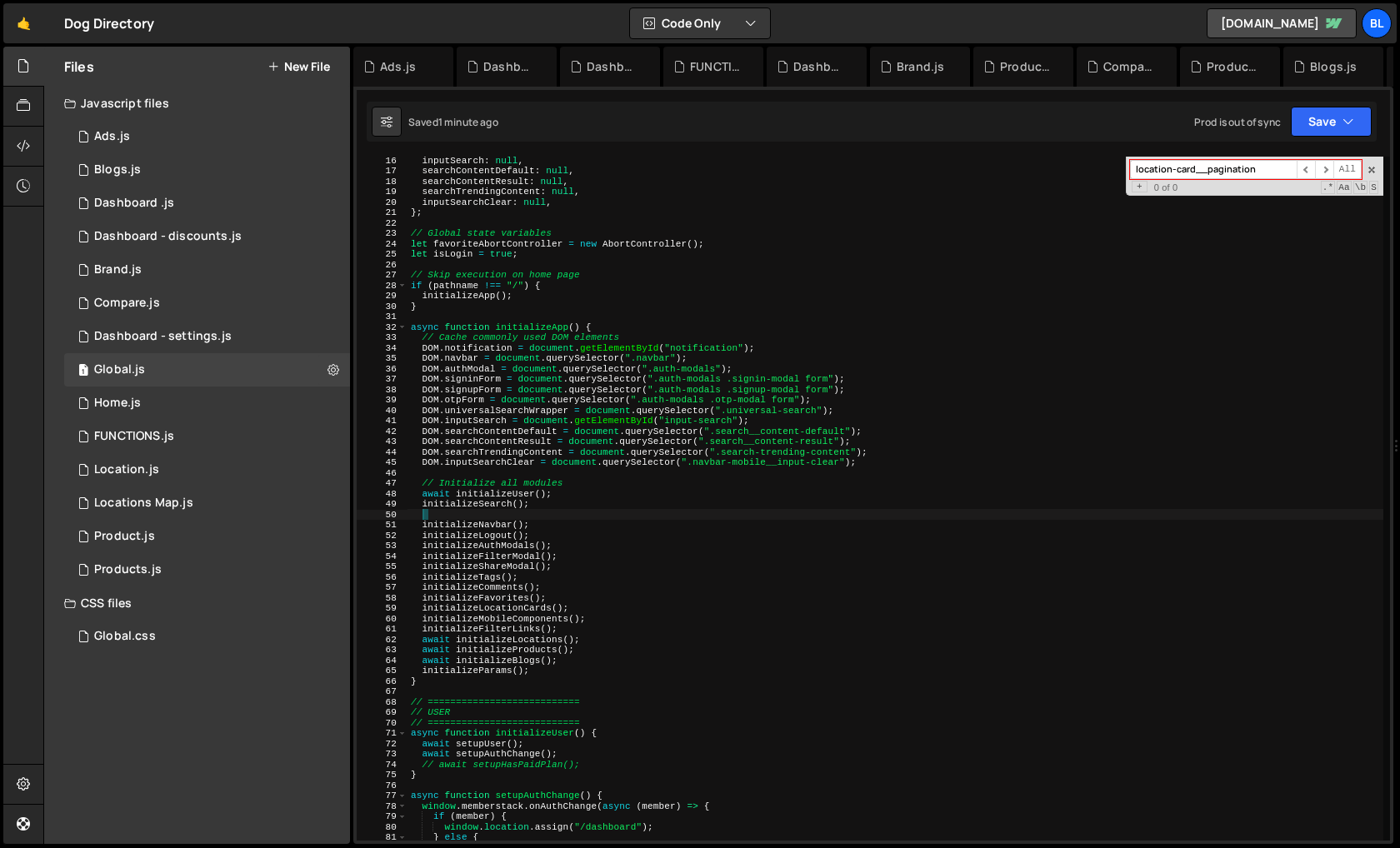
paste textarea "initializeLoadLocationImages"
click at [499, 513] on div "inputSearch : null , searchContentDefault : null , searchContentResult : null ,…" at bounding box center [895, 507] width 976 height 704
click at [474, 505] on div "inputSearch : null , searchContentDefault : null , searchContentResult : null ,…" at bounding box center [895, 507] width 976 height 704
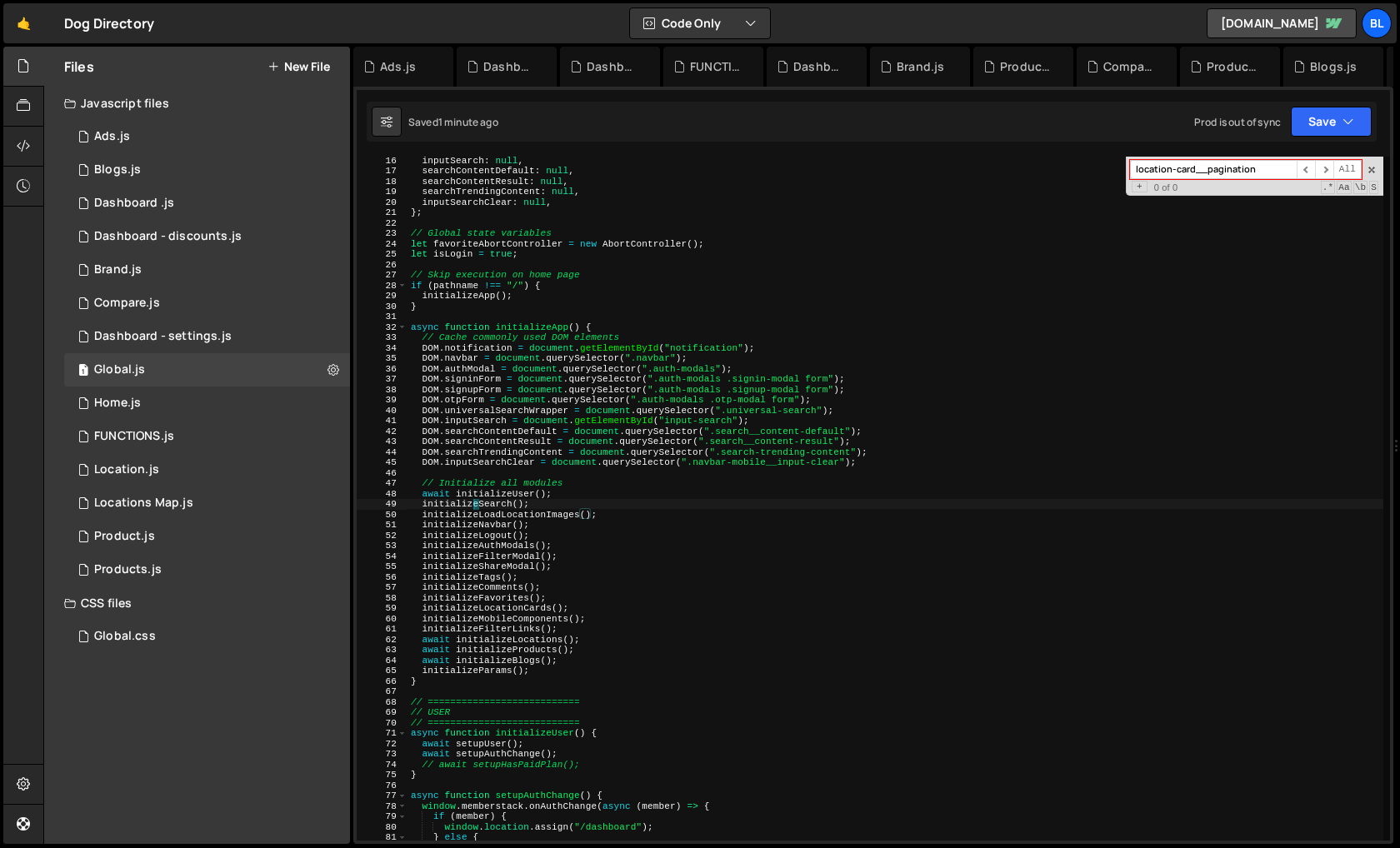
scroll to position [0, 10]
click at [474, 505] on div "inputSearch : null , searchContentDefault : null , searchContentResult : null ,…" at bounding box center [895, 507] width 976 height 704
click at [560, 501] on div "inputSearch : null , searchContentDefault : null , searchContentResult : null ,…" at bounding box center [895, 507] width 976 height 704
click at [476, 504] on div "inputSearch : null , searchContentDefault : null , searchContentResult : null ,…" at bounding box center [895, 507] width 976 height 704
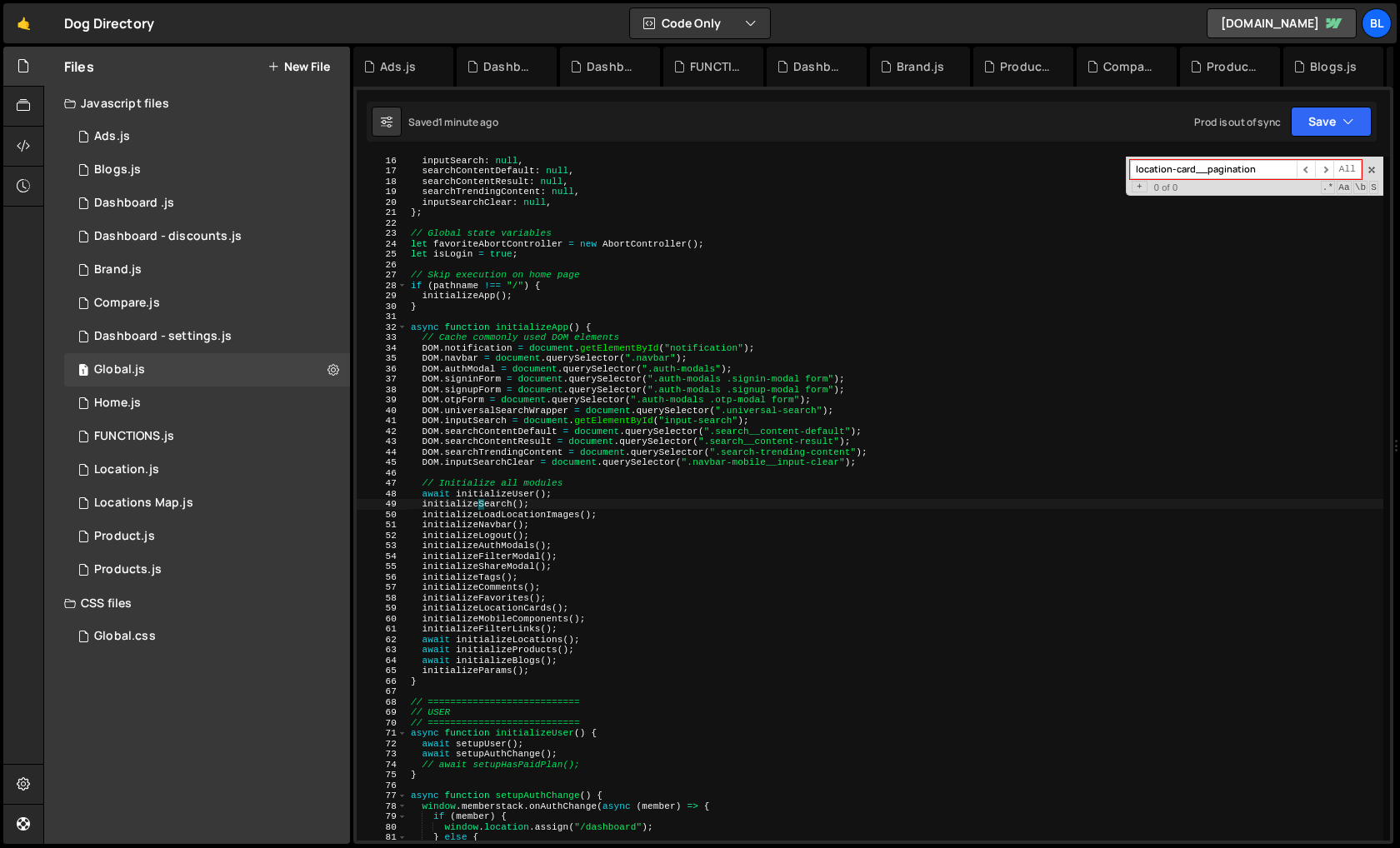
click at [476, 504] on div "inputSearch : null , searchContentDefault : null , searchContentResult : null ,…" at bounding box center [895, 507] width 976 height 704
click at [564, 493] on div "inputSearch : null , searchContentDefault : null , searchContentResult : null ,…" at bounding box center [895, 507] width 976 height 704
click at [577, 516] on div "inputSearch : null , searchContentDefault : null , searchContentResult : null ,…" at bounding box center [895, 507] width 976 height 704
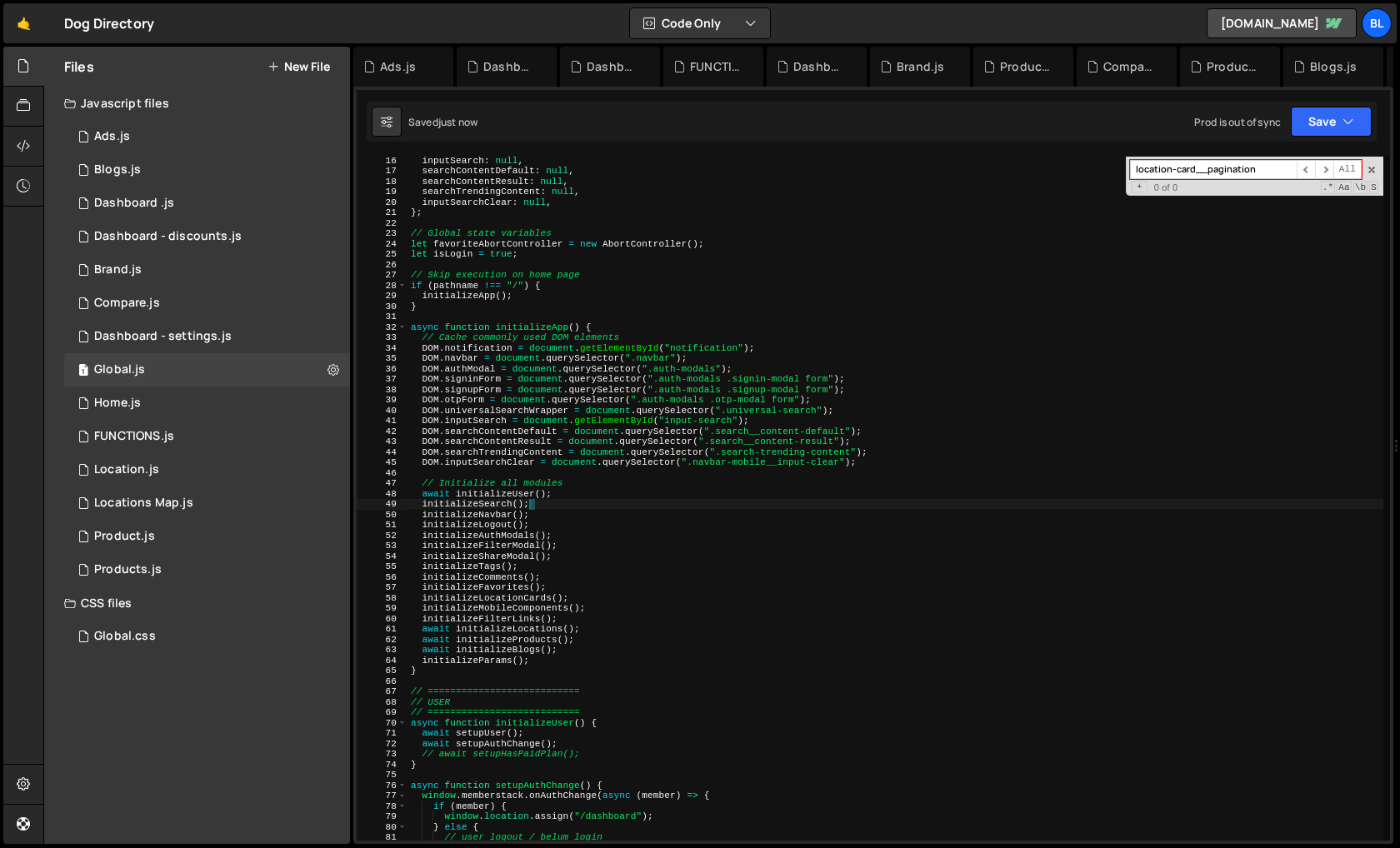
drag, startPoint x: 610, startPoint y: 515, endPoint x: 609, endPoint y: 504, distance: 11.0
click at [609, 504] on div "inputSearch : null , searchContentDefault : null , searchContentResult : null ,…" at bounding box center [895, 507] width 976 height 704
click at [588, 615] on div "inputSearch : null , searchContentDefault : null , searchContentResult : null ,…" at bounding box center [895, 507] width 976 height 704
click at [575, 668] on div "inputSearch : null , searchContentDefault : null , searchContentResult : null ,…" at bounding box center [895, 507] width 976 height 704
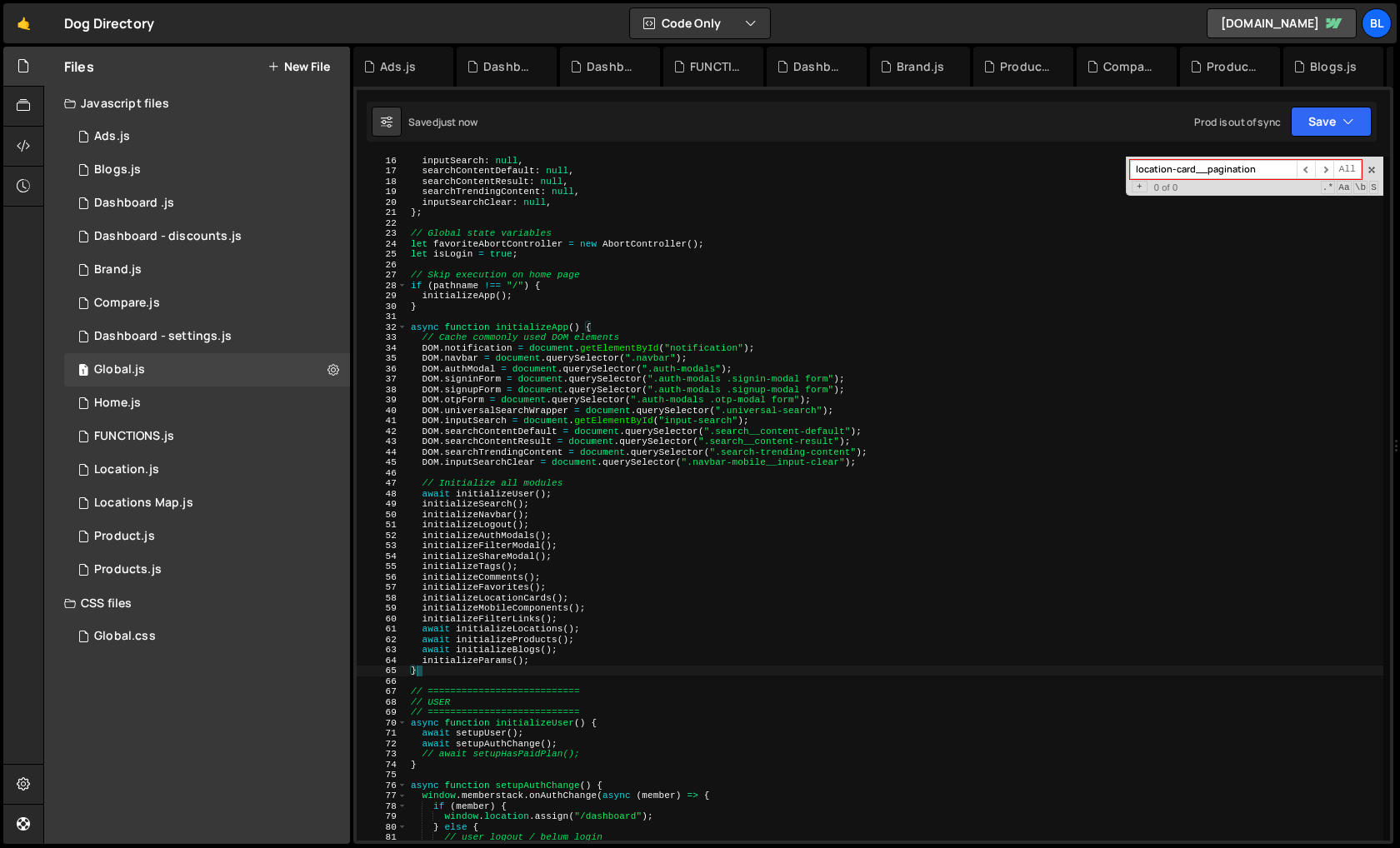
click at [591, 658] on div "inputSearch : null , searchContentDefault : null , searchContentResult : null ,…" at bounding box center [895, 507] width 976 height 704
type textarea "initializeParams();"
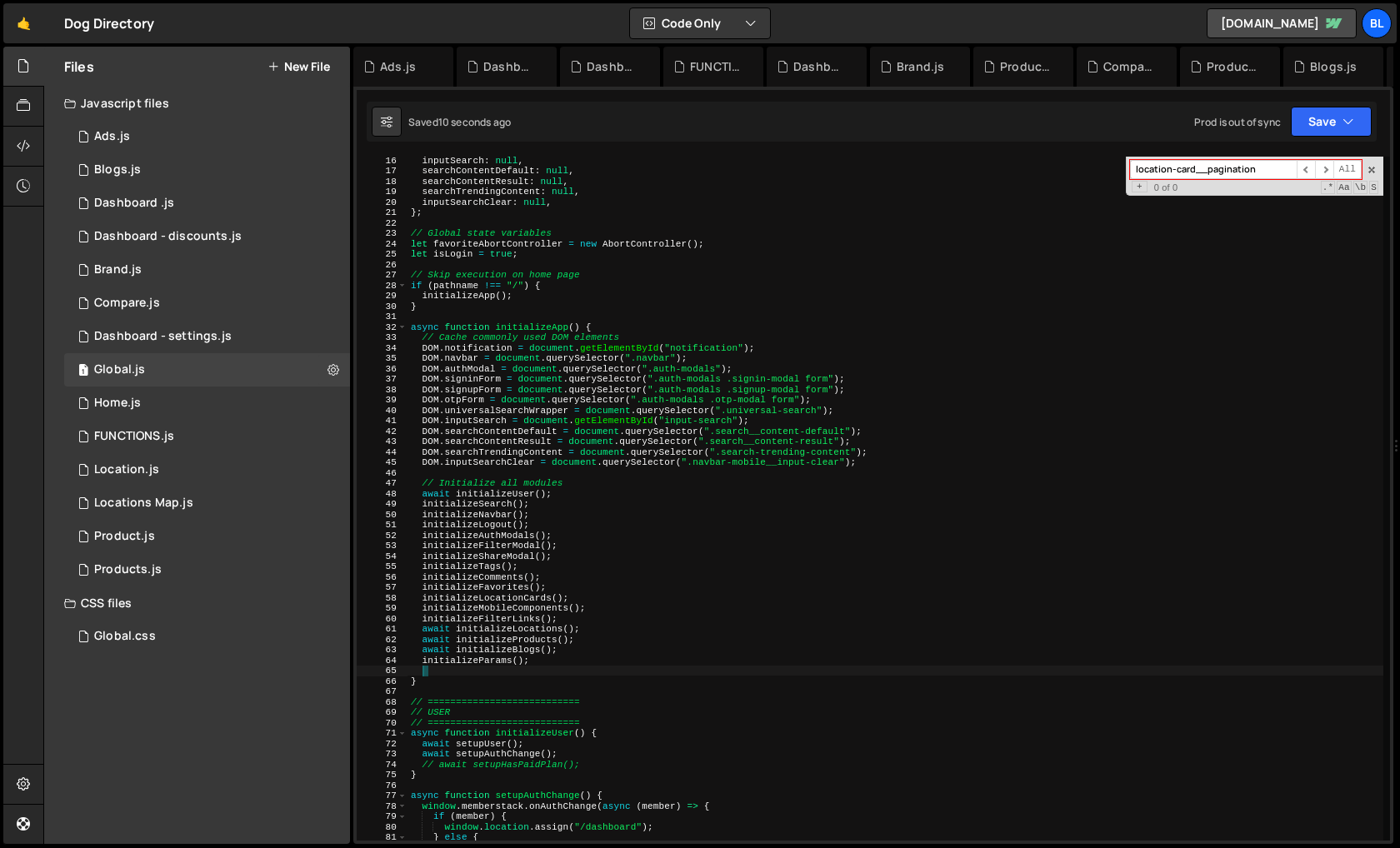
paste textarea "initializeLoadLocationImages();"
type textarea "initializeLoadLocationImages();"
click at [528, 673] on div "inputSearch : null , searchContentDefault : null , searchContentResult : null ,…" at bounding box center [895, 507] width 976 height 704
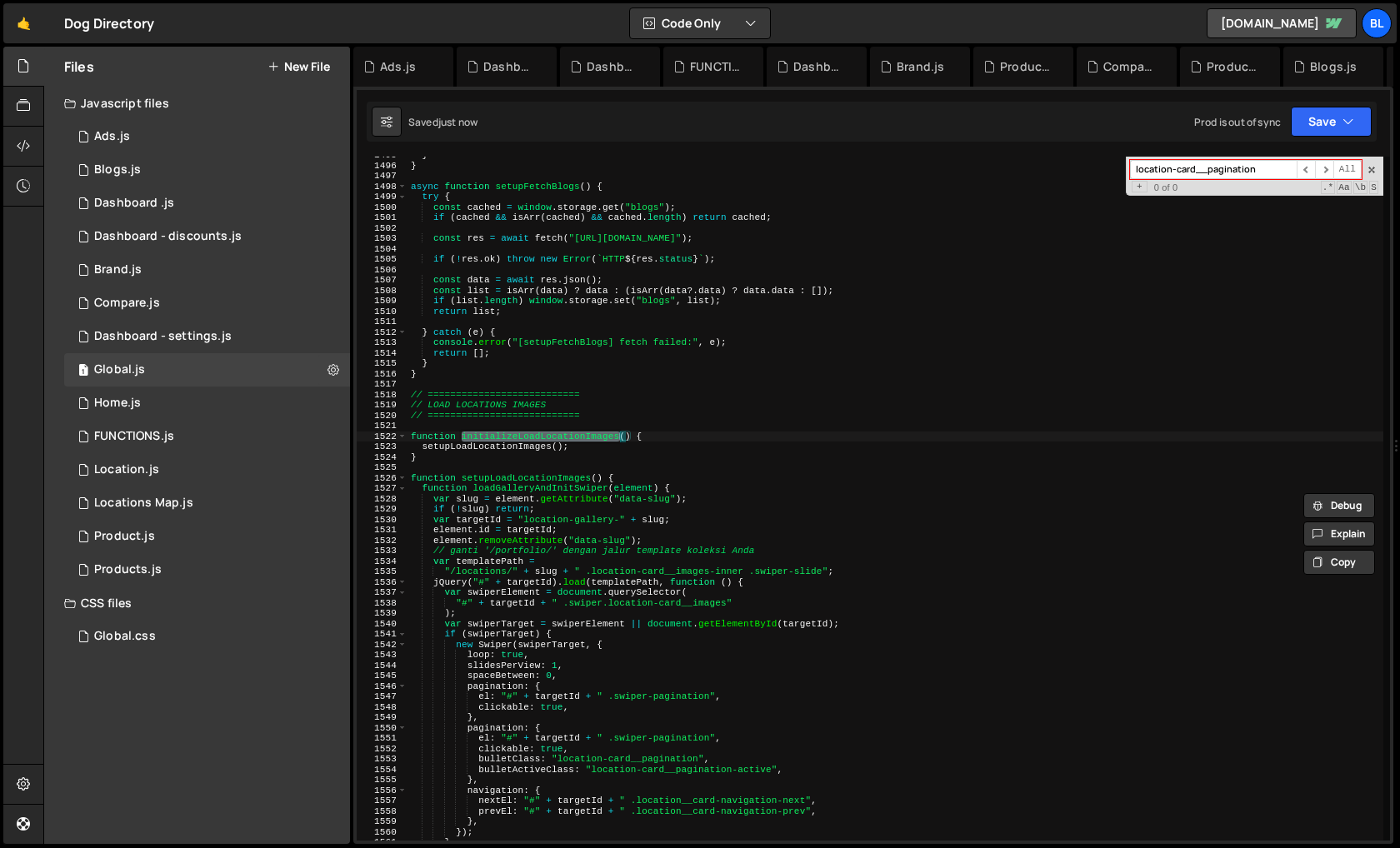
scroll to position [15555, 0]
click at [511, 456] on div "} } async function setupFetchBlogs ( ) { try { const cached = window . storage …" at bounding box center [895, 502] width 976 height 704
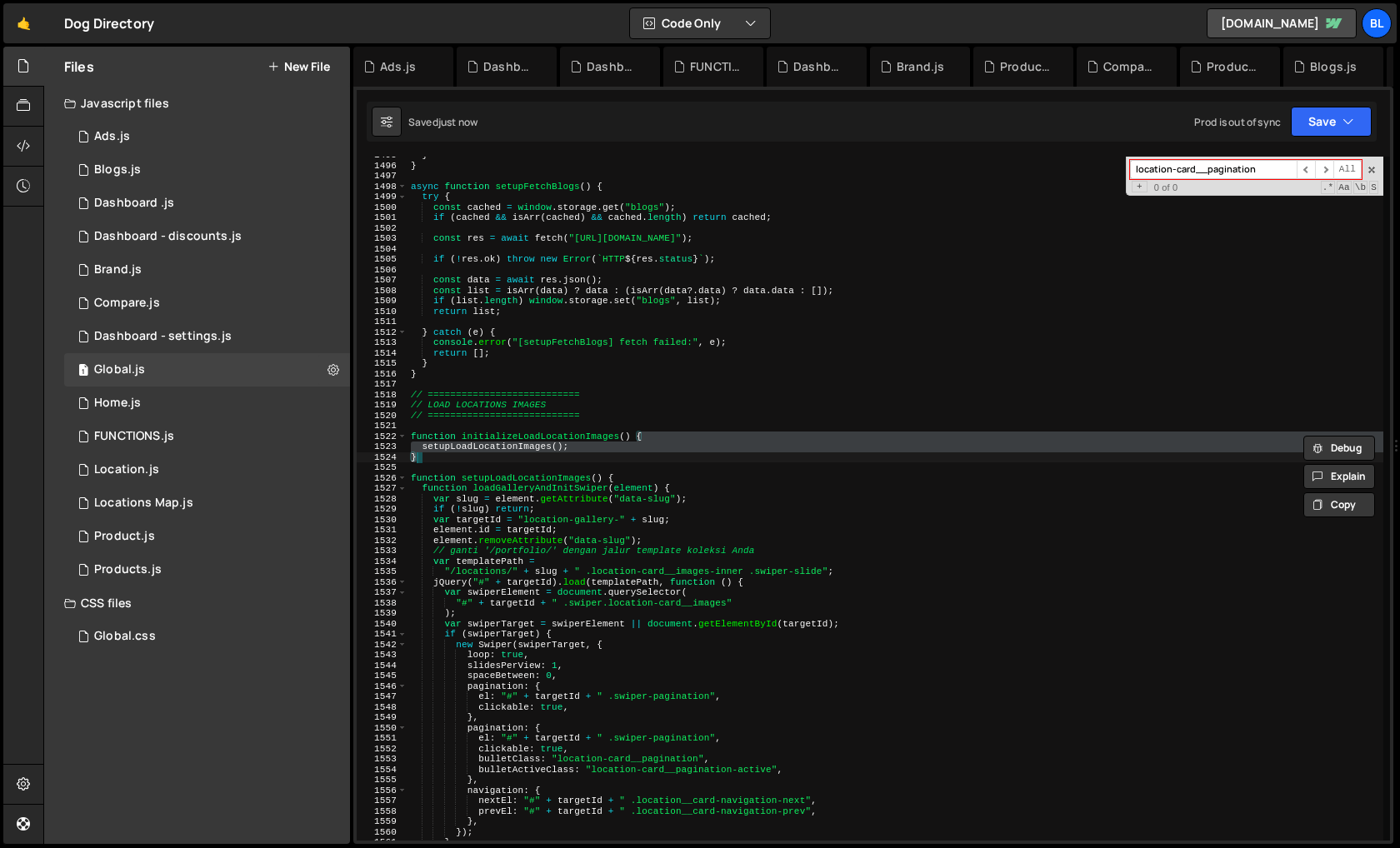
click at [520, 450] on div "} } async function setupFetchBlogs ( ) { try { const cached = window . storage …" at bounding box center [895, 502] width 976 height 704
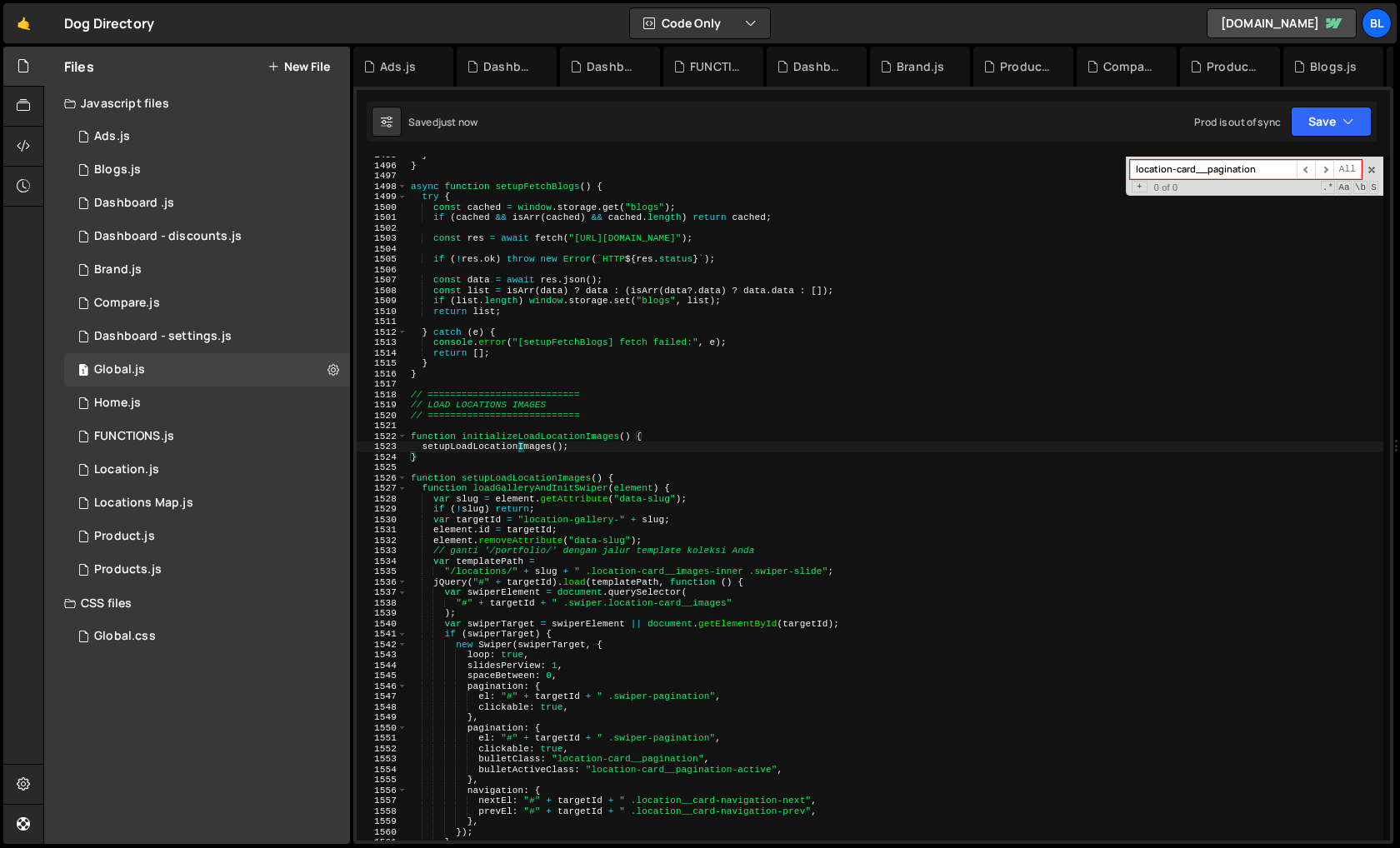
click at [520, 450] on div "} } async function setupFetchBlogs ( ) { try { const cached = window . storage …" at bounding box center [895, 502] width 976 height 704
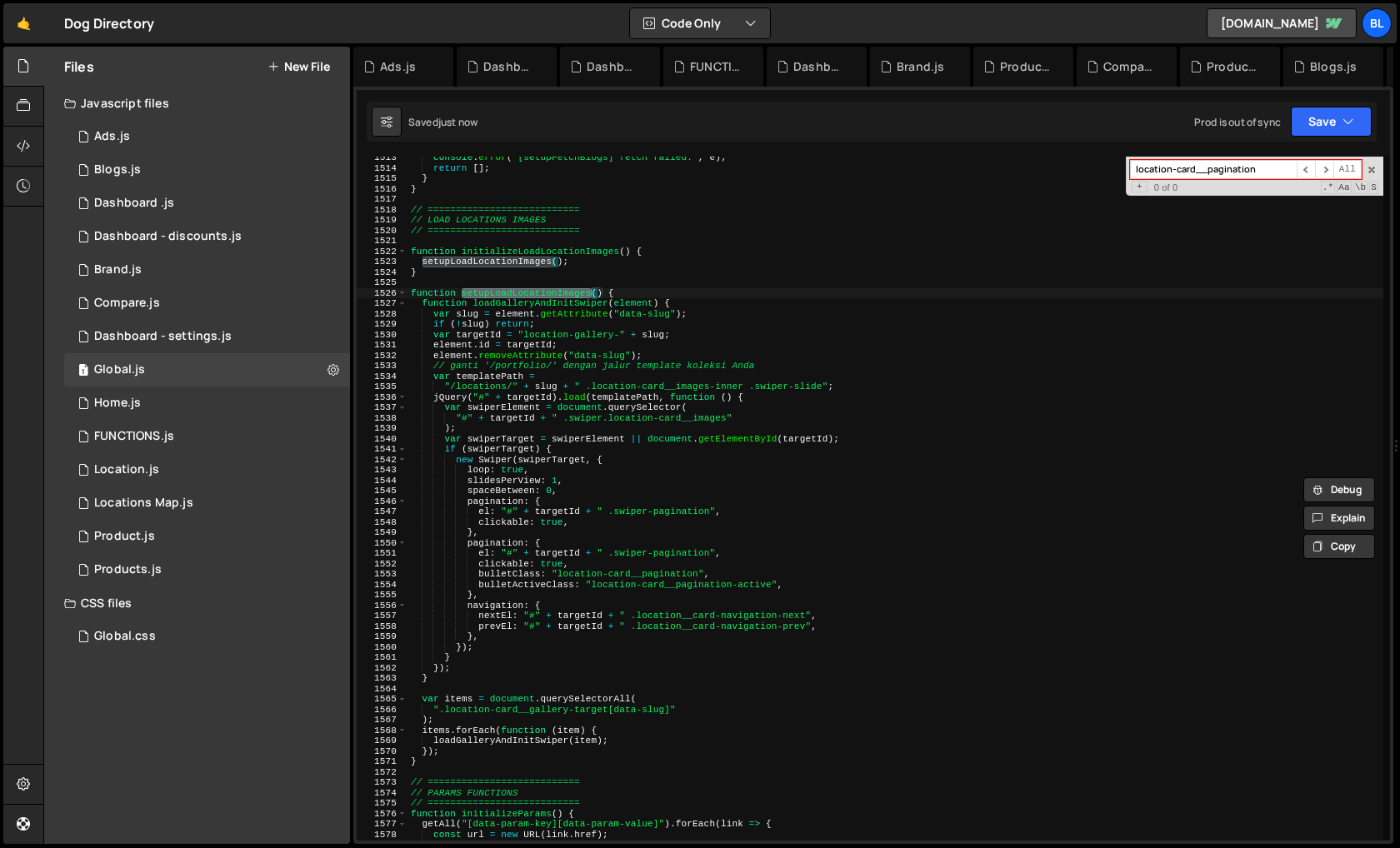
scroll to position [15746, 0]
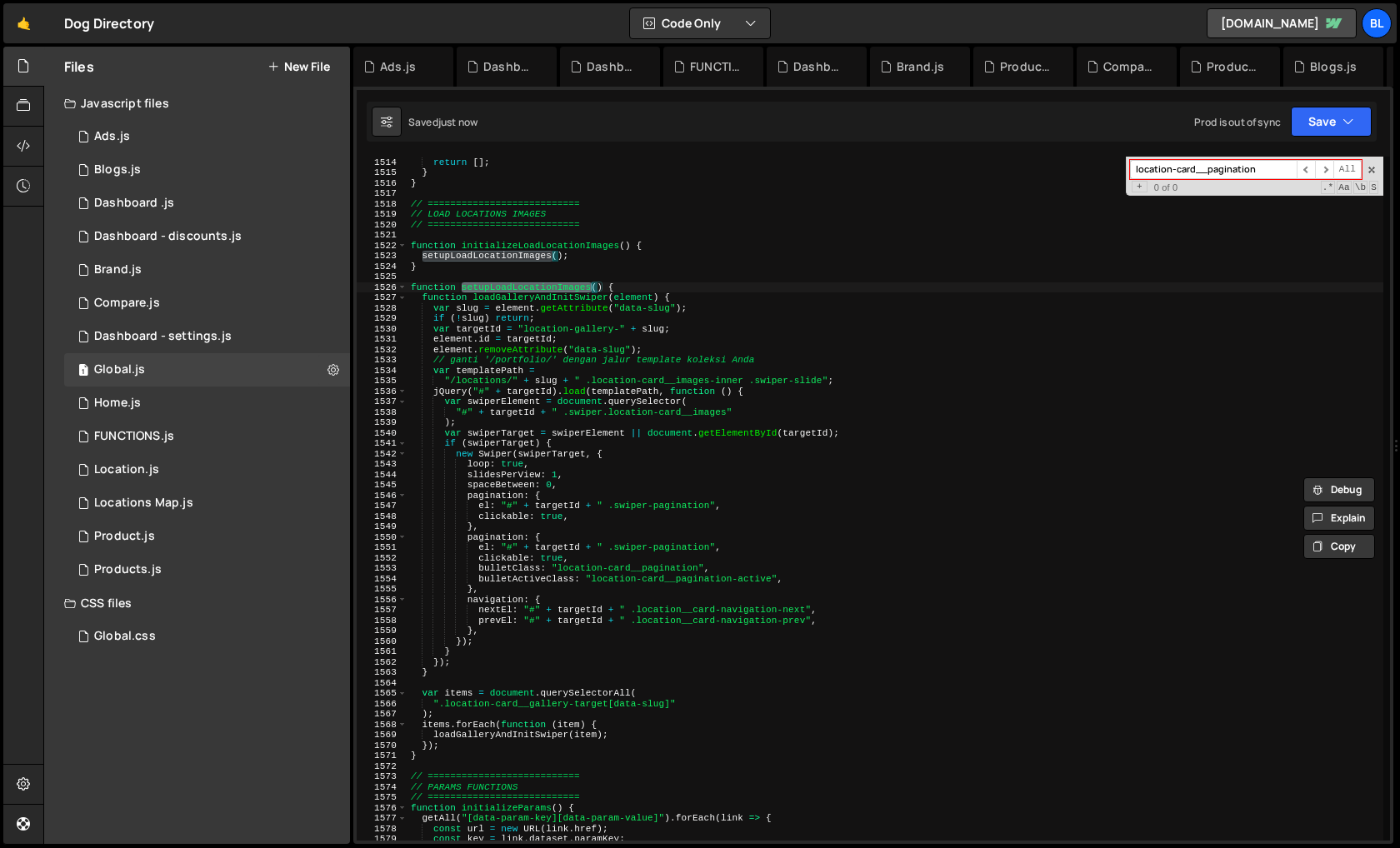
click at [525, 753] on div "console . error ( "[setupFetchBlogs] fetch failed:" , e ) ; return [ ] ; } } //…" at bounding box center [895, 498] width 976 height 704
click at [504, 730] on div "console . error ( "[setupFetchBlogs] fetch failed:" , e ) ; return [ ] ; } } //…" at bounding box center [895, 498] width 976 height 704
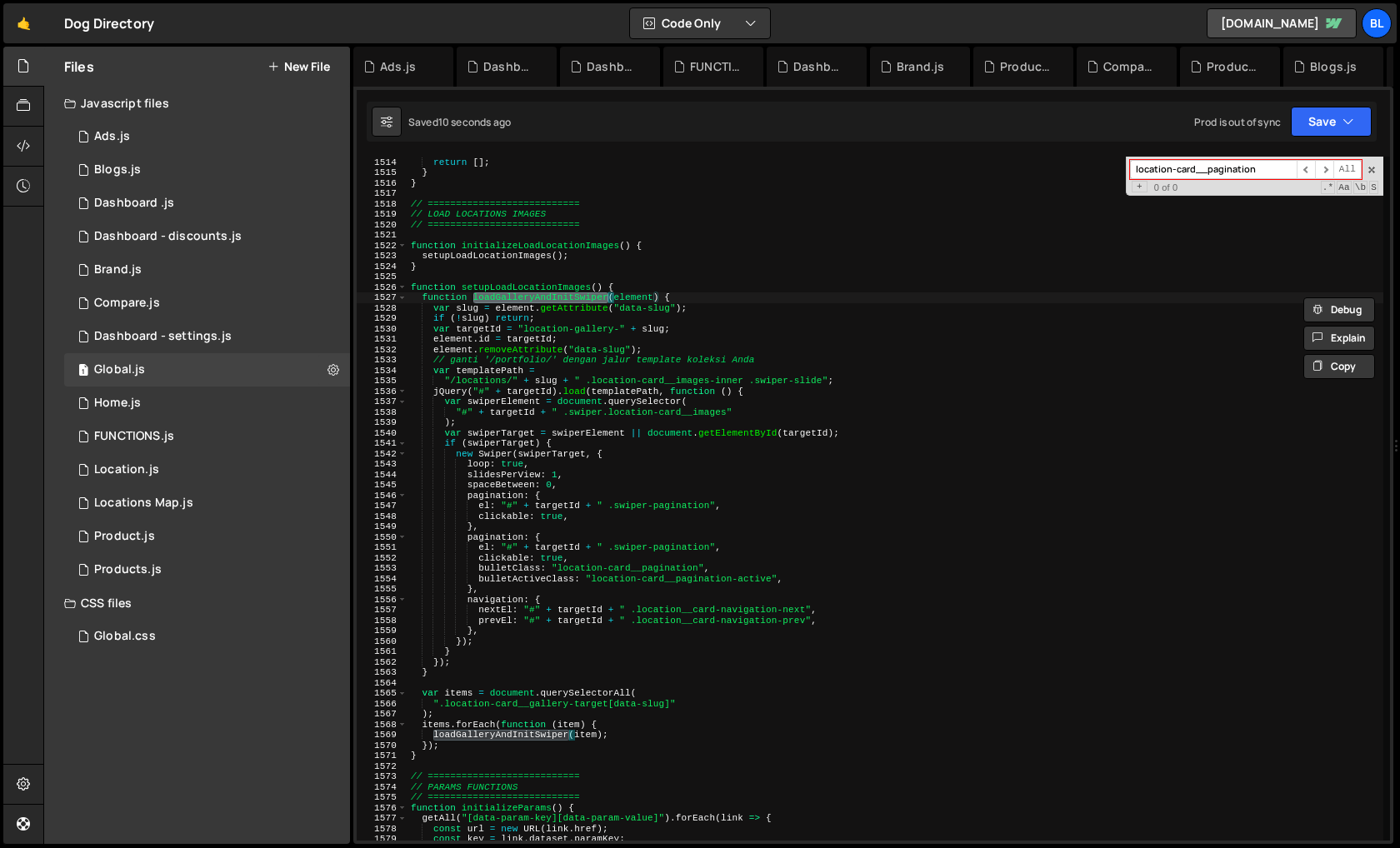
click at [524, 657] on div "console . error ( "[setupFetchBlogs] fetch failed:" , e ) ; return [ ] ; } } //…" at bounding box center [895, 498] width 976 height 704
click at [1245, 173] on span at bounding box center [1371, 170] width 12 height 12
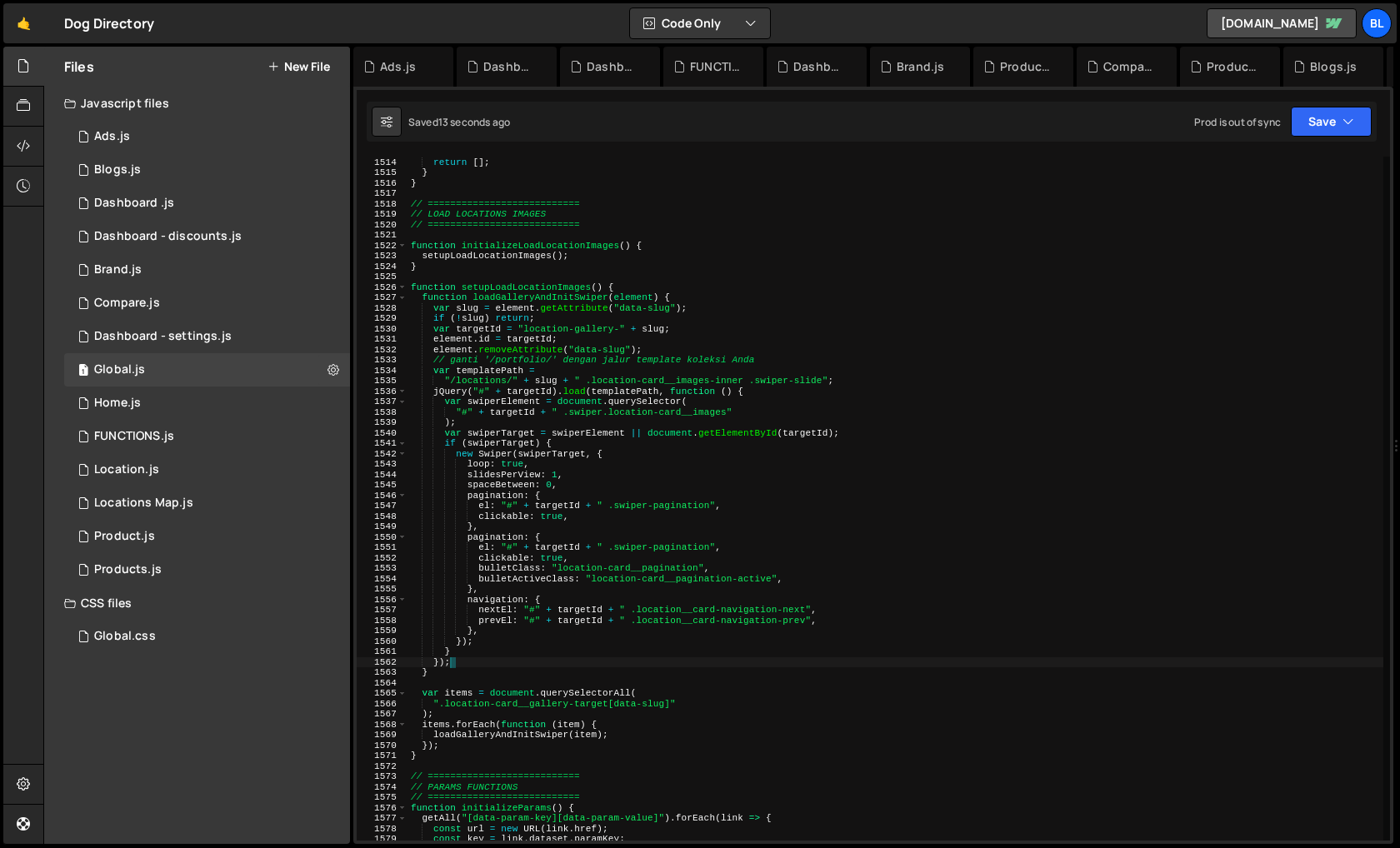
click at [935, 448] on div "console . error ( "[setupFetchBlogs] fetch failed:" , e ) ; return [ ] ; } } //…" at bounding box center [895, 498] width 976 height 704
click at [549, 425] on div "console . error ( "[setupFetchBlogs] fetch failed:" , e ) ; return [ ] ; } } //…" at bounding box center [895, 498] width 976 height 704
click at [614, 612] on div "console . error ( "[setupFetchBlogs] fetch failed:" , e ) ; return [ ] ; } } //…" at bounding box center [895, 498] width 976 height 704
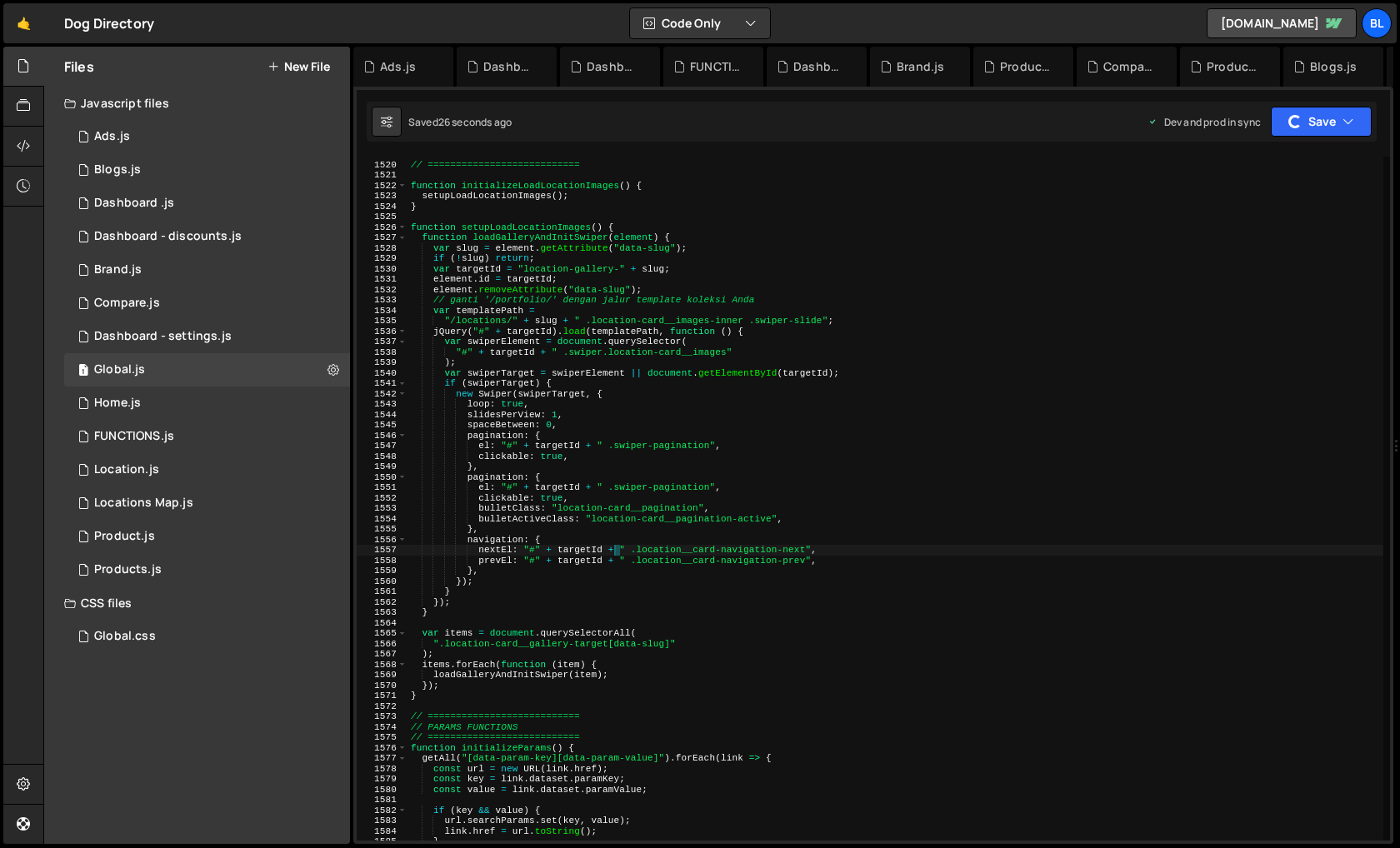
scroll to position [15806, 0]
click at [248, 412] on div "1 Home.js 0" at bounding box center [207, 403] width 285 height 34
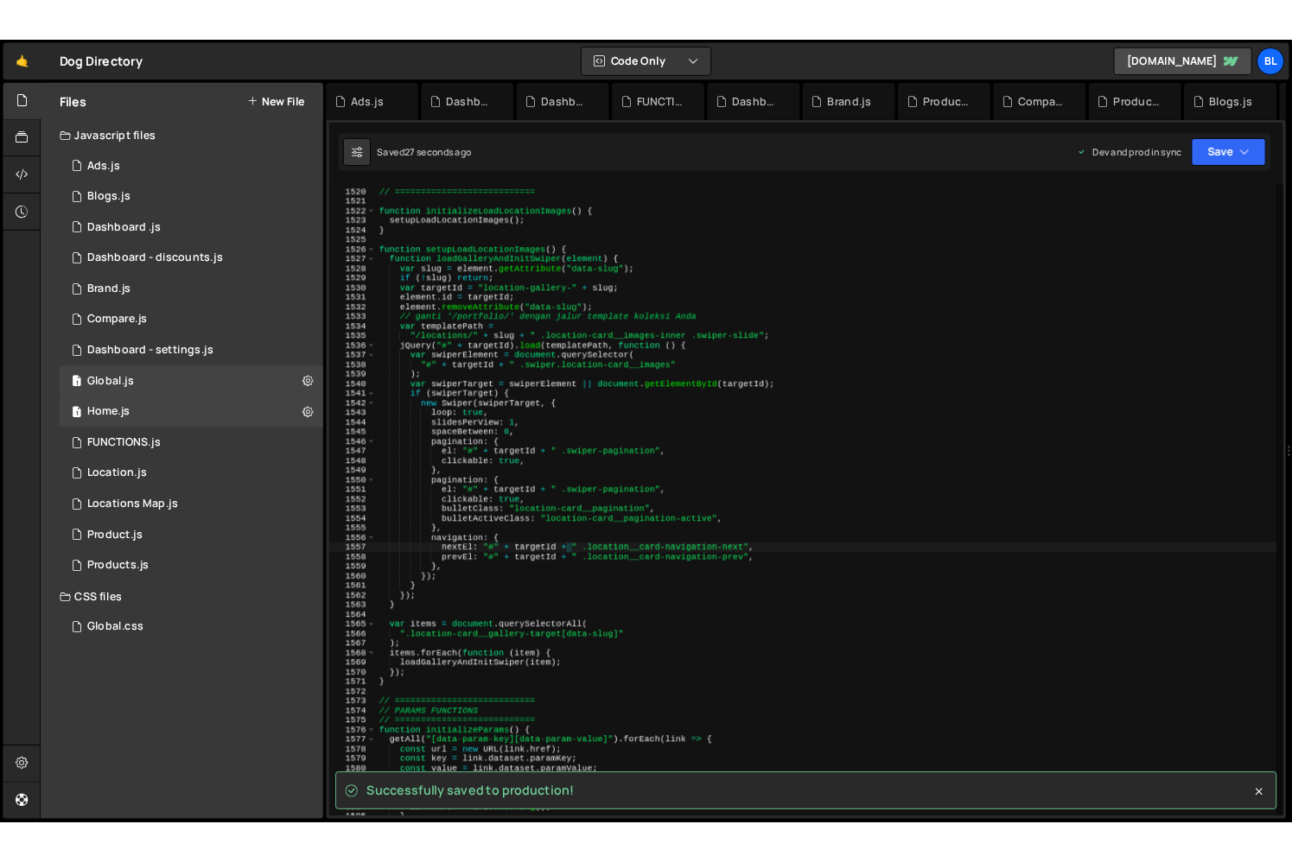
scroll to position [0, 0]
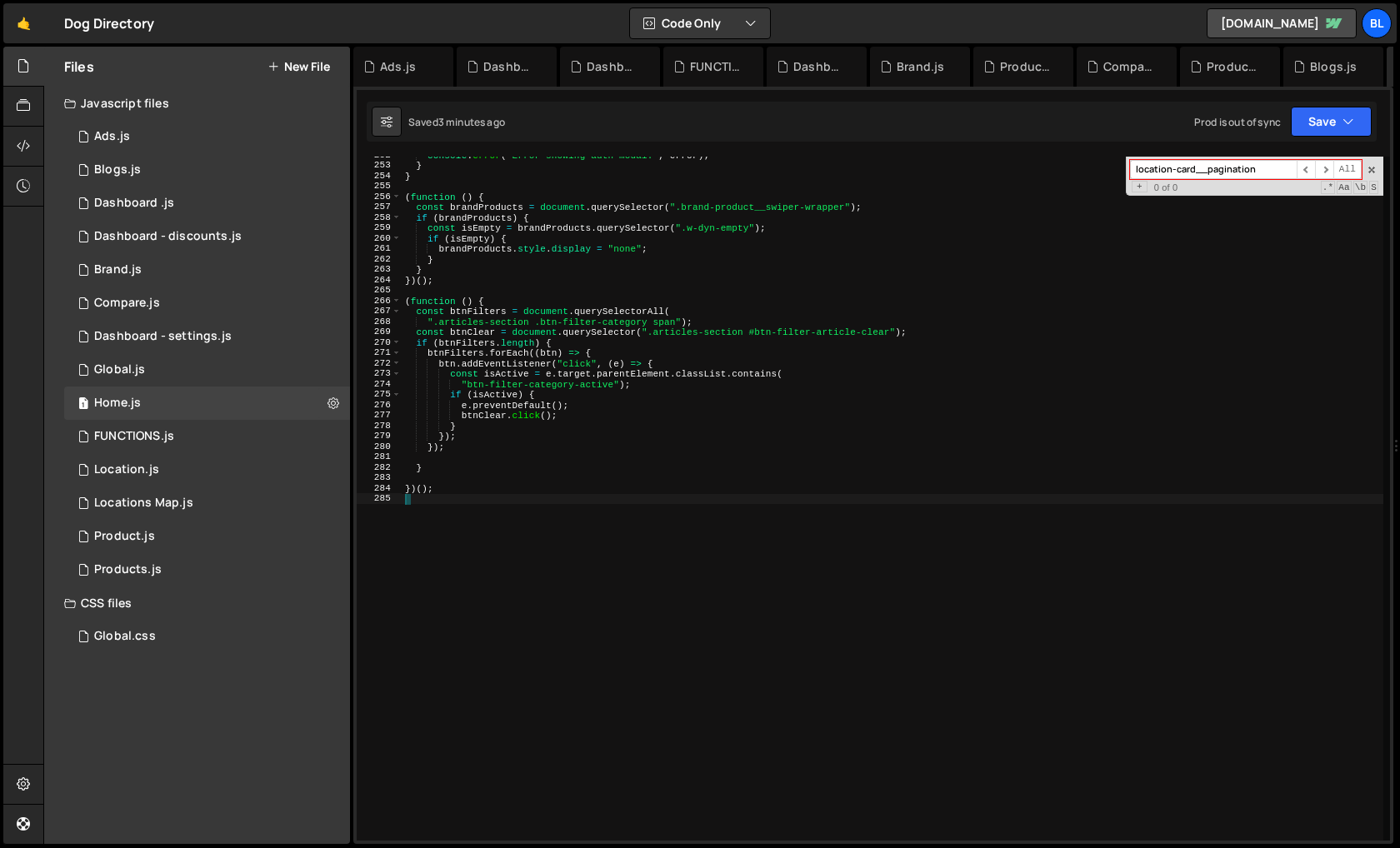
click at [676, 604] on div "console . error ( "Error showing auth modal:" , error ) ; } } ( function ( ) { …" at bounding box center [892, 502] width 982 height 704
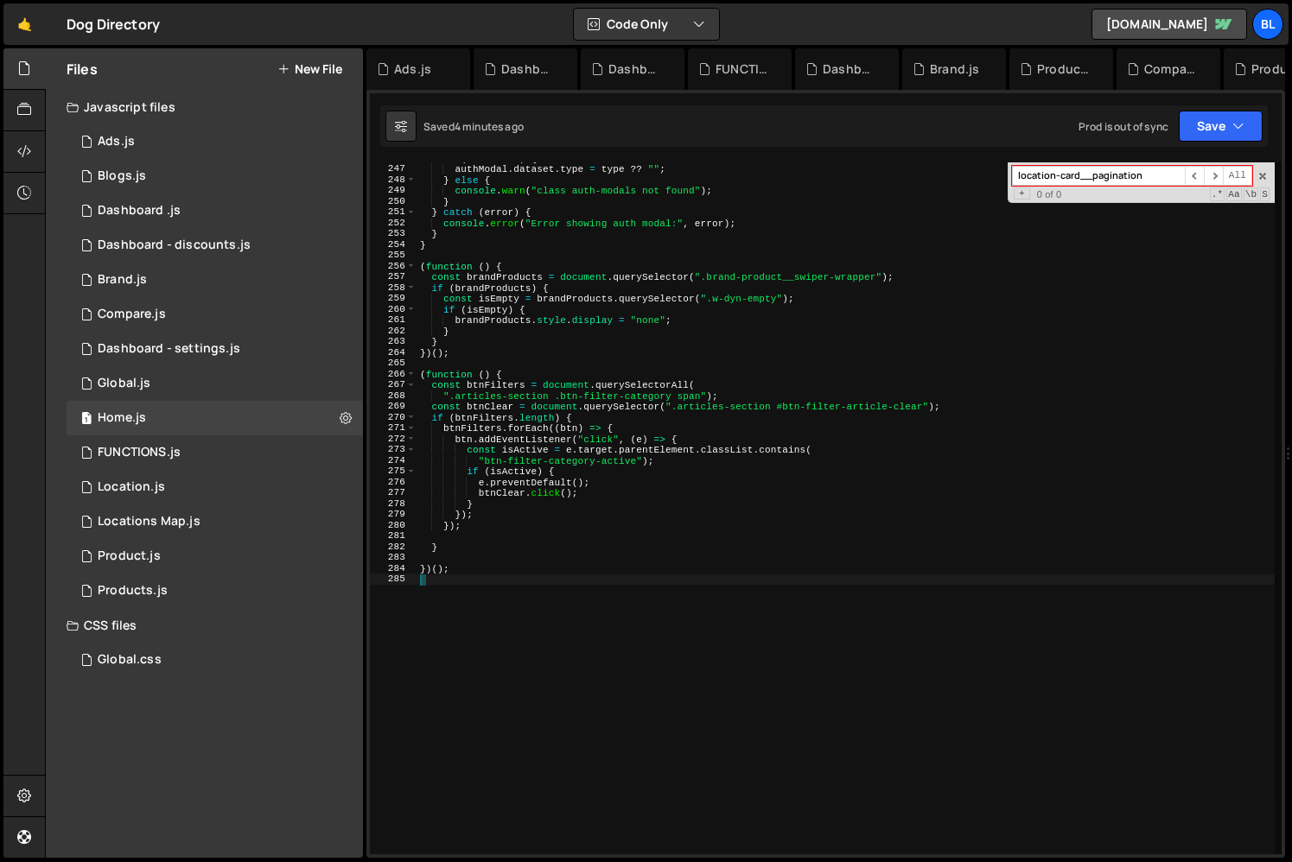
scroll to position [2656, 0]
click at [176, 385] on div "1 Global.js 0" at bounding box center [215, 383] width 296 height 35
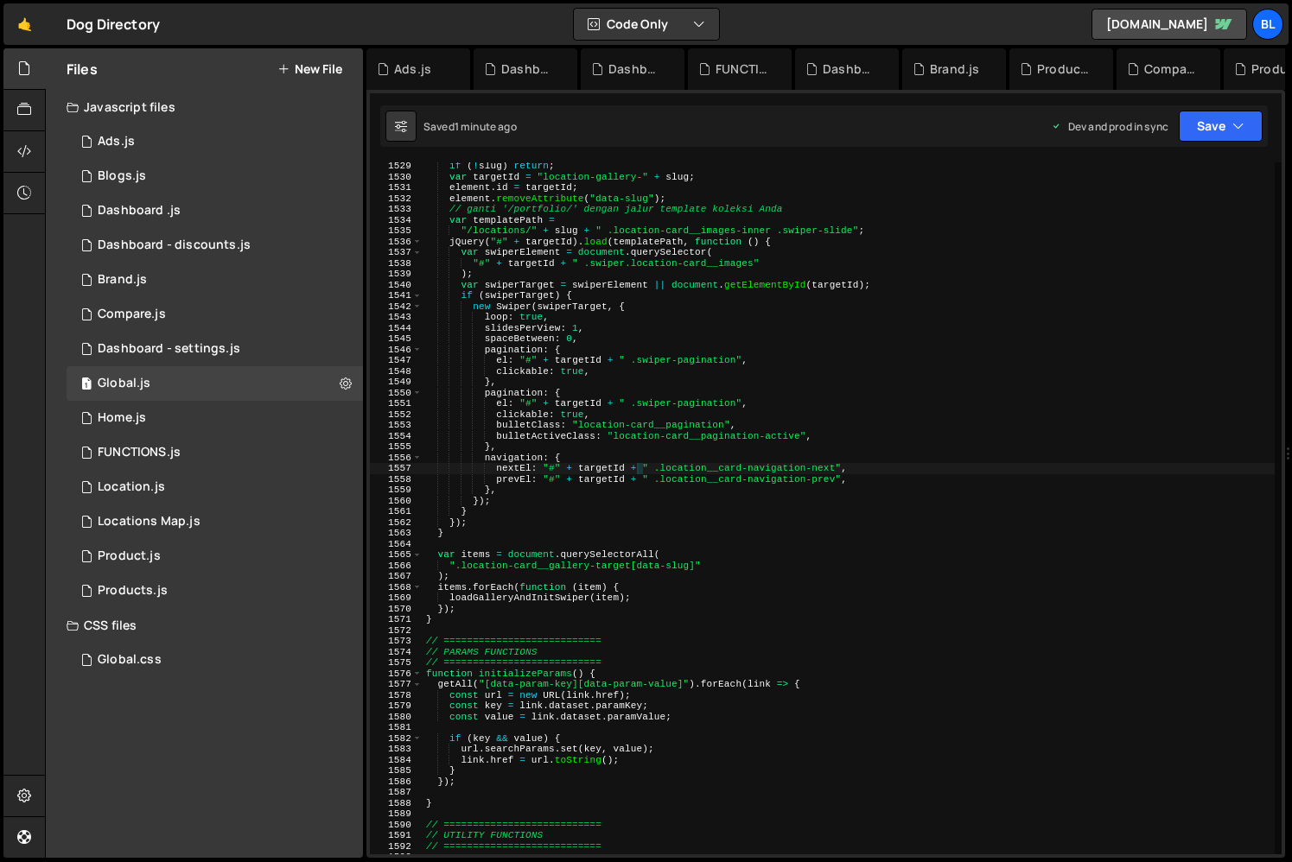
scroll to position [16442, 0]
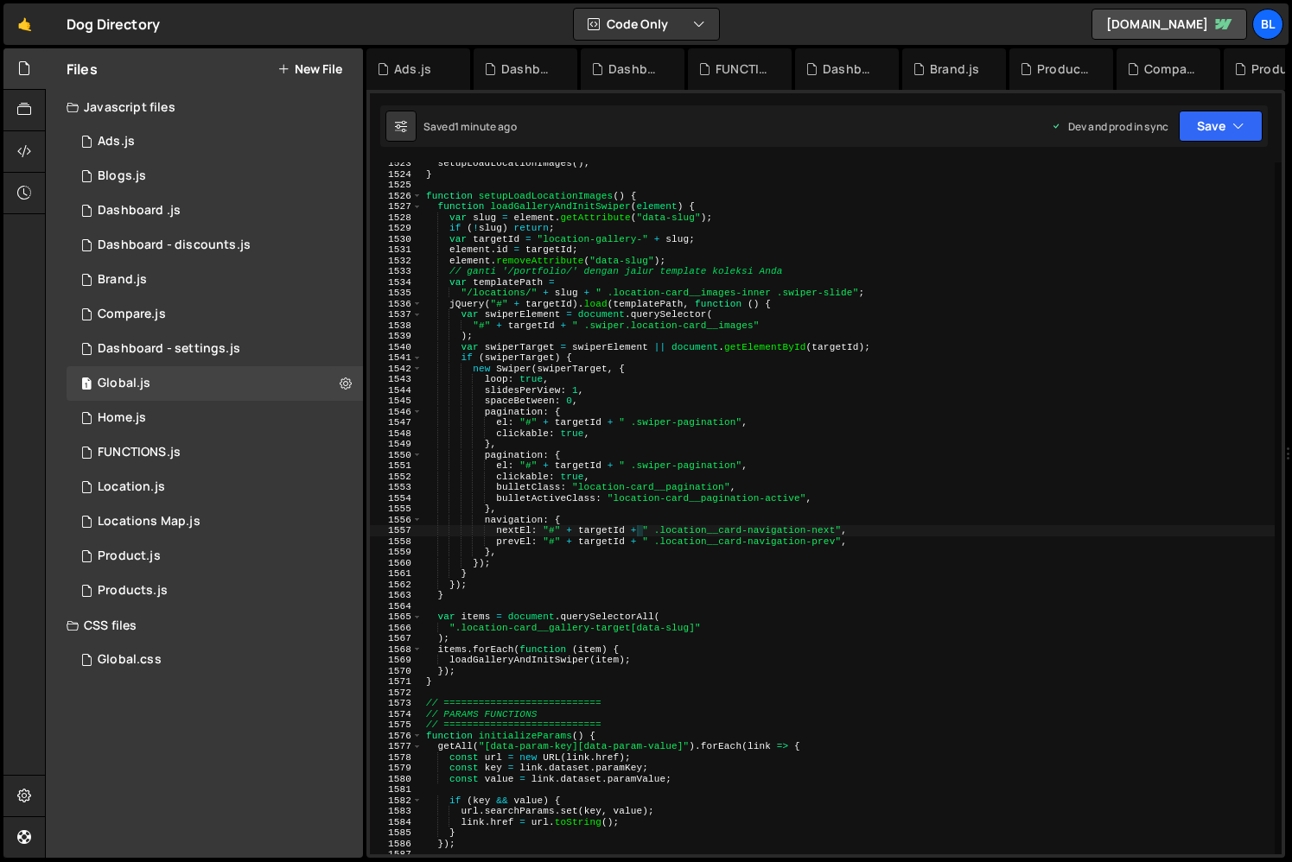
click at [466, 618] on div "setupLoadLocationImages ( ) ; } function setupLoadLocationImages ( ) { function…" at bounding box center [848, 515] width 852 height 714
click at [575, 645] on div "setupLoadLocationImages ( ) ; } function setupLoadLocationImages ( ) { function…" at bounding box center [848, 515] width 852 height 714
click at [531, 642] on div "setupLoadLocationImages ( ) ; } function setupLoadLocationImages ( ) { function…" at bounding box center [848, 515] width 852 height 714
type textarea ");"
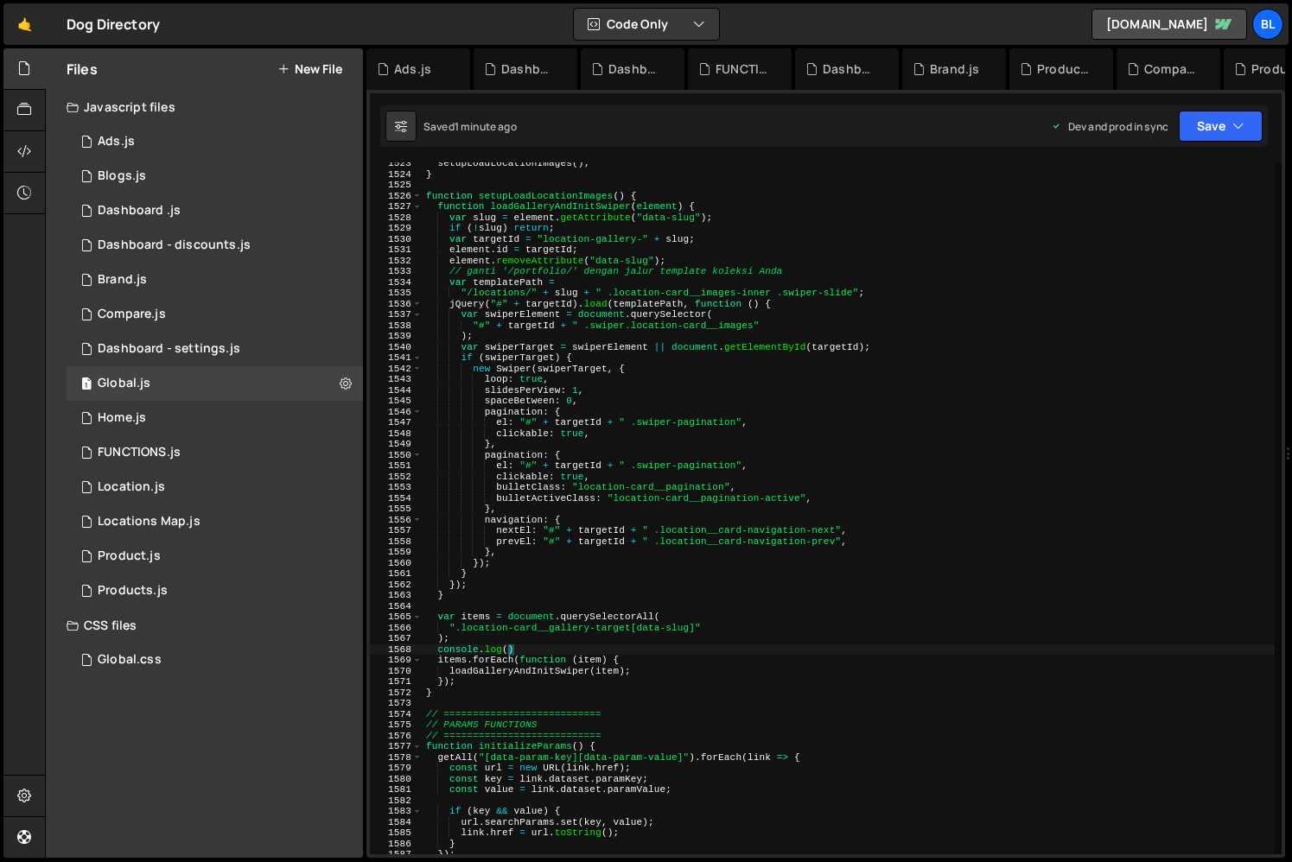
scroll to position [0, 6]
paste textarea "items)"
click at [535, 453] on div "setupLoadLocationImages ( ) ; } function setupLoadLocationImages ( ) { function…" at bounding box center [848, 515] width 852 height 714
click at [531, 448] on div "setupLoadLocationImages ( ) ; } function setupLoadLocationImages ( ) { function…" at bounding box center [848, 515] width 852 height 714
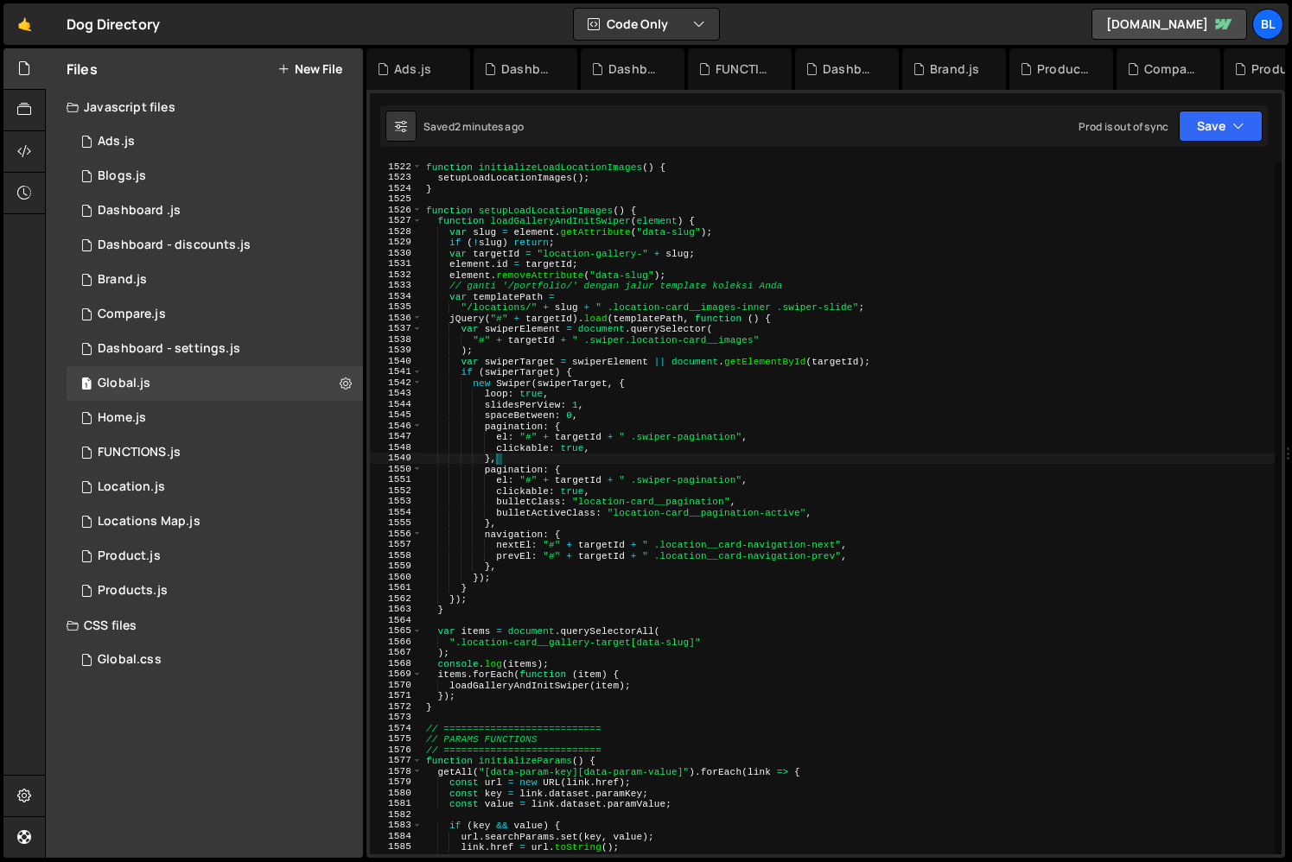
scroll to position [16417, 0]
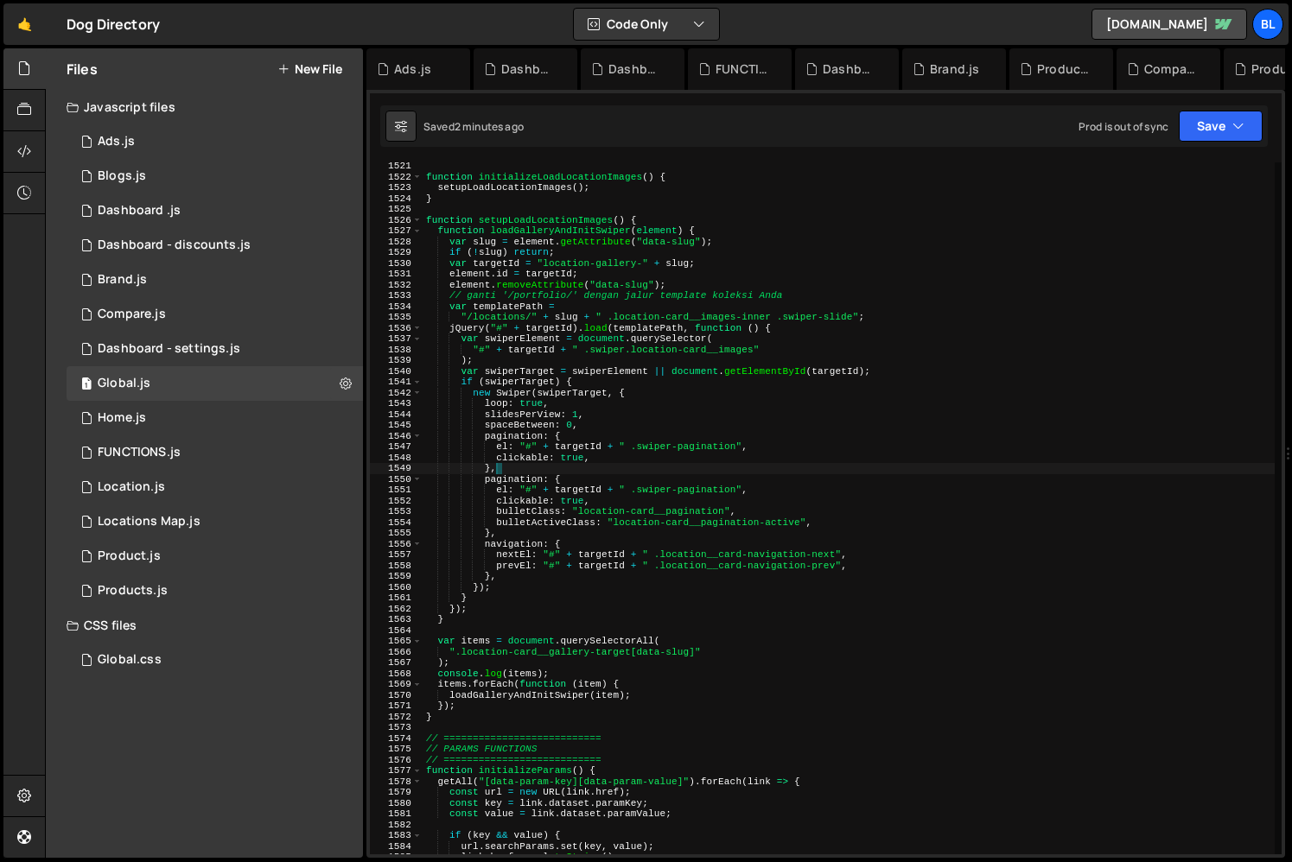
click at [498, 602] on div "function initializeLoadLocationImages ( ) { setupLoadLocationImages ( ) ; } fun…" at bounding box center [848, 518] width 852 height 714
click at [437, 235] on div "function initializeLoadLocationImages ( ) { setupLoadLocationImages ( ) ; } fun…" at bounding box center [848, 518] width 852 height 714
click at [484, 712] on div "function initializeLoadLocationImages ( ) { setupLoadLocationImages ( ) ; } fun…" at bounding box center [848, 518] width 852 height 714
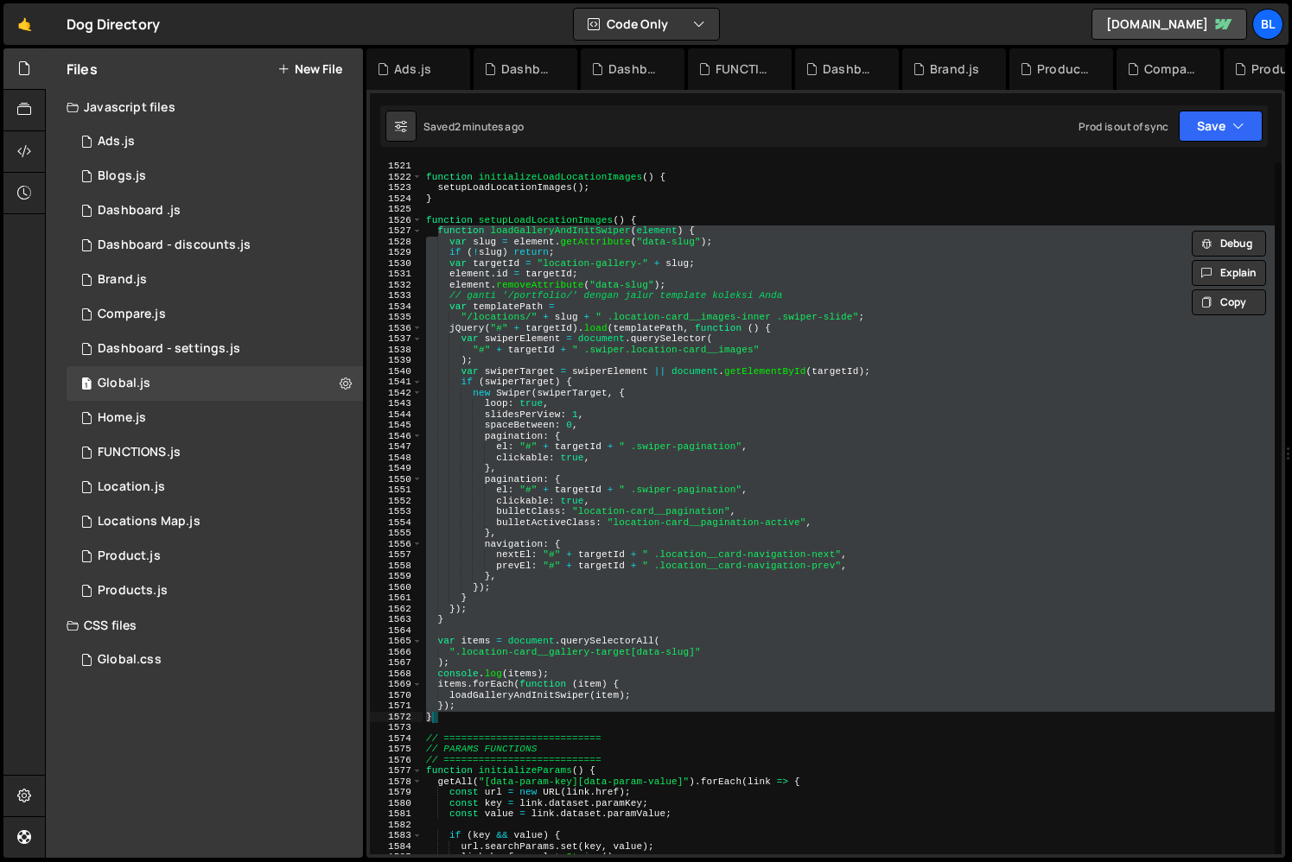
scroll to position [0, 2]
click at [466, 706] on div "function initializeLoadLocationImages ( ) { setupLoadLocationImages ( ) ; } fun…" at bounding box center [848, 518] width 852 height 714
type textarea "loadGalleryAndInitSwiper(item); });"
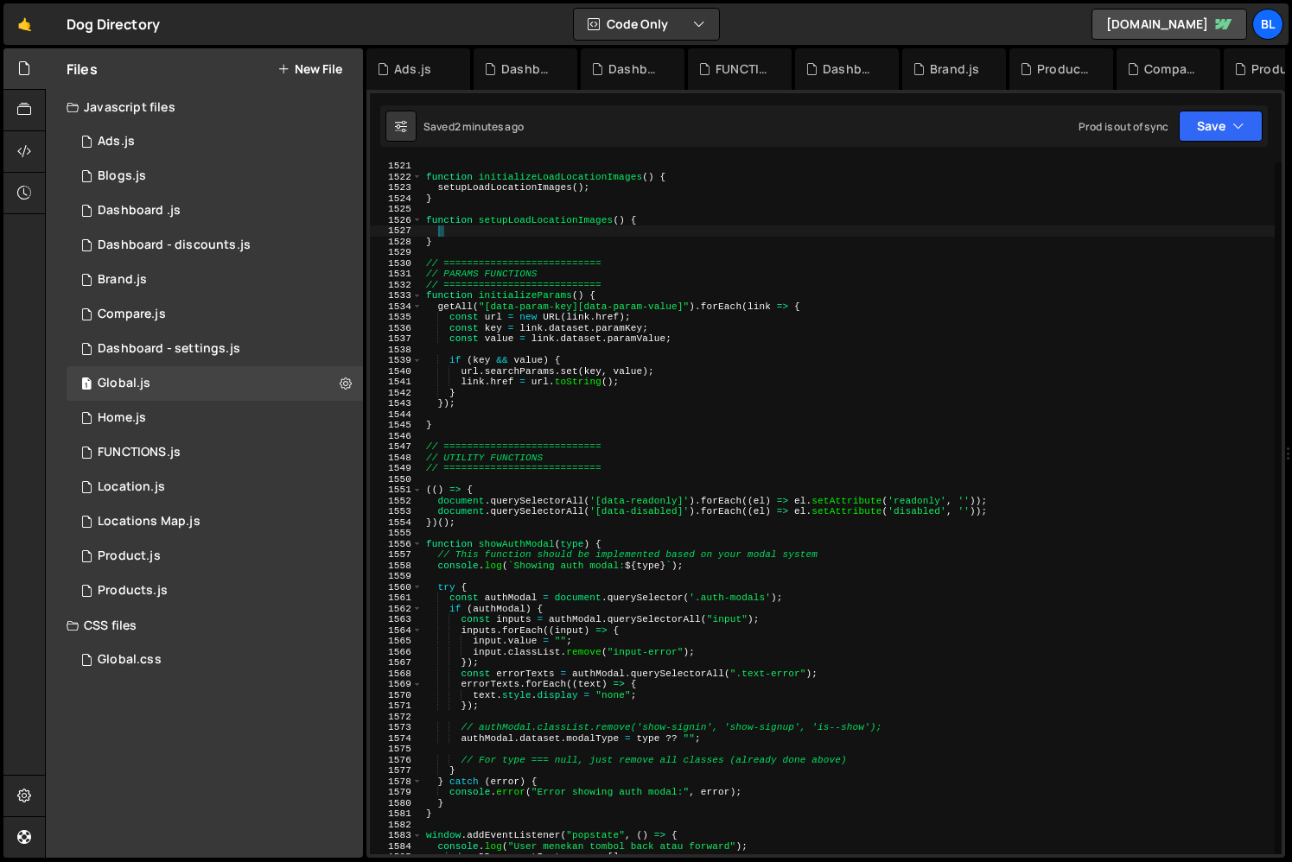
scroll to position [0, 0]
paste textarea "});"
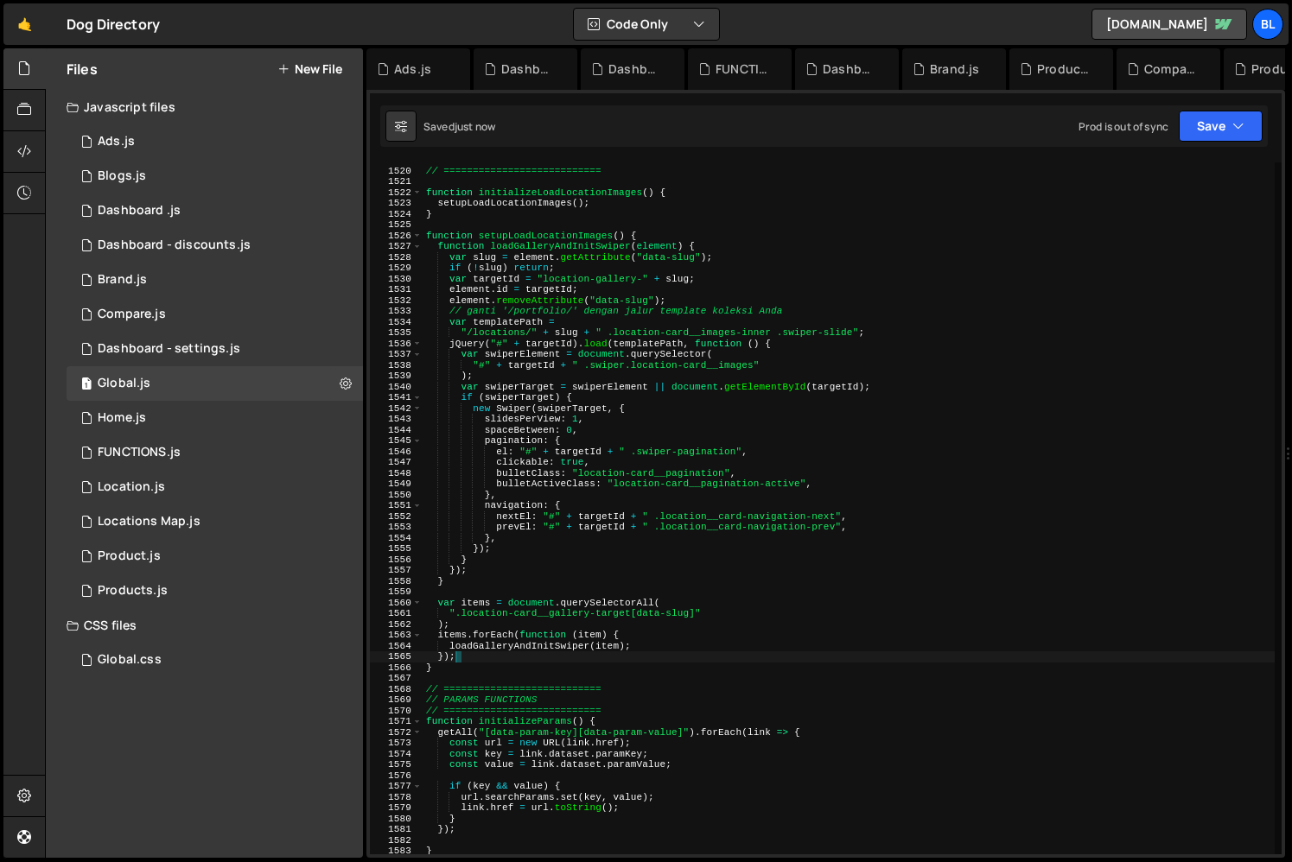
scroll to position [16401, 0]
click at [569, 240] on div "// LOAD LOCATIONS IMAGES // =========================== function initializeLoad…" at bounding box center [848, 512] width 852 height 714
click at [566, 250] on div "// LOAD LOCATIONS IMAGES // =========================== function initializeLoad…" at bounding box center [848, 512] width 852 height 714
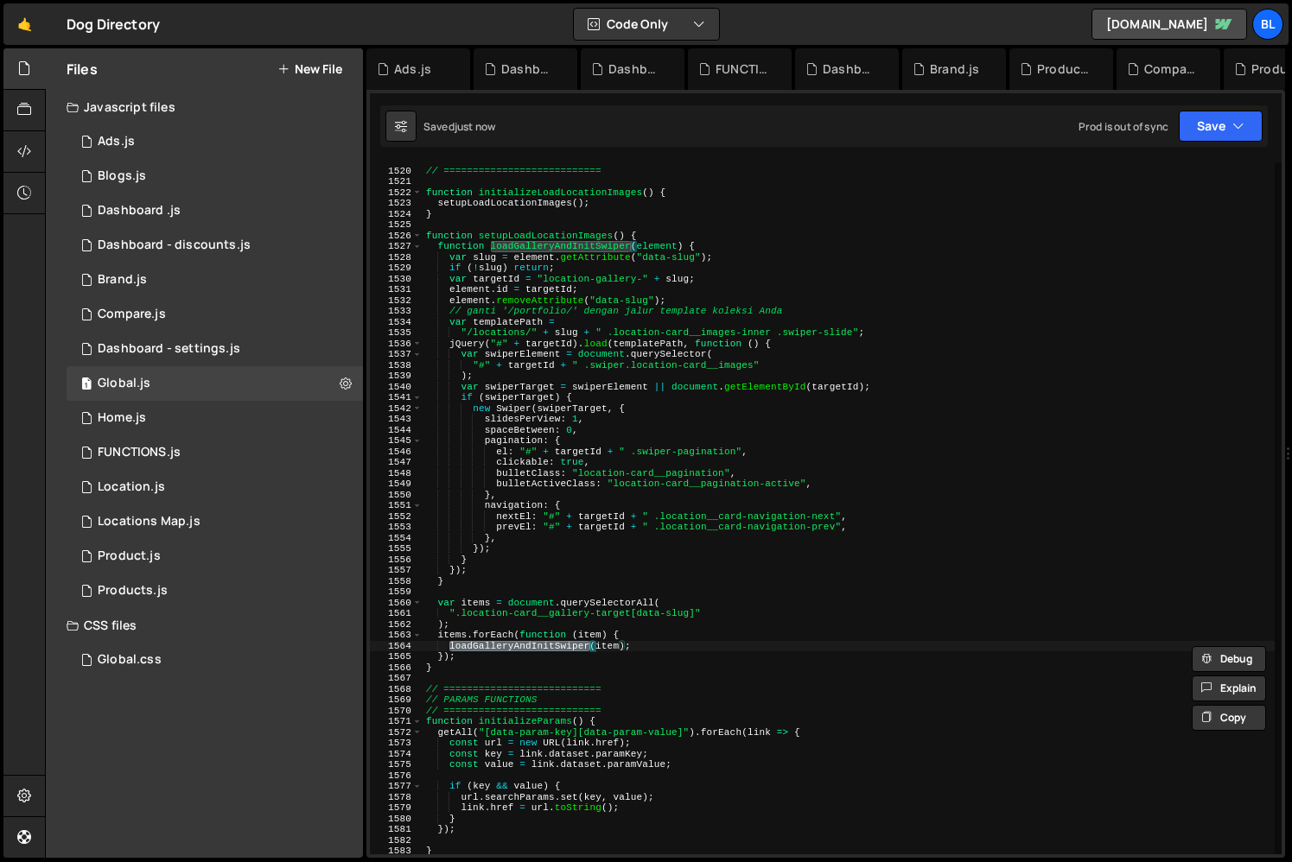
click at [487, 656] on div "// LOAD LOCATIONS IMAGES // =========================== function initializeLoad…" at bounding box center [848, 512] width 852 height 714
click at [511, 634] on div "// LOAD LOCATIONS IMAGES // =========================== function initializeLoad…" at bounding box center [848, 512] width 852 height 714
click at [478, 609] on div "// LOAD LOCATIONS IMAGES // =========================== function initializeLoad…" at bounding box center [848, 512] width 852 height 714
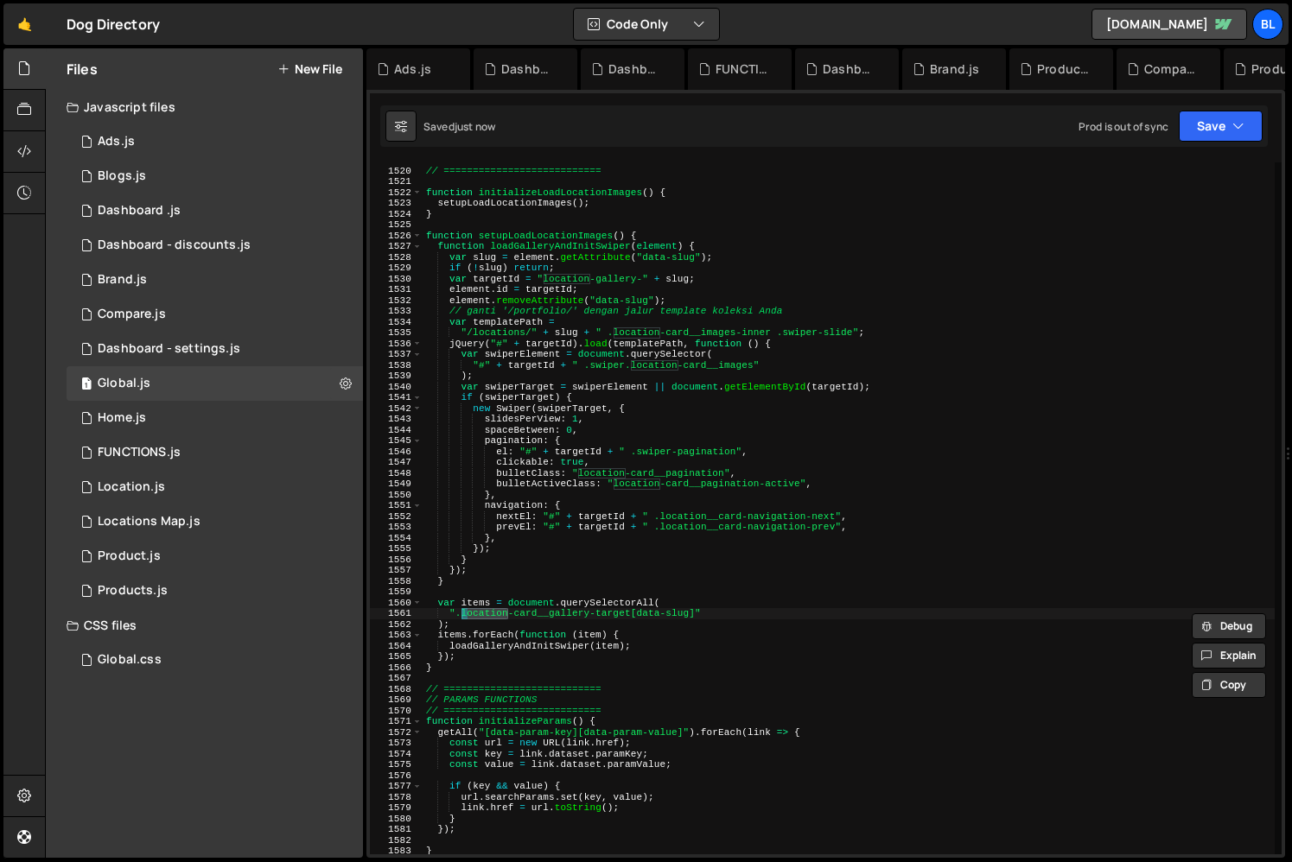
click at [479, 607] on div "// LOAD LOCATIONS IMAGES // =========================== function initializeLoad…" at bounding box center [848, 512] width 852 height 714
click at [515, 587] on div "// LOAD LOCATIONS IMAGES // =========================== function initializeLoad…" at bounding box center [848, 512] width 852 height 714
click at [502, 648] on div "// LOAD LOCATIONS IMAGES // =========================== function initializeLoad…" at bounding box center [848, 512] width 852 height 714
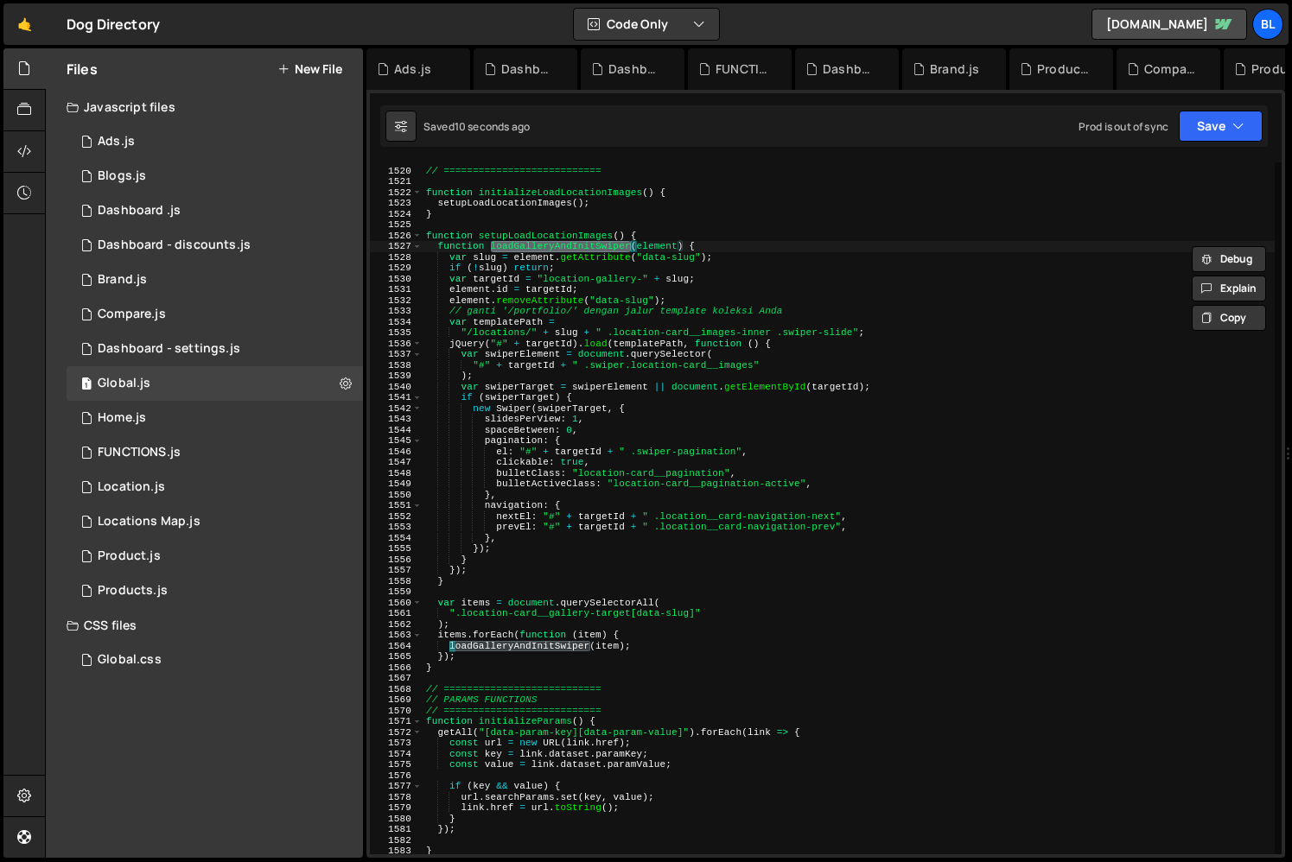
click at [537, 387] on div "// LOAD LOCATIONS IMAGES // =========================== function initializeLoad…" at bounding box center [848, 512] width 852 height 714
click at [532, 530] on div "// LOAD LOCATIONS IMAGES // =========================== function initializeLoad…" at bounding box center [848, 512] width 852 height 714
click at [561, 578] on div "// LOAD LOCATIONS IMAGES // =========================== function initializeLoad…" at bounding box center [848, 512] width 852 height 714
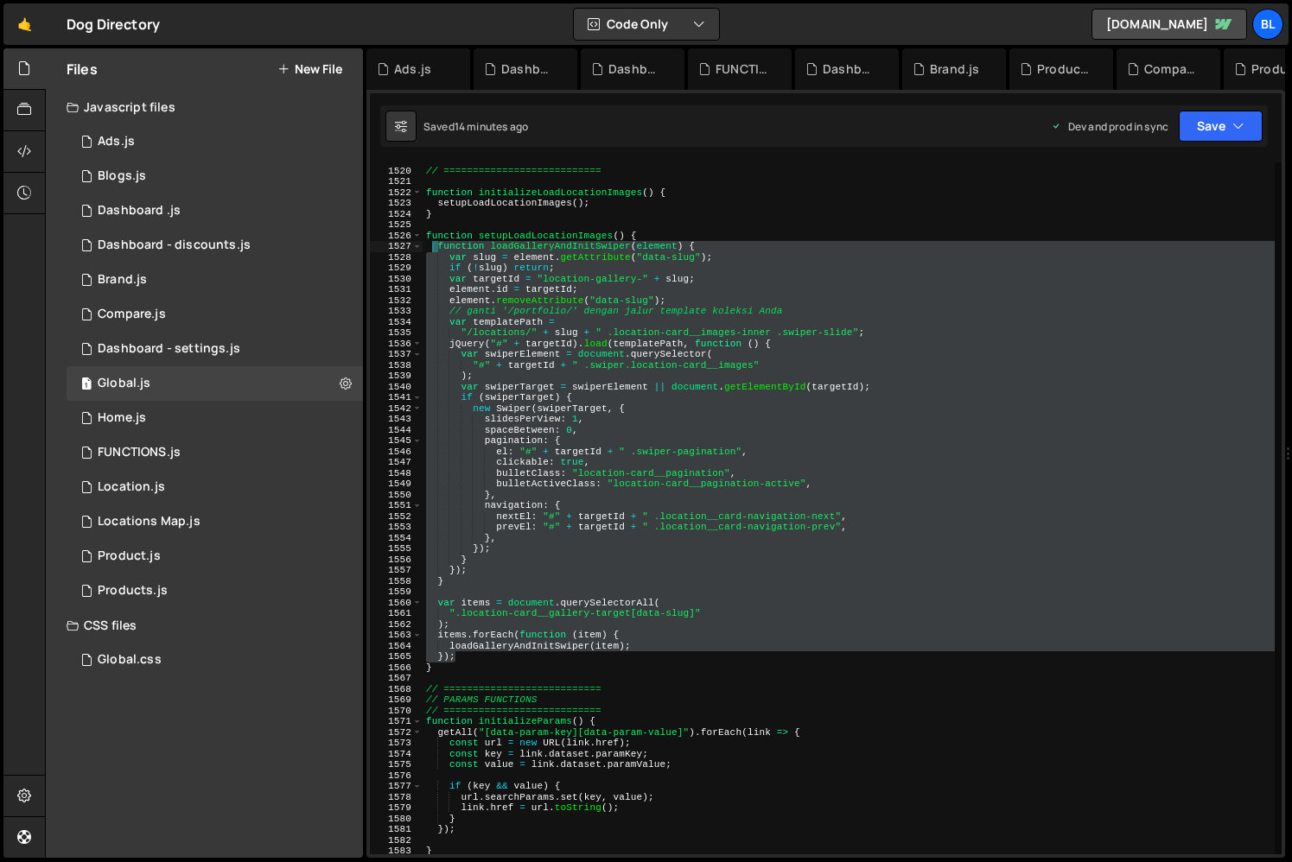
paste textarea ");"
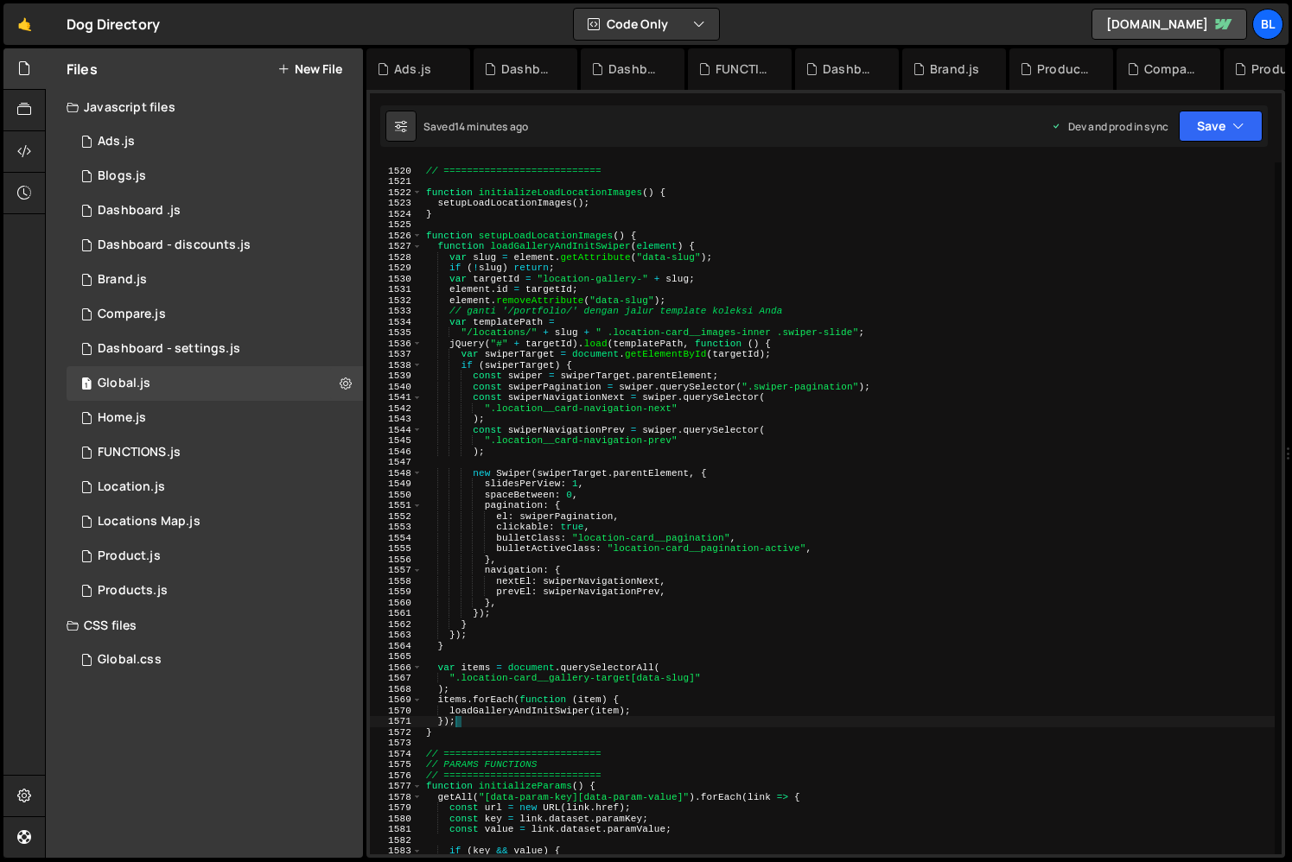
drag, startPoint x: 466, startPoint y: 657, endPoint x: 429, endPoint y: 250, distance: 408.6
click at [429, 250] on div "// LOAD LOCATIONS IMAGES // =========================== function initializeLoad…" at bounding box center [848, 512] width 852 height 714
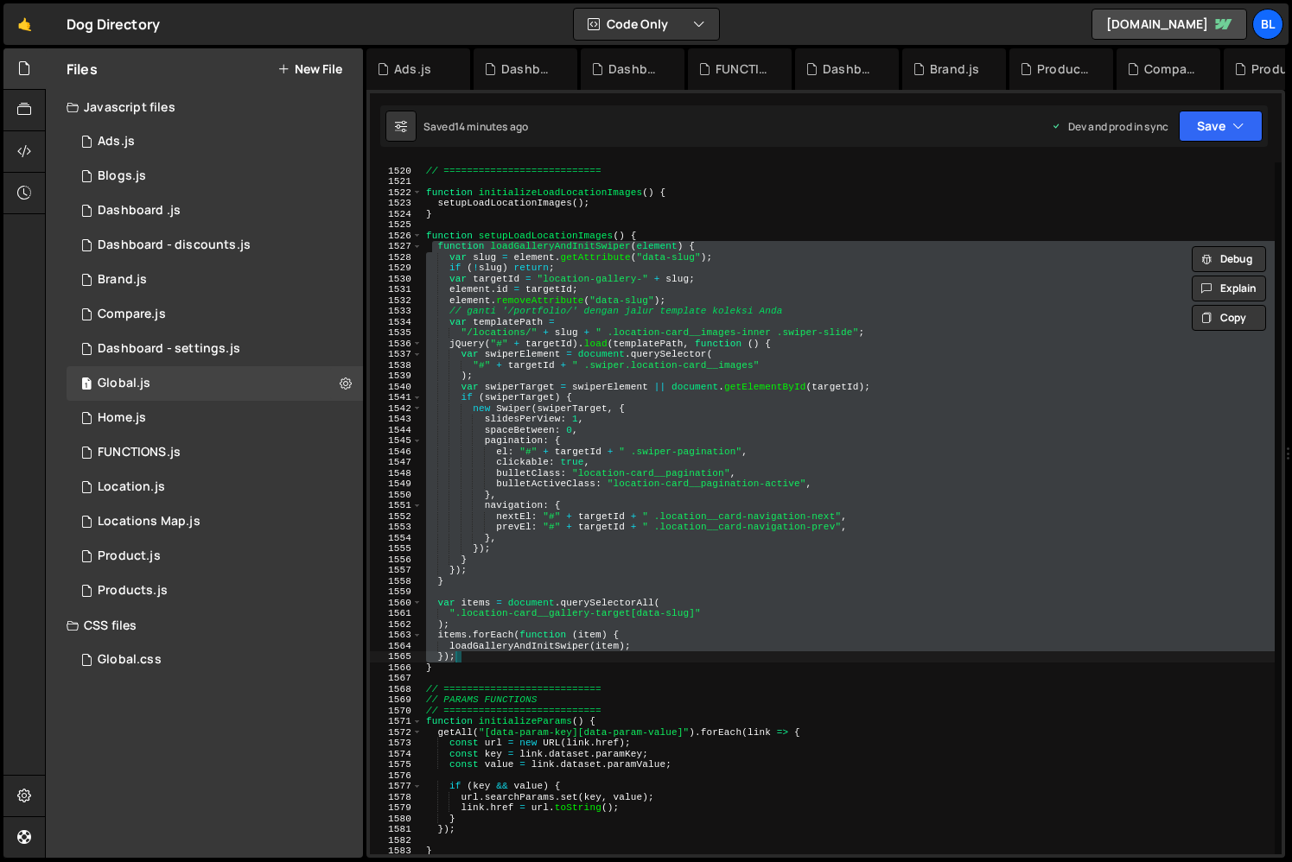
paste textarea
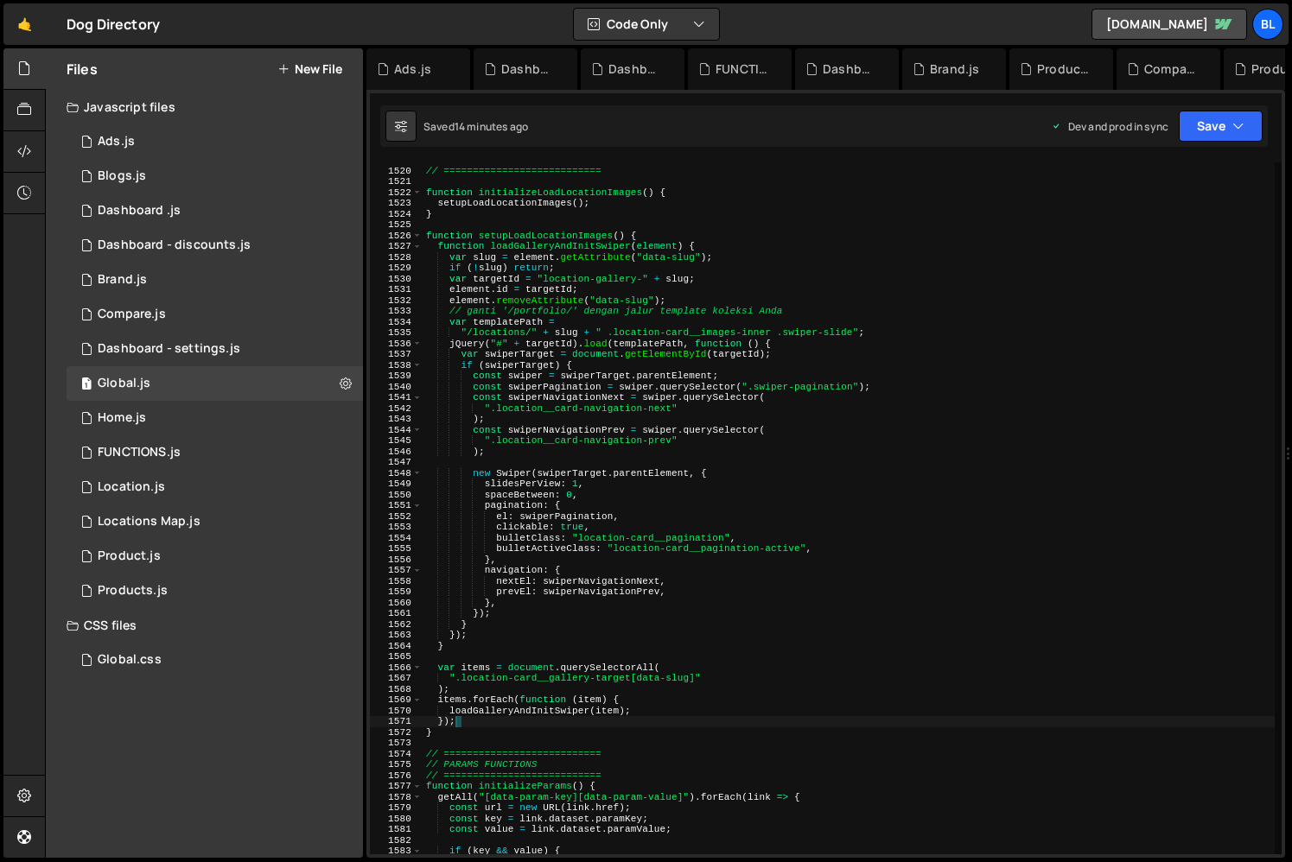
click at [753, 380] on div "// LOAD LOCATIONS IMAGES // =========================== function initializeLoad…" at bounding box center [848, 512] width 852 height 714
click at [657, 345] on div "// LOAD LOCATIONS IMAGES // =========================== function initializeLoad…" at bounding box center [848, 512] width 852 height 714
click at [607, 410] on div "// LOAD LOCATIONS IMAGES // =========================== function initializeLoad…" at bounding box center [848, 512] width 852 height 714
type textarea "".location__card-navigation-next""
